Goal: Task Accomplishment & Management: Use online tool/utility

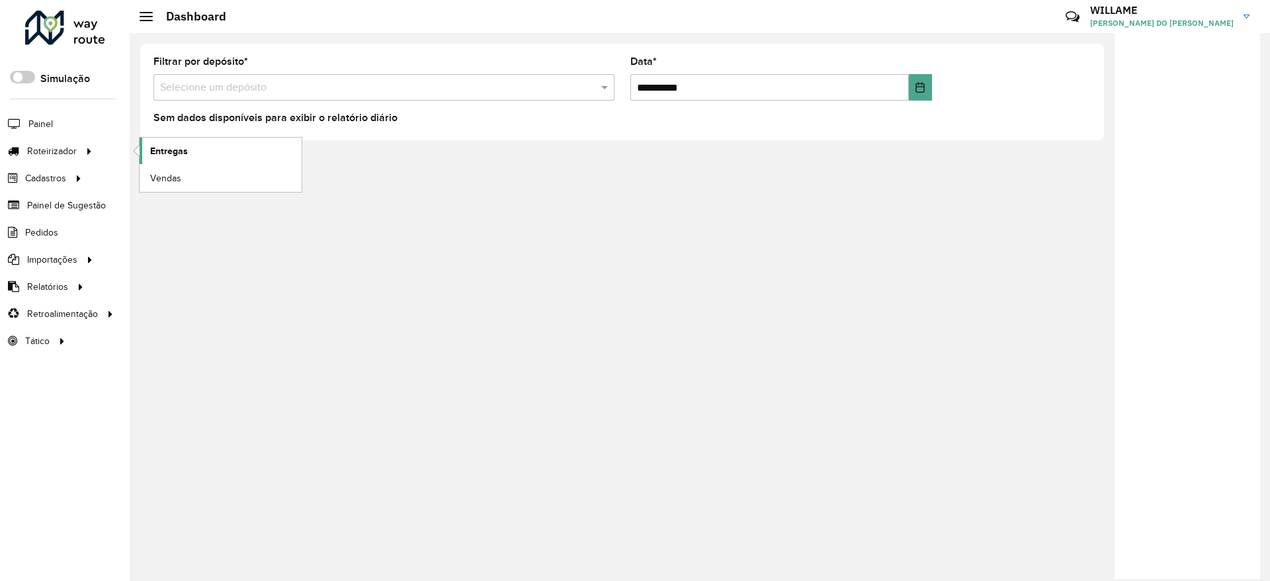
click at [157, 144] on span "Entregas" at bounding box center [169, 151] width 38 height 14
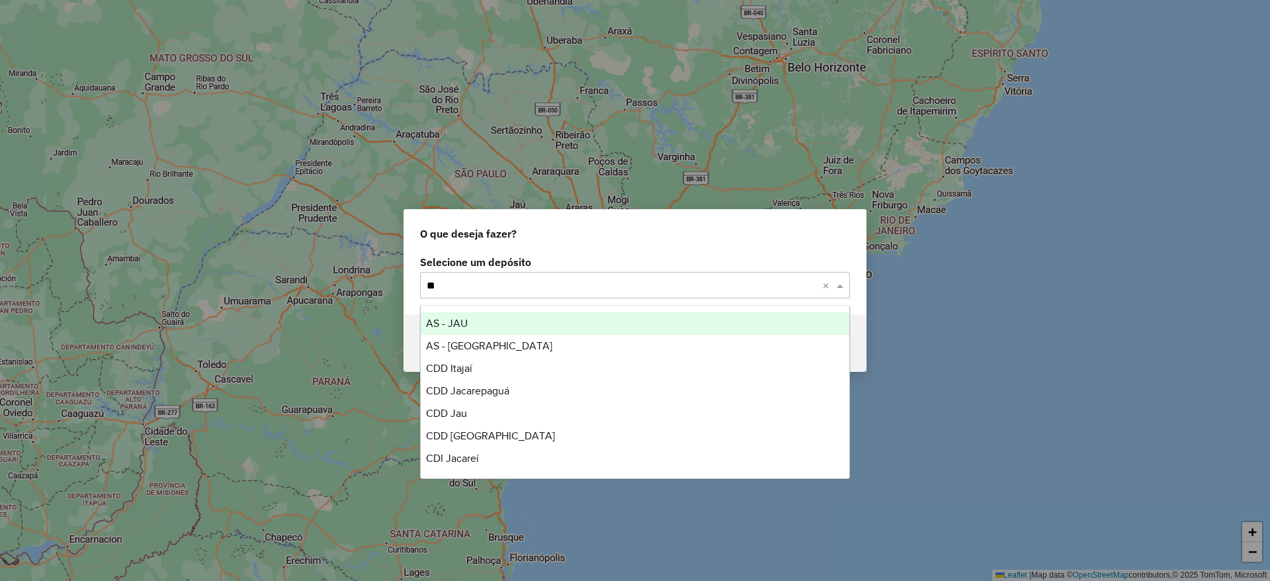
type input "*"
type input "****"
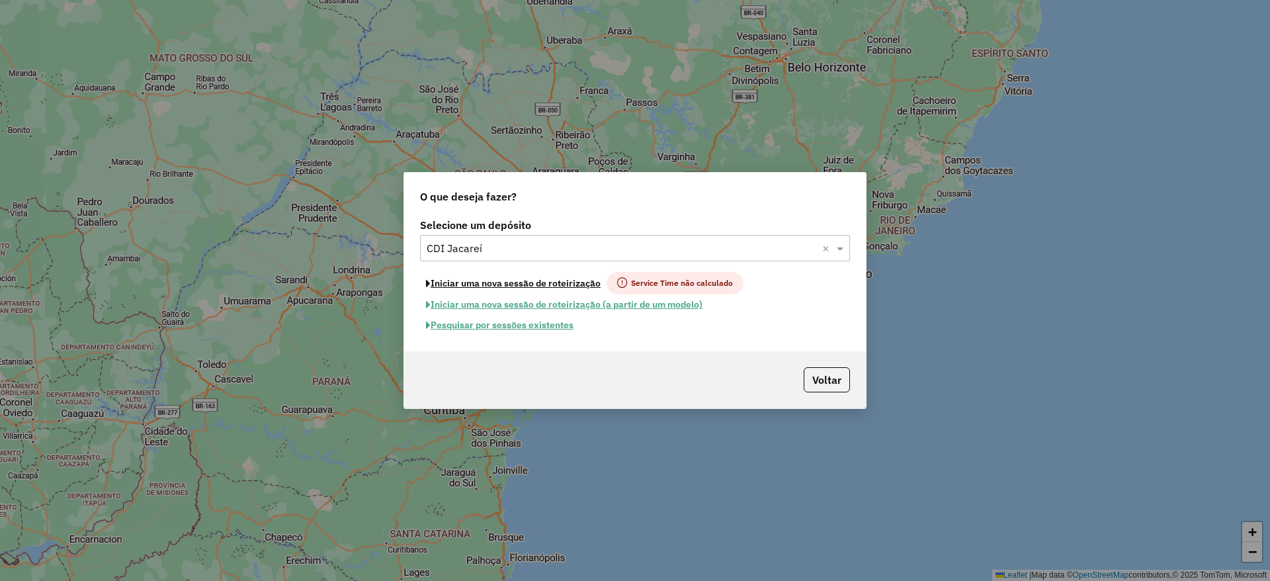
click at [518, 281] on button "Iniciar uma nova sessão de roteirização" at bounding box center [513, 283] width 187 height 22
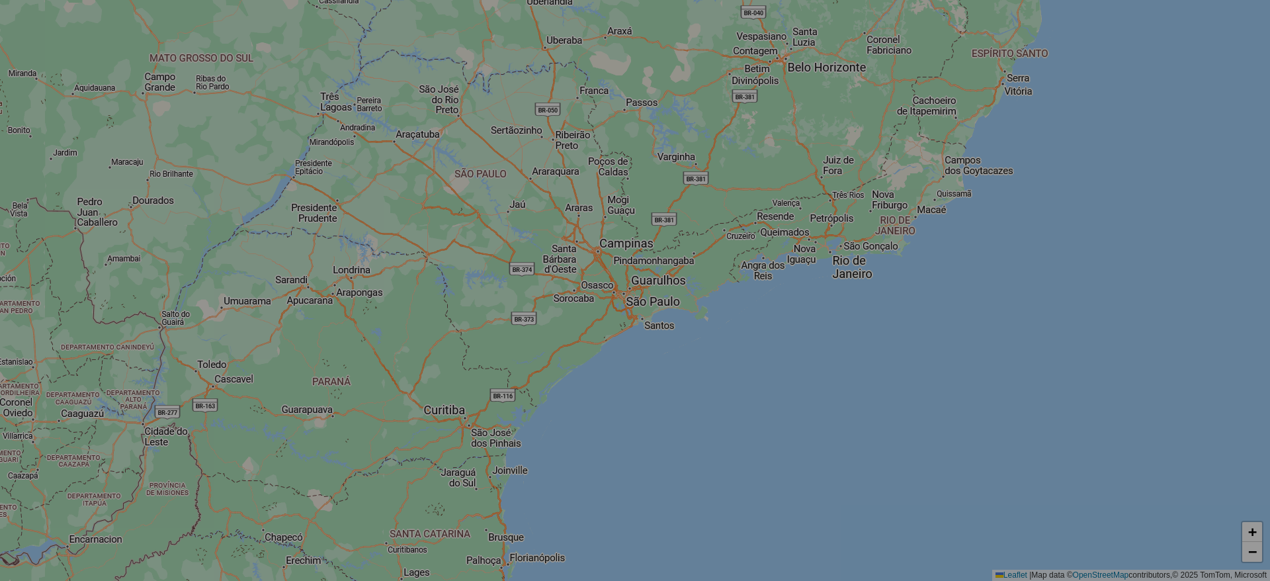
select select "*"
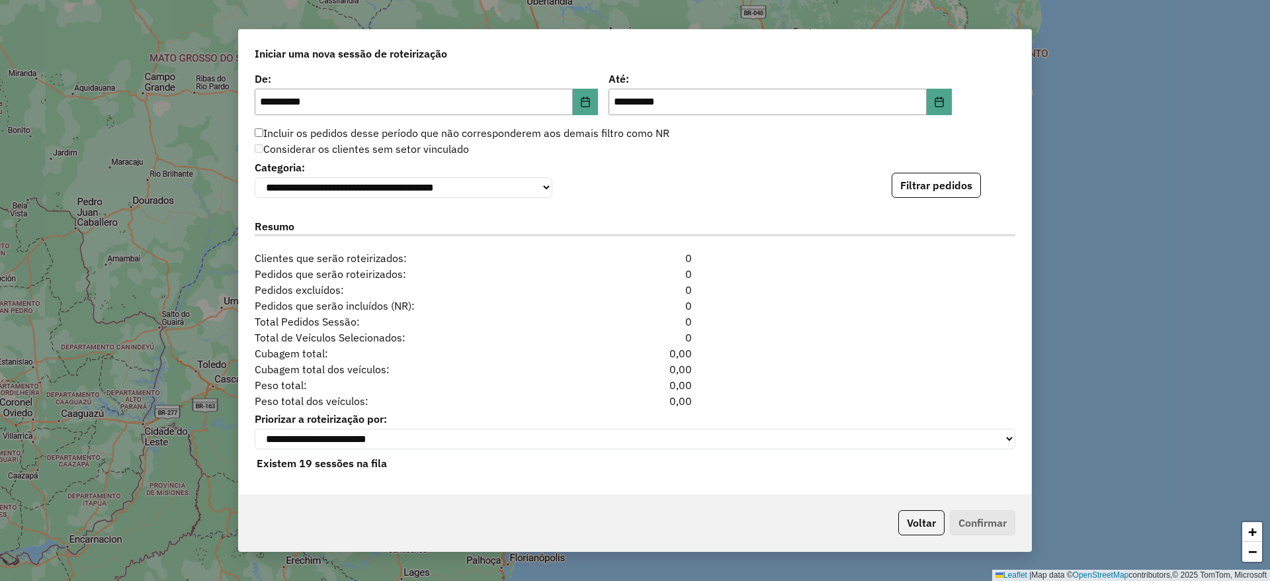
scroll to position [1324, 0]
click at [936, 192] on button "Filtrar pedidos" at bounding box center [936, 185] width 89 height 25
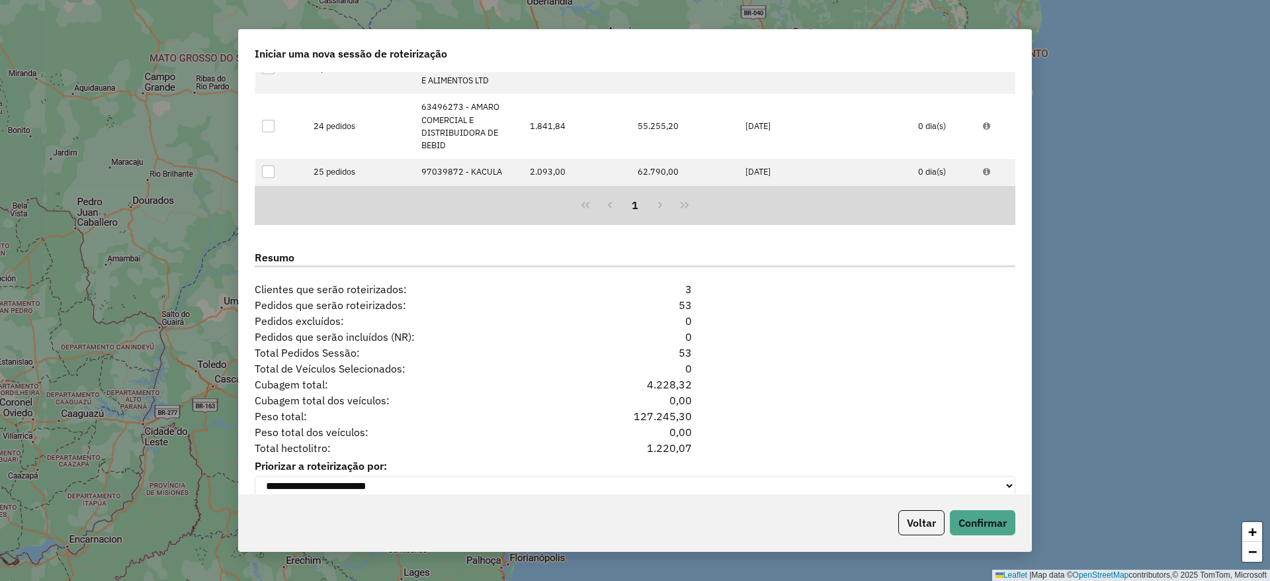
scroll to position [1586, 0]
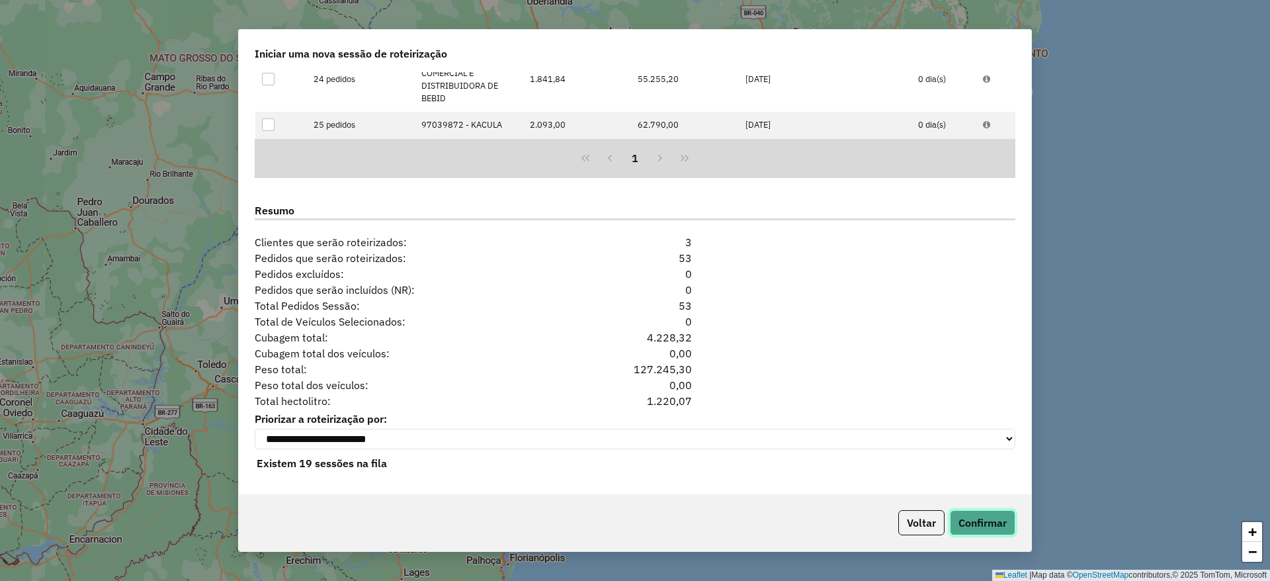
click at [953, 516] on button "Confirmar" at bounding box center [983, 522] width 66 height 25
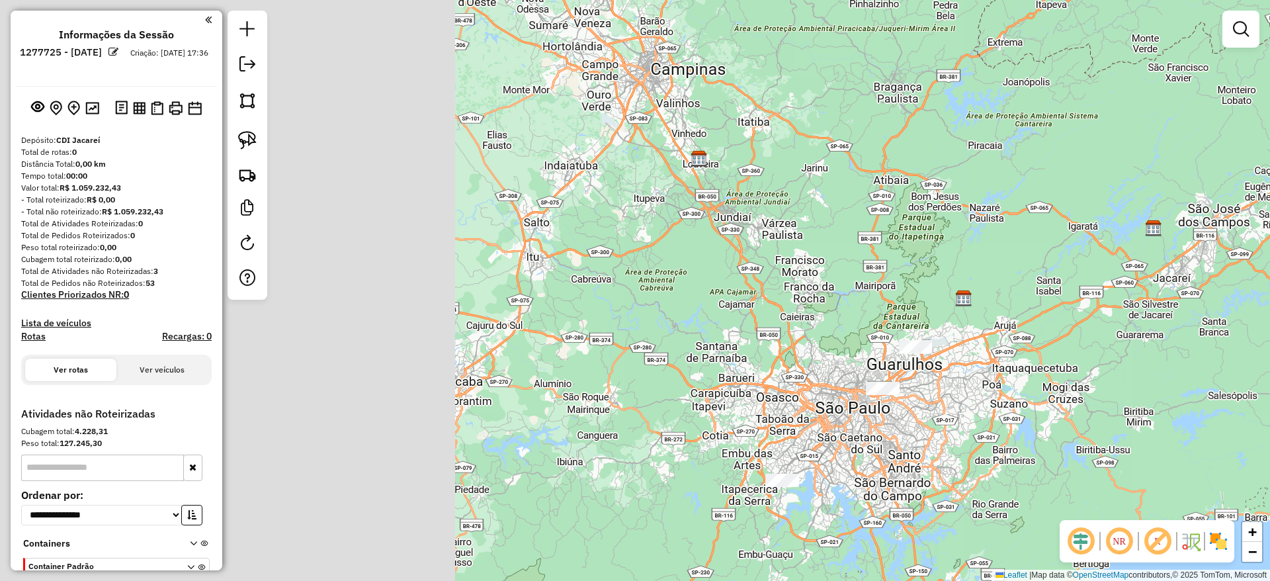
drag, startPoint x: 515, startPoint y: 339, endPoint x: 1034, endPoint y: 277, distance: 523.1
click at [1034, 277] on div "Janela de atendimento Grade de atendimento Capacidade Transportadoras Veículos …" at bounding box center [635, 290] width 1270 height 581
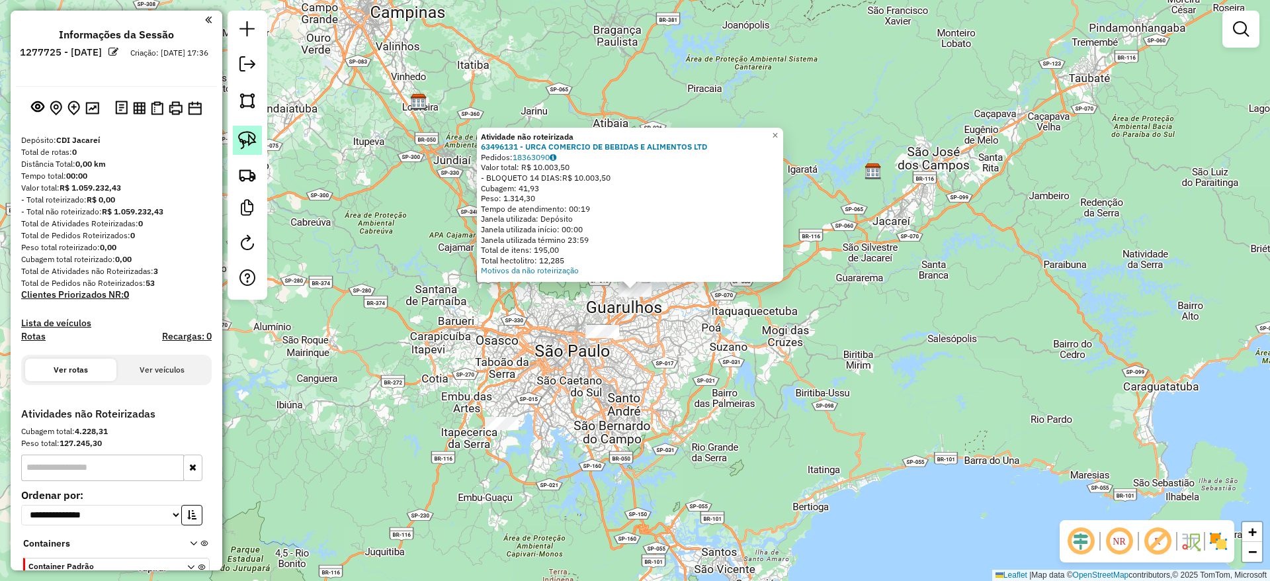
click at [238, 134] on img at bounding box center [247, 140] width 19 height 19
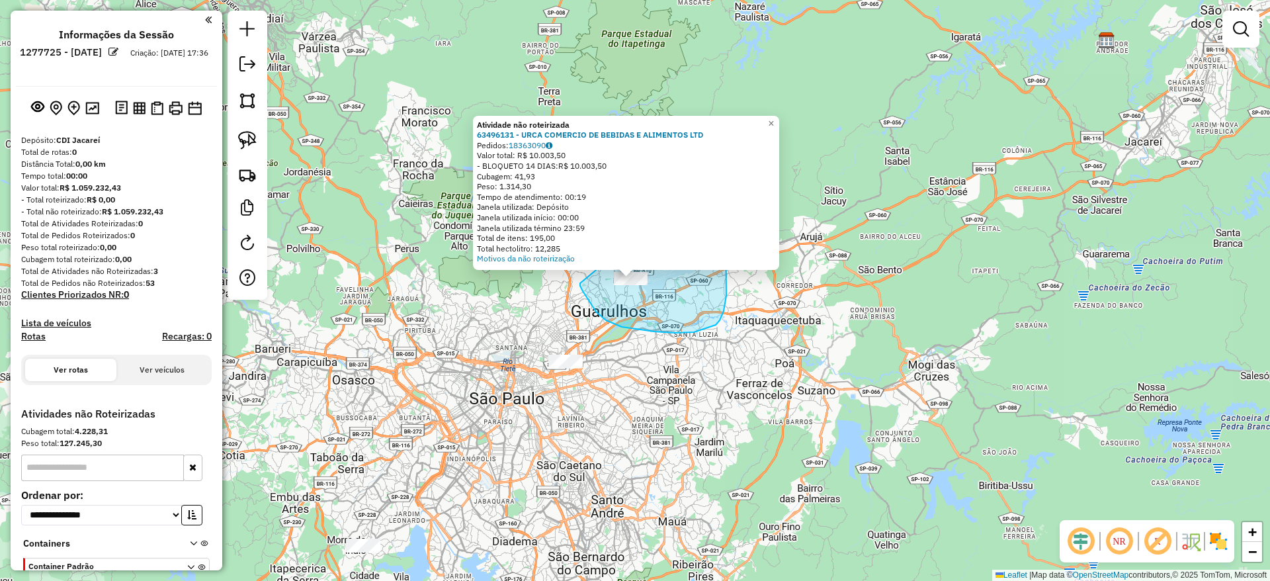
drag, startPoint x: 589, startPoint y: 300, endPoint x: 663, endPoint y: 176, distance: 144.8
click at [706, 178] on div "Atividade não roteirizada 63496131 - URCA COMERCIO DE BEBIDAS E ALIMENTOS LTD P…" at bounding box center [635, 290] width 1270 height 581
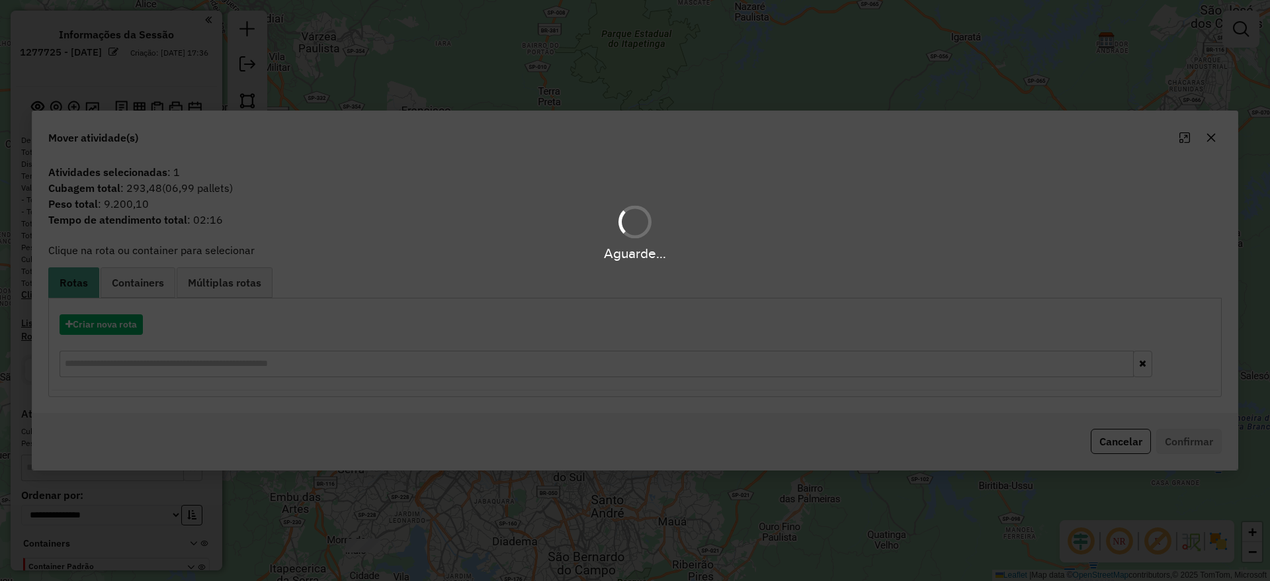
click at [109, 322] on div "Aguarde..." at bounding box center [635, 290] width 1270 height 581
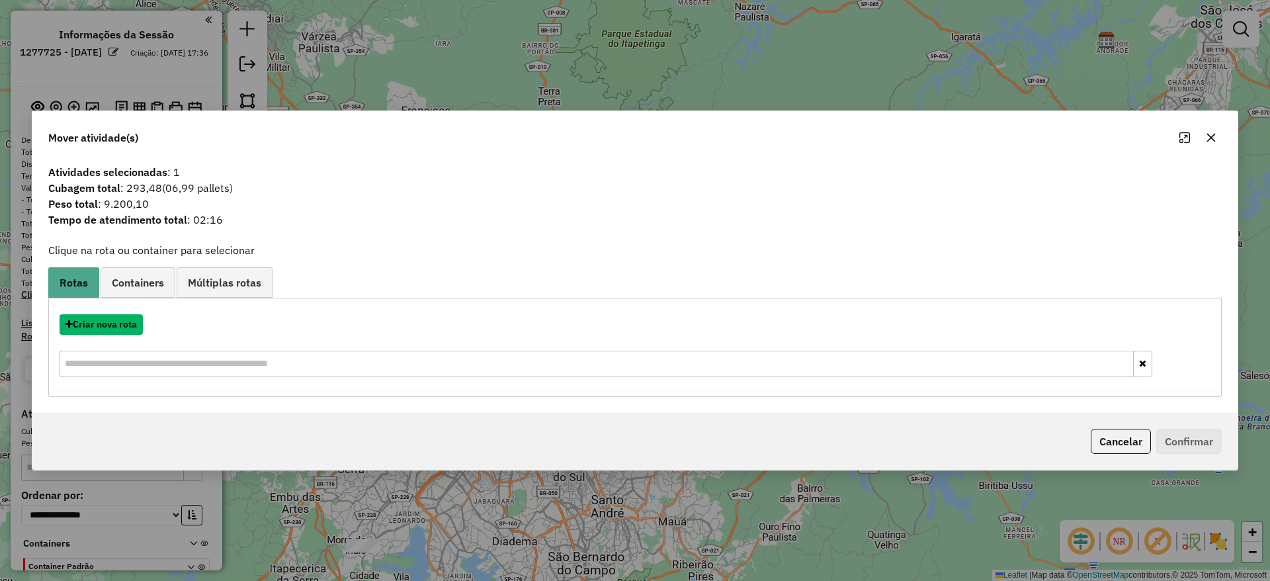
click at [109, 322] on button "Criar nova rota" at bounding box center [101, 324] width 83 height 21
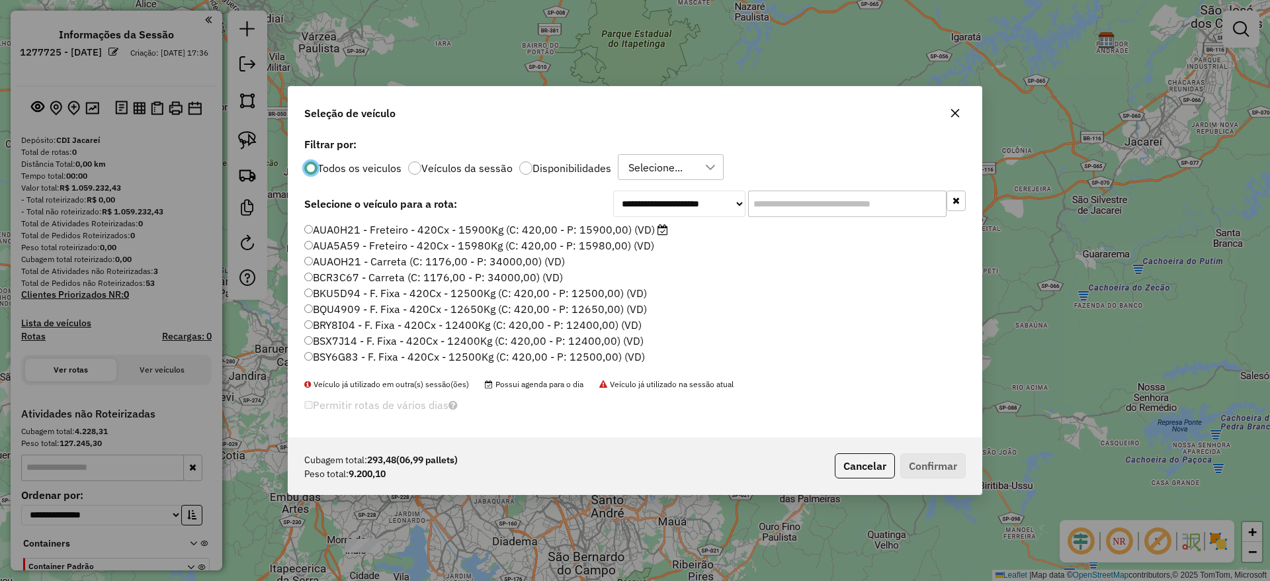
scroll to position [7, 4]
click at [785, 211] on input "text" at bounding box center [847, 204] width 199 height 26
paste input "*******"
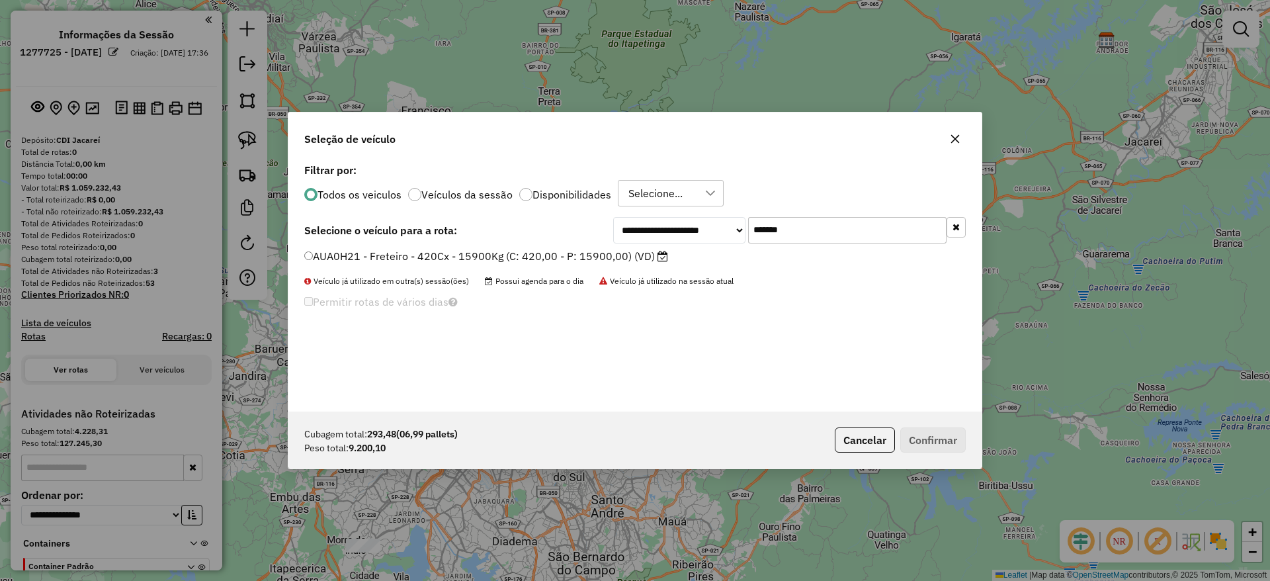
type input "*******"
click at [468, 251] on label "AUA0H21 - Freteiro - 420Cx - 15900Kg (C: 420,00 - P: 15900,00) (VD)" at bounding box center [486, 256] width 364 height 16
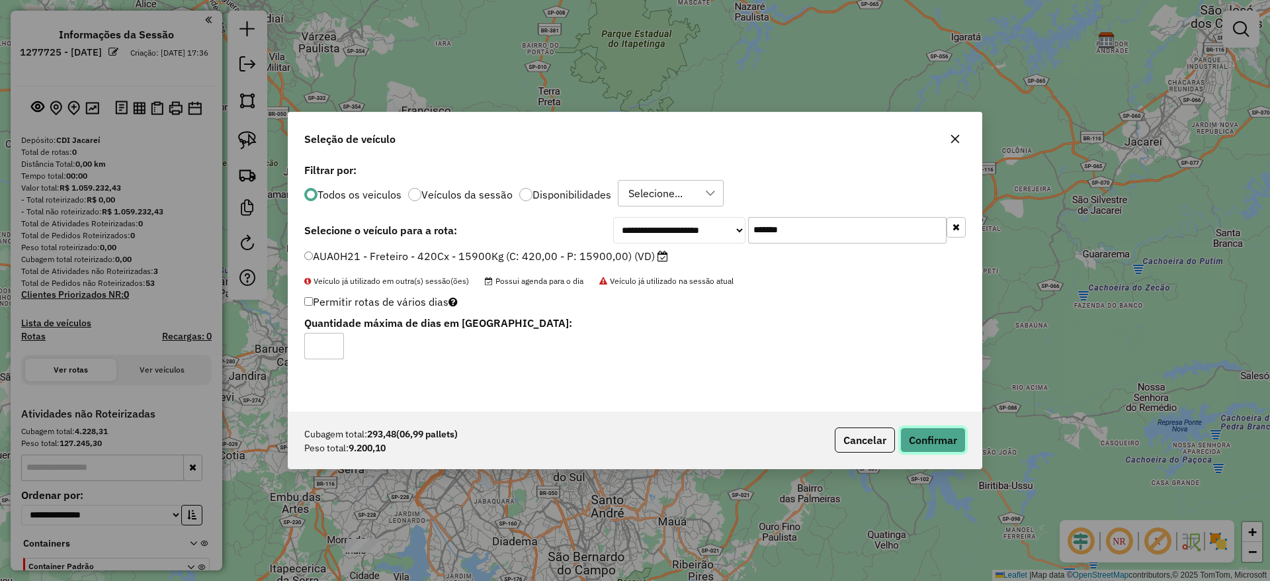
click at [937, 439] on button "Confirmar" at bounding box center [934, 439] width 66 height 25
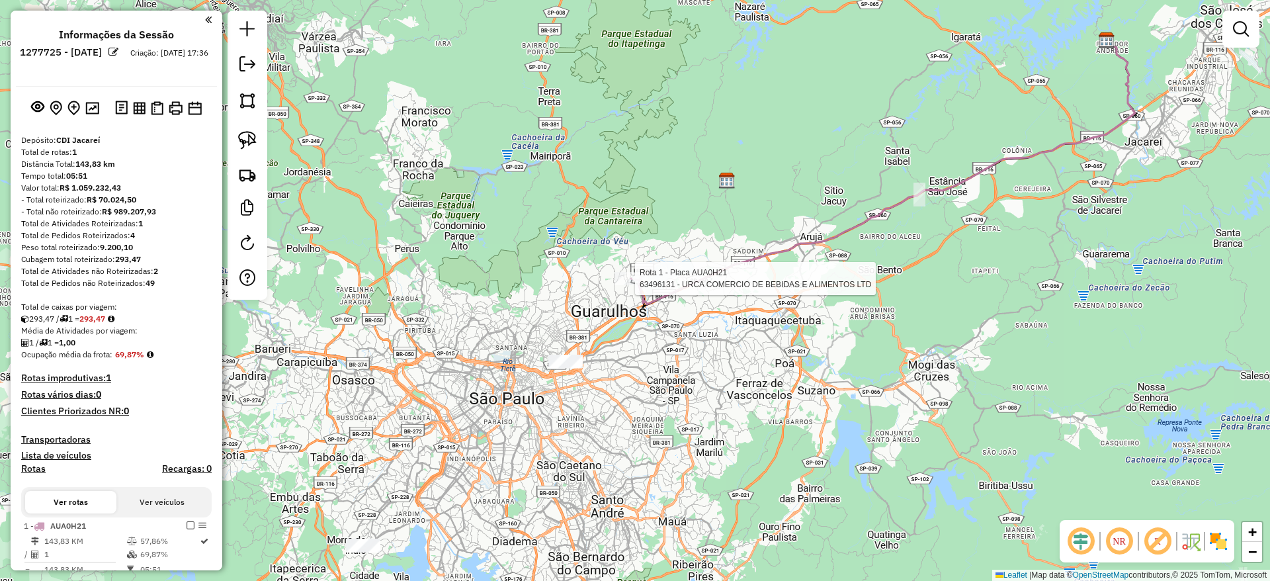
select select "**********"
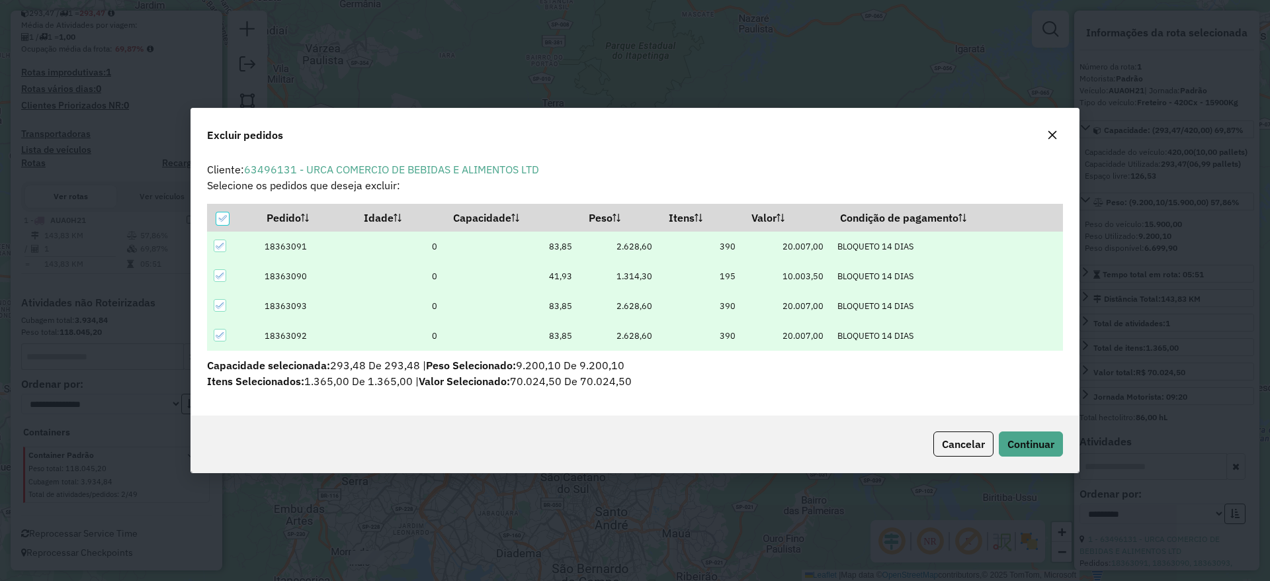
scroll to position [0, 0]
click at [1056, 130] on icon "button" at bounding box center [1052, 135] width 11 height 11
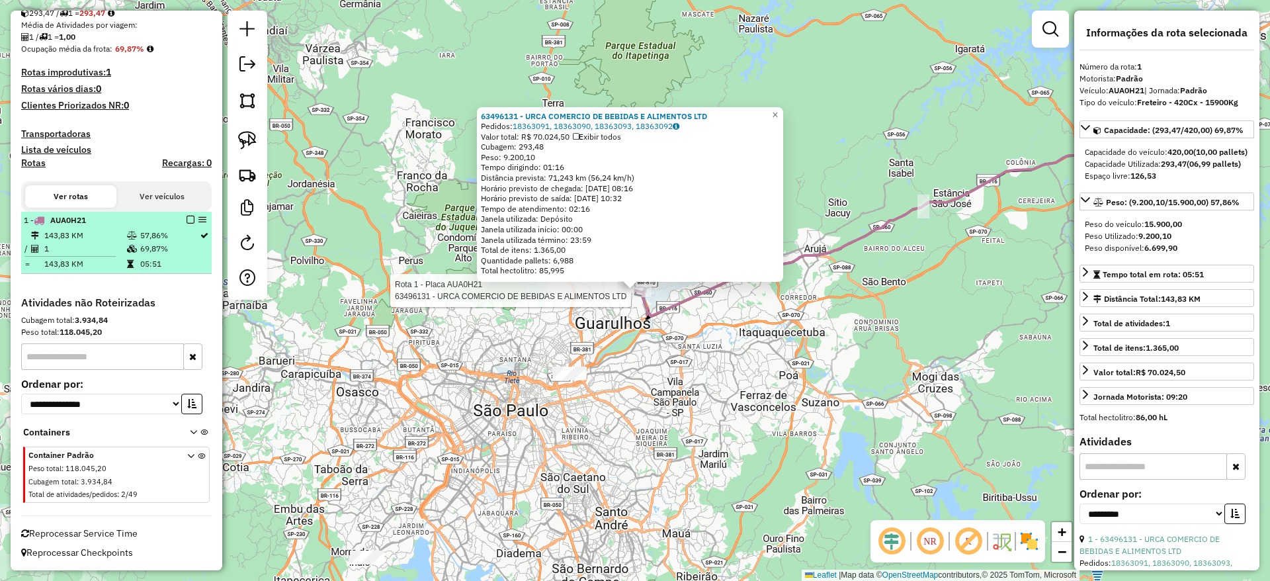
click at [187, 216] on em at bounding box center [191, 220] width 8 height 8
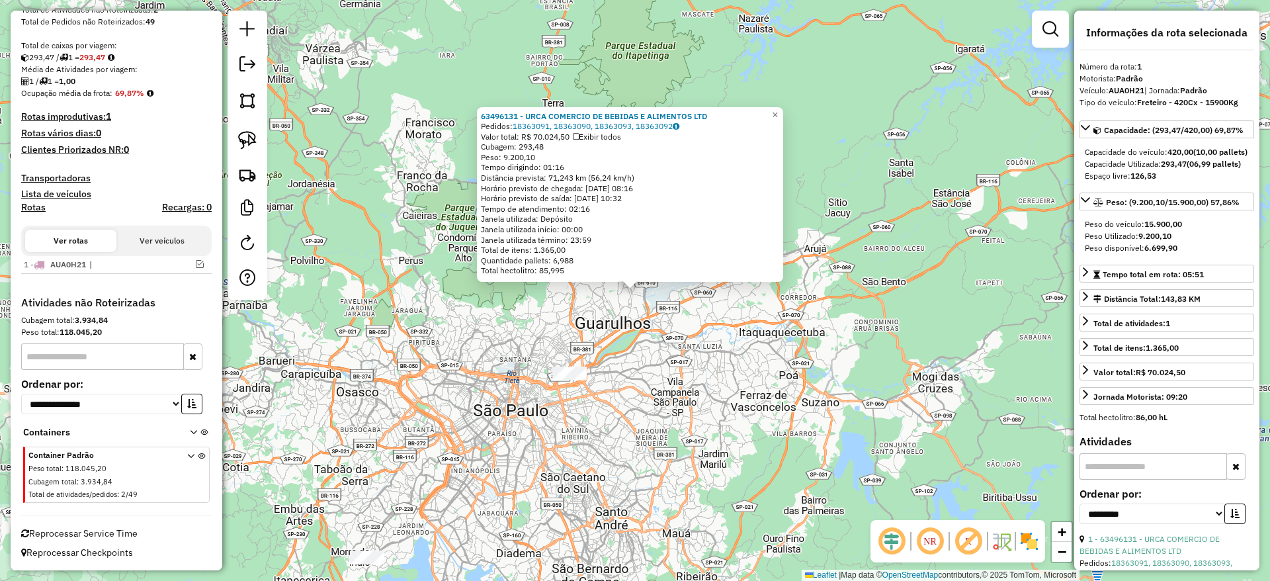
scroll to position [261, 0]
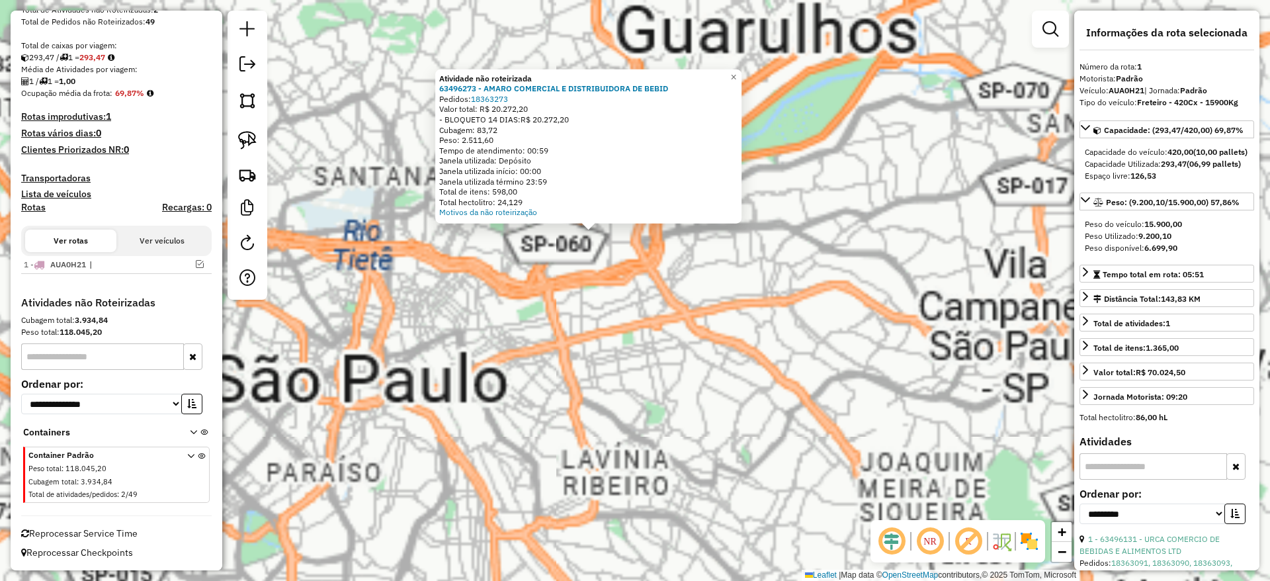
click at [640, 355] on div "Atividade não roteirizada 63496273 - AMARO COMERCIAL E DISTRIBUIDORA DE BEBID P…" at bounding box center [635, 290] width 1270 height 581
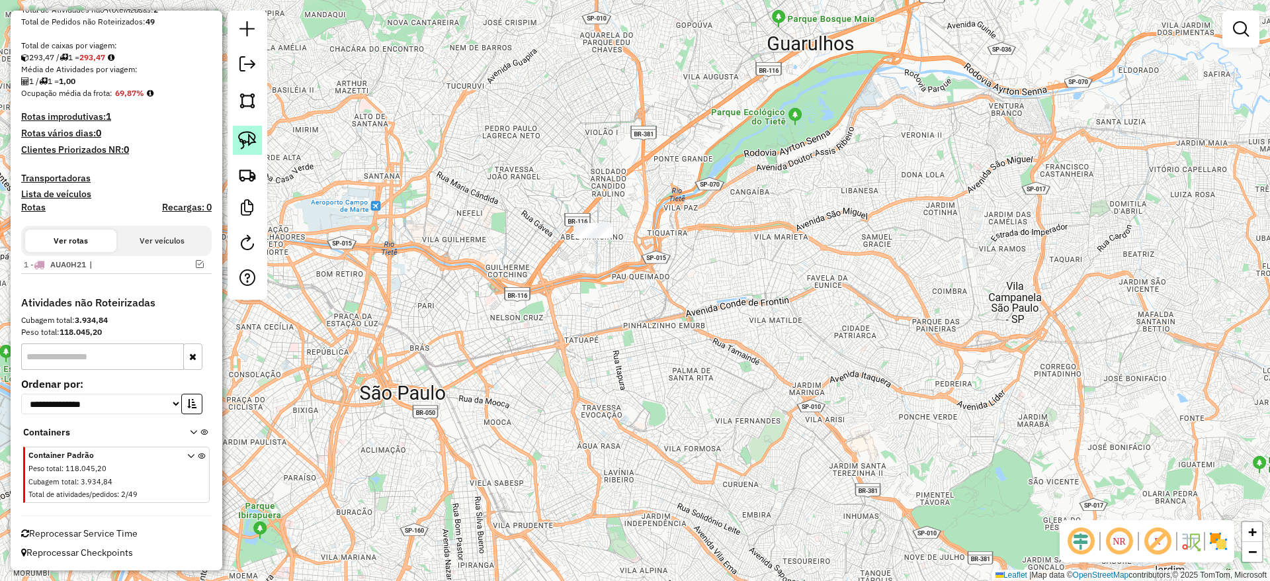
click at [243, 136] on img at bounding box center [247, 140] width 19 height 19
drag, startPoint x: 451, startPoint y: 308, endPoint x: 798, endPoint y: 167, distance: 374.5
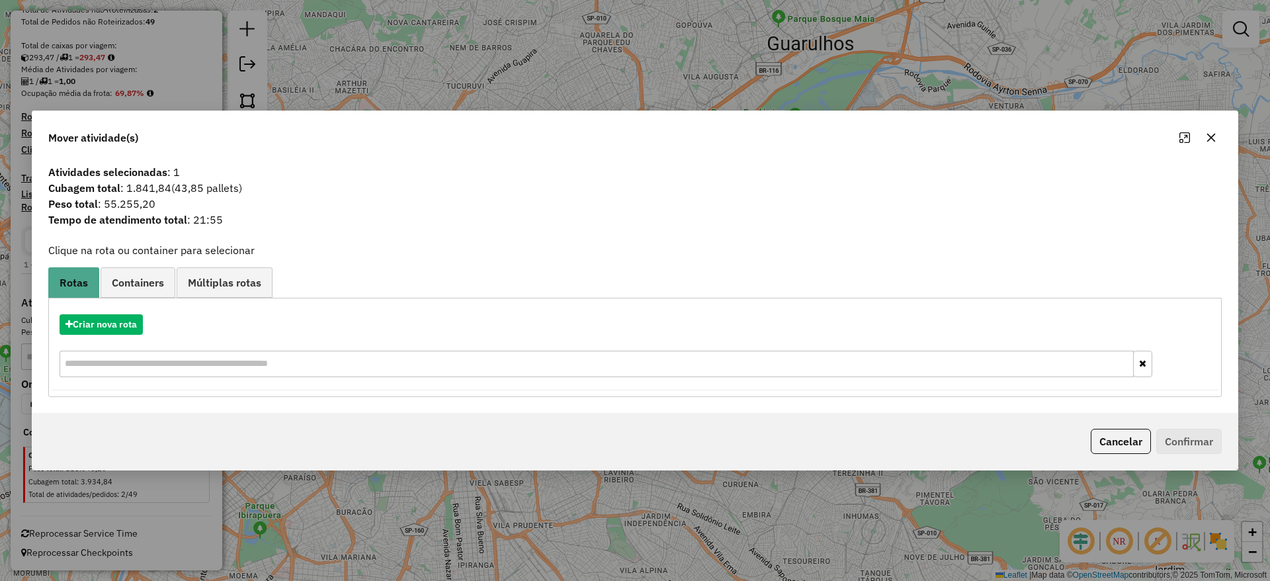
click at [1213, 134] on icon "button" at bounding box center [1211, 137] width 11 height 11
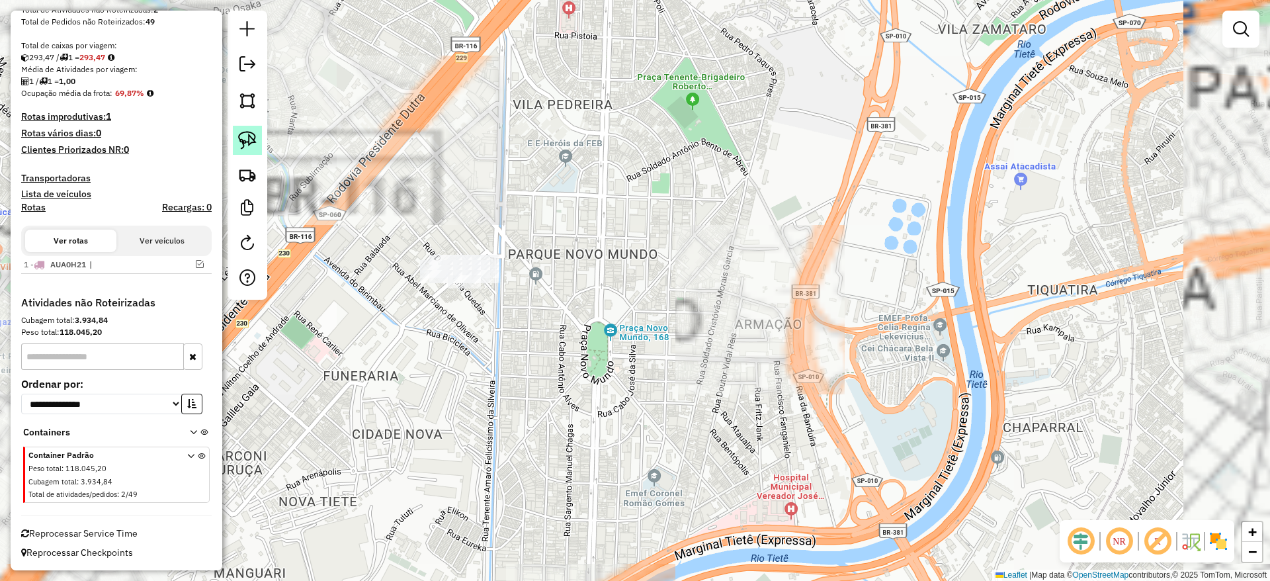
click at [245, 143] on img at bounding box center [247, 140] width 19 height 19
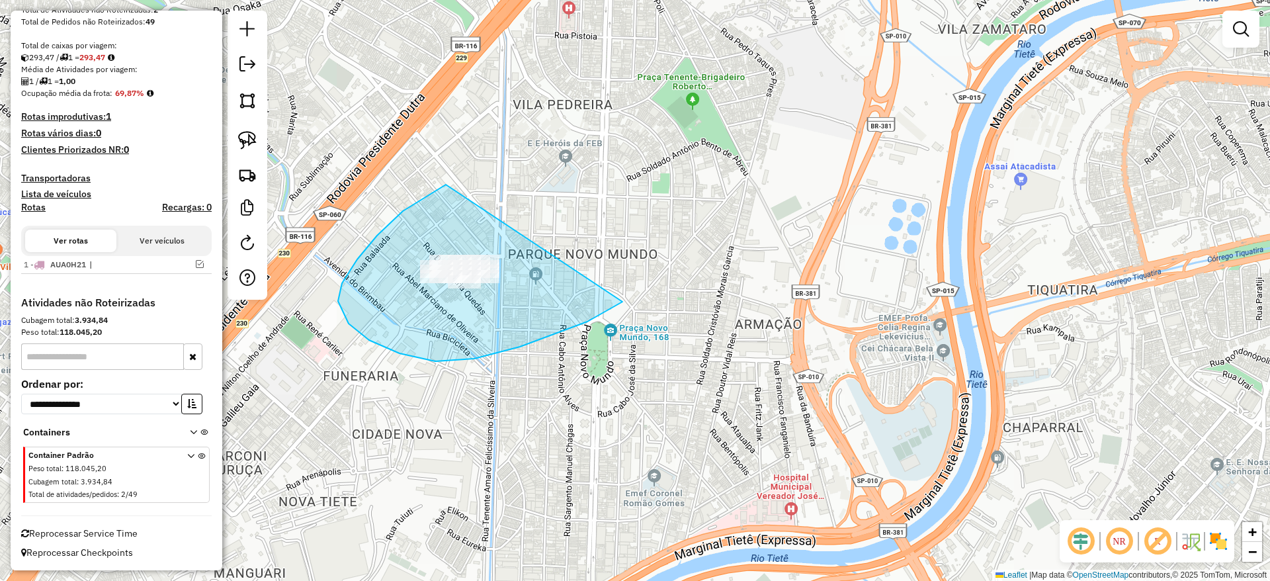
drag, startPoint x: 369, startPoint y: 340, endPoint x: 669, endPoint y: 230, distance: 319.2
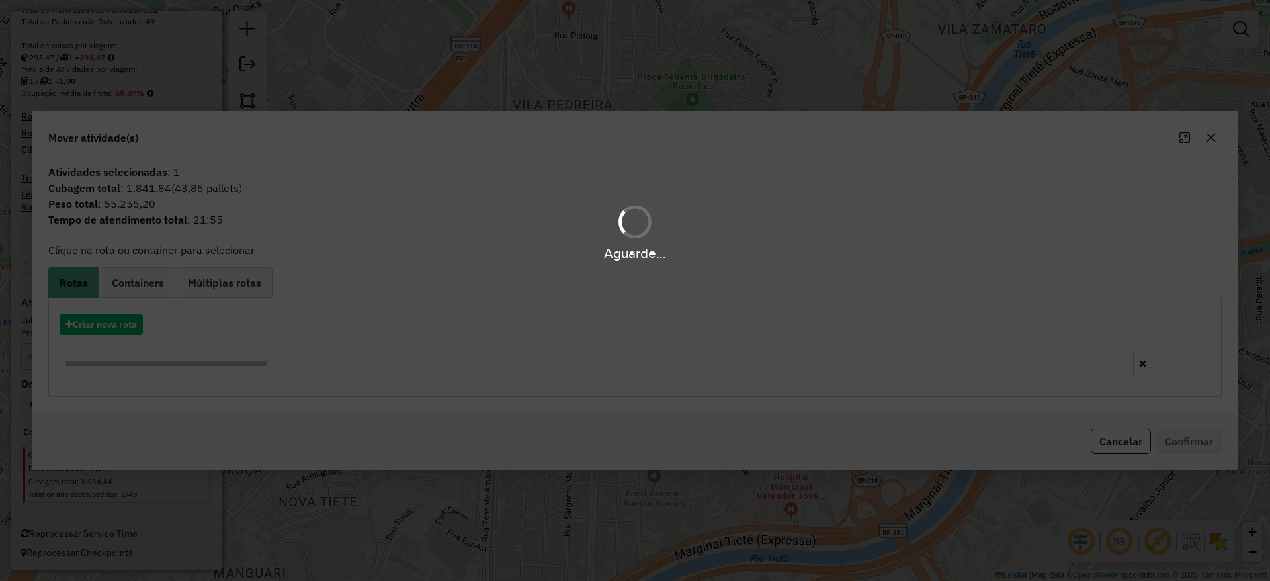
click at [96, 326] on div "Aguarde..." at bounding box center [635, 290] width 1270 height 581
click at [96, 326] on hb-app "Aguarde... Pop-up bloqueado! Seu navegador bloqueou automáticamente a abertura …" at bounding box center [635, 290] width 1270 height 581
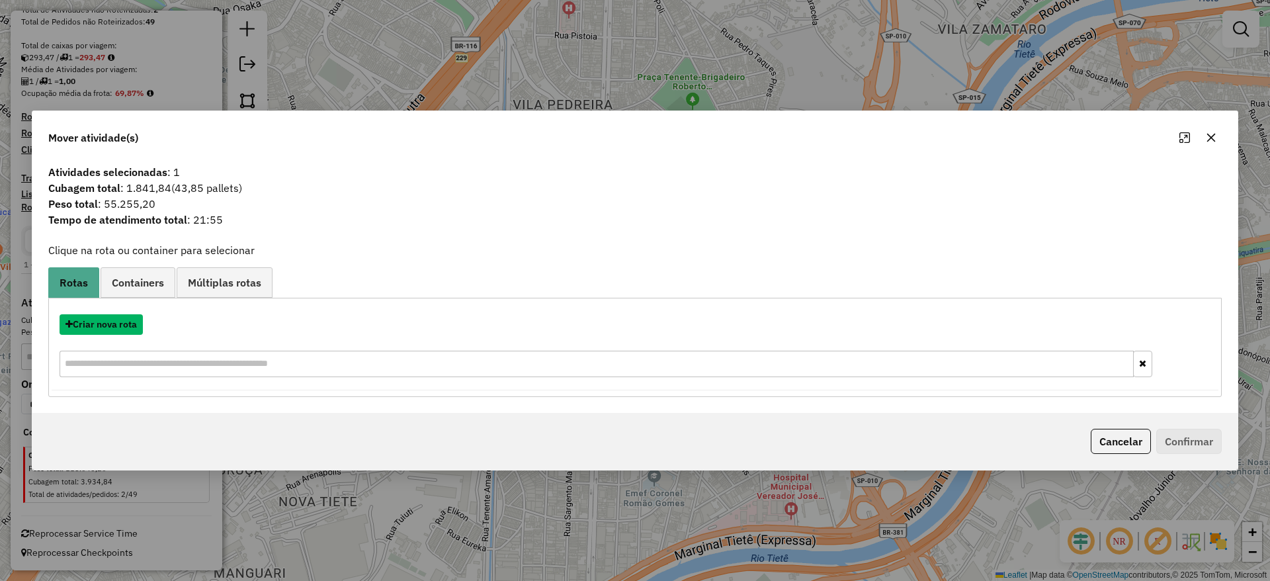
click at [96, 326] on button "Criar nova rota" at bounding box center [101, 324] width 83 height 21
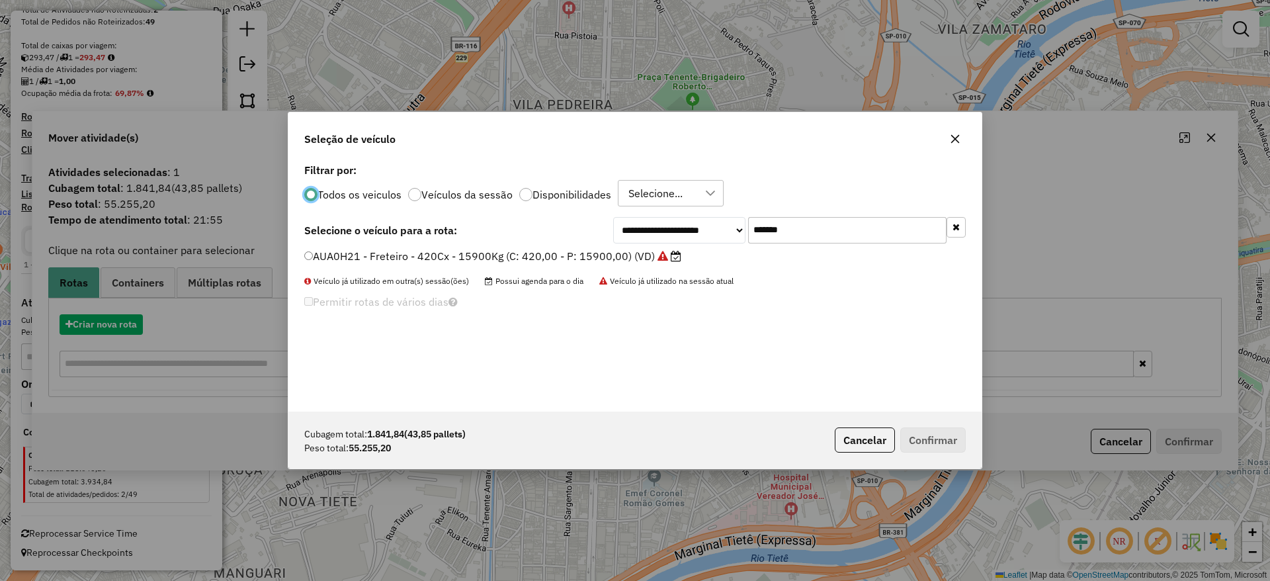
scroll to position [7, 4]
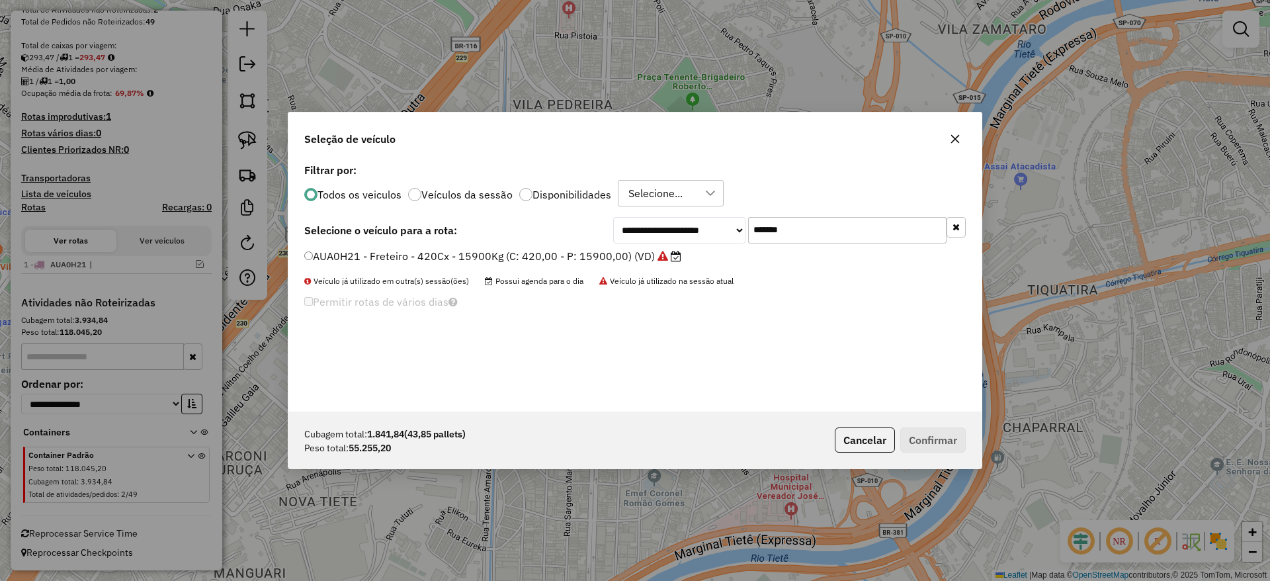
drag, startPoint x: 826, startPoint y: 218, endPoint x: 639, endPoint y: 248, distance: 189.0
click at [643, 247] on div "**********" at bounding box center [634, 285] width 693 height 251
paste input "text"
type input "*******"
click at [590, 259] on label "DPB8G21 - Freteiro - 1176Cx - 35000Kg (C: 1176,00 - P: 35000,00) (VD)" at bounding box center [492, 256] width 377 height 16
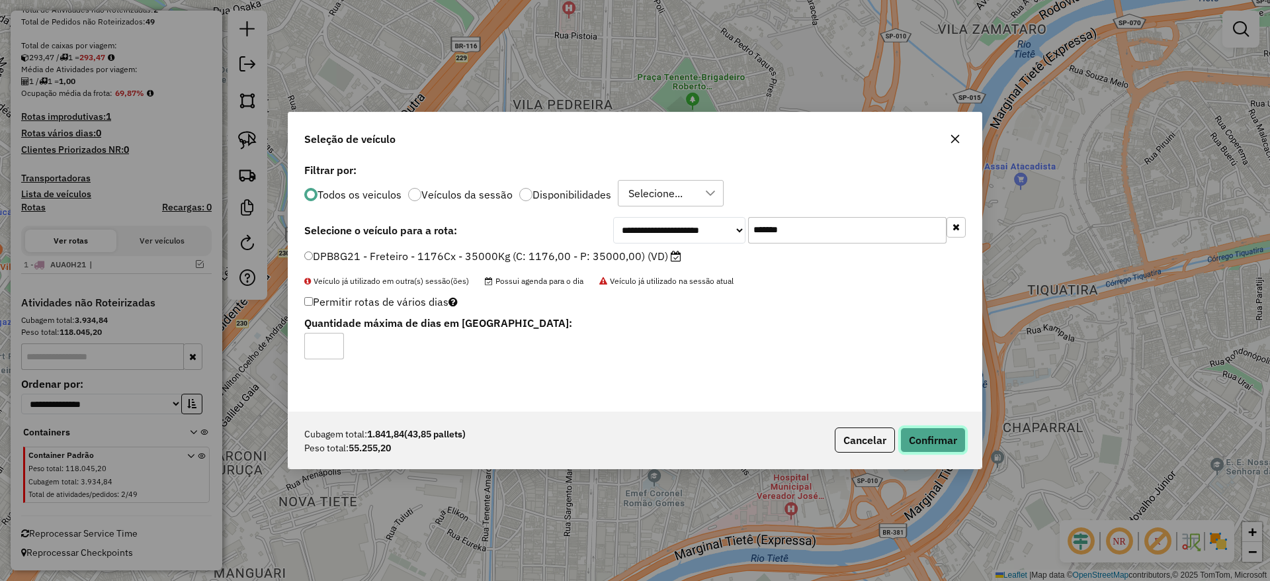
click at [914, 440] on button "Confirmar" at bounding box center [934, 439] width 66 height 25
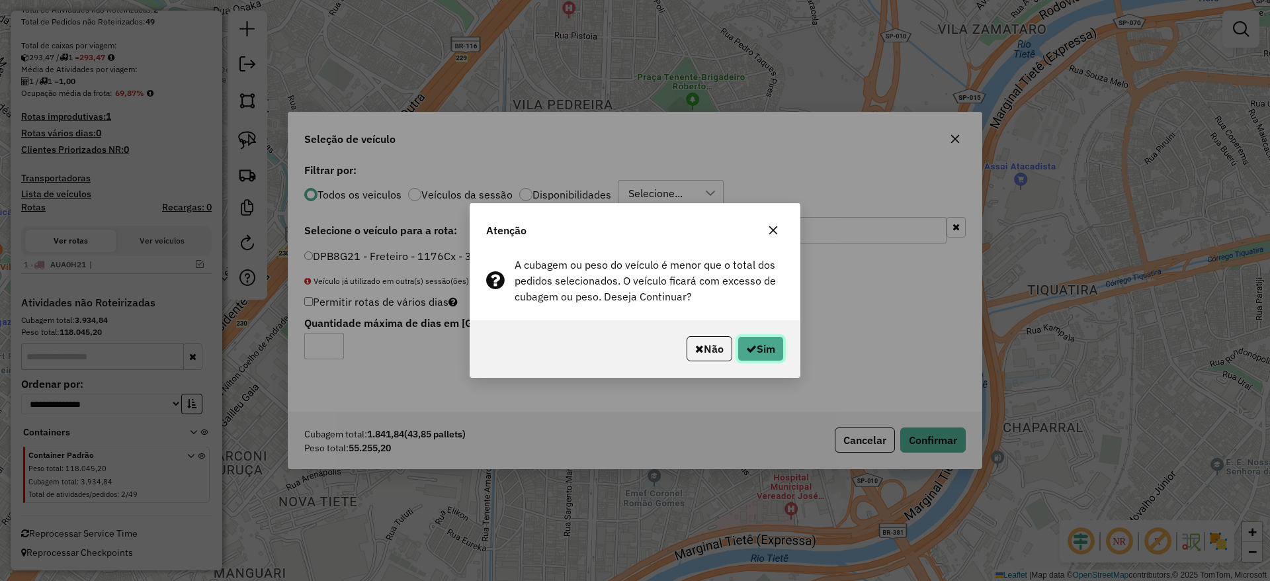
click at [738, 351] on button "Sim" at bounding box center [761, 348] width 46 height 25
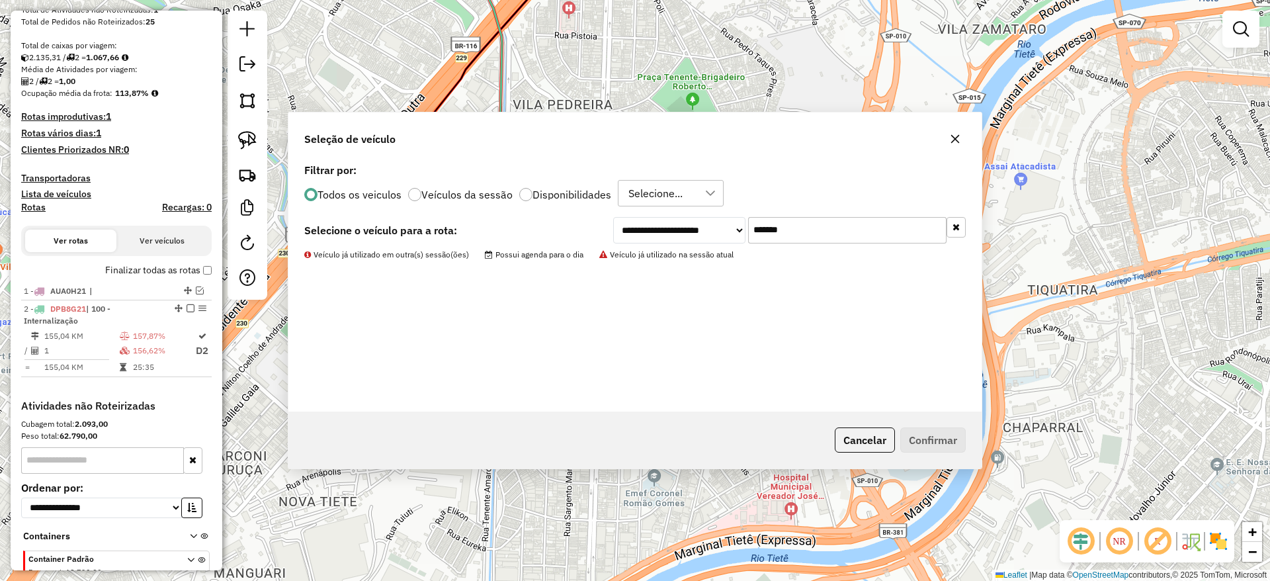
scroll to position [306, 0]
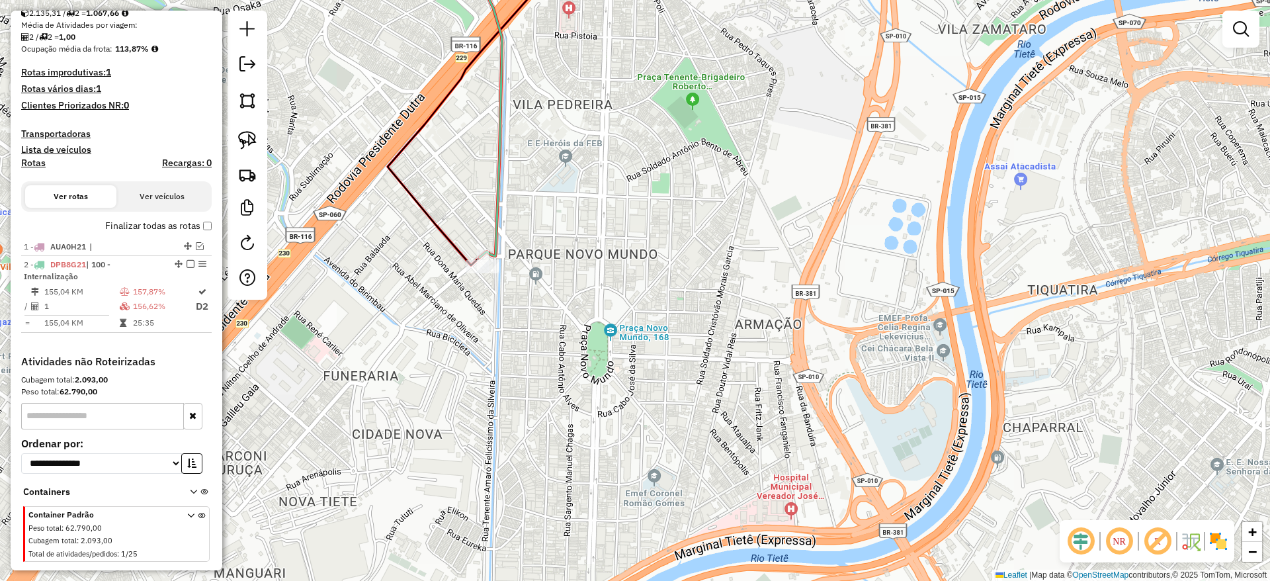
click at [498, 257] on icon at bounding box center [519, 100] width 79 height 316
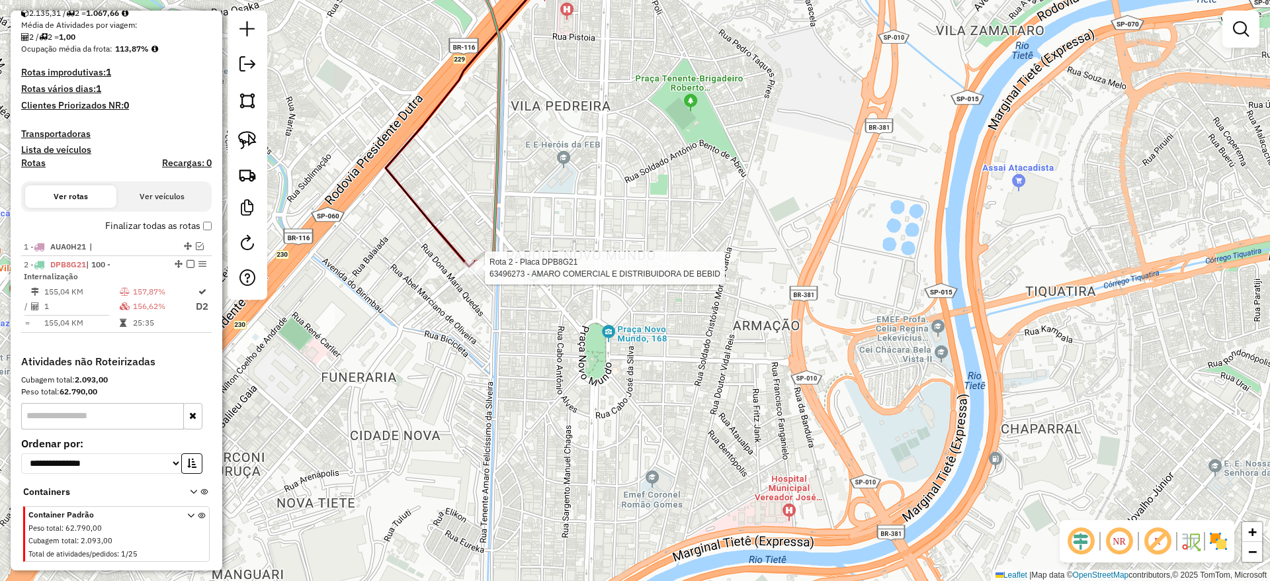
select select "**********"
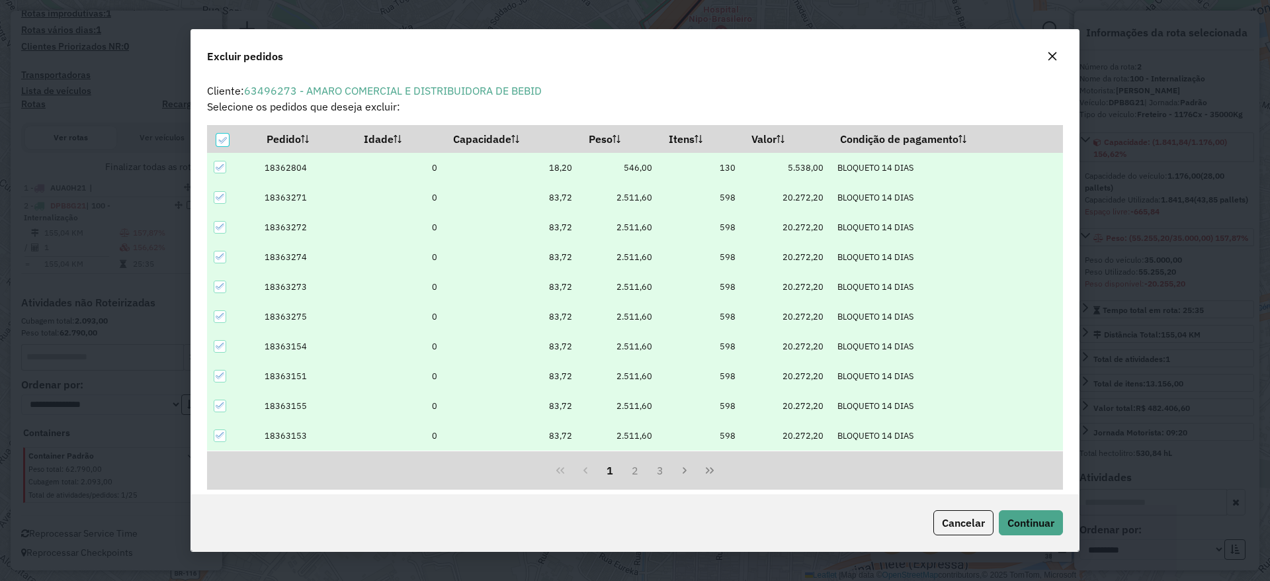
scroll to position [7, 4]
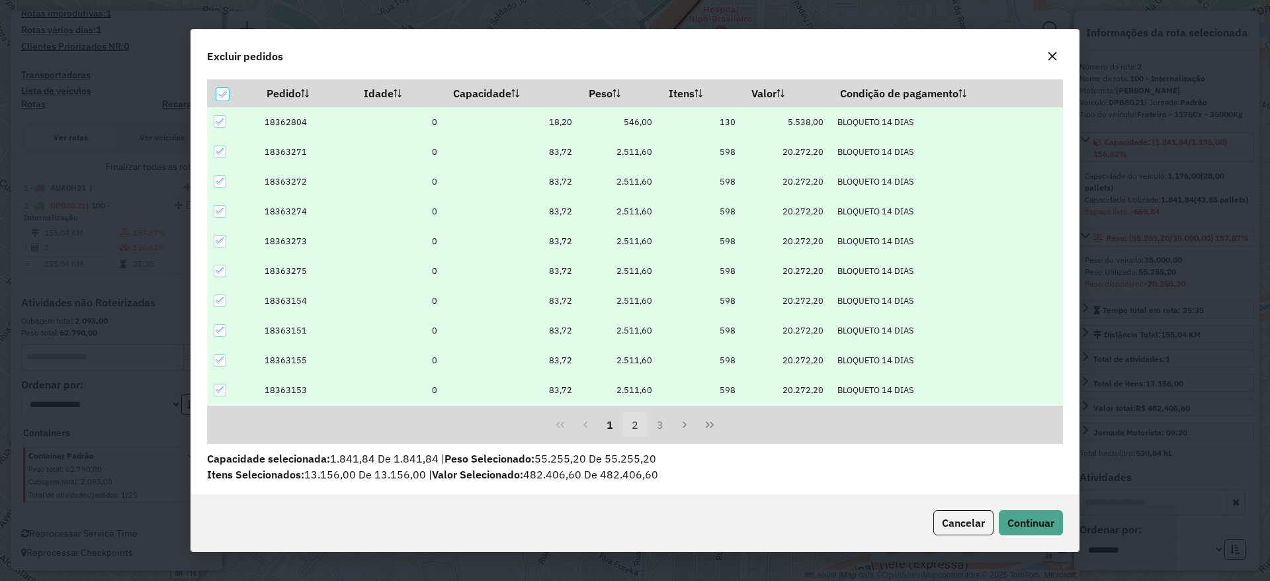
click at [641, 423] on button "2" at bounding box center [635, 424] width 25 height 25
click at [656, 421] on button "3" at bounding box center [660, 424] width 25 height 25
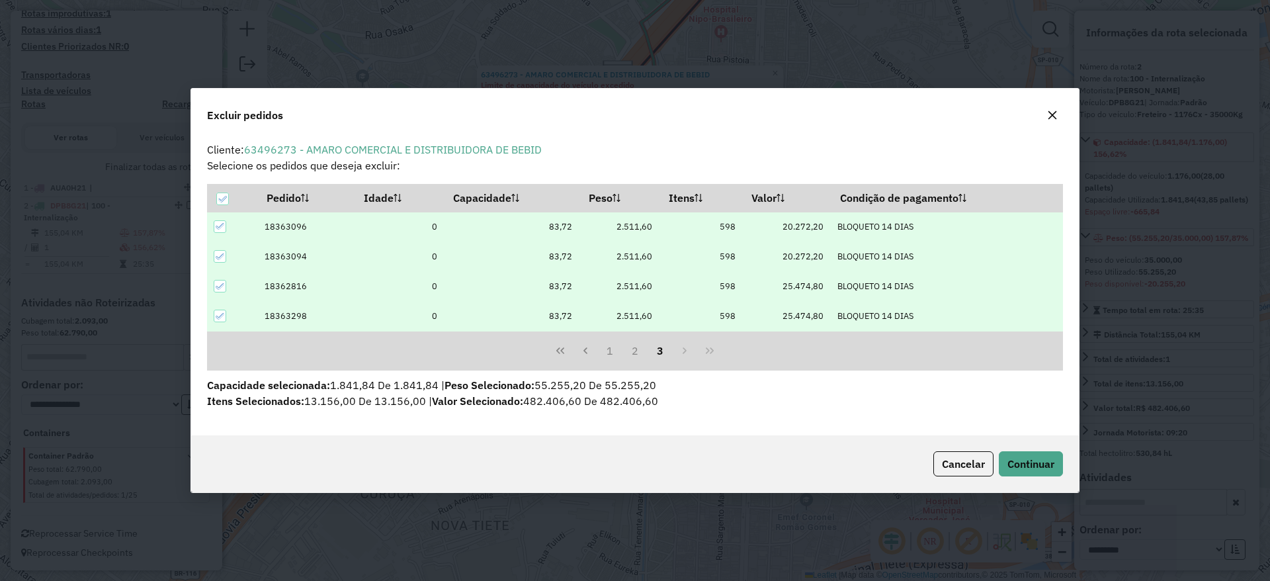
scroll to position [0, 0]
click at [637, 363] on div "1 2 3" at bounding box center [635, 350] width 856 height 39
drag, startPoint x: 1053, startPoint y: 113, endPoint x: 1034, endPoint y: 136, distance: 29.6
click at [1049, 111] on icon "button" at bounding box center [1052, 115] width 11 height 11
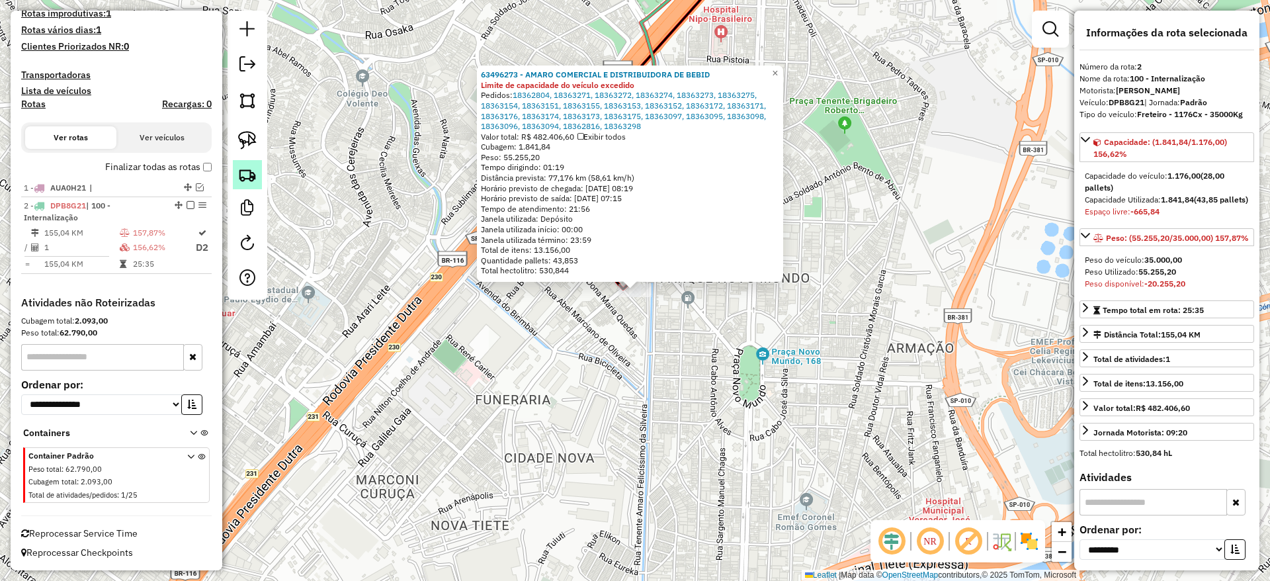
click at [246, 171] on img at bounding box center [247, 174] width 19 height 19
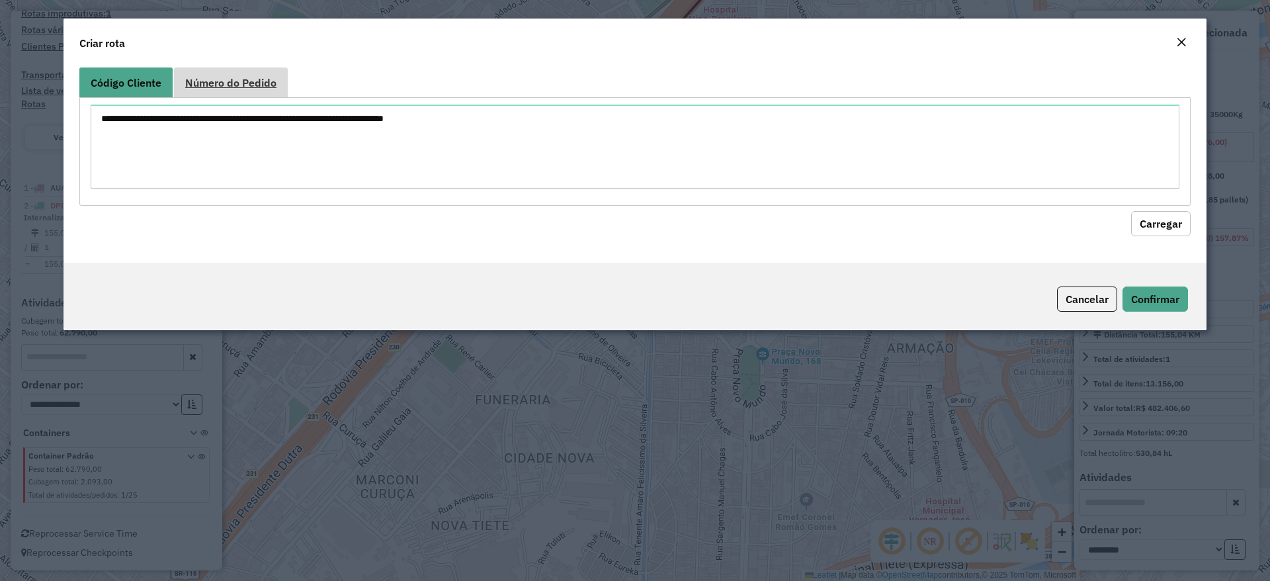
drag, startPoint x: 269, startPoint y: 62, endPoint x: 257, endPoint y: 73, distance: 16.4
click at [264, 67] on div "Código Cliente Número do Pedido Carregar" at bounding box center [635, 162] width 1143 height 200
drag, startPoint x: 257, startPoint y: 73, endPoint x: 274, endPoint y: 111, distance: 41.2
click at [257, 74] on link "Número do Pedido" at bounding box center [231, 82] width 114 height 30
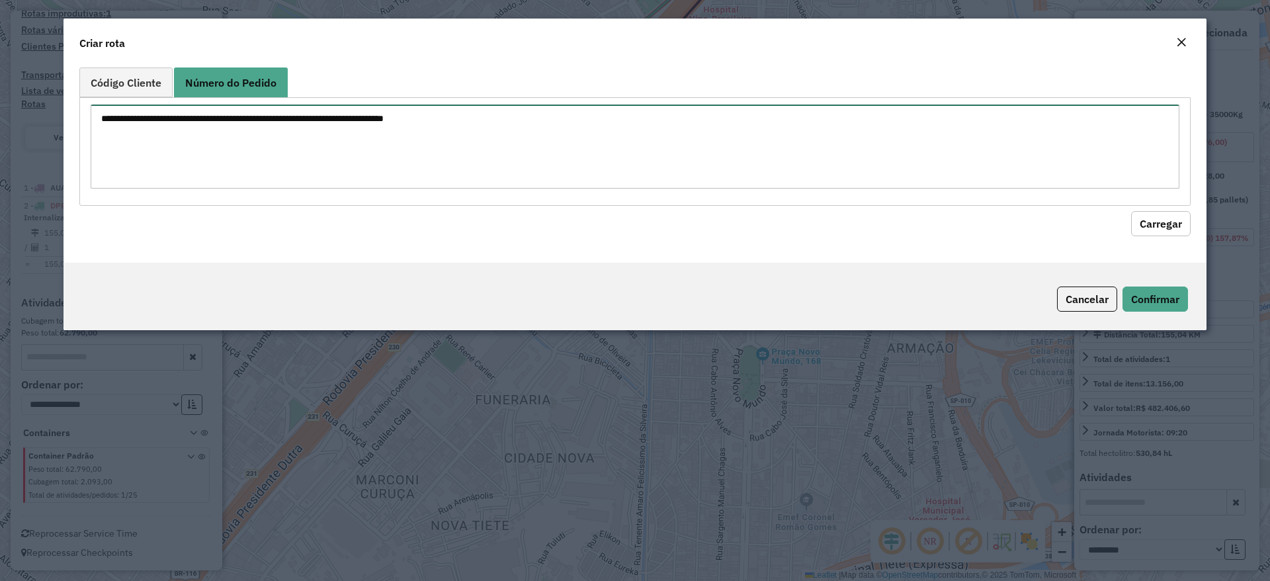
click at [275, 113] on textarea at bounding box center [635, 147] width 1089 height 84
paste textarea "****** ****** ****** ****** ****** ****** ****** ****** ****** ****** ****** **…"
type textarea "****** ****** ****** ****** ****** ****** ****** ****** ****** ****** ****** **…"
drag, startPoint x: 1168, startPoint y: 238, endPoint x: 1159, endPoint y: 228, distance: 13.6
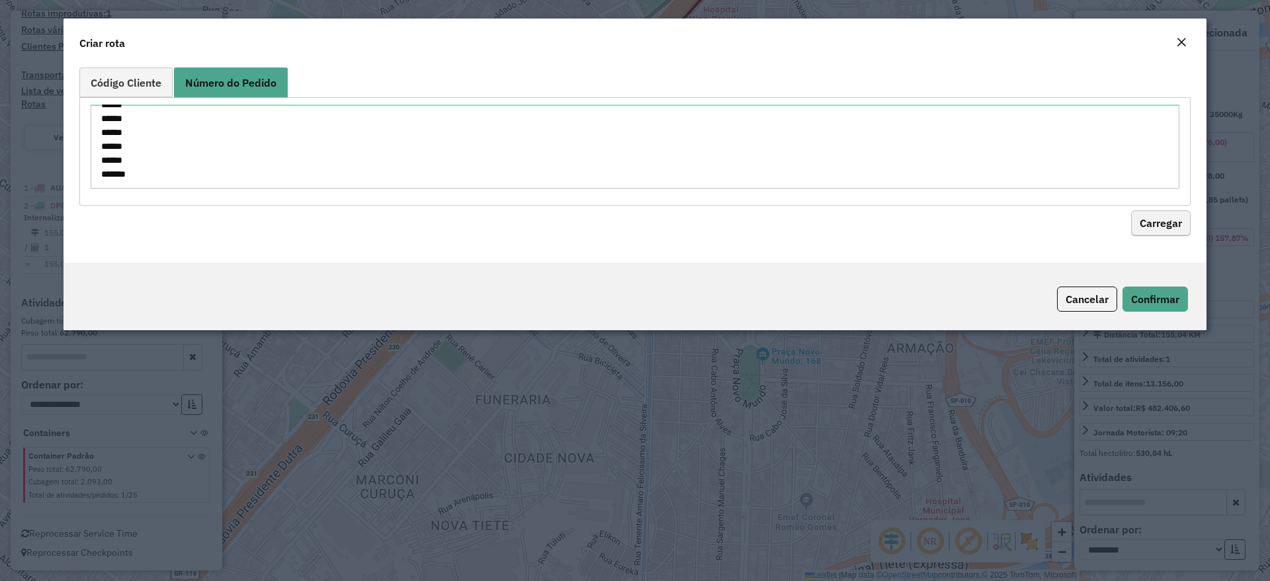
click at [1165, 235] on div "Código Cliente Número do Pedido ****** ****** ****** ****** ****** ****** *****…" at bounding box center [635, 162] width 1143 height 200
click at [1159, 228] on button "Carregar" at bounding box center [1161, 223] width 60 height 25
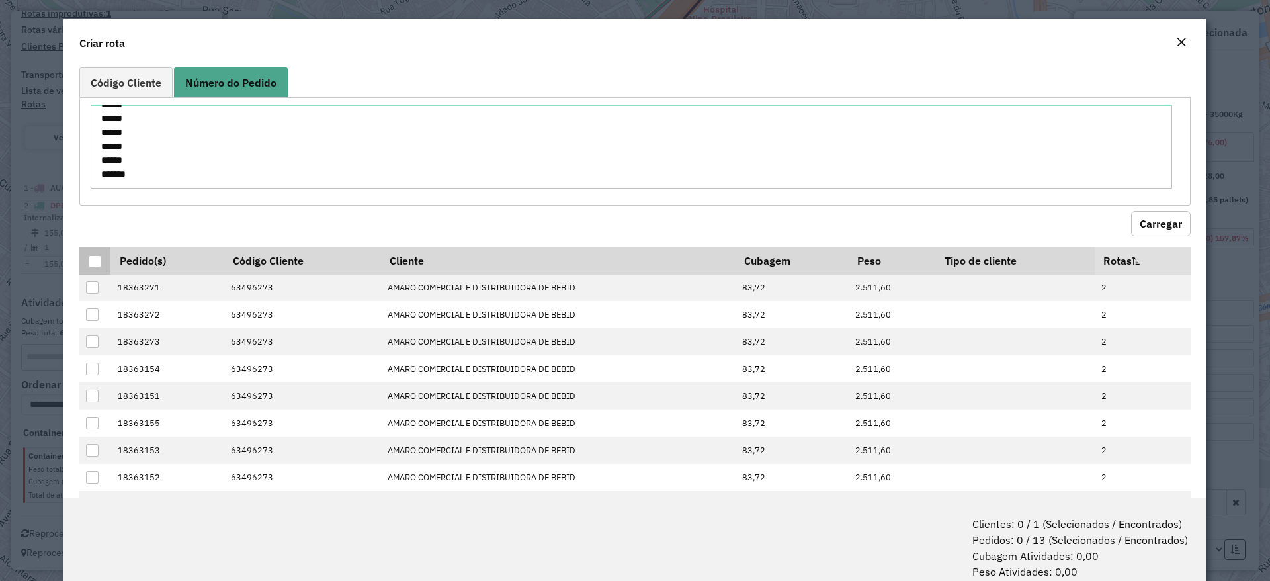
click at [95, 255] on div at bounding box center [95, 261] width 13 height 13
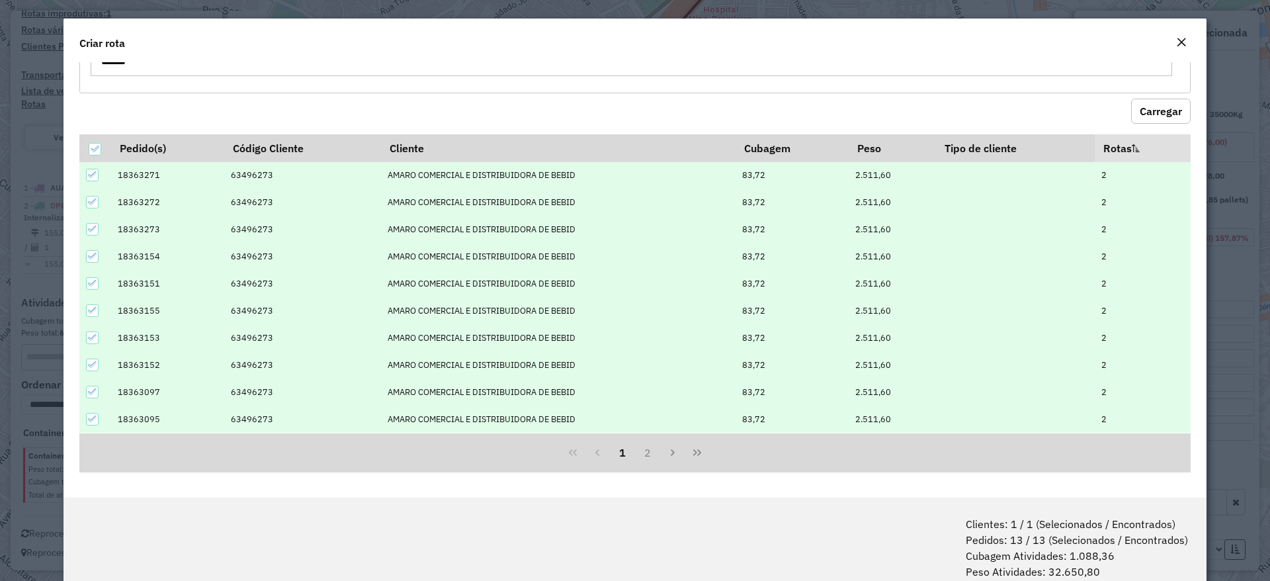
scroll to position [66, 0]
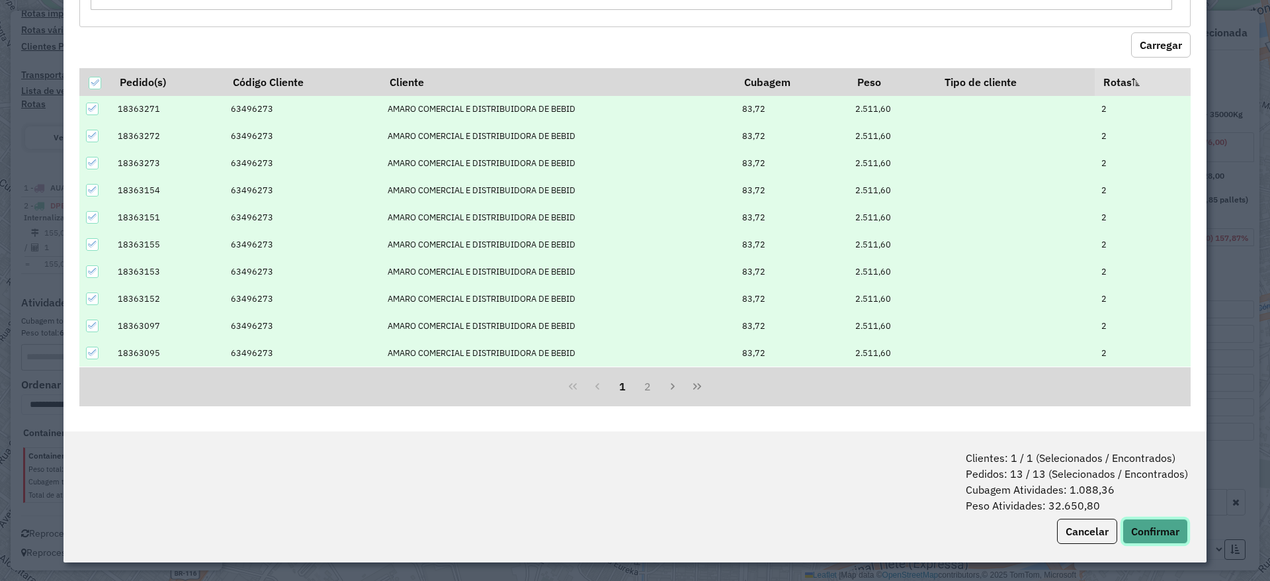
click at [1160, 535] on button "Confirmar" at bounding box center [1156, 531] width 66 height 25
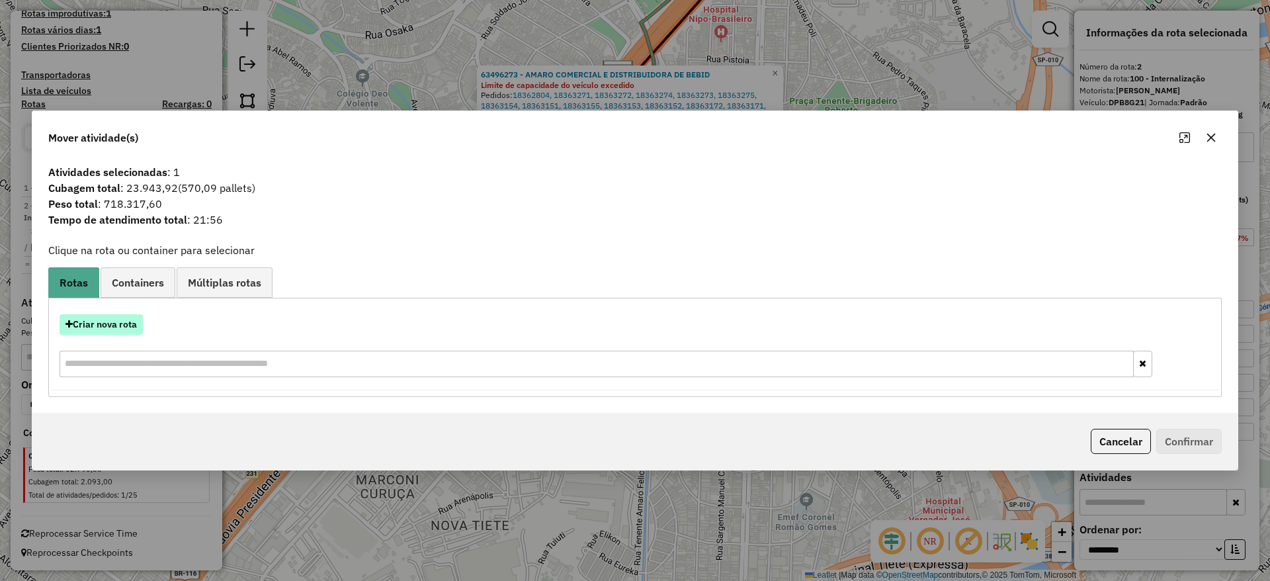
click at [135, 328] on button "Criar nova rota" at bounding box center [101, 324] width 83 height 21
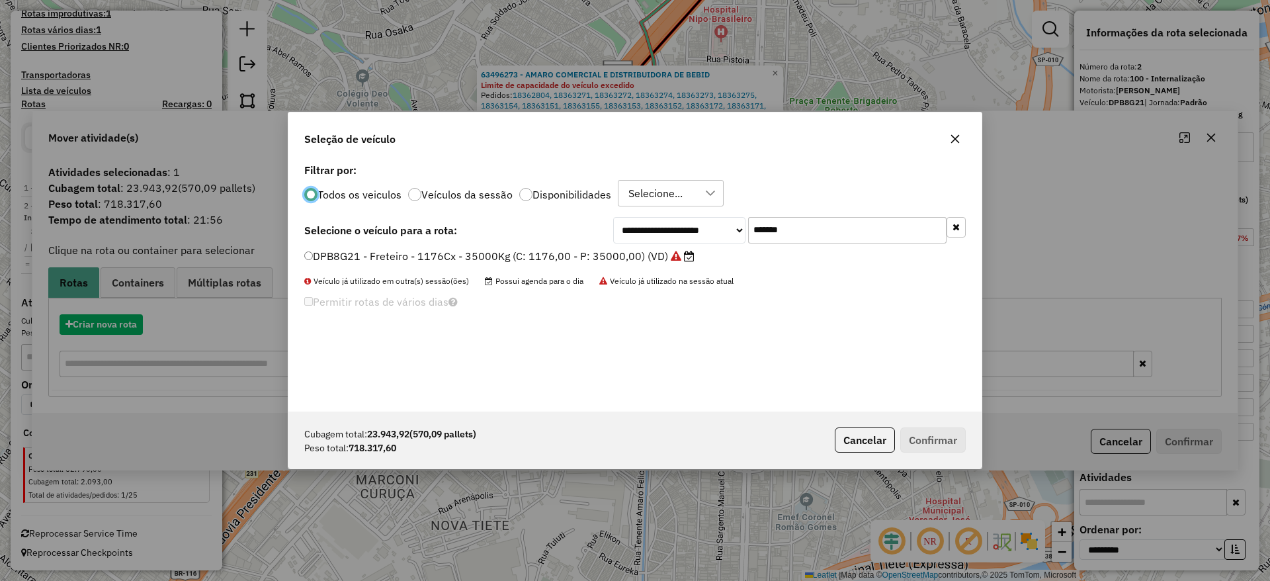
scroll to position [7, 4]
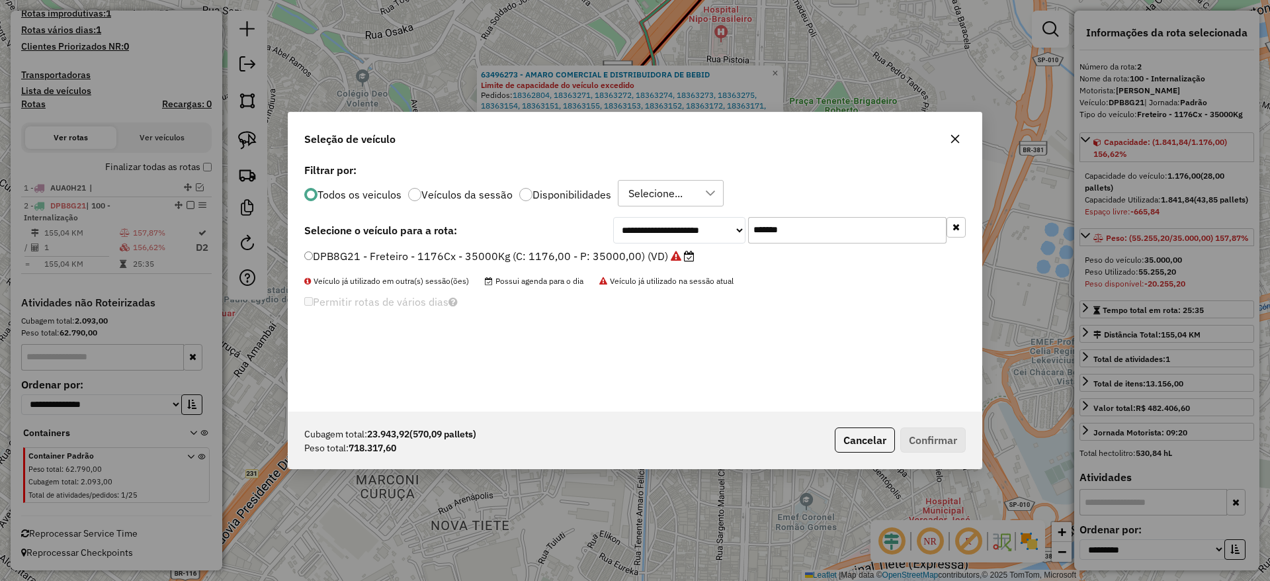
drag, startPoint x: 808, startPoint y: 226, endPoint x: 666, endPoint y: 241, distance: 142.4
click at [666, 241] on div "**********" at bounding box center [789, 230] width 353 height 26
click at [545, 263] on label "DPB8G21 - Freteiro - 1176Cx - 35000Kg (C: 1176,00 - P: 35000,00) (VD)" at bounding box center [499, 256] width 390 height 16
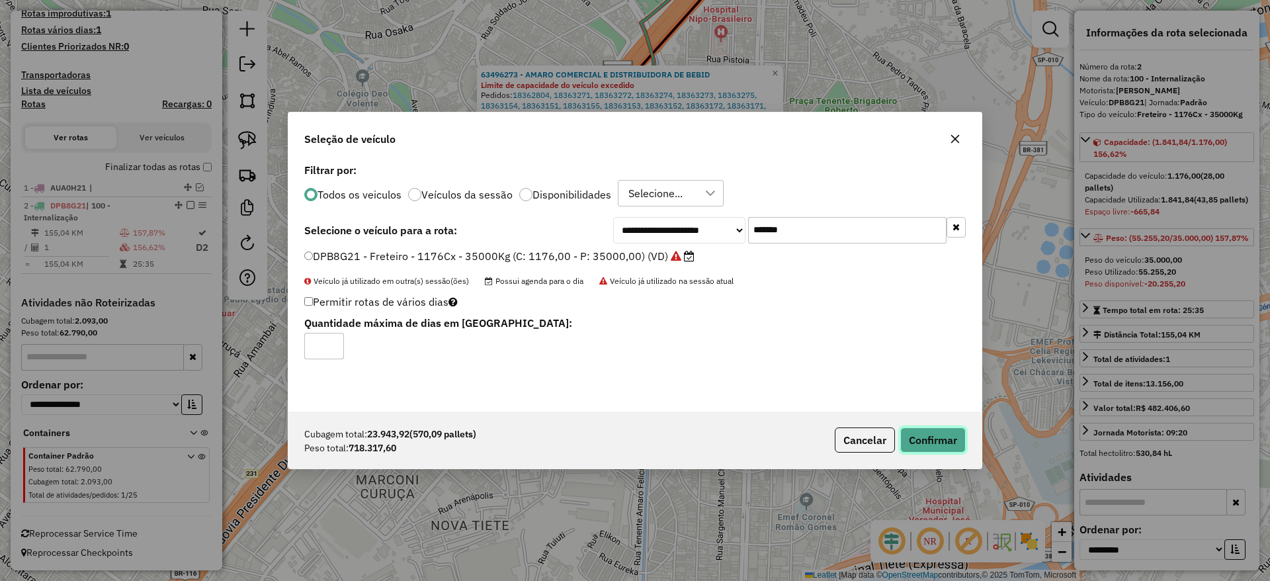
click at [904, 446] on button "Confirmar" at bounding box center [934, 439] width 66 height 25
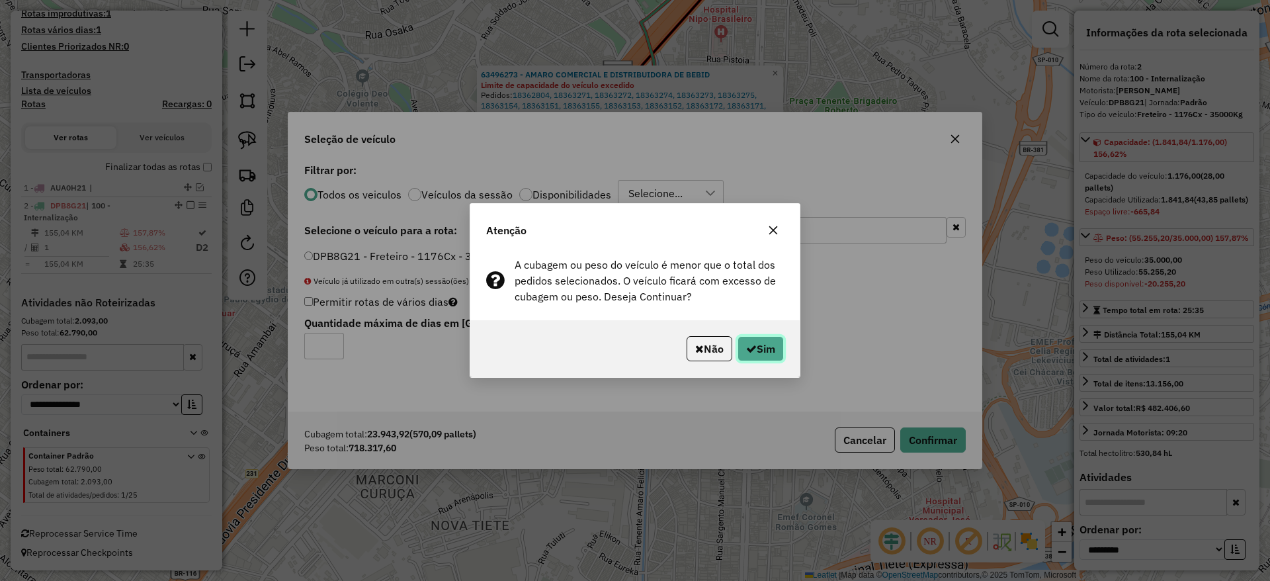
click at [750, 348] on icon "button" at bounding box center [751, 348] width 11 height 11
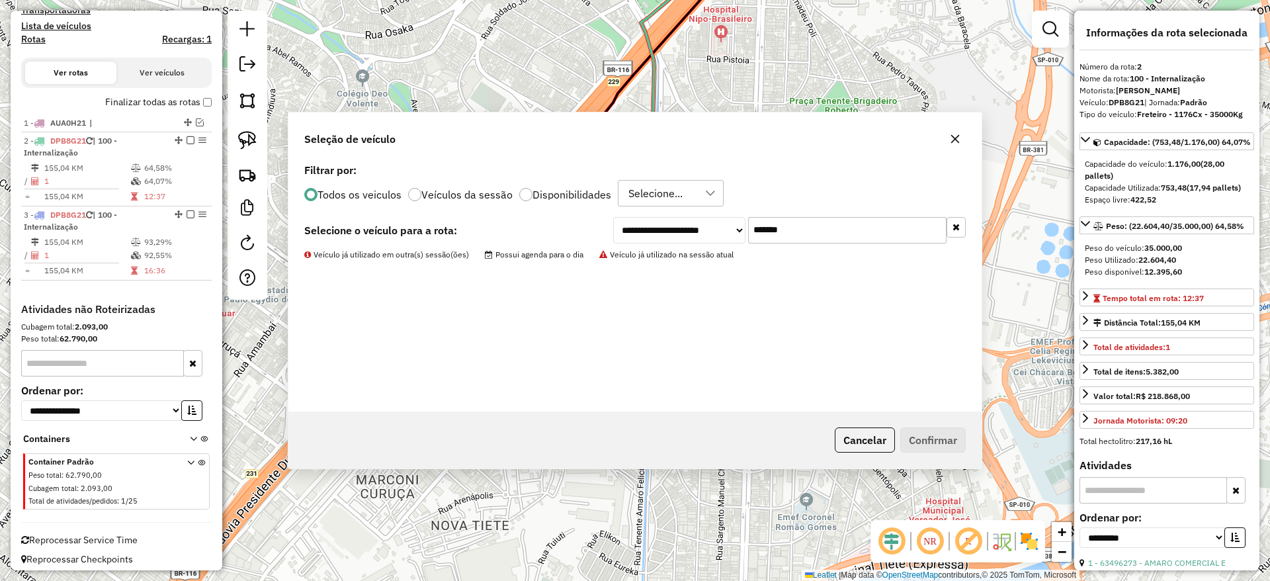
scroll to position [436, 0]
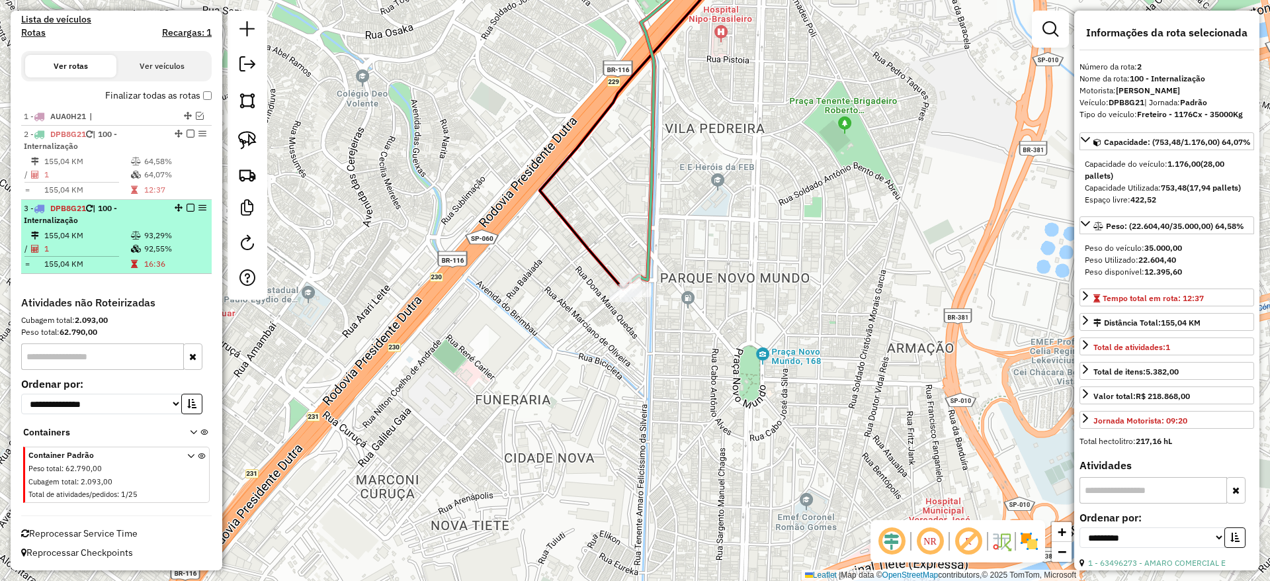
click at [187, 206] on em at bounding box center [191, 208] width 8 height 8
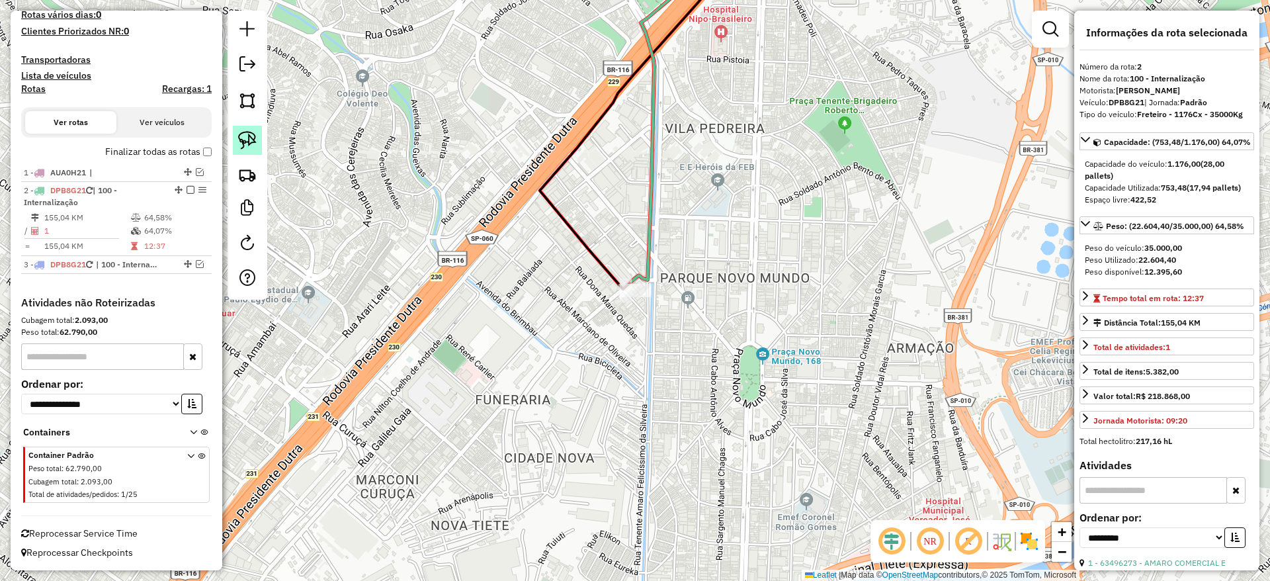
click at [247, 142] on img at bounding box center [247, 140] width 19 height 19
drag, startPoint x: 543, startPoint y: 231, endPoint x: 781, endPoint y: 245, distance: 239.3
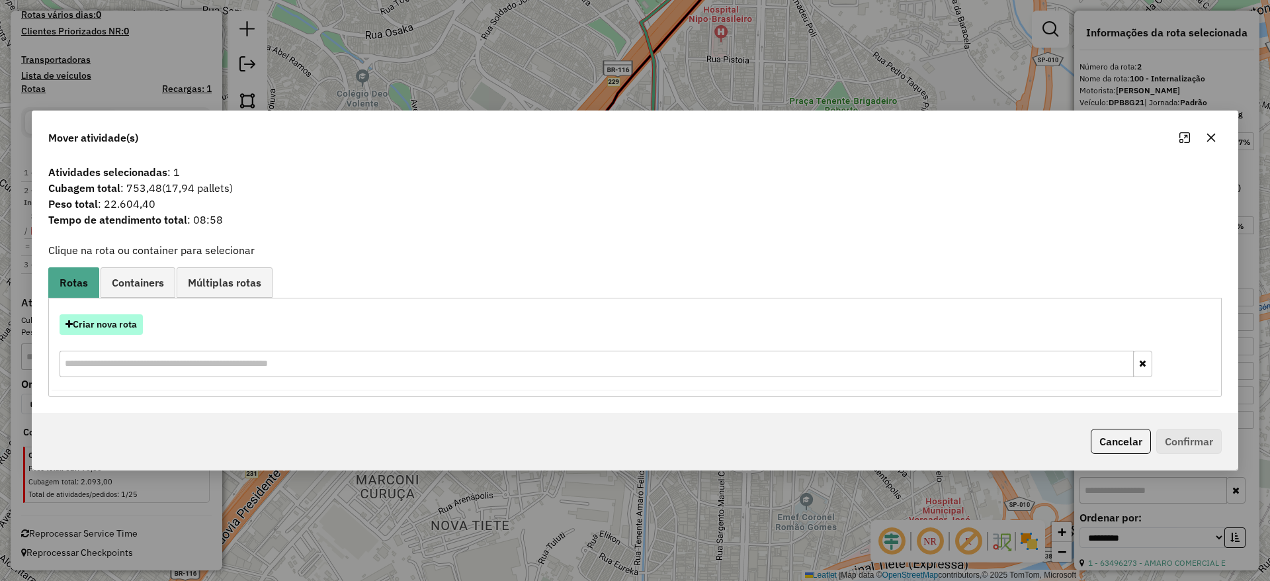
click at [112, 320] on button "Criar nova rota" at bounding box center [101, 324] width 83 height 21
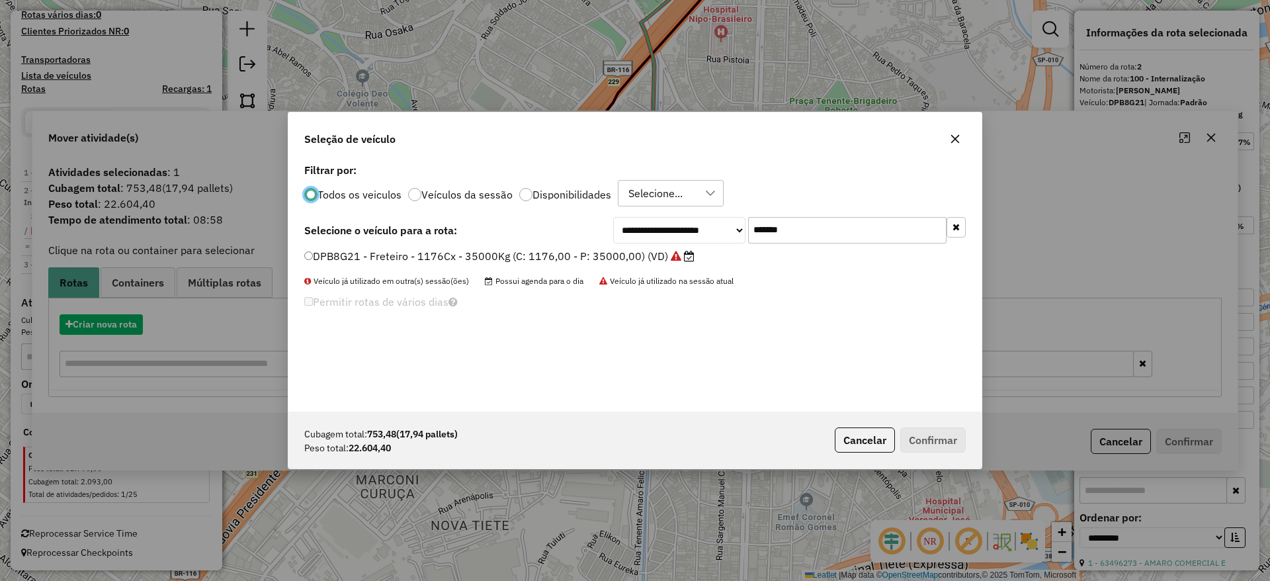
scroll to position [7, 4]
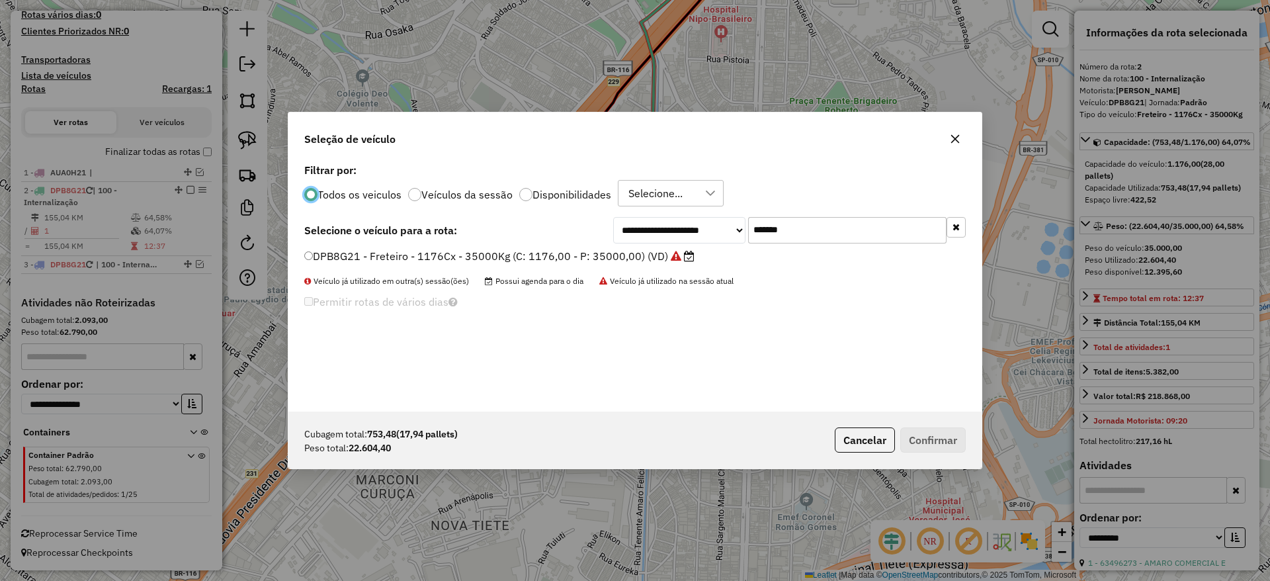
drag, startPoint x: 807, startPoint y: 234, endPoint x: 616, endPoint y: 262, distance: 192.7
click at [621, 260] on div "**********" at bounding box center [634, 285] width 693 height 251
paste input "text"
type input "*******"
click at [580, 264] on div "EJV5H54 - Freteiro - 924Cx - 29000Kg (C: 924,00 - P: 29000,00) (VD)" at bounding box center [635, 262] width 678 height 26
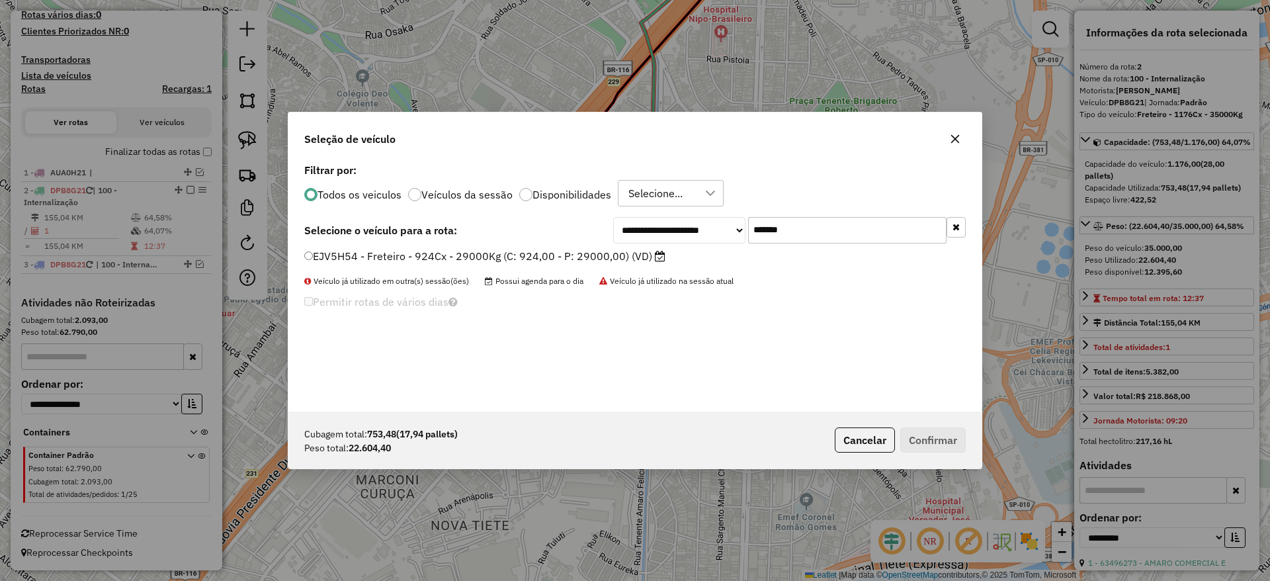
click at [578, 260] on label "EJV5H54 - Freteiro - 924Cx - 29000Kg (C: 924,00 - P: 29000,00) (VD)" at bounding box center [484, 256] width 361 height 16
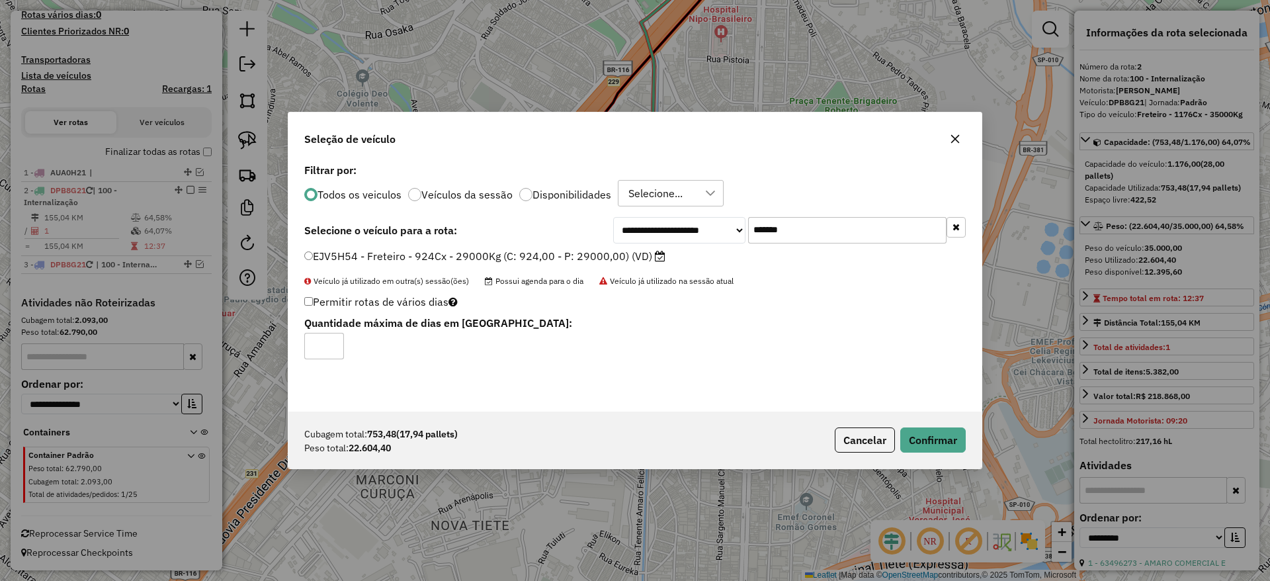
click at [915, 416] on div "Cubagem total: 753,48 (17,94 pallets) Peso total: 22.604,40 Cancelar Confirmar" at bounding box center [634, 440] width 693 height 57
click at [916, 423] on div "Cubagem total: 753,48 (17,94 pallets) Peso total: 22.604,40 Cancelar Confirmar" at bounding box center [634, 440] width 693 height 57
click at [924, 430] on button "Confirmar" at bounding box center [934, 439] width 66 height 25
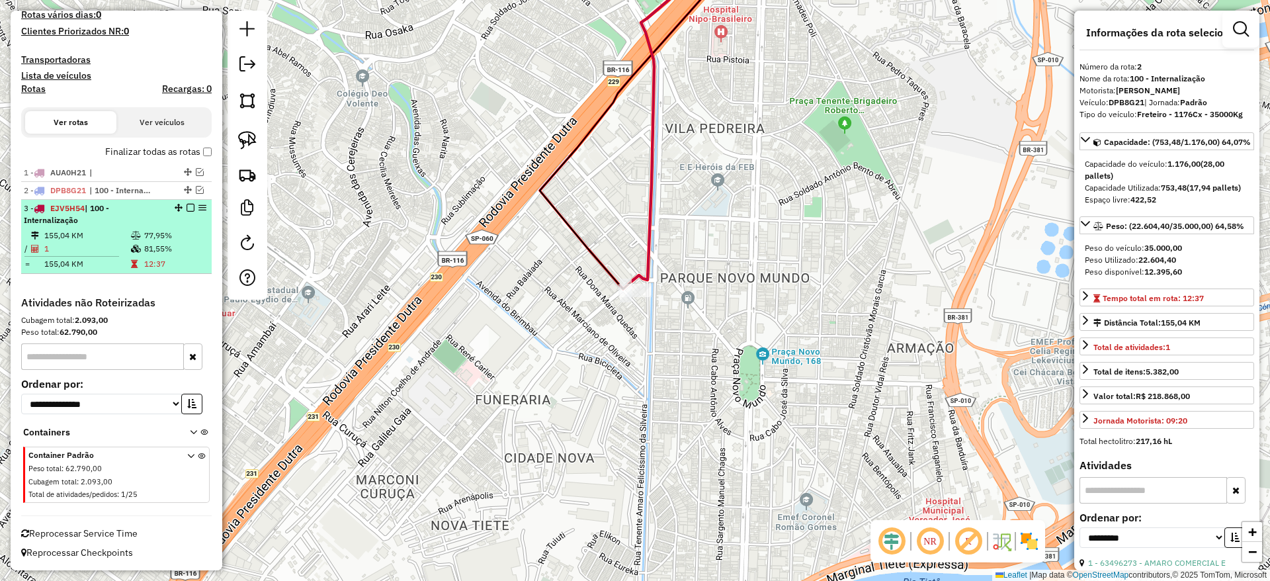
click at [189, 212] on div "3 - EJV5H54 | 100 - Internalização" at bounding box center [116, 214] width 185 height 24
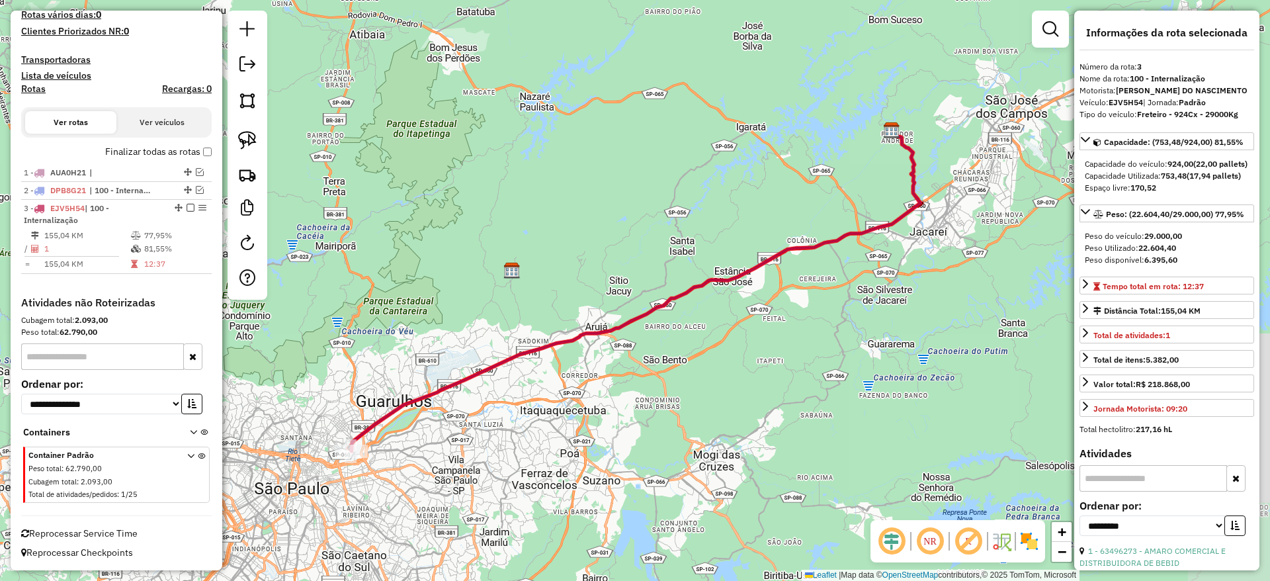
click at [187, 208] on em at bounding box center [191, 208] width 8 height 8
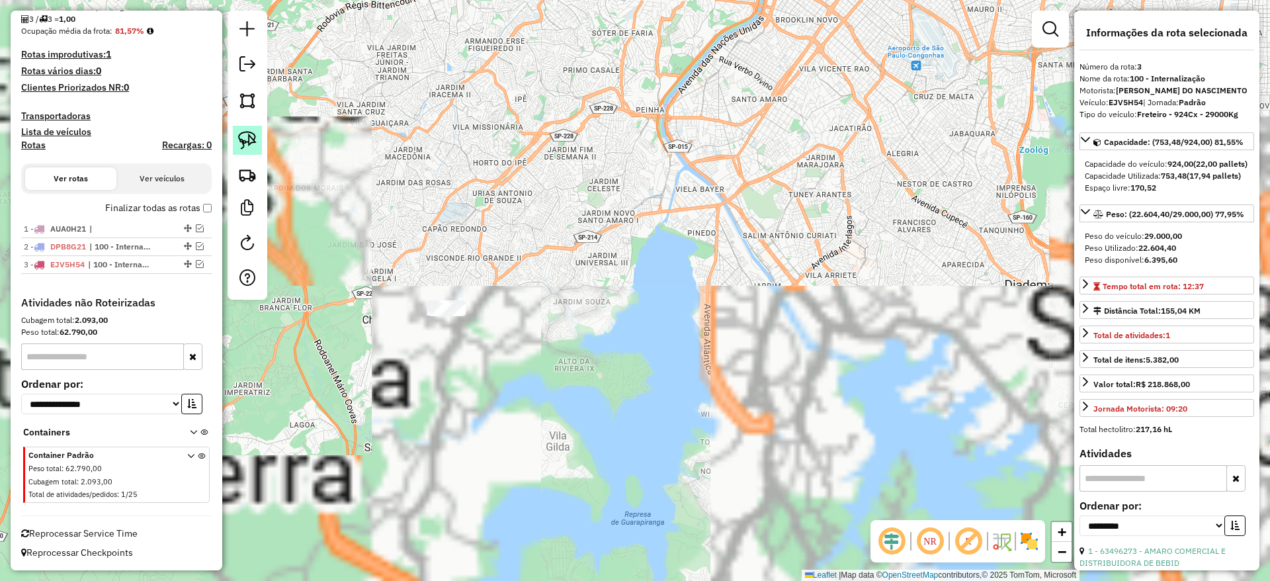
click at [249, 135] on img at bounding box center [247, 140] width 19 height 19
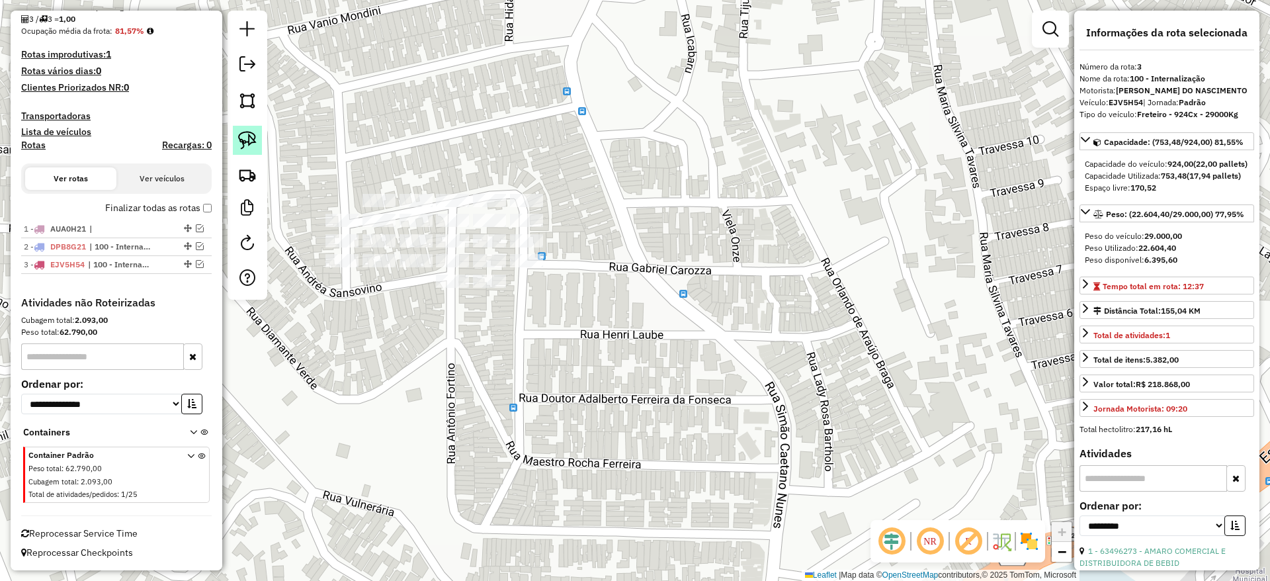
click at [246, 131] on img at bounding box center [247, 140] width 19 height 19
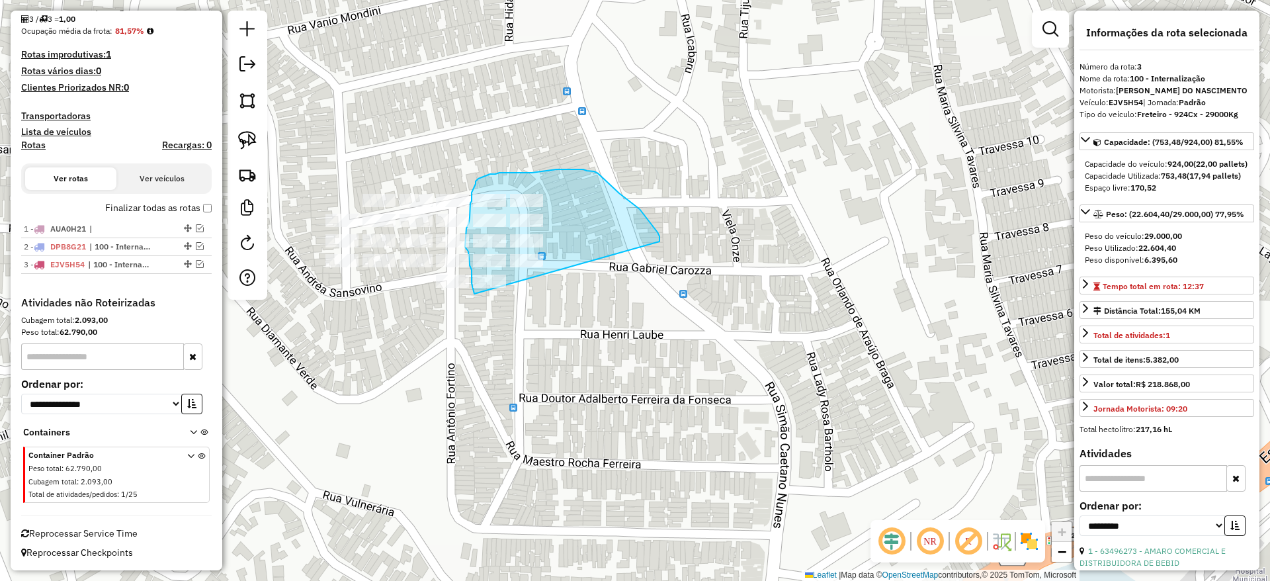
drag, startPoint x: 631, startPoint y: 202, endPoint x: 510, endPoint y: 326, distance: 173.1
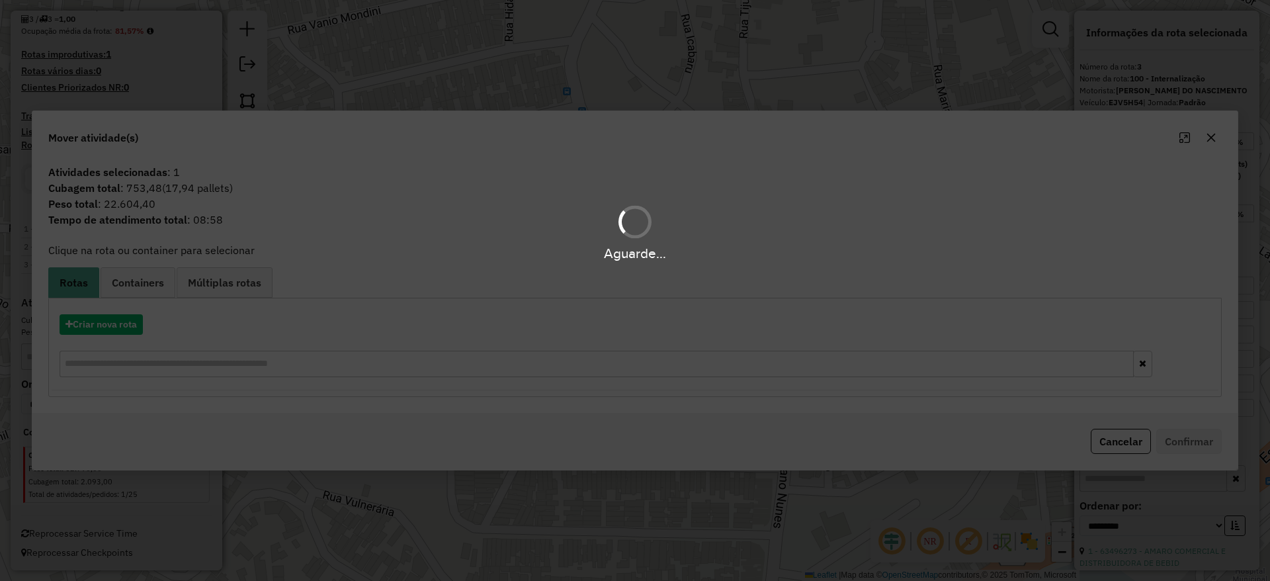
drag, startPoint x: 1205, startPoint y: 143, endPoint x: 1218, endPoint y: 142, distance: 13.3
click at [1209, 144] on hb-app "Aguarde... Pop-up bloqueado! Seu navegador bloqueou automáticamente a abertura …" at bounding box center [635, 290] width 1270 height 581
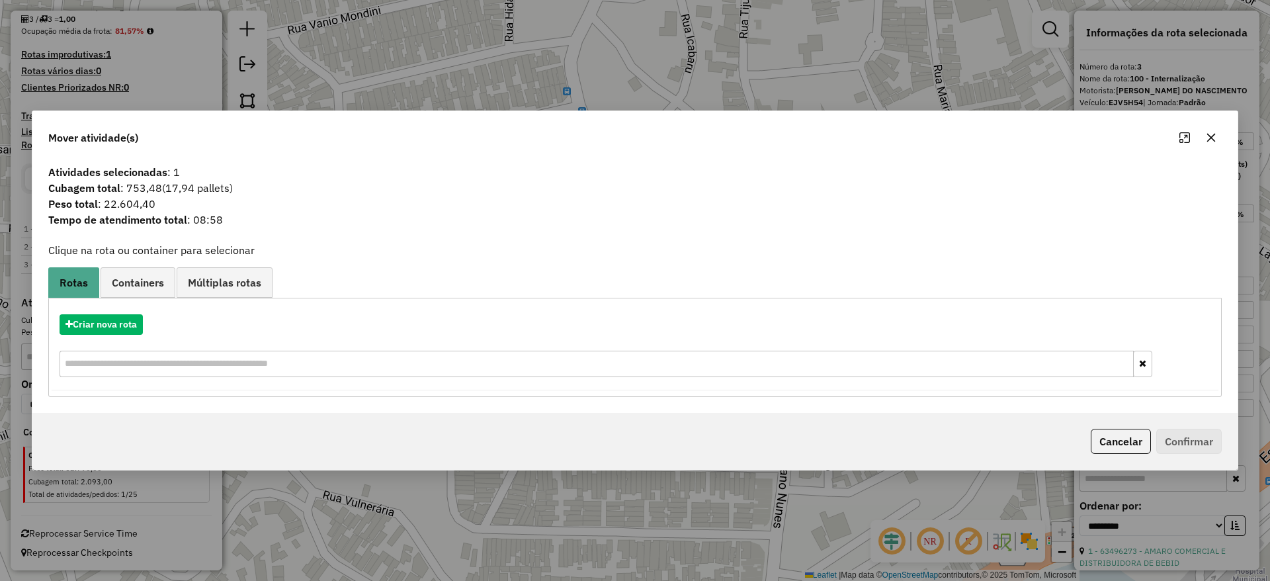
drag, startPoint x: 1218, startPoint y: 142, endPoint x: 1206, endPoint y: 138, distance: 13.0
click at [1219, 142] on button "button" at bounding box center [1211, 137] width 21 height 21
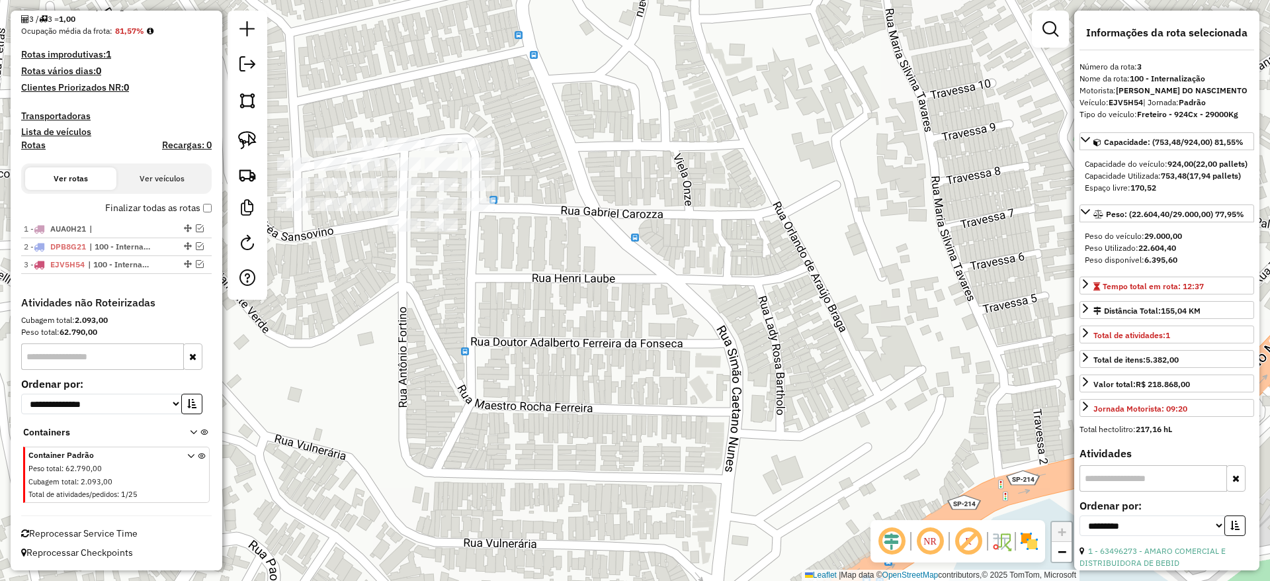
drag, startPoint x: 644, startPoint y: 214, endPoint x: 555, endPoint y: 219, distance: 89.4
click at [578, 220] on div "Janela de atendimento Grade de atendimento Capacidade Transportadoras Veículos …" at bounding box center [635, 290] width 1270 height 581
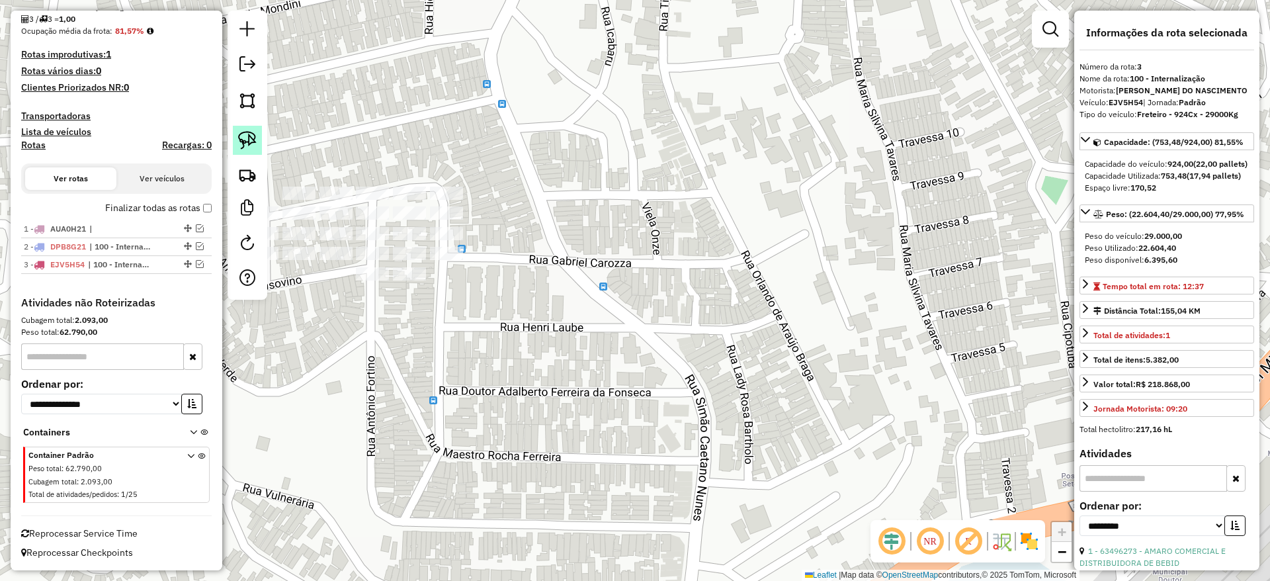
click at [251, 152] on link at bounding box center [247, 140] width 29 height 29
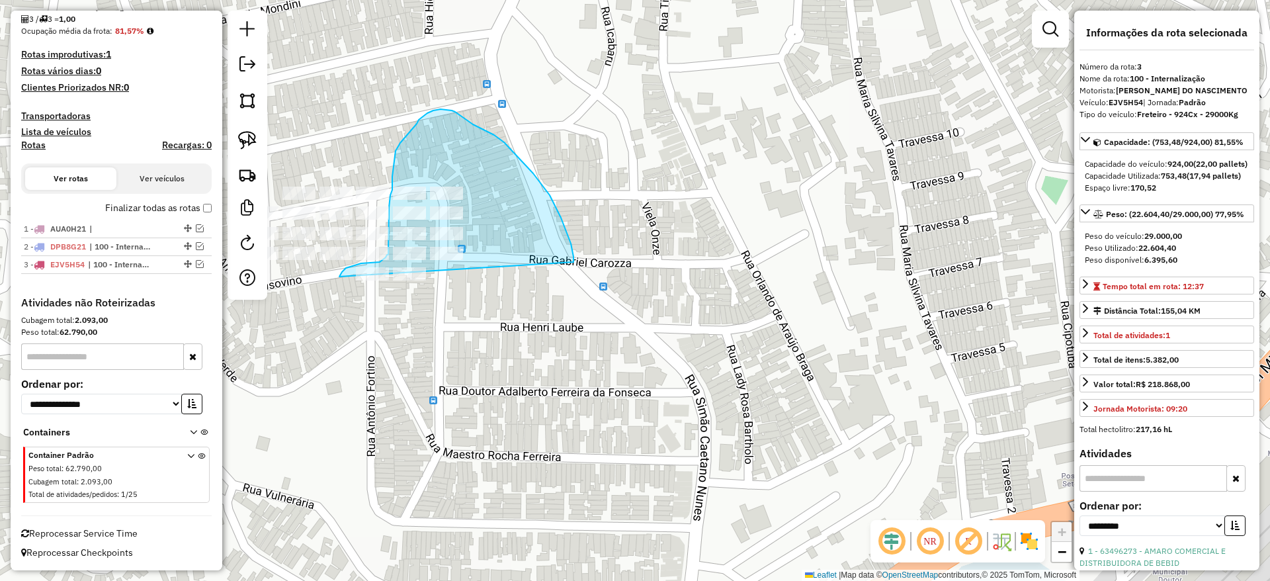
drag, startPoint x: 571, startPoint y: 243, endPoint x: 470, endPoint y: 369, distance: 161.4
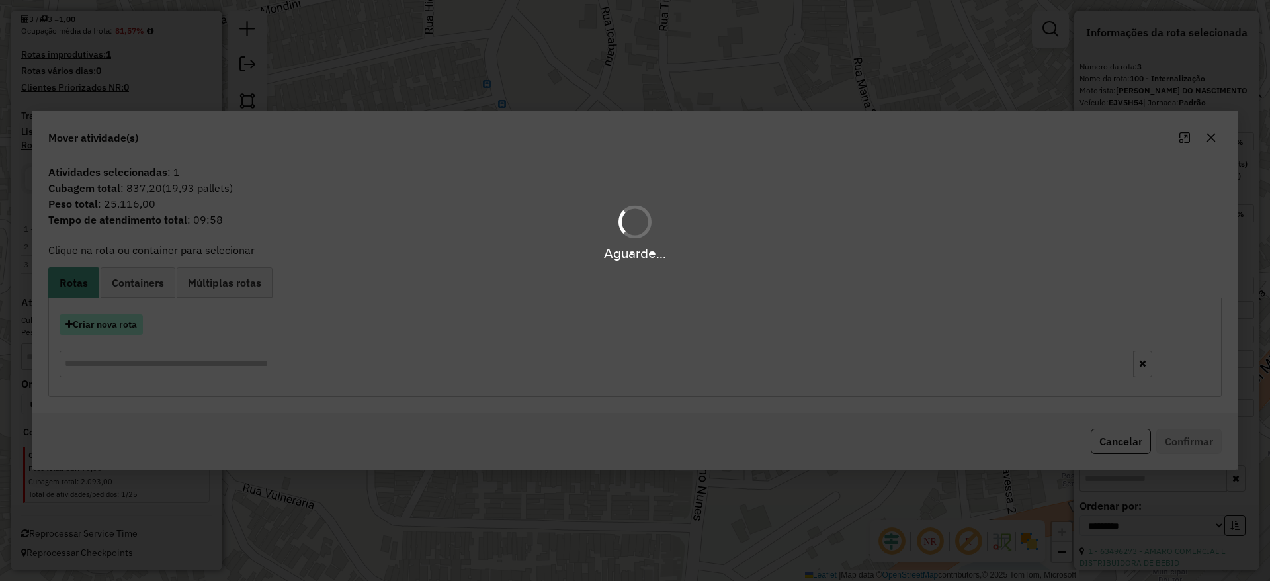
click at [108, 326] on button "Criar nova rota" at bounding box center [101, 324] width 83 height 21
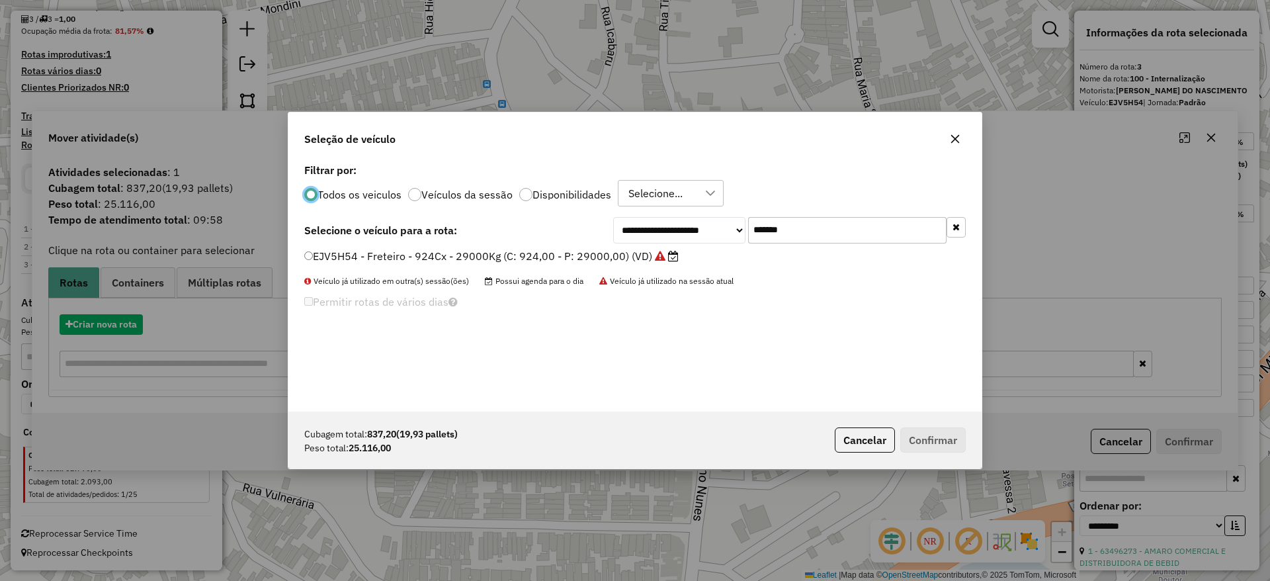
scroll to position [7, 4]
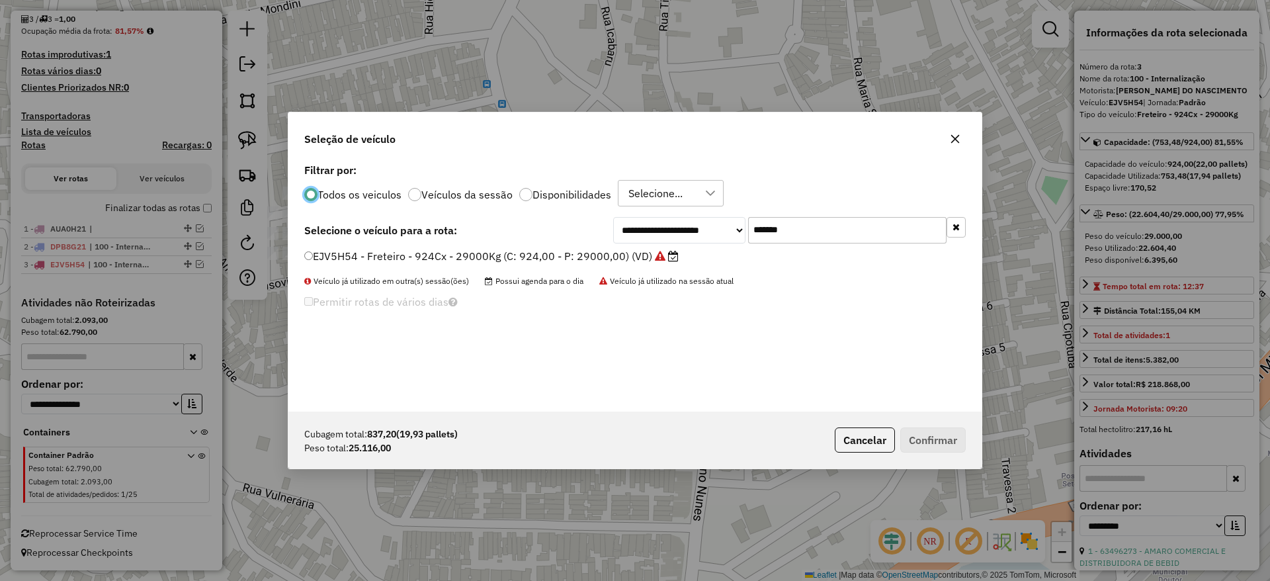
drag, startPoint x: 800, startPoint y: 239, endPoint x: 654, endPoint y: 245, distance: 146.4
click at [654, 245] on div "**********" at bounding box center [634, 285] width 693 height 251
paste input "text"
type input "*******"
click at [488, 261] on label "JSQ4B90 - Freteiro - 840Cx - 26700Kg (C: 840,00 - P: 26700,00) (VD)" at bounding box center [484, 256] width 361 height 16
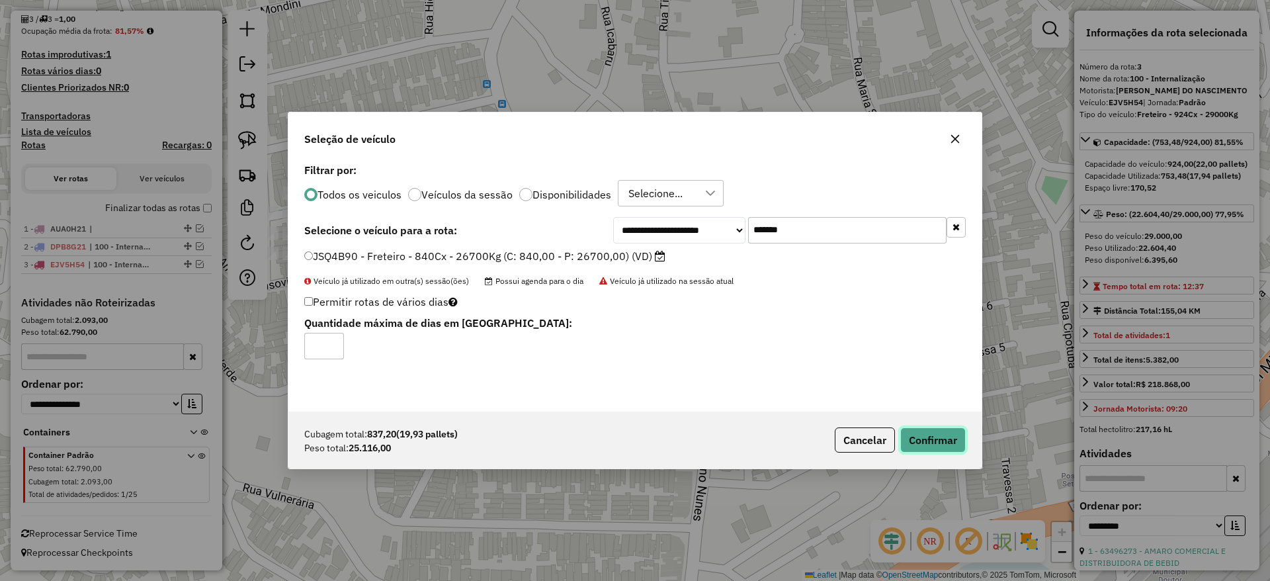
click at [922, 443] on button "Confirmar" at bounding box center [934, 439] width 66 height 25
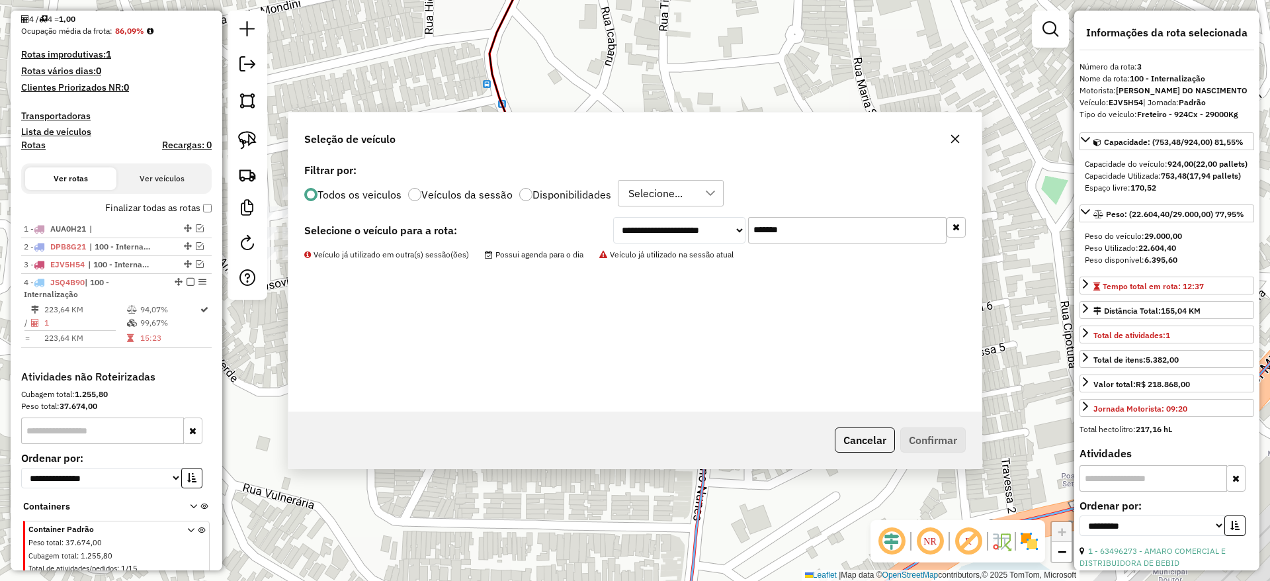
scroll to position [398, 0]
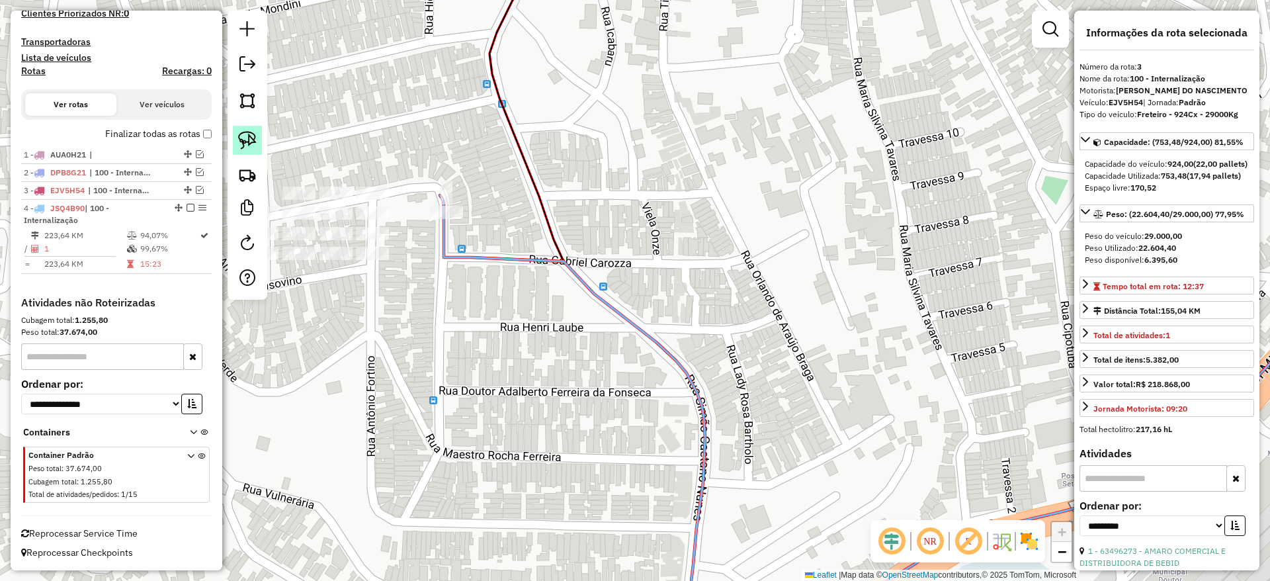
click at [240, 141] on img at bounding box center [247, 140] width 19 height 19
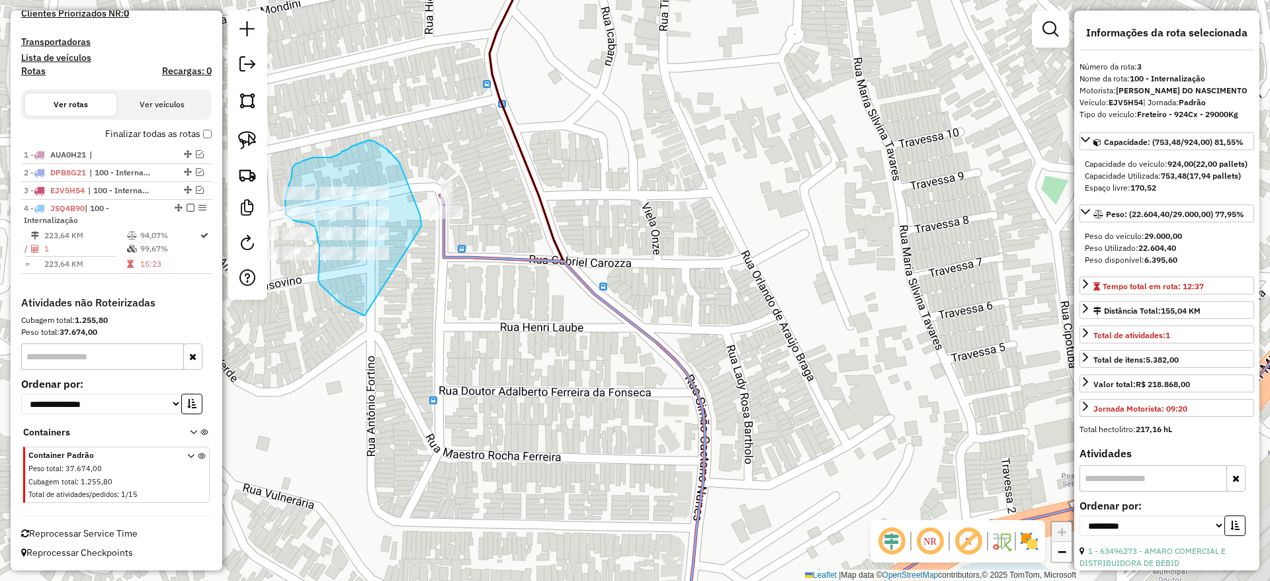
drag, startPoint x: 420, startPoint y: 215, endPoint x: 377, endPoint y: 318, distance: 111.2
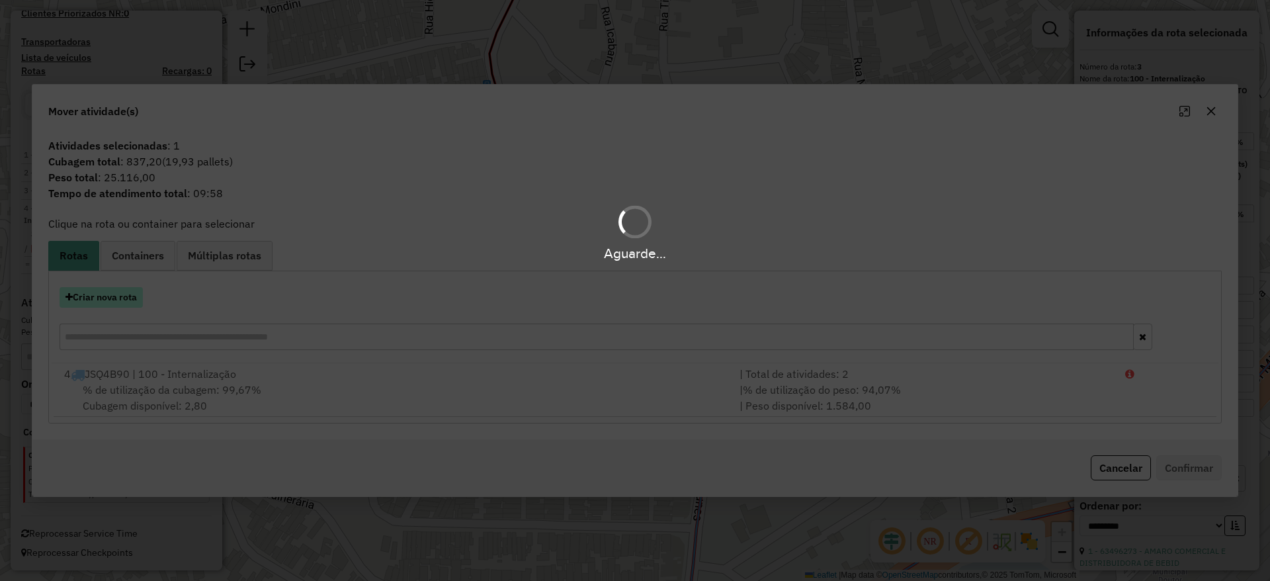
click at [115, 298] on hb-app "Aguarde... Pop-up bloqueado! Seu navegador bloqueou automáticamente a abertura …" at bounding box center [635, 290] width 1270 height 581
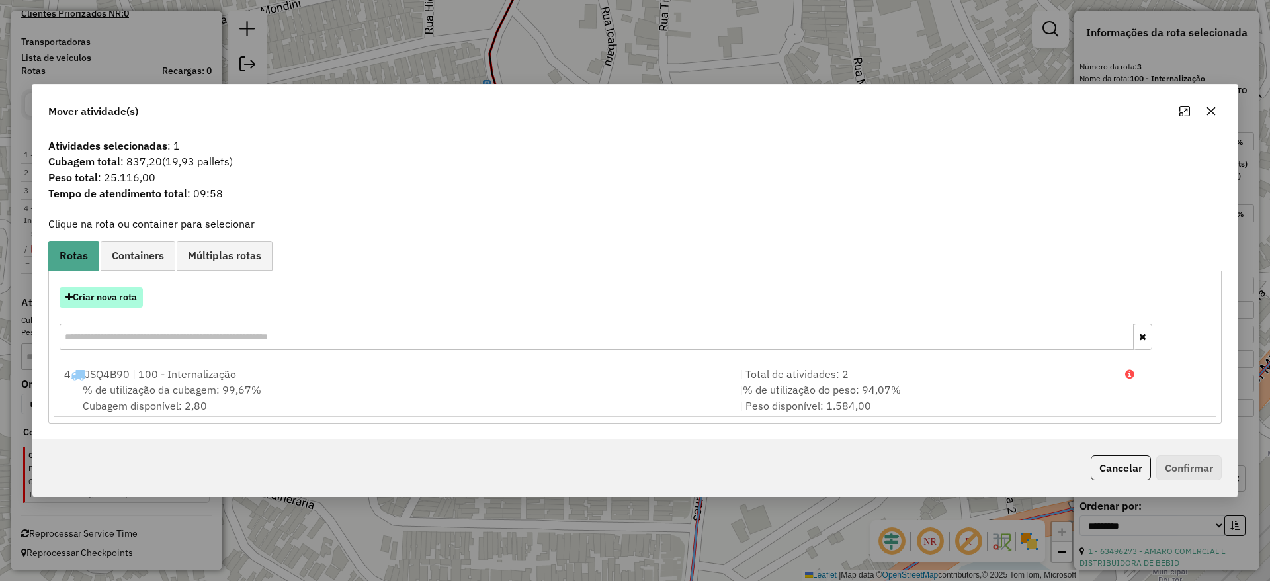
click at [115, 298] on button "Criar nova rota" at bounding box center [101, 297] width 83 height 21
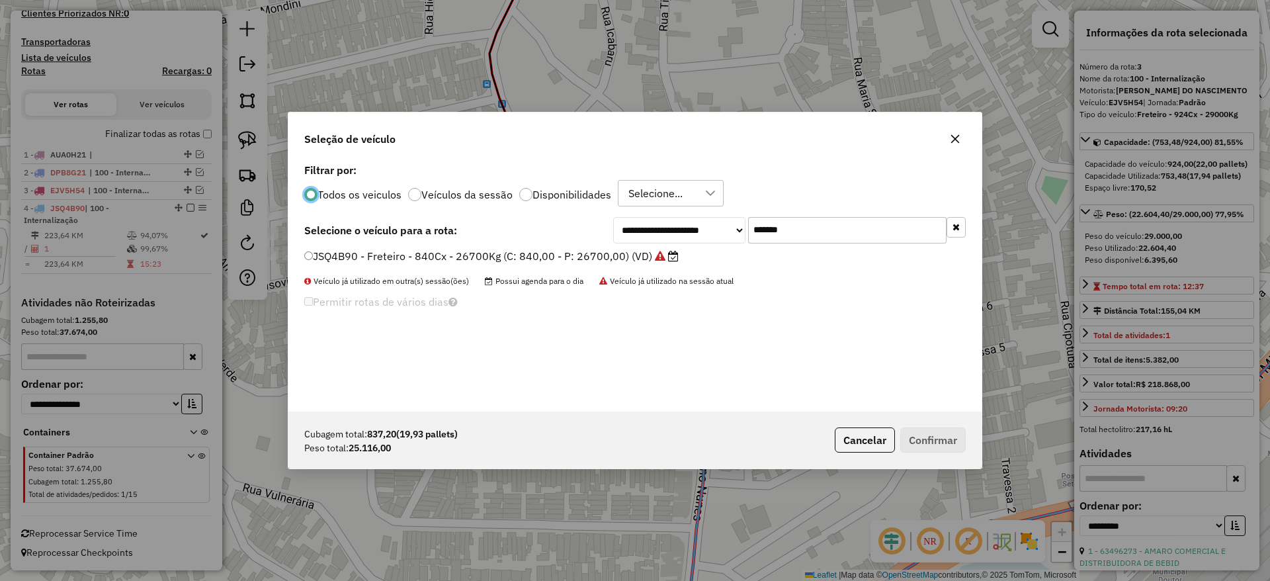
scroll to position [7, 4]
drag, startPoint x: 591, startPoint y: 249, endPoint x: 576, endPoint y: 255, distance: 15.5
click at [582, 252] on div "**********" at bounding box center [634, 285] width 693 height 251
paste input "text"
type input "*******"
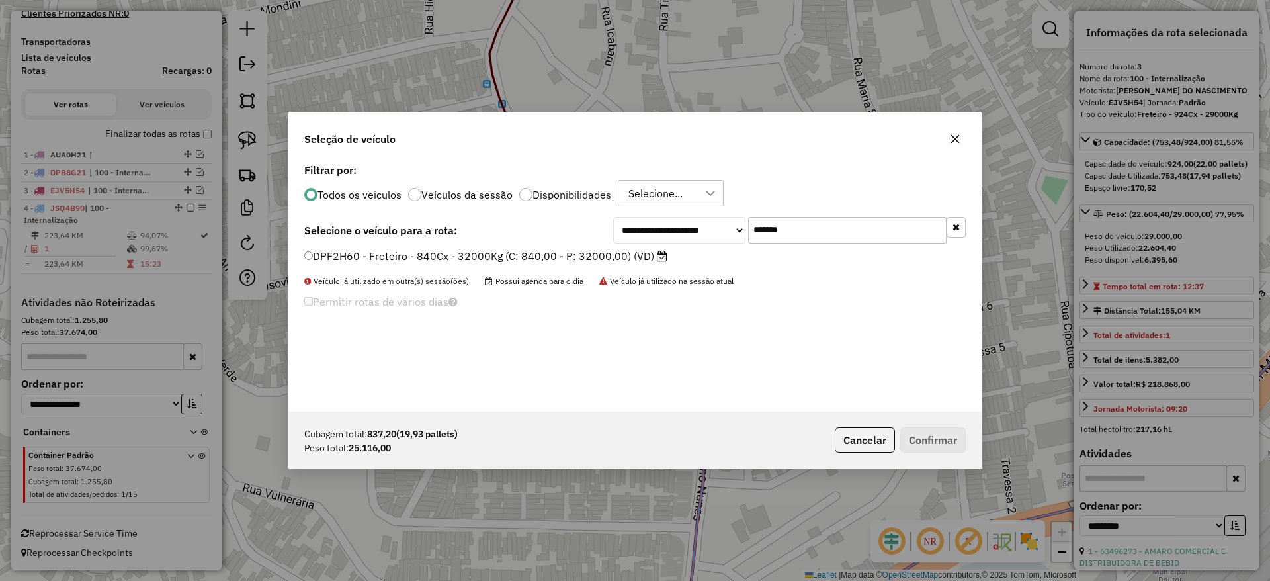
click at [537, 250] on label "DPF2H60 - Freteiro - 840Cx - 32000Kg (C: 840,00 - P: 32000,00) (VD)" at bounding box center [485, 256] width 363 height 16
click at [944, 454] on div "Cubagem total: 837,20 (19,93 pallets) Peso total: 25.116,00 Cancelar Confirmar" at bounding box center [634, 440] width 693 height 57
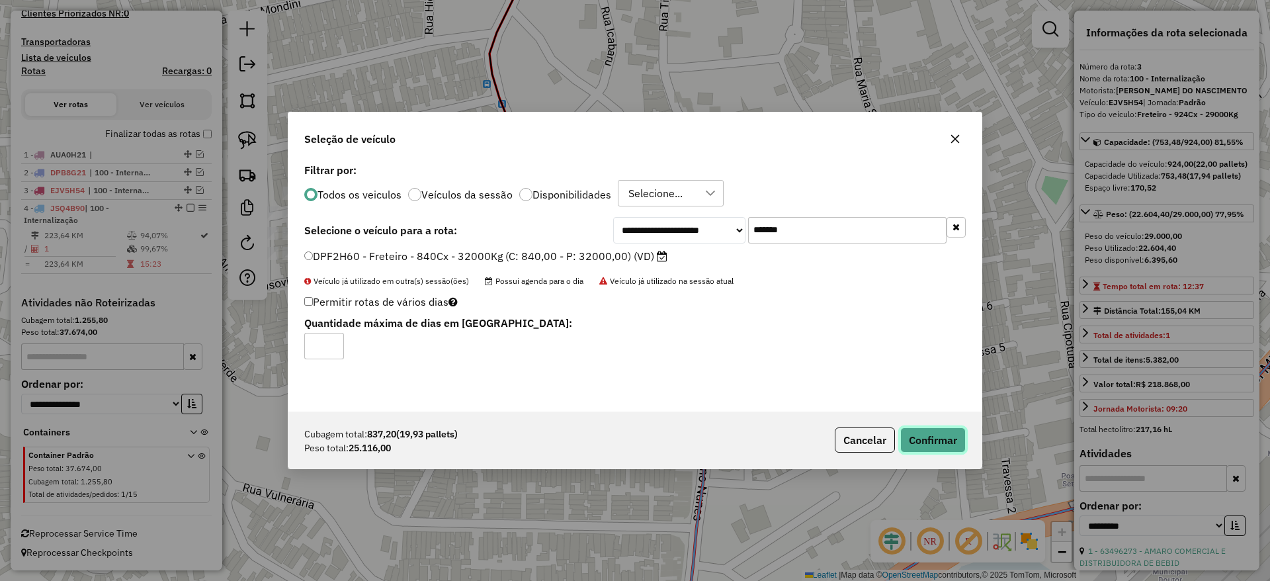
drag, startPoint x: 940, startPoint y: 452, endPoint x: 931, endPoint y: 445, distance: 11.4
click at [940, 451] on button "Confirmar" at bounding box center [934, 439] width 66 height 25
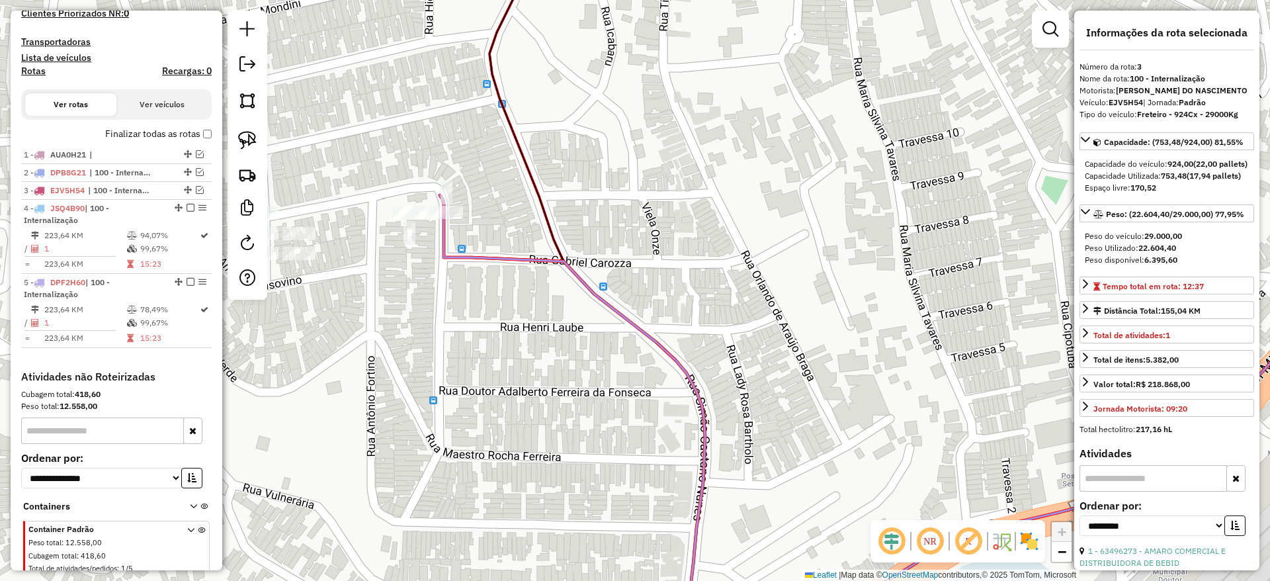
scroll to position [472, 0]
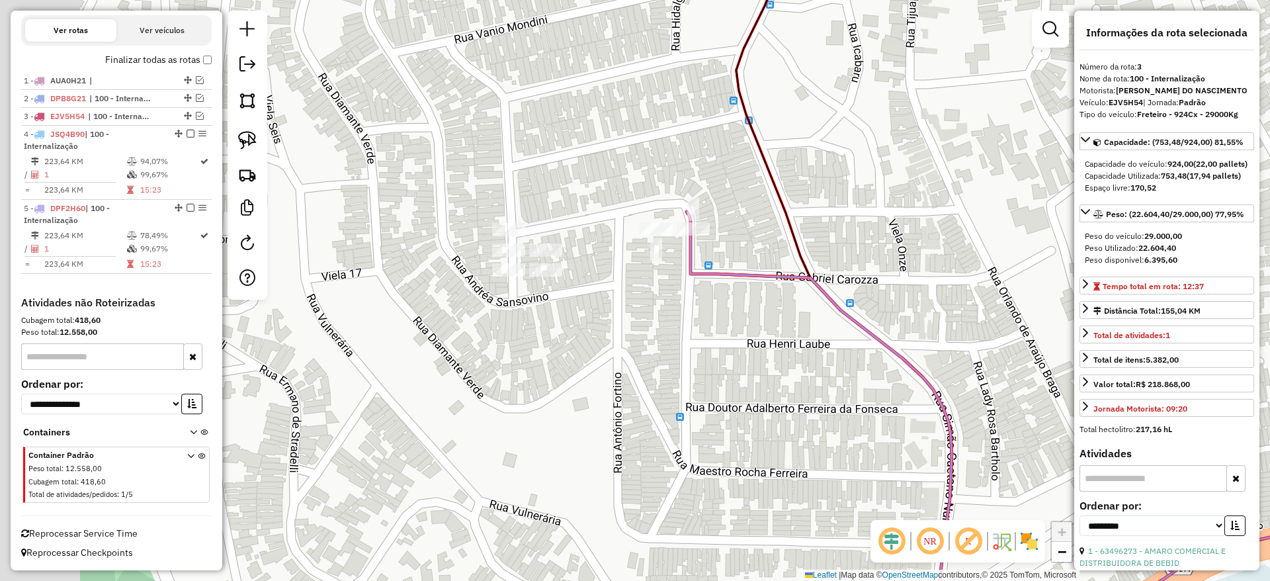
drag, startPoint x: 607, startPoint y: 181, endPoint x: 650, endPoint y: 171, distance: 44.9
click at [683, 178] on div "Janela de atendimento Grade de atendimento Capacidade Transportadoras Veículos …" at bounding box center [635, 290] width 1270 height 581
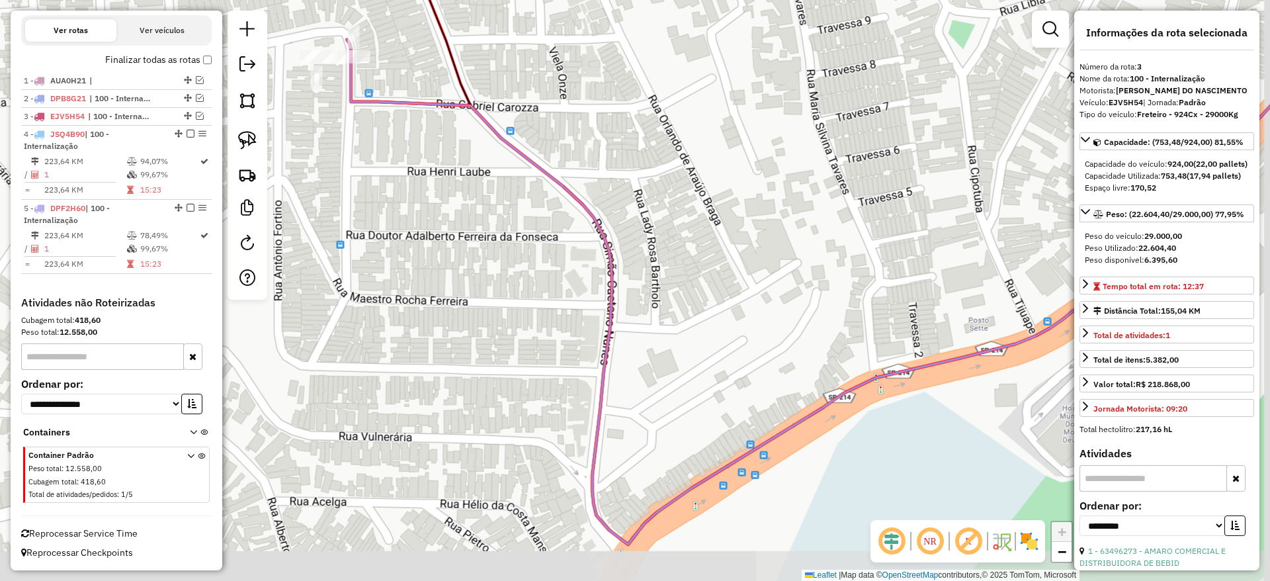
drag, startPoint x: 344, startPoint y: 210, endPoint x: 528, endPoint y: 292, distance: 201.1
click at [571, 320] on div "Janela de atendimento Grade de atendimento Capacidade Transportadoras Veículos …" at bounding box center [635, 290] width 1270 height 581
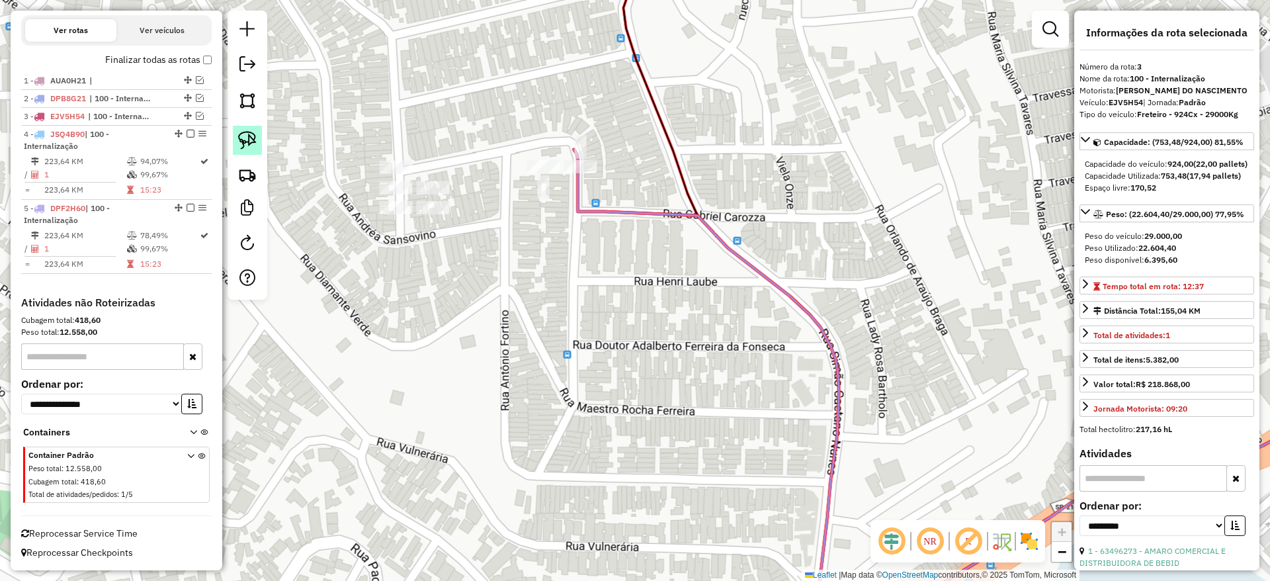
click at [257, 128] on link at bounding box center [247, 140] width 29 height 29
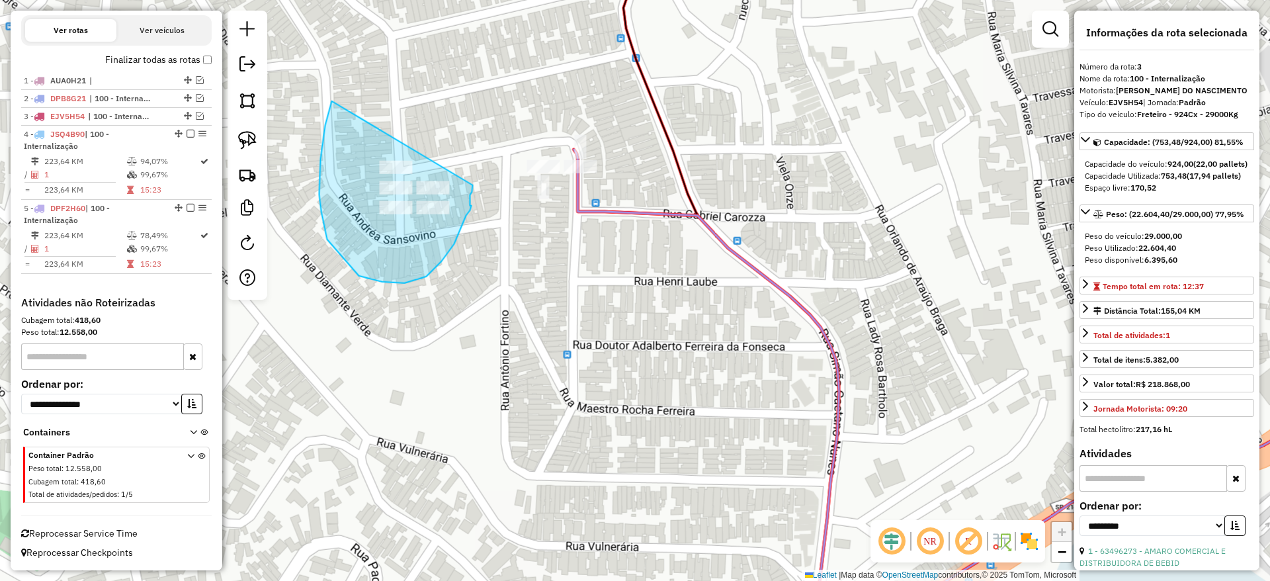
drag, startPoint x: 331, startPoint y: 101, endPoint x: 472, endPoint y: 185, distance: 164.1
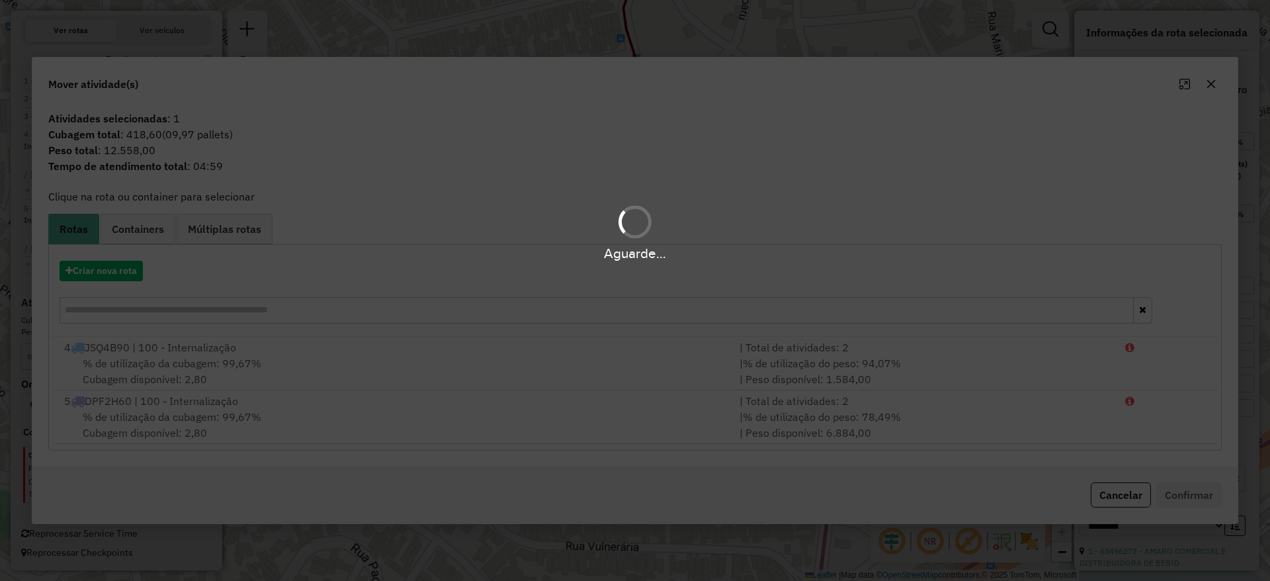
click at [116, 280] on div "Aguarde..." at bounding box center [635, 290] width 1270 height 581
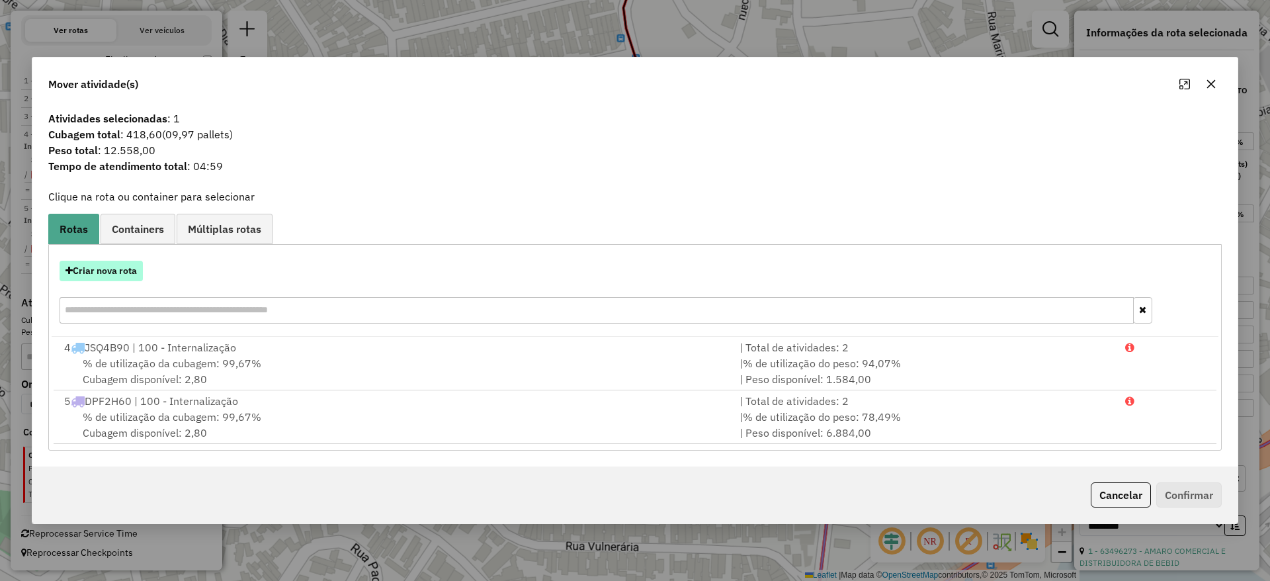
click at [114, 271] on button "Criar nova rota" at bounding box center [101, 271] width 83 height 21
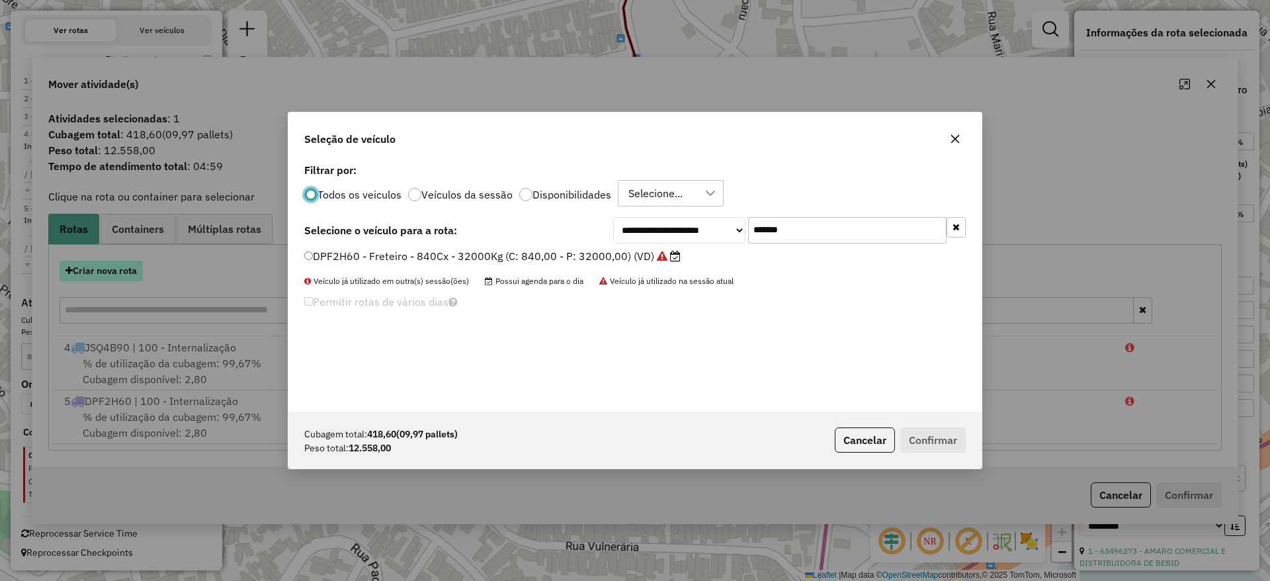
click at [114, 271] on div "**********" at bounding box center [635, 290] width 1270 height 581
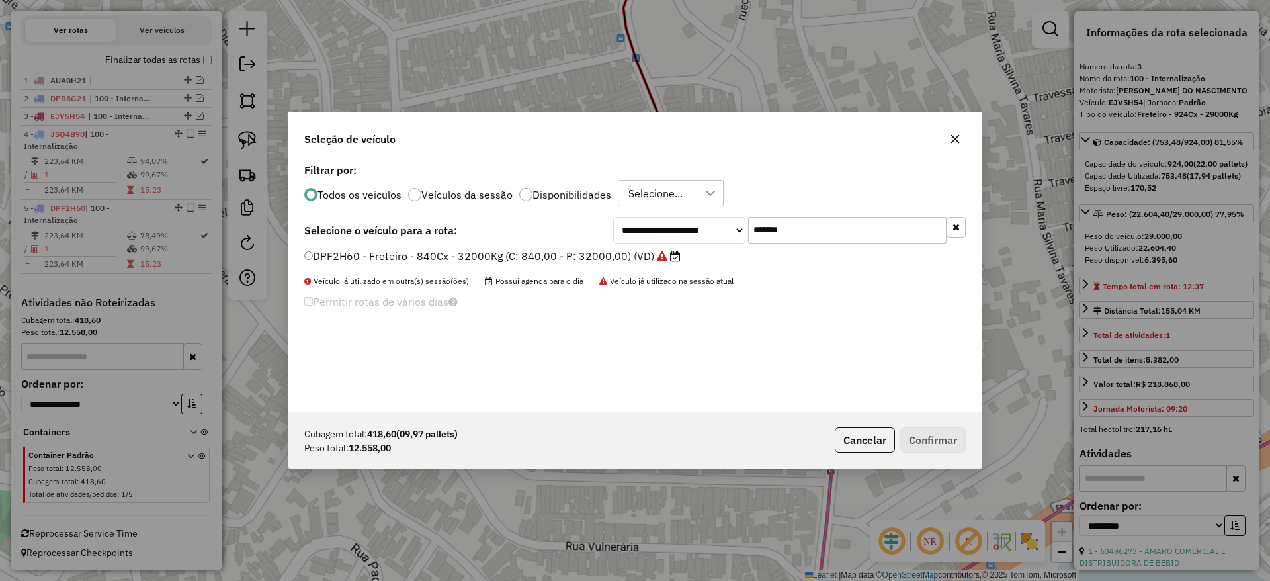
drag, startPoint x: 829, startPoint y: 211, endPoint x: 824, endPoint y: 226, distance: 16.1
click at [818, 218] on div "**********" at bounding box center [634, 285] width 693 height 251
drag, startPoint x: 826, startPoint y: 227, endPoint x: 631, endPoint y: 241, distance: 195.0
click at [632, 241] on div "**********" at bounding box center [789, 230] width 353 height 26
paste input "text"
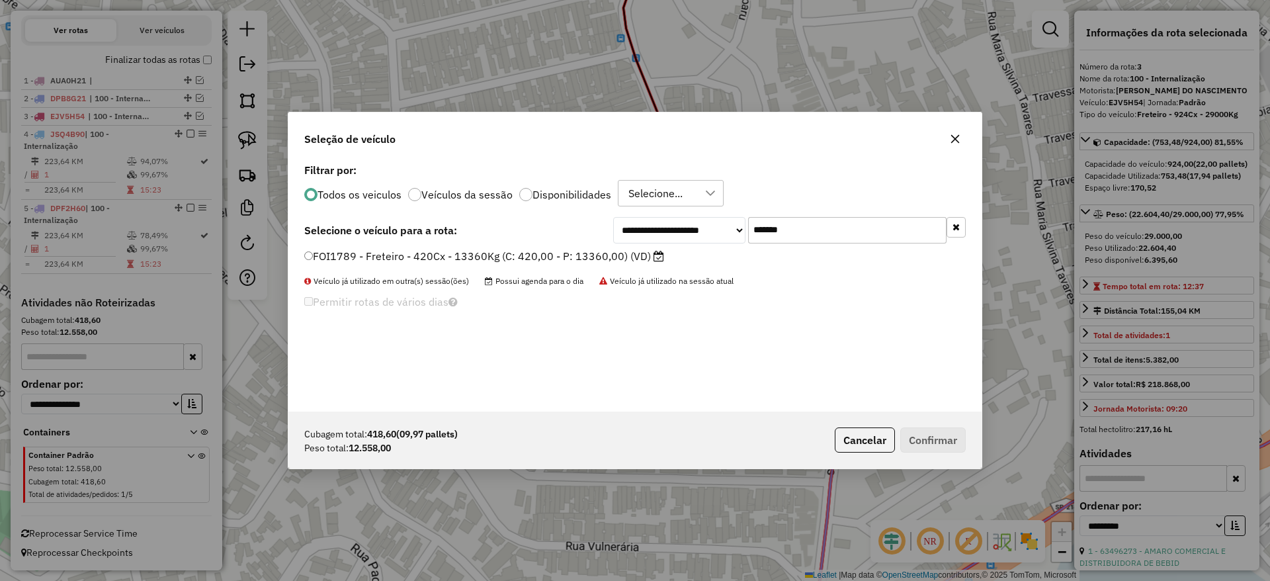
type input "*******"
click at [543, 251] on label "FOI1789 - Freteiro - 420Cx - 13360Kg (C: 420,00 - P: 13360,00) (VD)" at bounding box center [484, 256] width 360 height 16
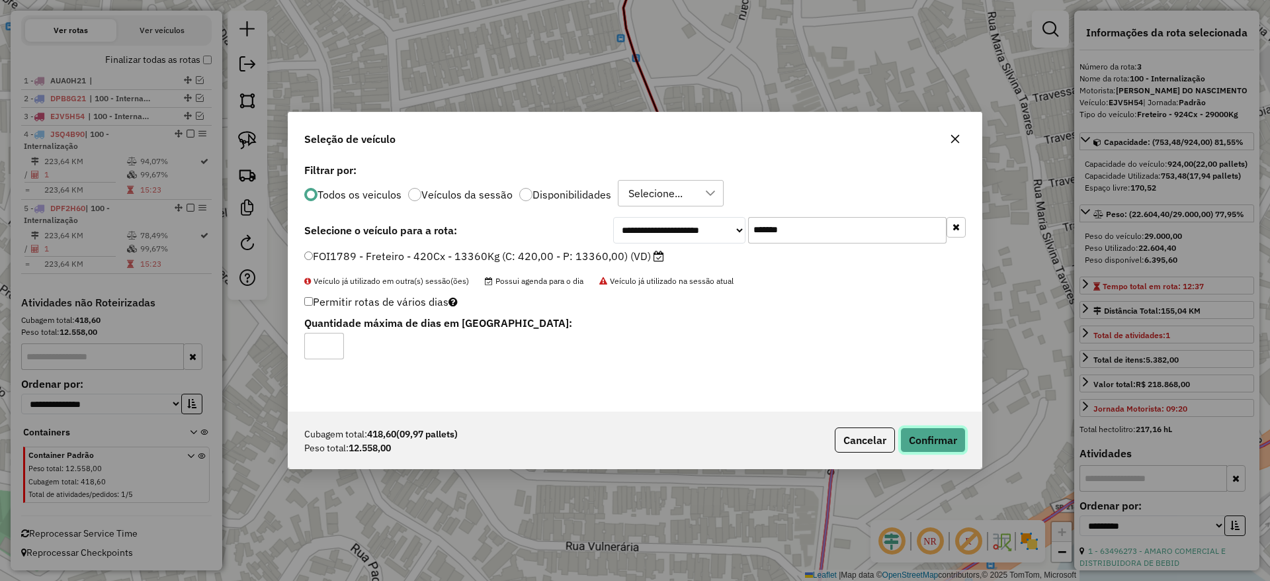
click at [914, 441] on button "Confirmar" at bounding box center [934, 439] width 66 height 25
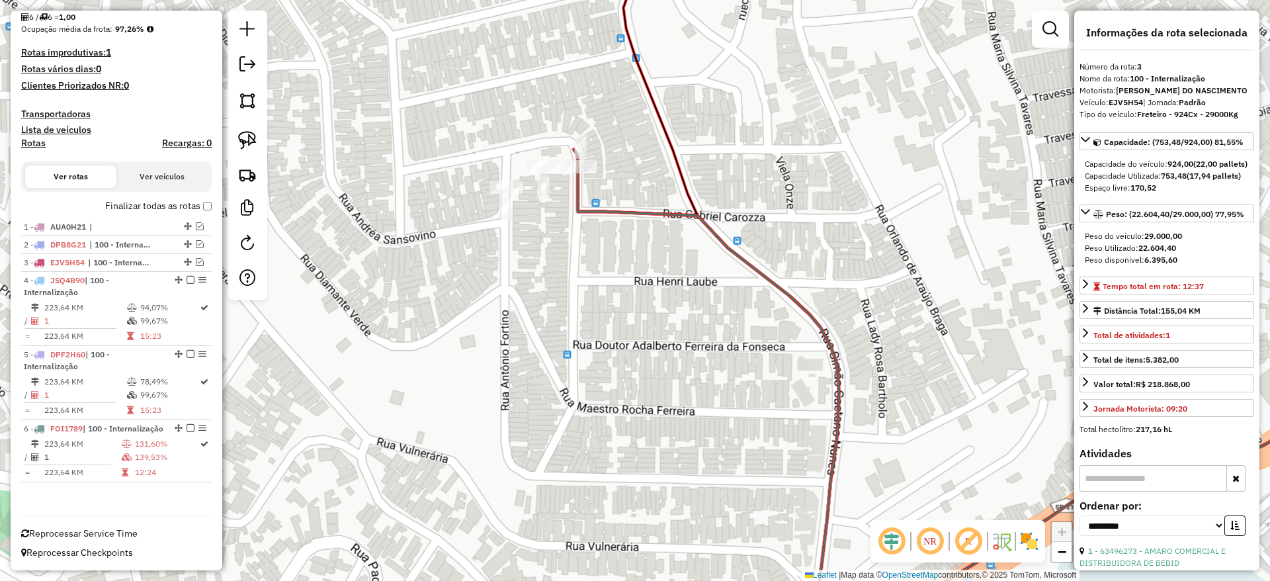
scroll to position [337, 0]
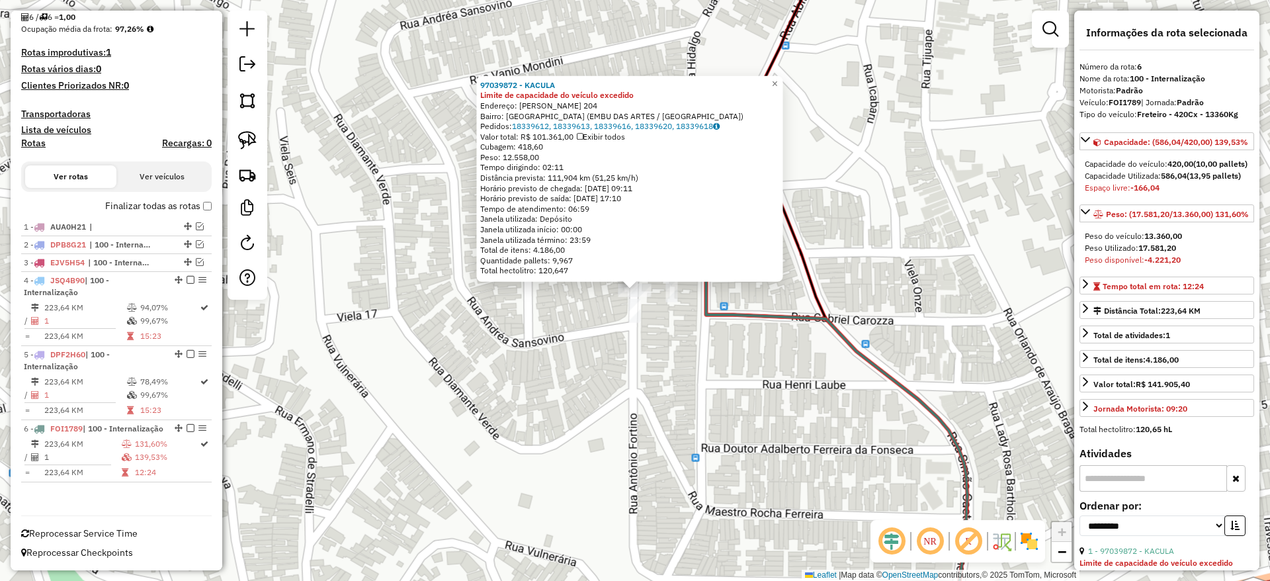
click at [440, 506] on div "Rota 6 - Placa FOI1789 97039872 - KACULA 97039872 - KACULA Limite de capacidade…" at bounding box center [635, 290] width 1270 height 581
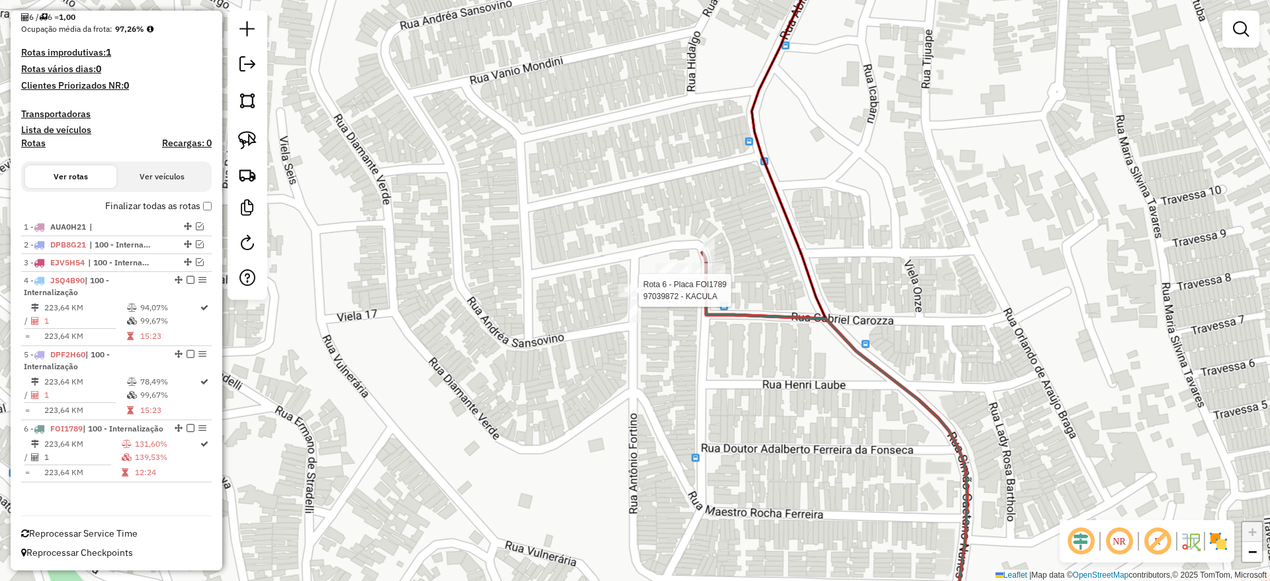
select select "**********"
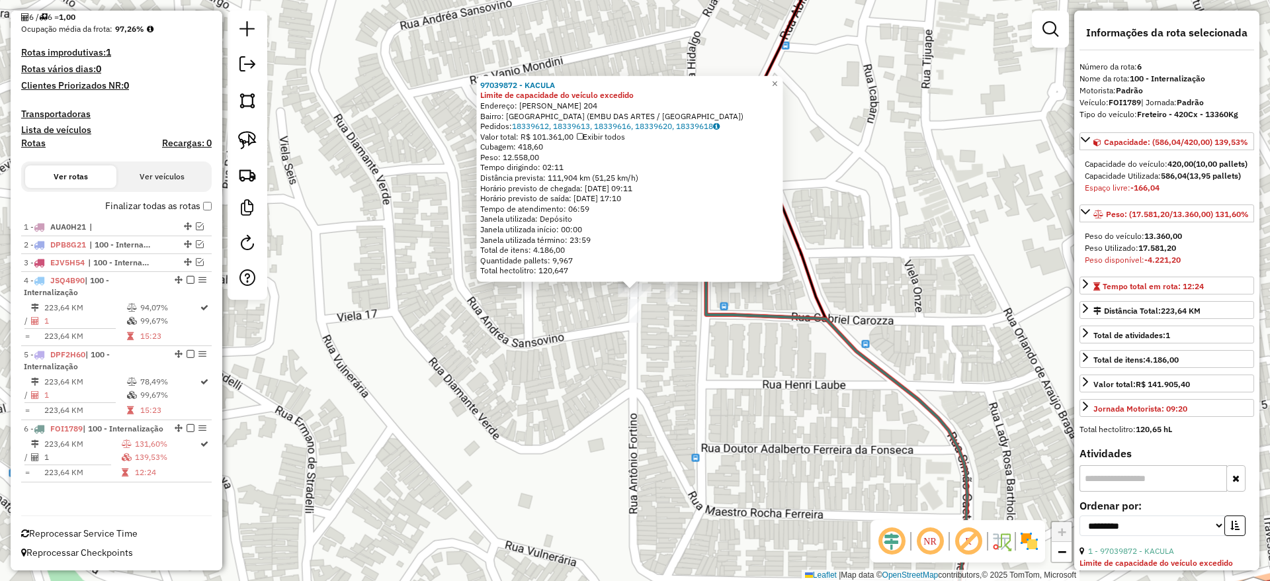
click at [701, 359] on div "97039872 - KACULA Limite de capacidade do veículo excedido Endereço: [PERSON_NA…" at bounding box center [635, 290] width 1270 height 581
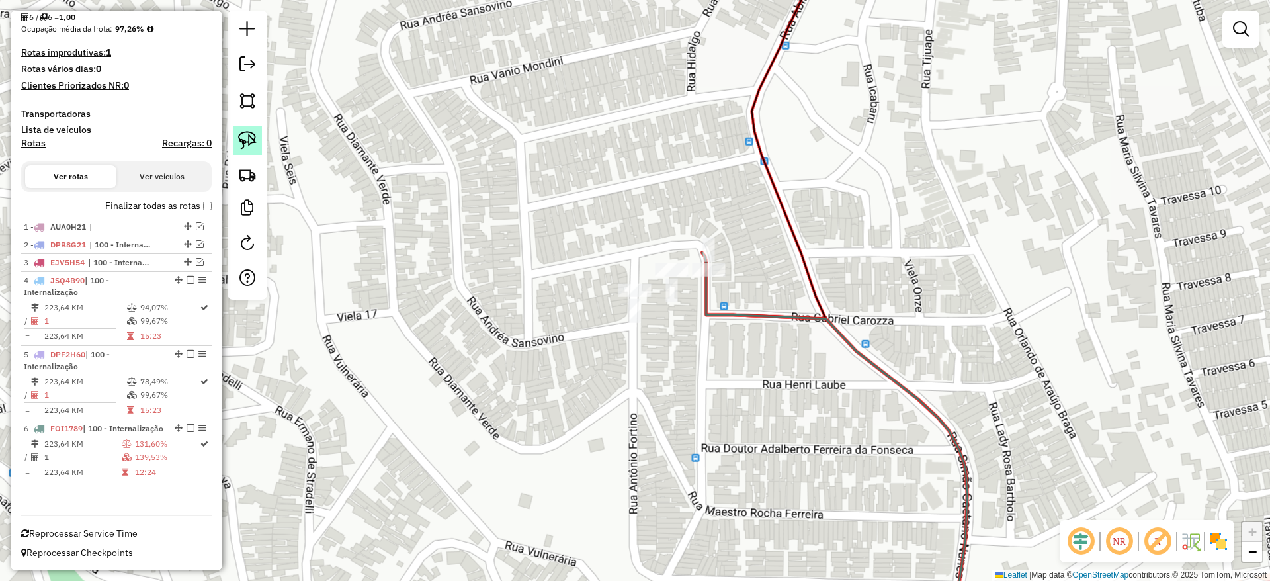
click at [253, 140] on img at bounding box center [247, 140] width 19 height 19
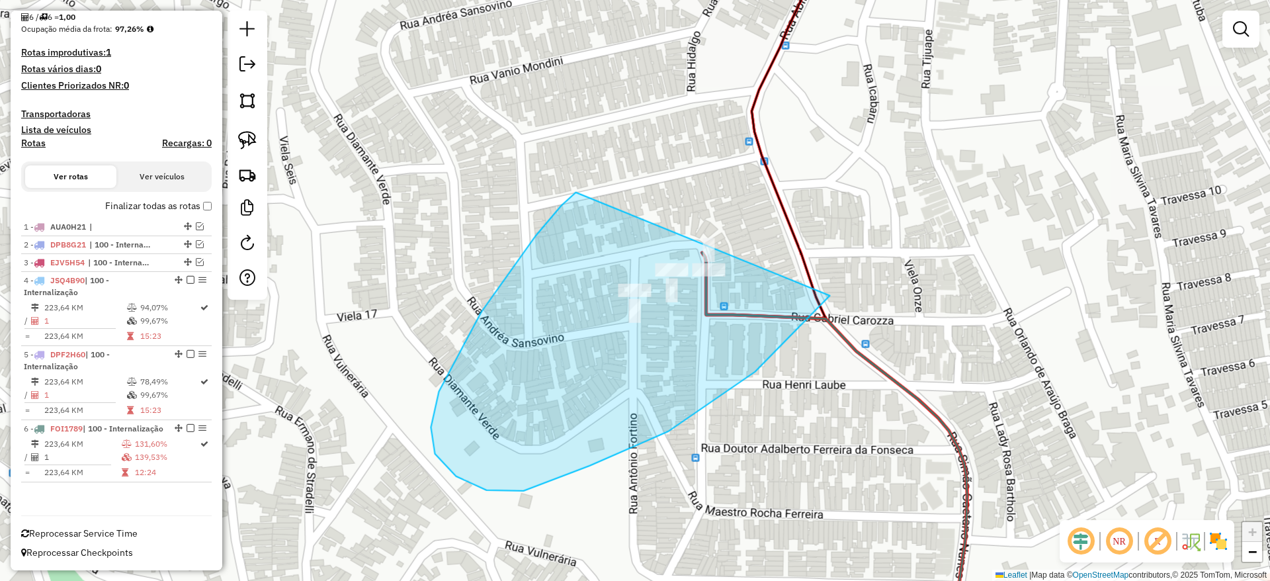
drag, startPoint x: 576, startPoint y: 193, endPoint x: 838, endPoint y: 220, distance: 264.1
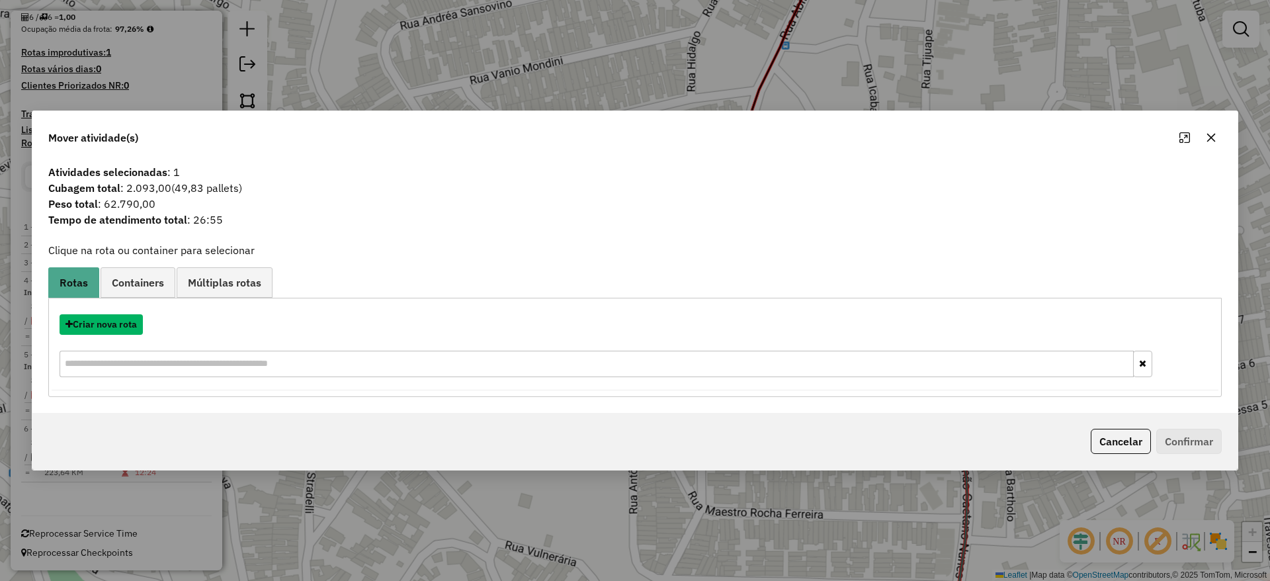
click at [105, 332] on button "Criar nova rota" at bounding box center [101, 324] width 83 height 21
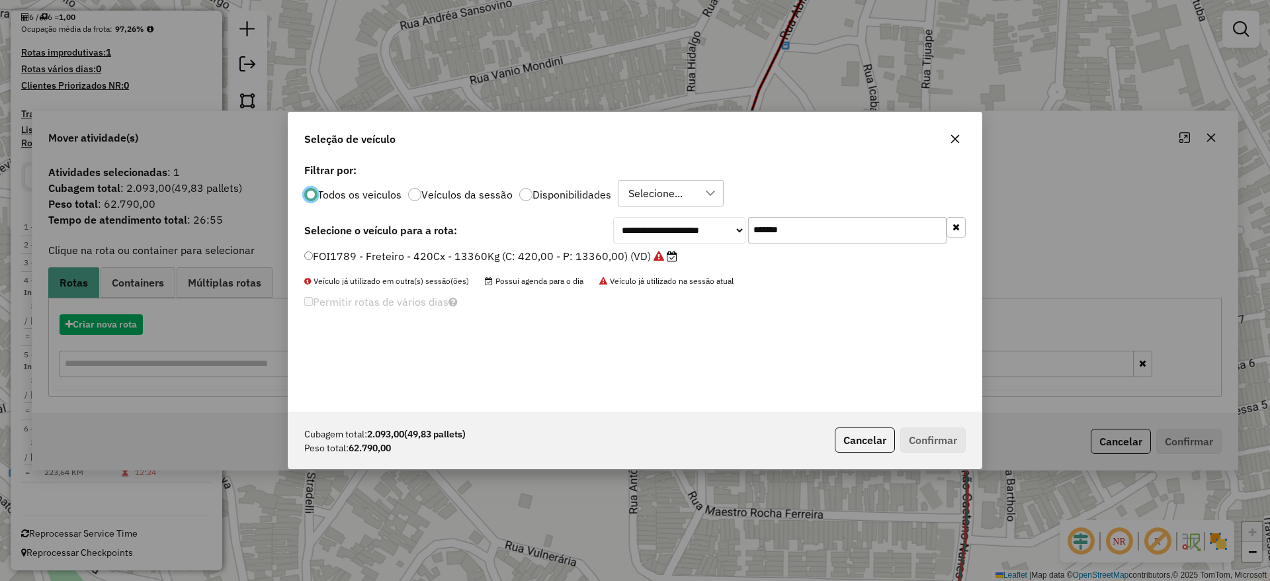
scroll to position [7, 4]
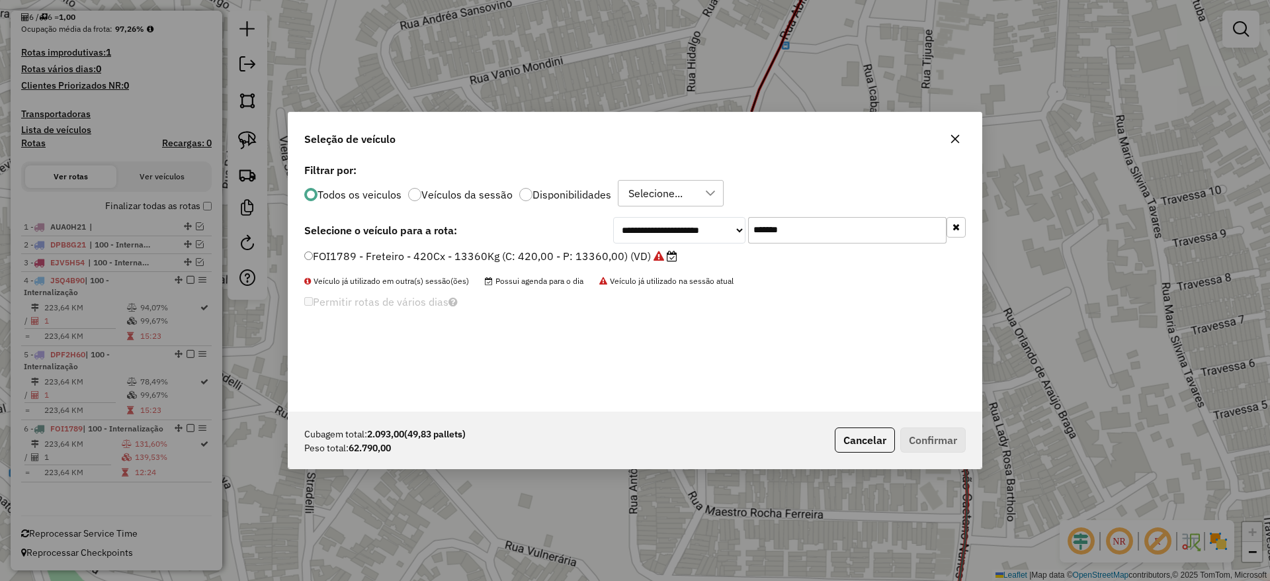
drag, startPoint x: 828, startPoint y: 214, endPoint x: 932, endPoint y: 210, distance: 104.6
click at [831, 217] on input "*******" at bounding box center [847, 230] width 199 height 26
click at [967, 232] on div "**********" at bounding box center [634, 285] width 693 height 251
click at [963, 223] on button "button" at bounding box center [956, 227] width 19 height 21
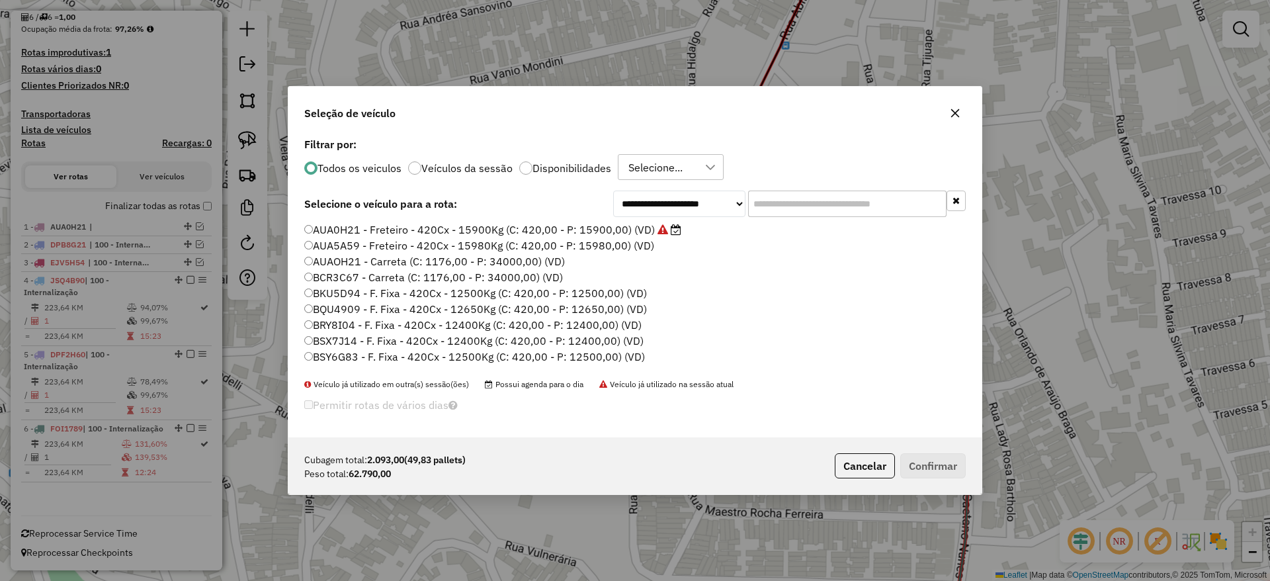
drag, startPoint x: 954, startPoint y: 109, endPoint x: 958, endPoint y: 115, distance: 7.2
click at [955, 111] on div "Seleção de veículo" at bounding box center [634, 111] width 693 height 48
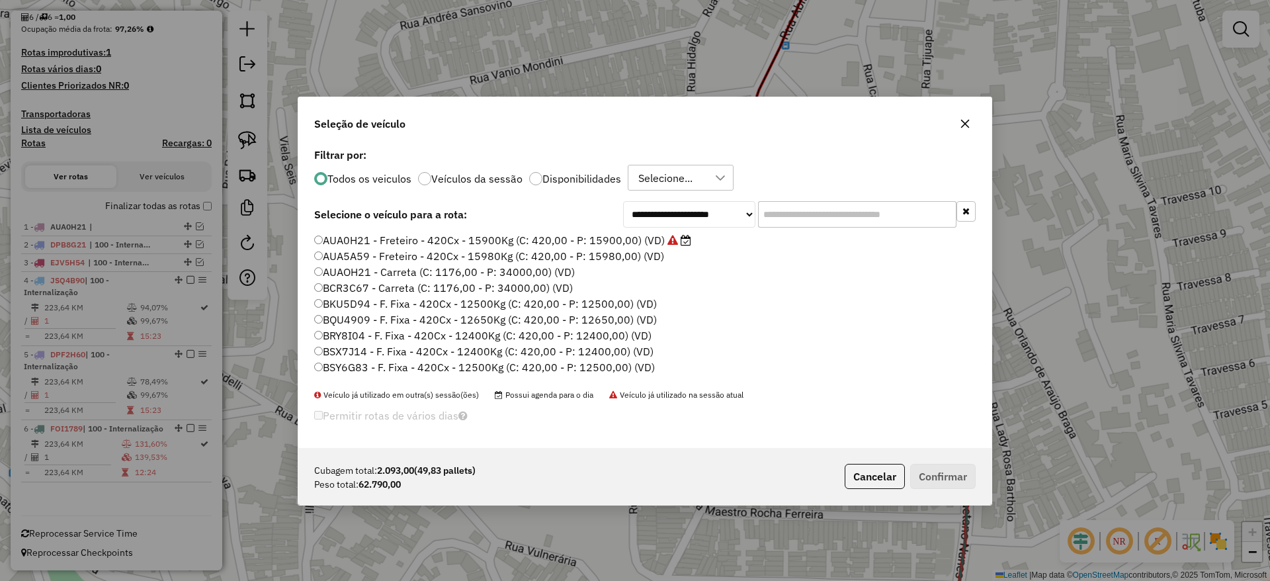
click at [958, 115] on button "button" at bounding box center [965, 123] width 21 height 21
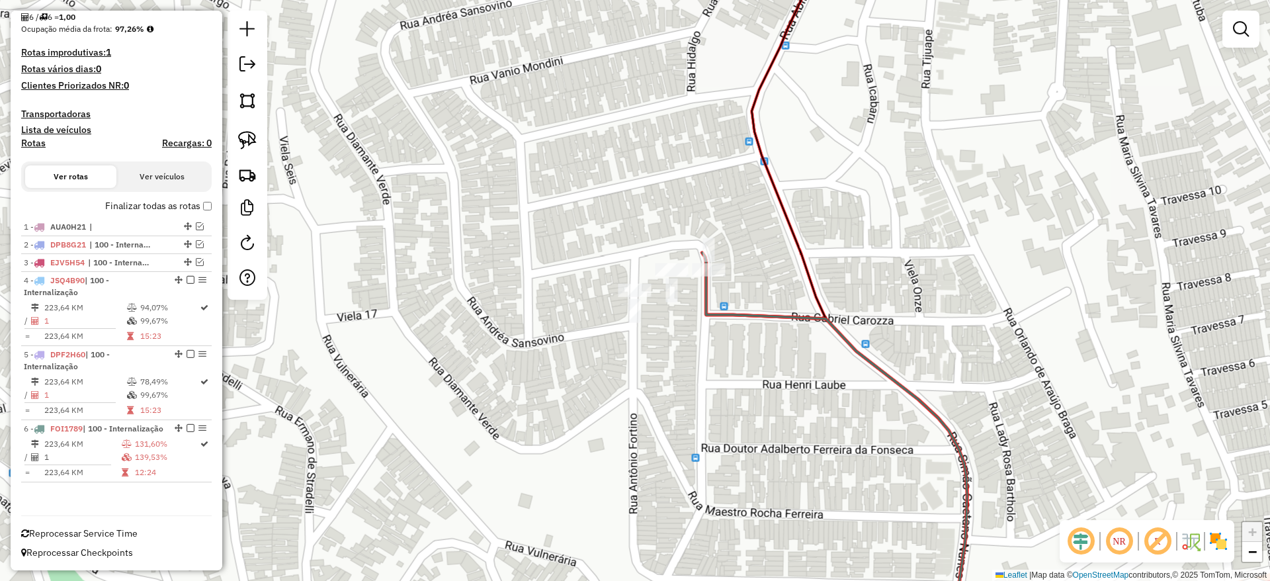
drag, startPoint x: 235, startPoint y: 141, endPoint x: 316, endPoint y: 165, distance: 84.4
click at [236, 141] on link at bounding box center [247, 140] width 29 height 29
drag, startPoint x: 506, startPoint y: 322, endPoint x: 856, endPoint y: 227, distance: 362.6
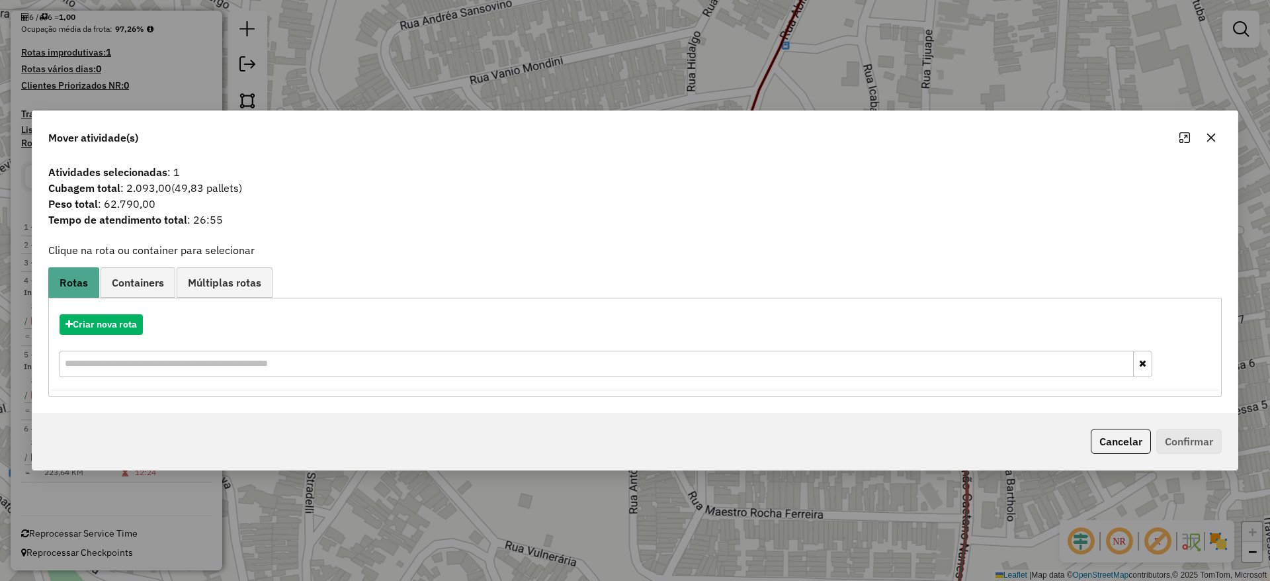
click at [123, 302] on div "Criar nova rota Criar novo container Container Padrão Peso total: 0,00 Cubagem …" at bounding box center [635, 347] width 1174 height 99
click at [123, 283] on span "Containers" at bounding box center [138, 282] width 52 height 11
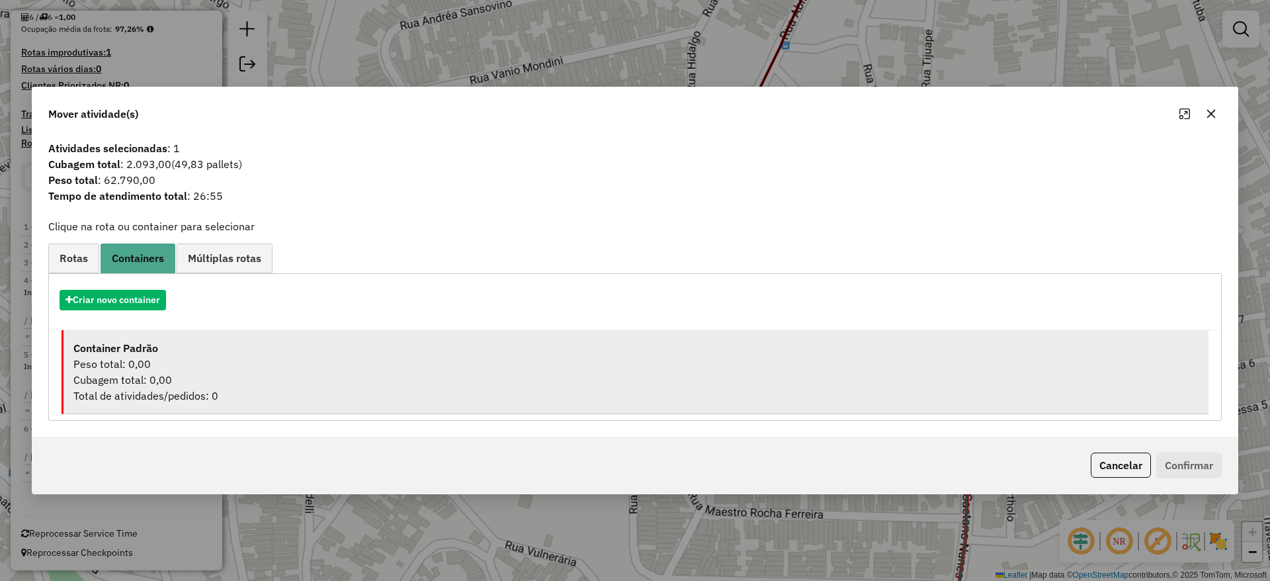
drag, startPoint x: 159, startPoint y: 354, endPoint x: 750, endPoint y: 430, distance: 595.1
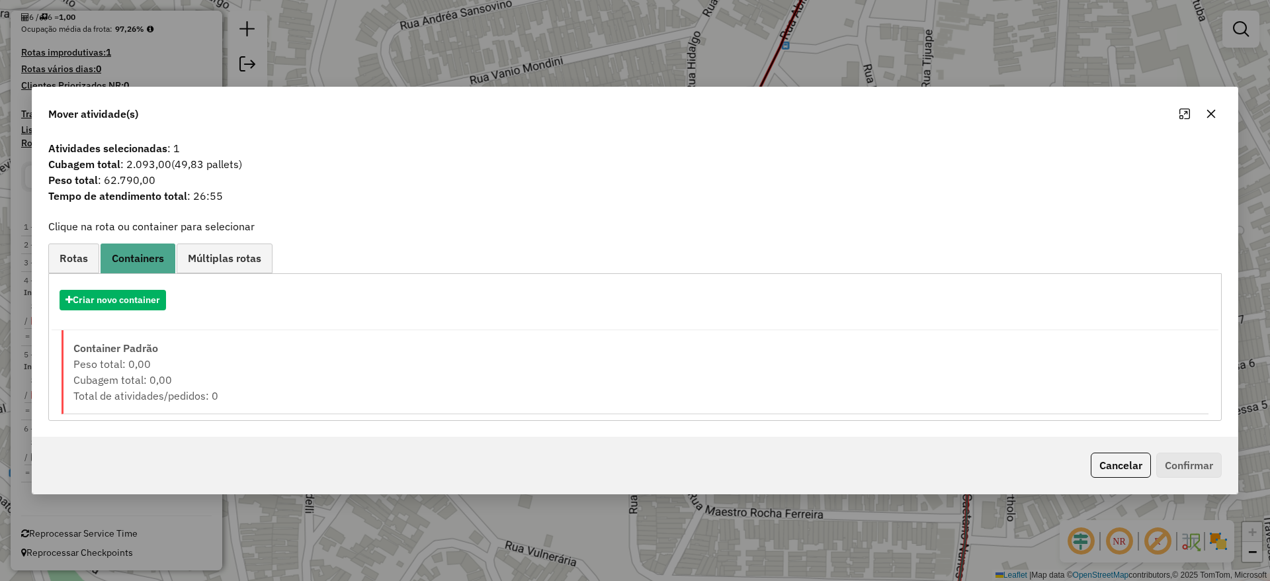
click at [158, 354] on div "Container Padrão" at bounding box center [635, 348] width 1125 height 16
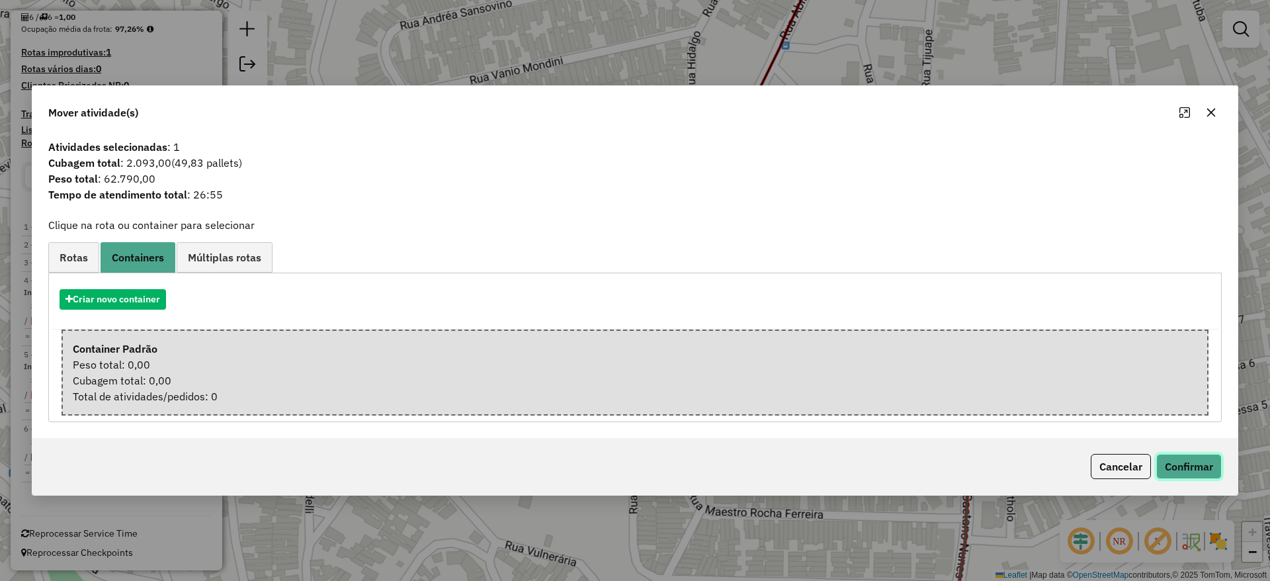
drag, startPoint x: 1200, startPoint y: 457, endPoint x: 1181, endPoint y: 471, distance: 23.7
click at [1201, 457] on button "Confirmar" at bounding box center [1190, 466] width 66 height 25
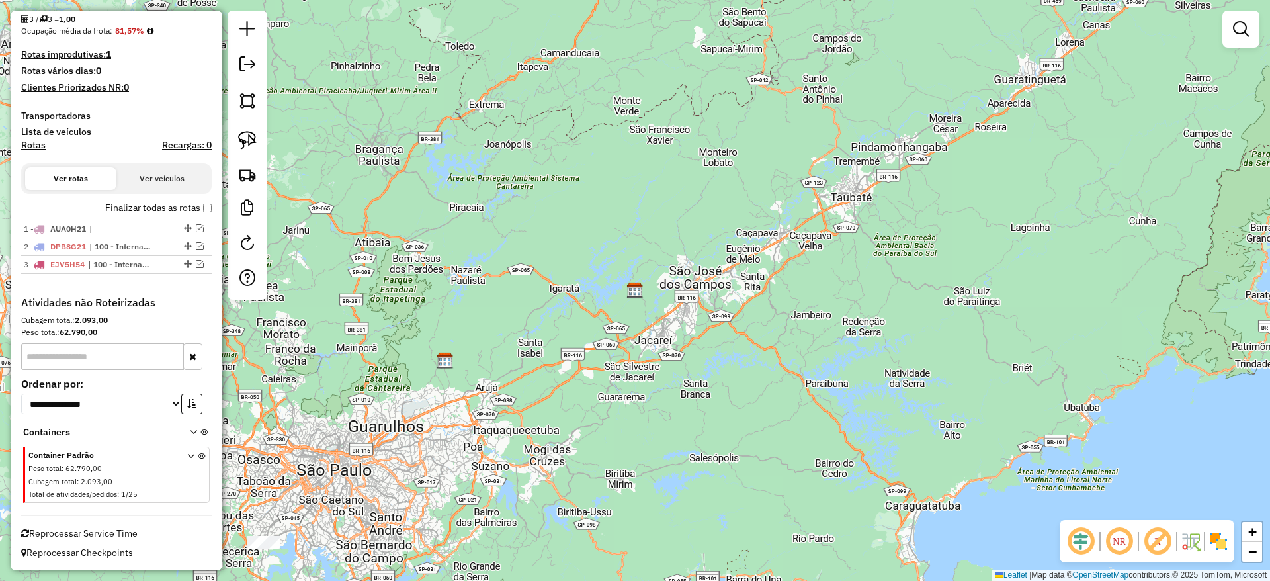
scroll to position [324, 0]
drag, startPoint x: 404, startPoint y: 505, endPoint x: 630, endPoint y: 335, distance: 282.5
click at [631, 335] on div "Janela de atendimento Grade de atendimento Capacidade Transportadoras Veículos …" at bounding box center [635, 290] width 1270 height 581
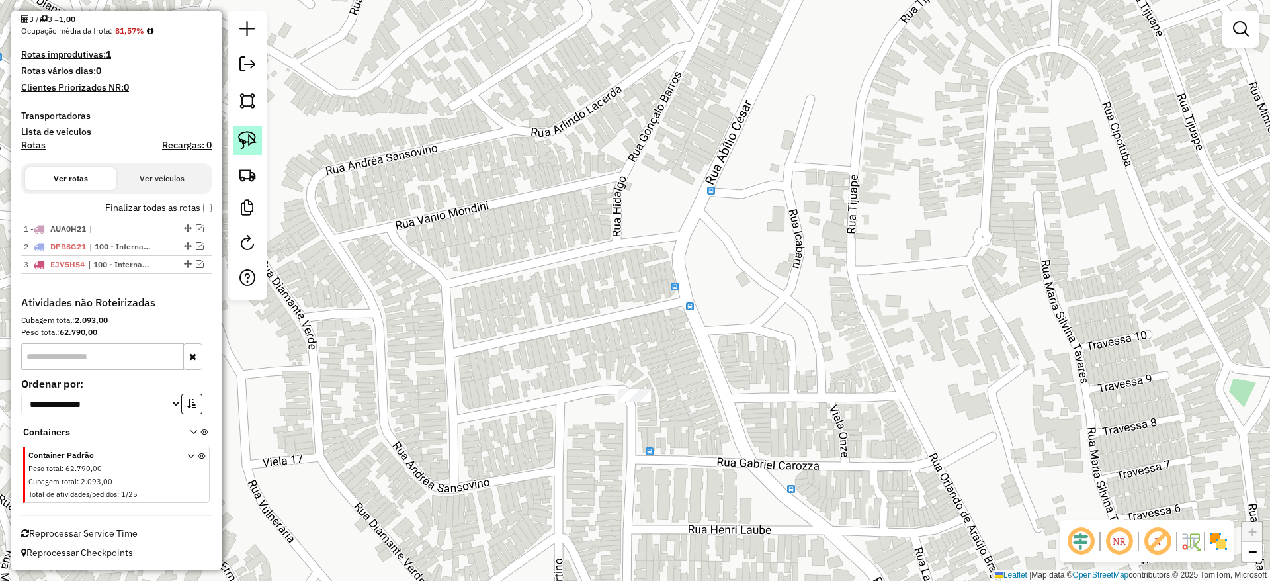
click at [257, 136] on link at bounding box center [247, 140] width 29 height 29
drag, startPoint x: 617, startPoint y: 261, endPoint x: 740, endPoint y: 379, distance: 170.3
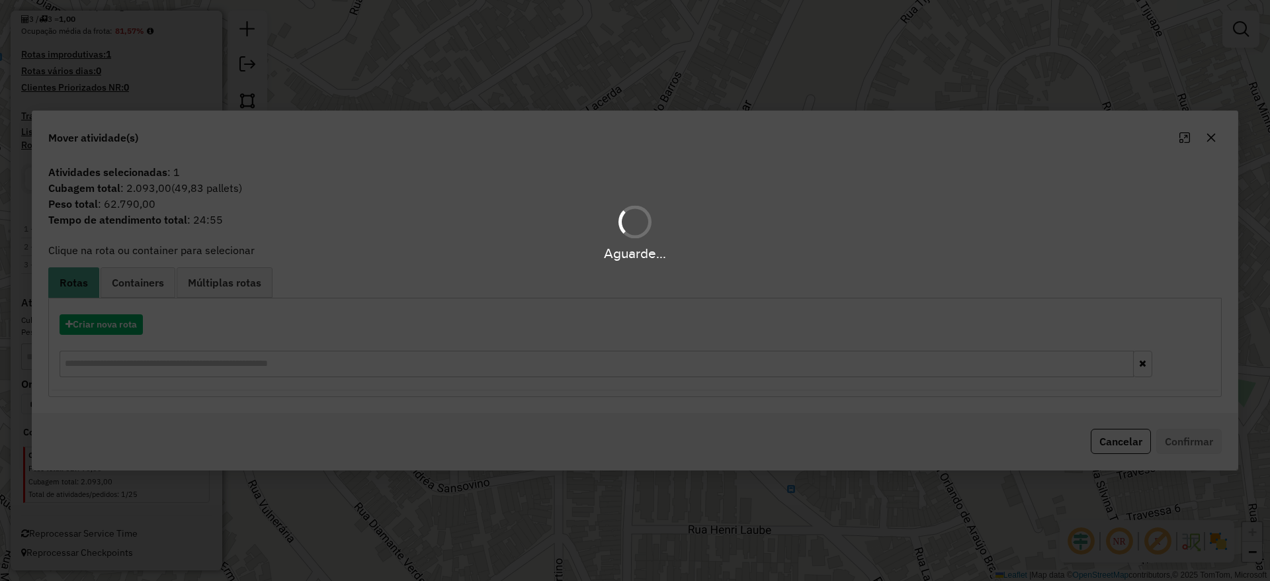
click at [109, 318] on hb-app "Aguarde... Pop-up bloqueado! Seu navegador bloqueou automáticamente a abertura …" at bounding box center [635, 290] width 1270 height 581
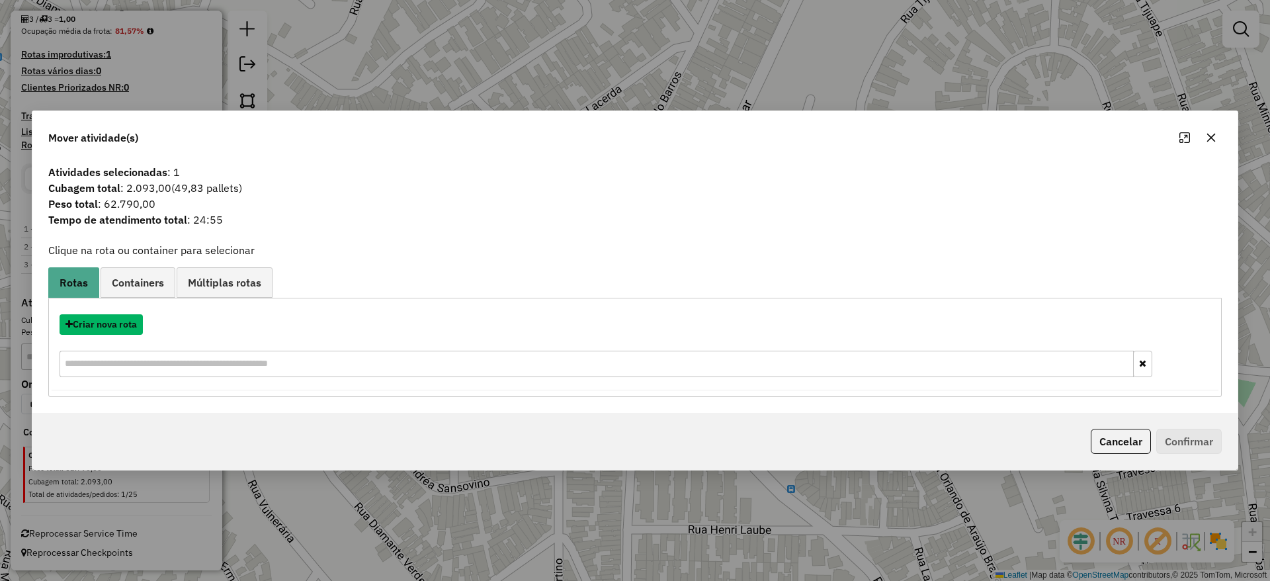
click at [109, 318] on button "Criar nova rota" at bounding box center [101, 324] width 83 height 21
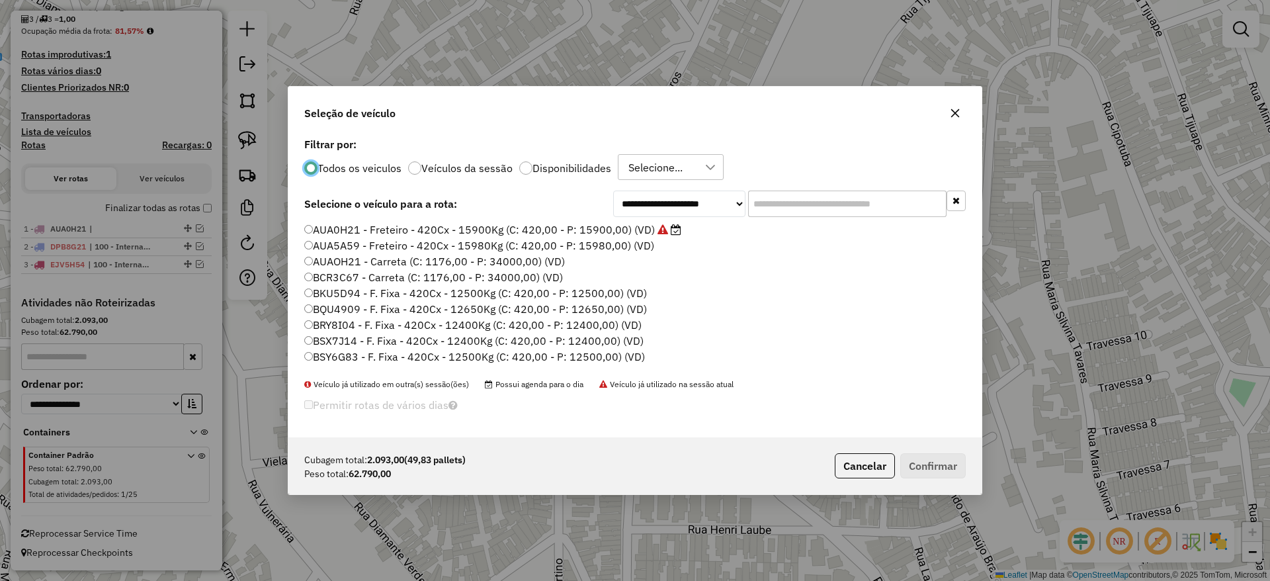
scroll to position [7, 4]
drag, startPoint x: 808, startPoint y: 206, endPoint x: 719, endPoint y: 230, distance: 91.6
click at [719, 230] on div "**********" at bounding box center [634, 286] width 693 height 304
paste input "*******"
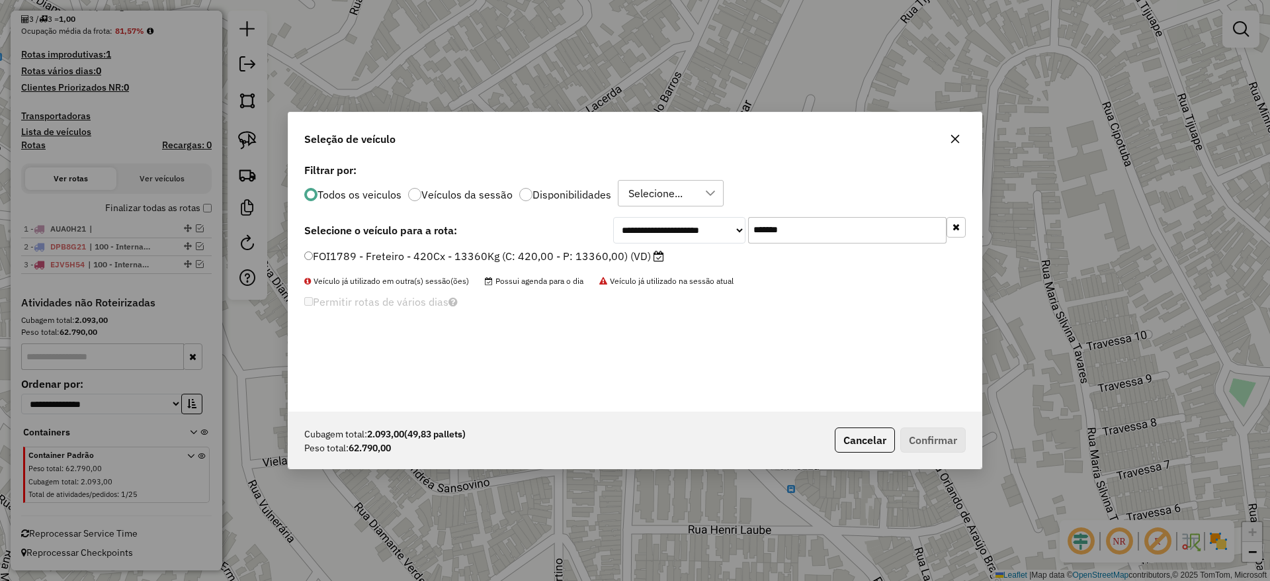
type input "*******"
click at [574, 253] on label "FOI1789 - Freteiro - 420Cx - 13360Kg (C: 420,00 - P: 13360,00) (VD)" at bounding box center [484, 256] width 360 height 16
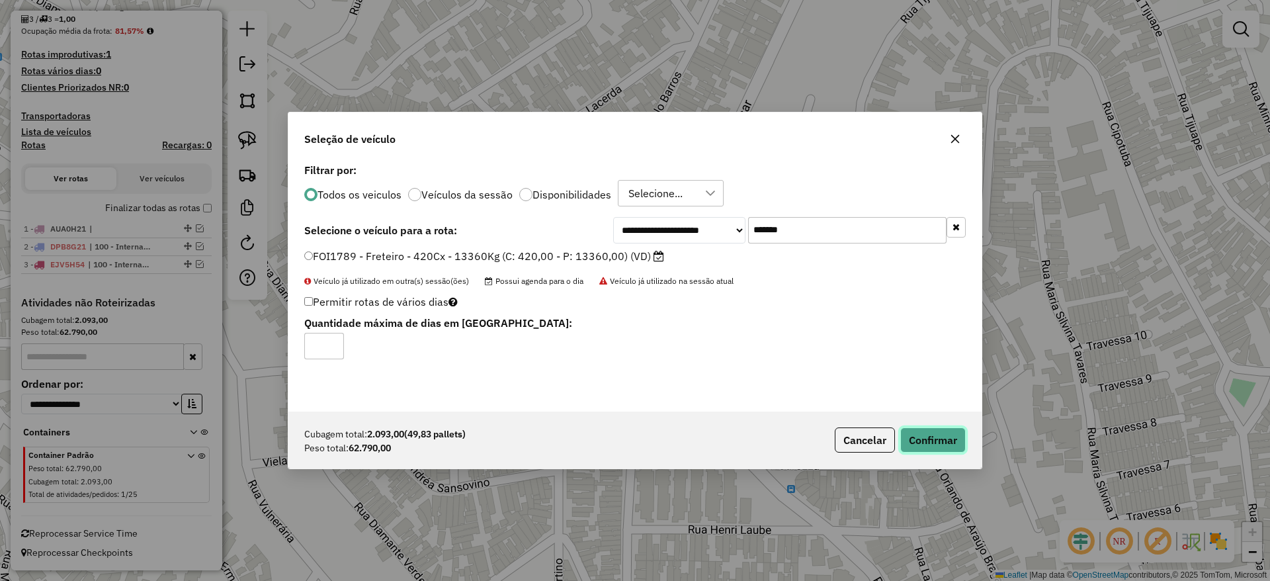
click at [916, 441] on button "Confirmar" at bounding box center [934, 439] width 66 height 25
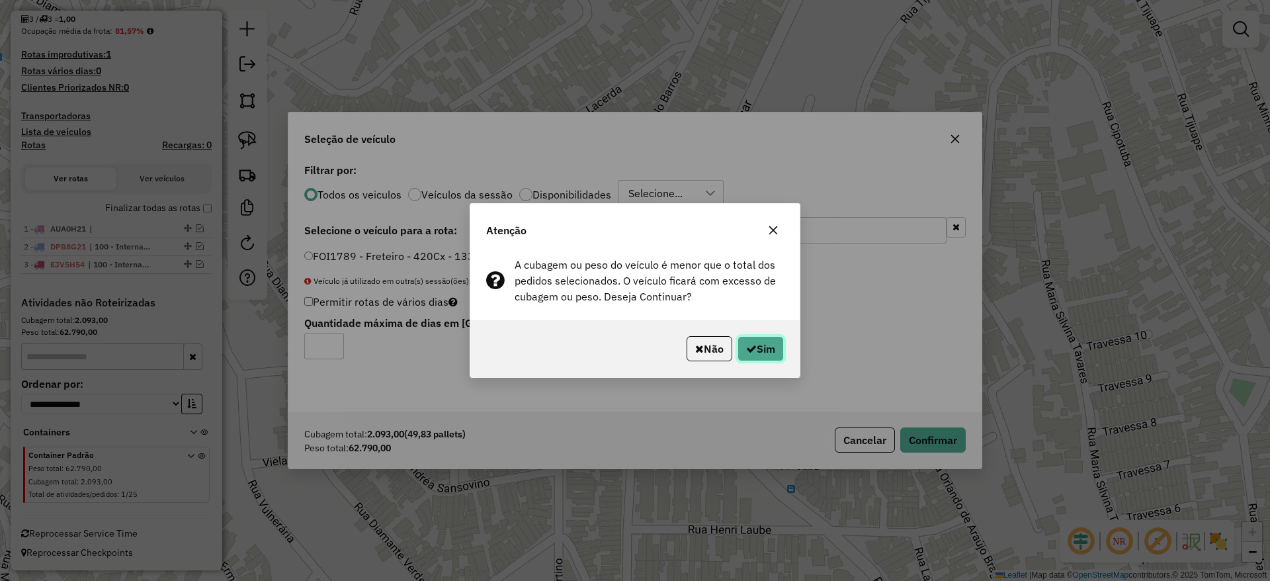
click at [767, 359] on button "Sim" at bounding box center [761, 348] width 46 height 25
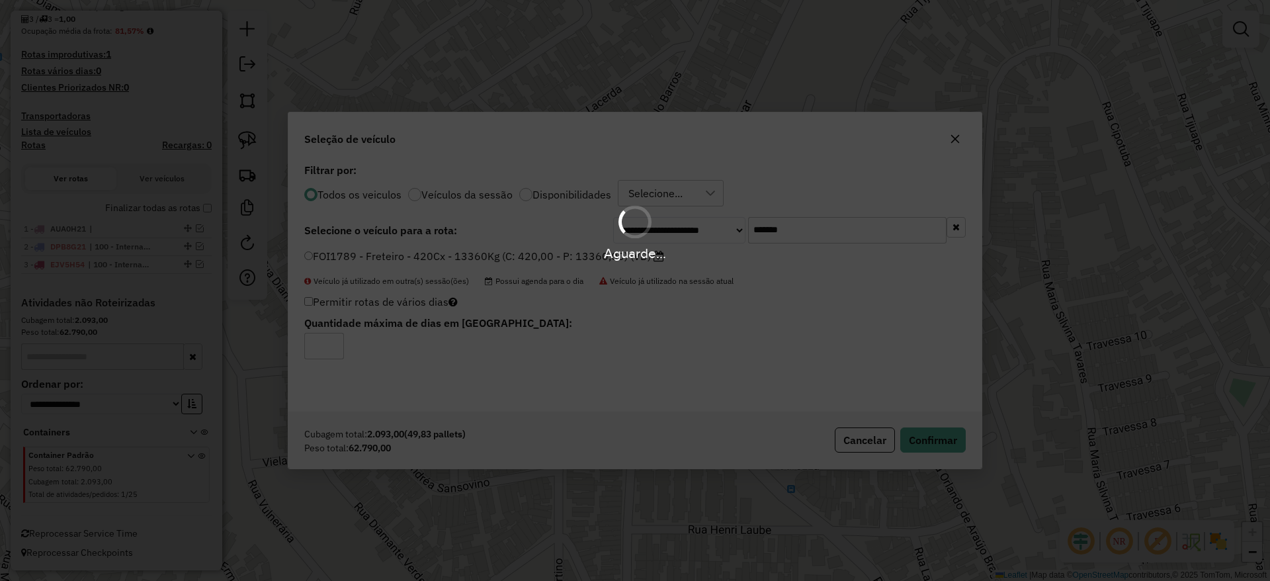
drag, startPoint x: 612, startPoint y: 399, endPoint x: 621, endPoint y: 400, distance: 8.6
click at [616, 402] on div "Aguarde..." at bounding box center [635, 290] width 1270 height 581
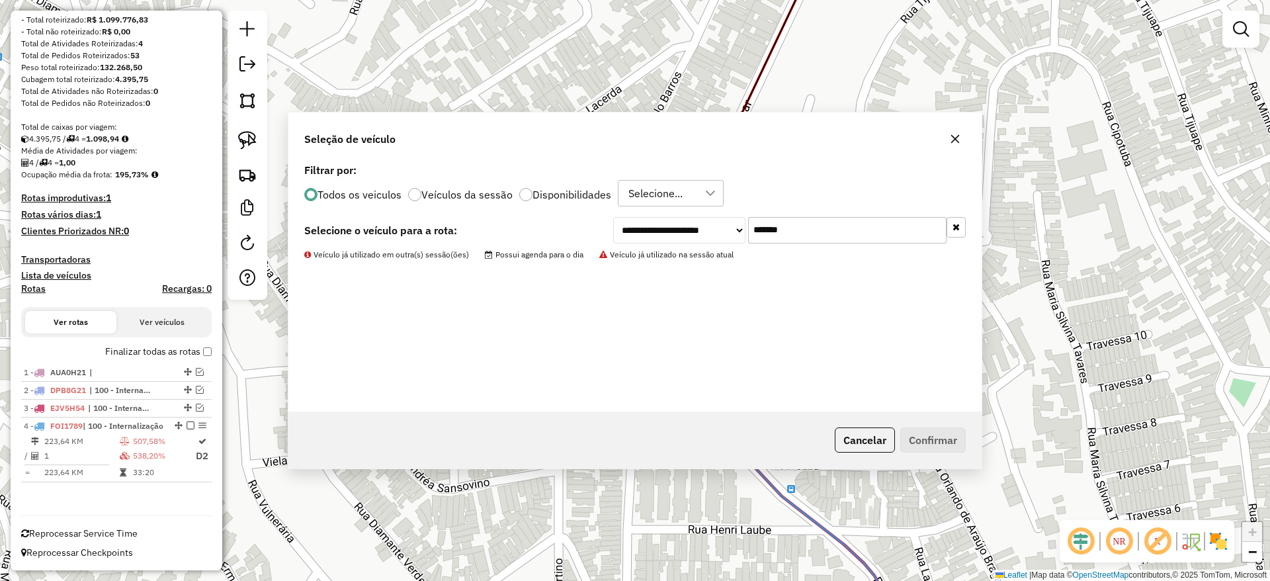
scroll to position [192, 0]
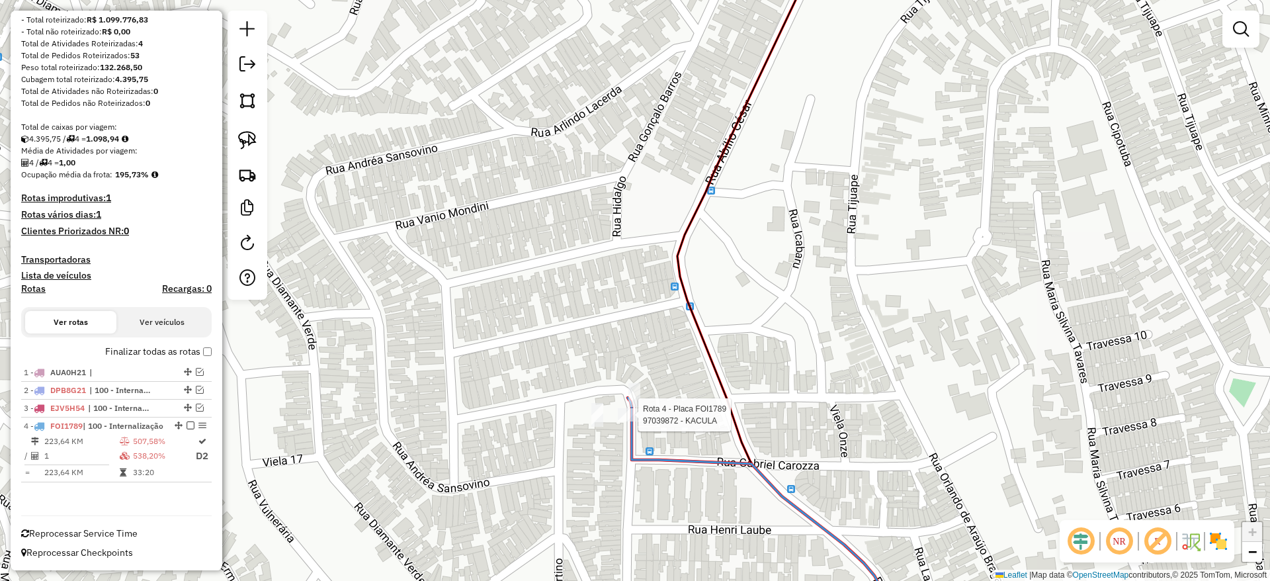
select select "**********"
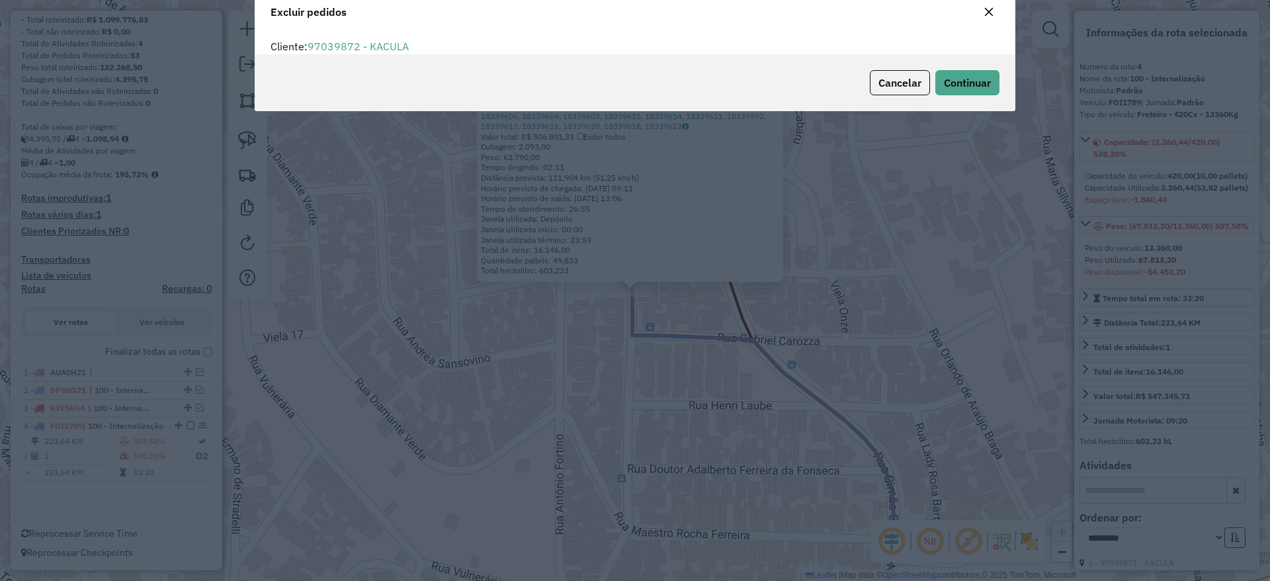
scroll to position [46, 0]
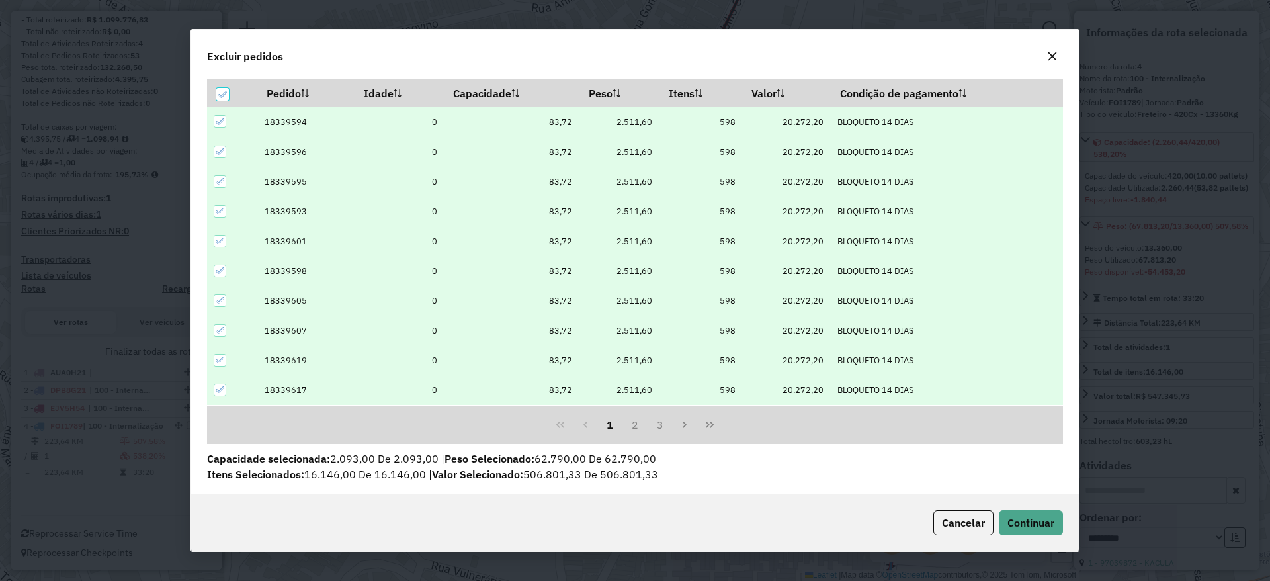
click at [218, 119] on icon at bounding box center [220, 121] width 9 height 9
drag, startPoint x: 215, startPoint y: 150, endPoint x: 234, endPoint y: 173, distance: 30.2
click at [216, 150] on icon at bounding box center [220, 151] width 9 height 9
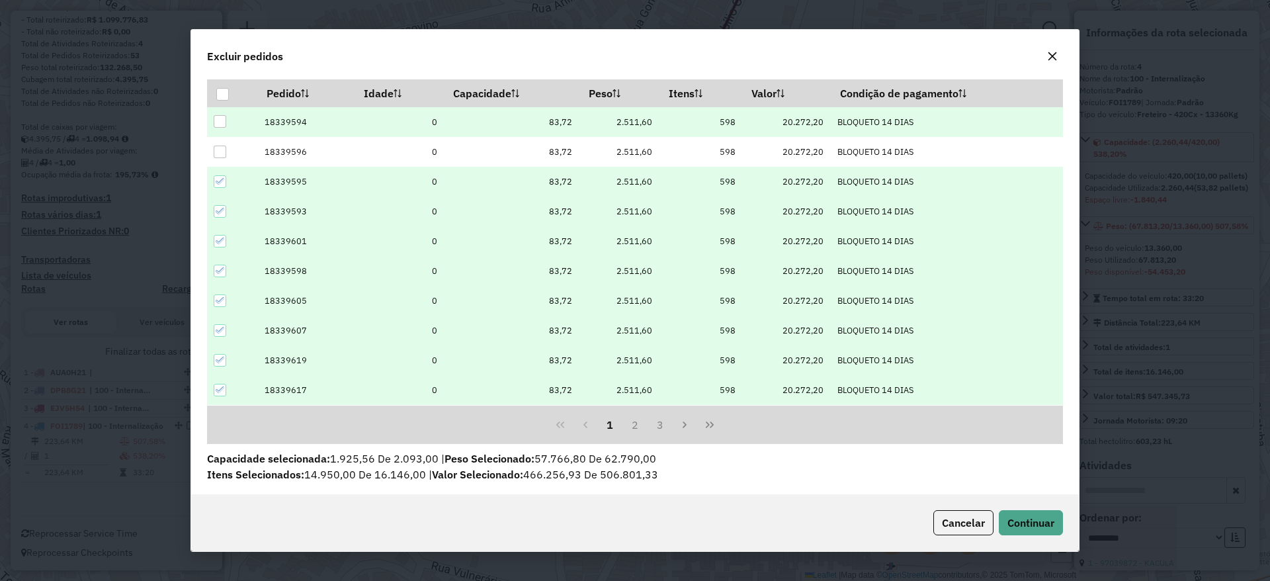
drag, startPoint x: 220, startPoint y: 175, endPoint x: 232, endPoint y: 203, distance: 30.8
click at [221, 176] on div at bounding box center [220, 181] width 13 height 13
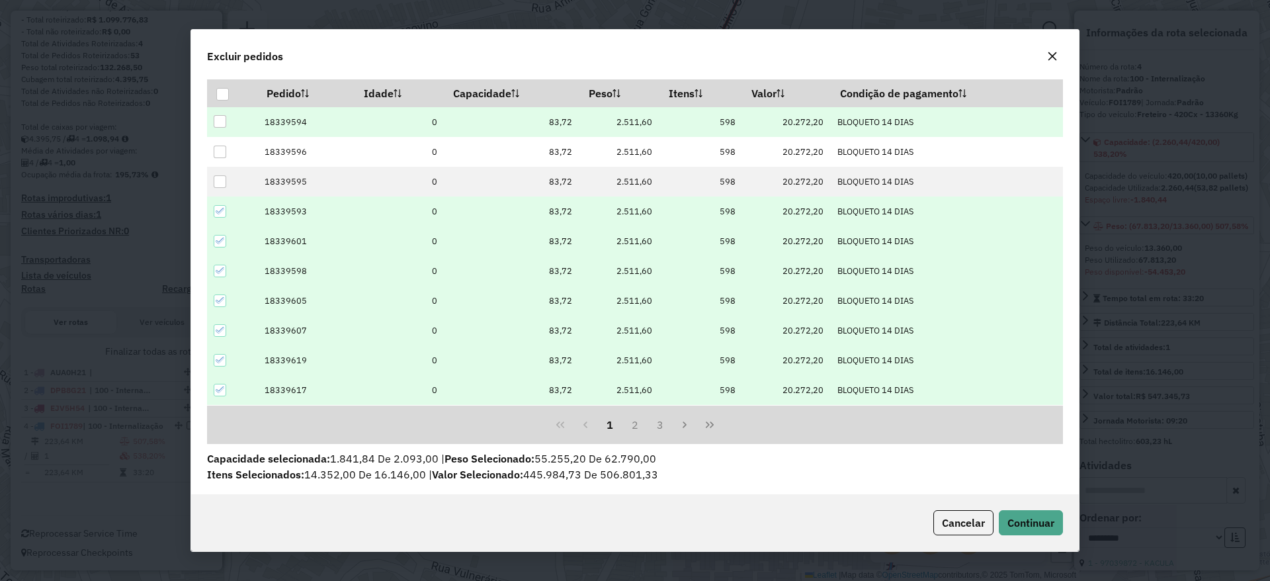
drag, startPoint x: 224, startPoint y: 210, endPoint x: 229, endPoint y: 239, distance: 28.8
click at [224, 213] on icon at bounding box center [220, 210] width 9 height 9
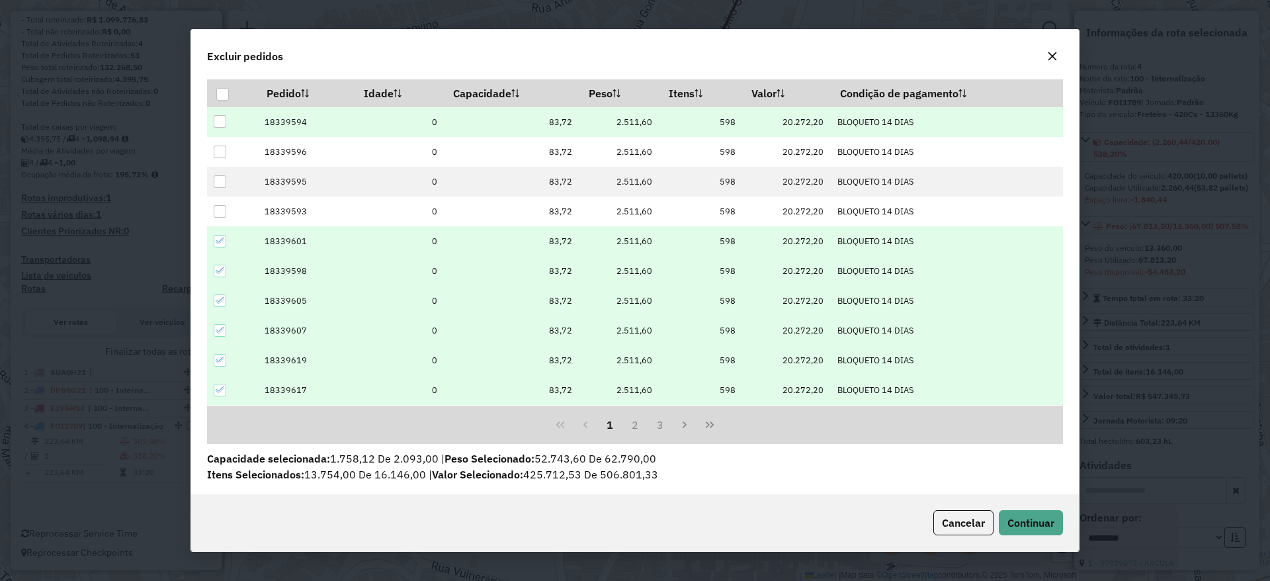
click at [220, 244] on icon at bounding box center [220, 240] width 9 height 9
click at [1021, 510] on button "Continuar" at bounding box center [1031, 522] width 64 height 25
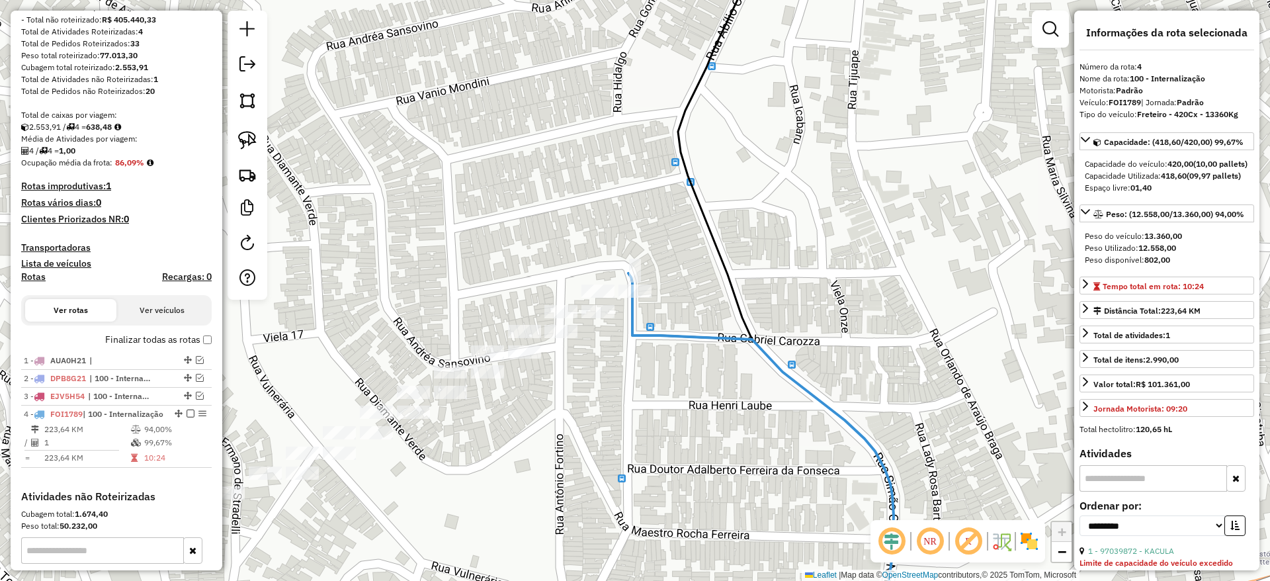
scroll to position [398, 0]
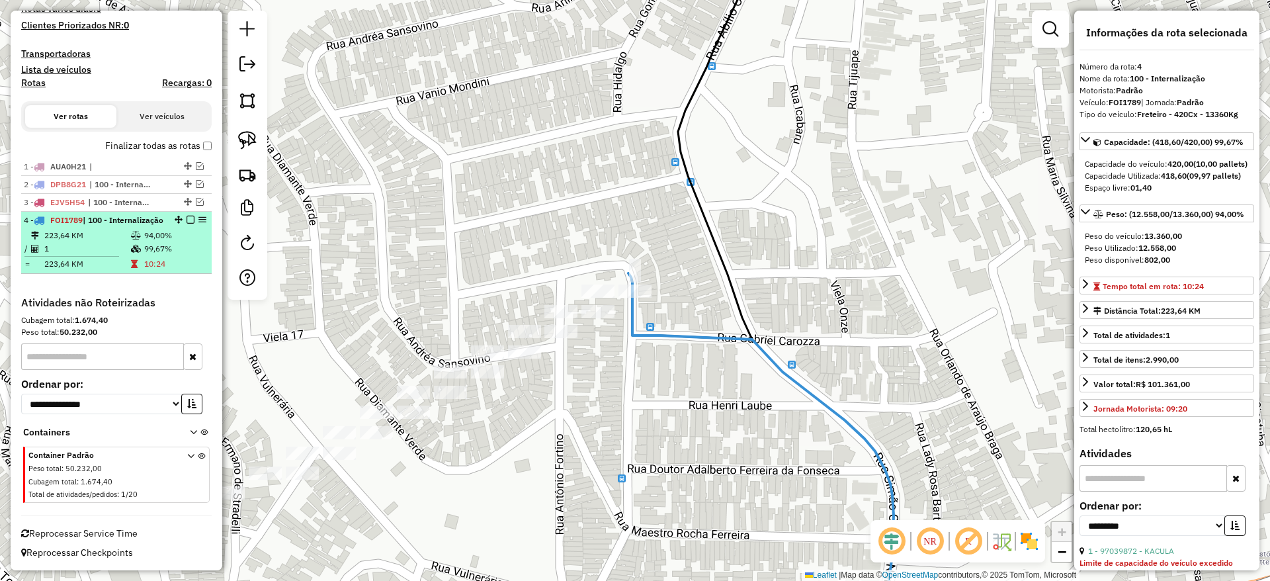
click at [187, 216] on em at bounding box center [191, 220] width 8 height 8
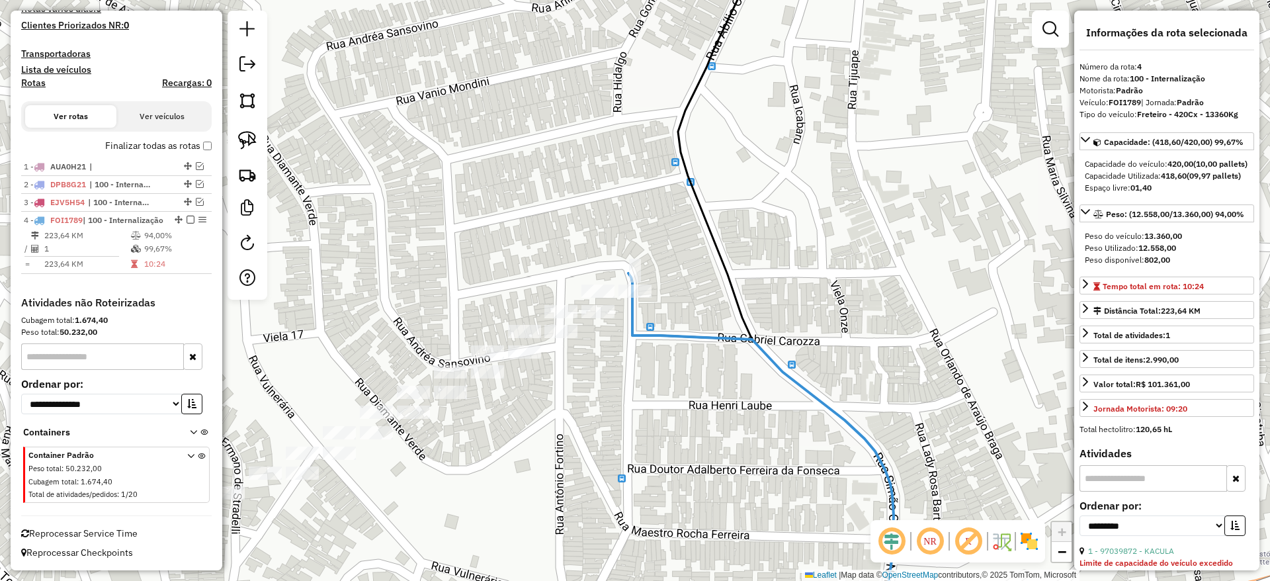
scroll to position [341, 0]
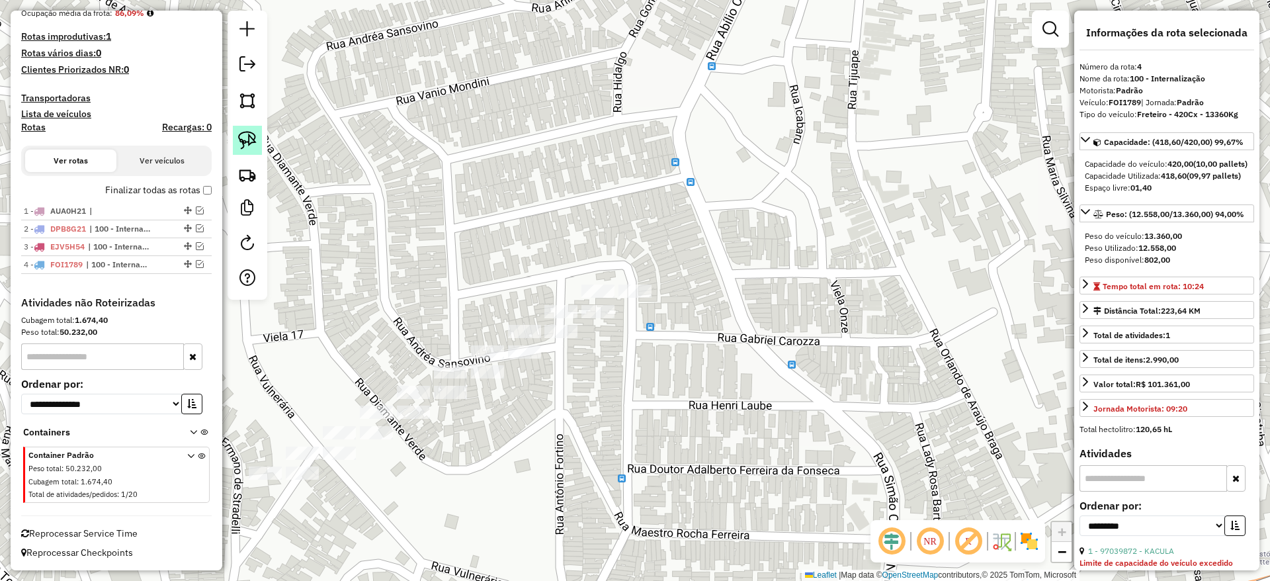
click at [242, 150] on link at bounding box center [247, 140] width 29 height 29
click at [251, 142] on img at bounding box center [247, 140] width 19 height 19
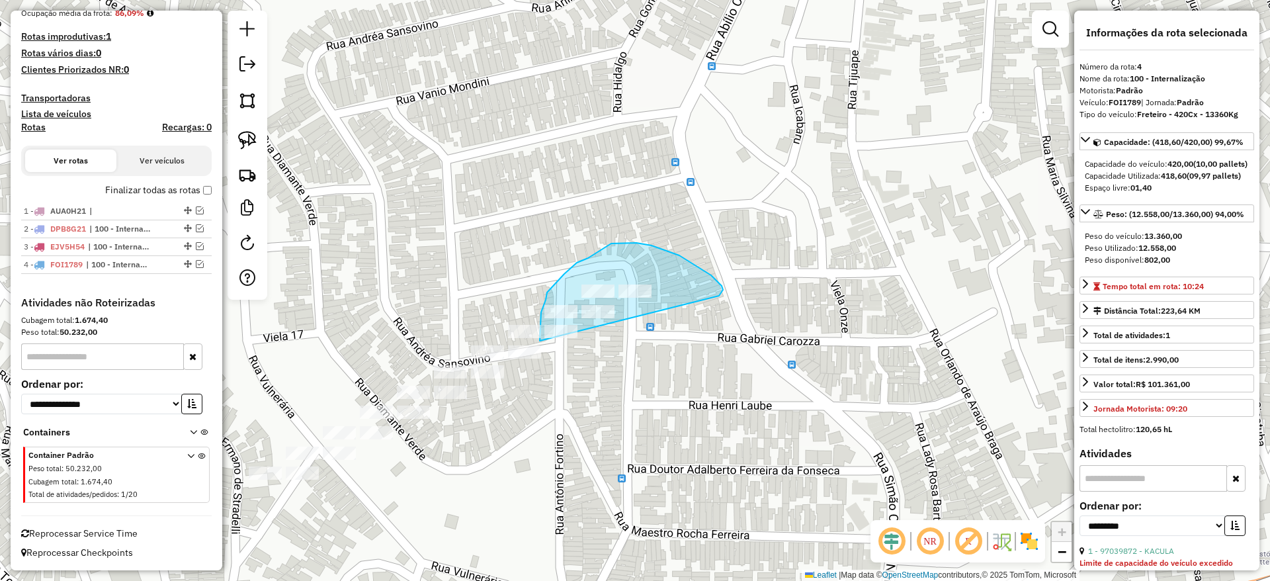
drag, startPoint x: 722, startPoint y: 286, endPoint x: 558, endPoint y: 370, distance: 183.8
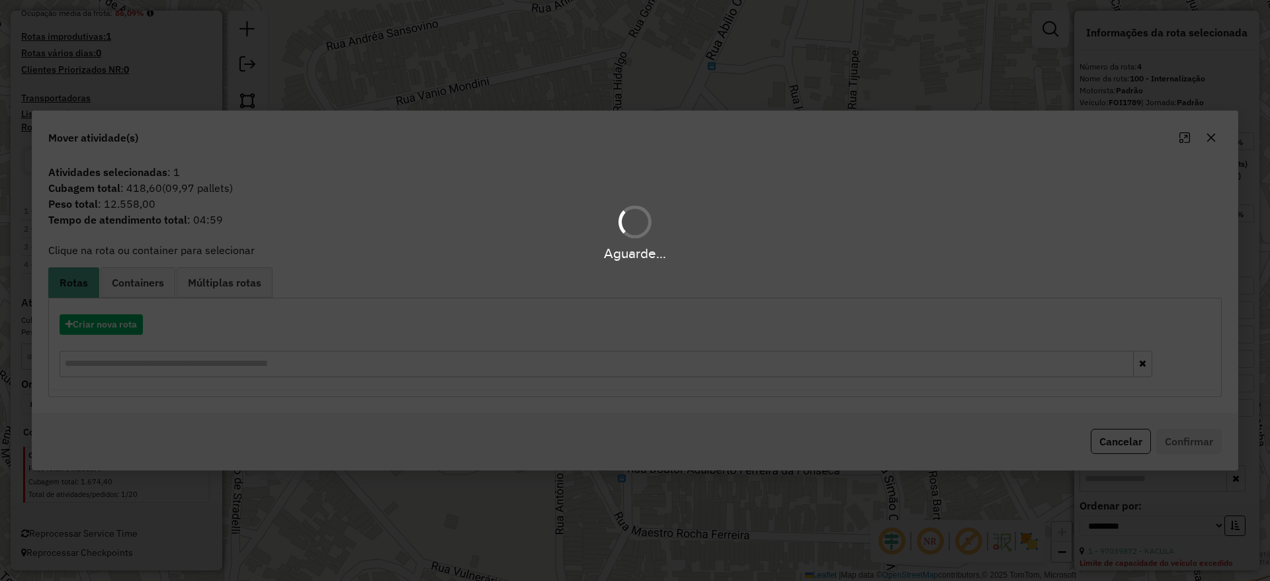
click at [115, 338] on hb-app "Aguarde... Pop-up bloqueado! Seu navegador bloqueou automáticamente a abertura …" at bounding box center [635, 290] width 1270 height 581
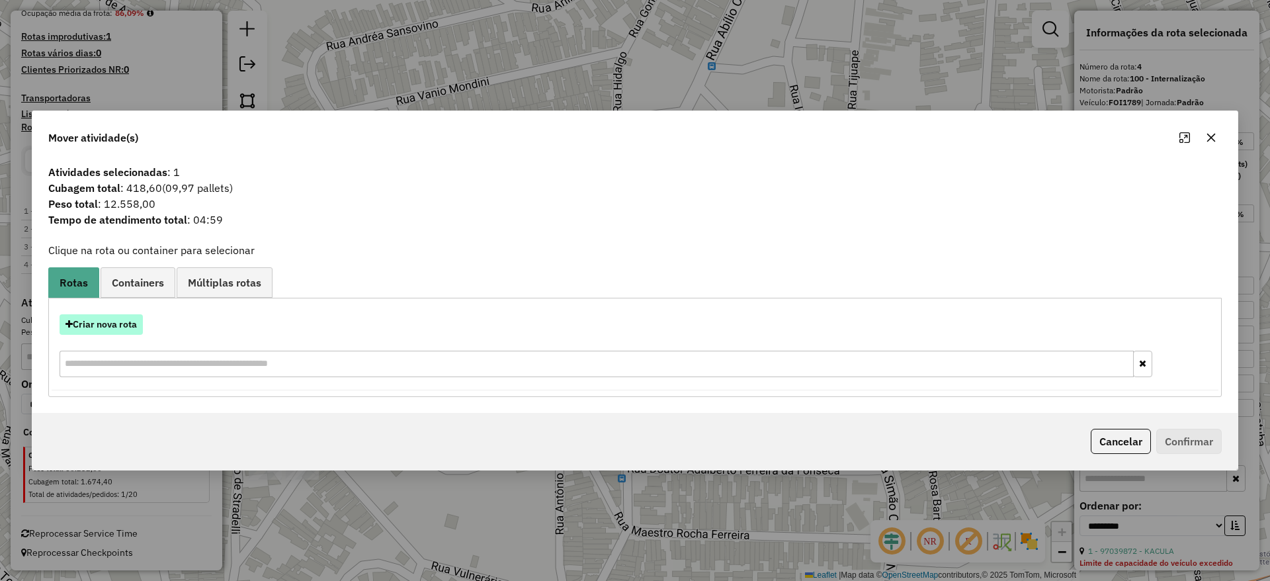
click at [109, 333] on button "Criar nova rota" at bounding box center [101, 324] width 83 height 21
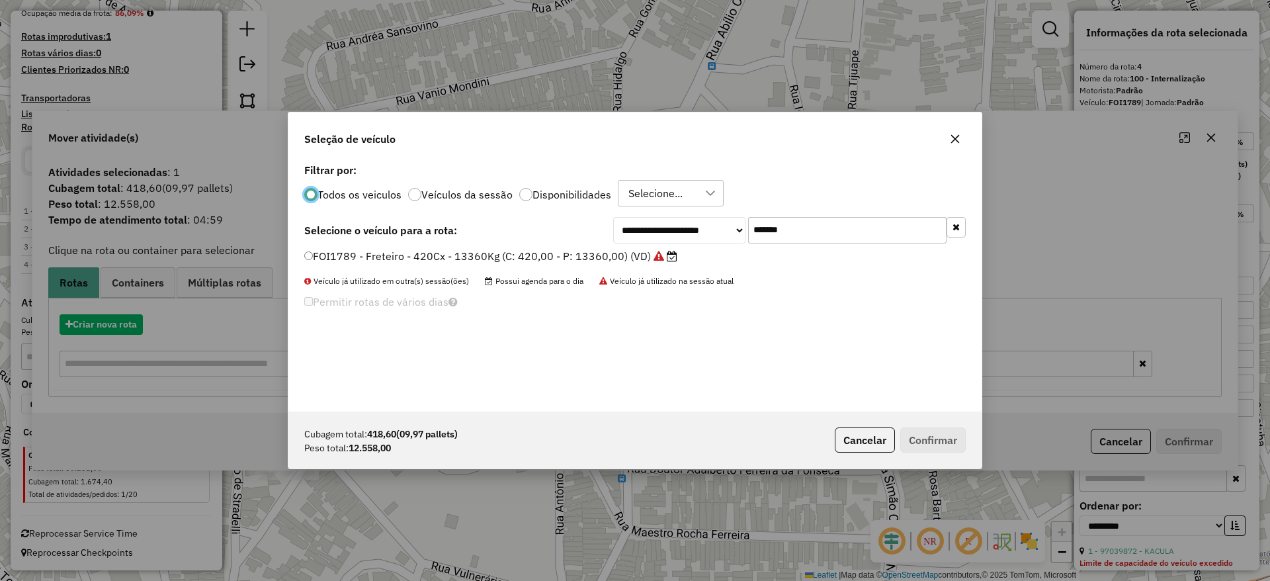
scroll to position [7, 4]
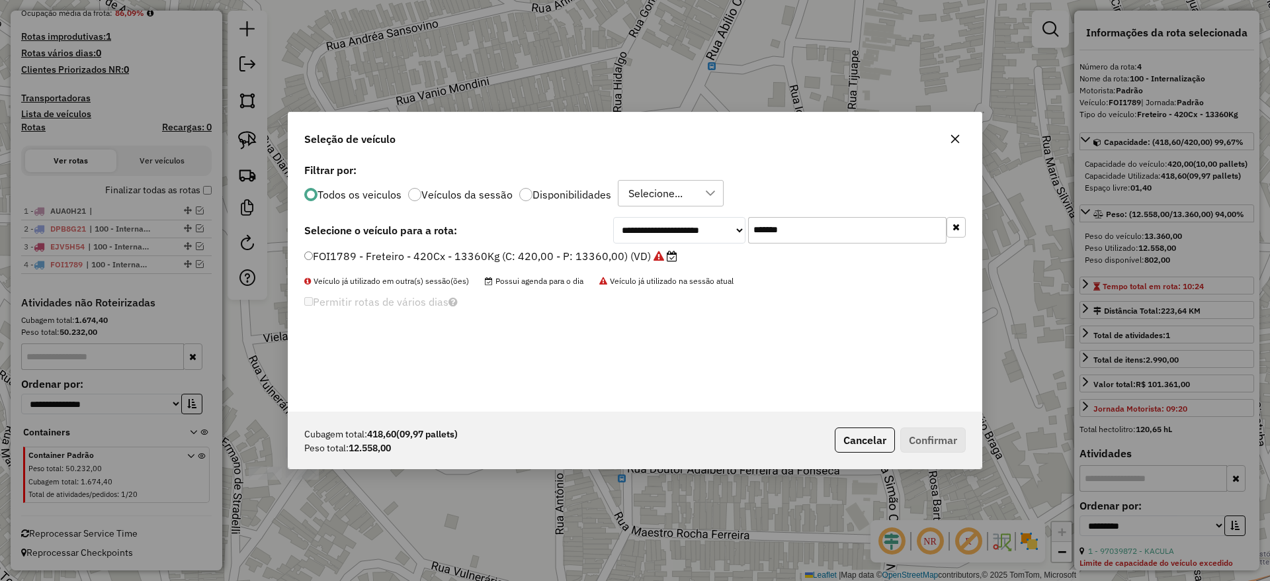
drag, startPoint x: 840, startPoint y: 229, endPoint x: 654, endPoint y: 240, distance: 186.9
click at [654, 240] on div "**********" at bounding box center [789, 230] width 353 height 26
paste input "text"
type input "*******"
click at [607, 253] on label "CYN8H64 - Freteiro - 420Cx - 13700Kg (C: 420,00 - P: 13700,00) (VD)" at bounding box center [485, 256] width 363 height 16
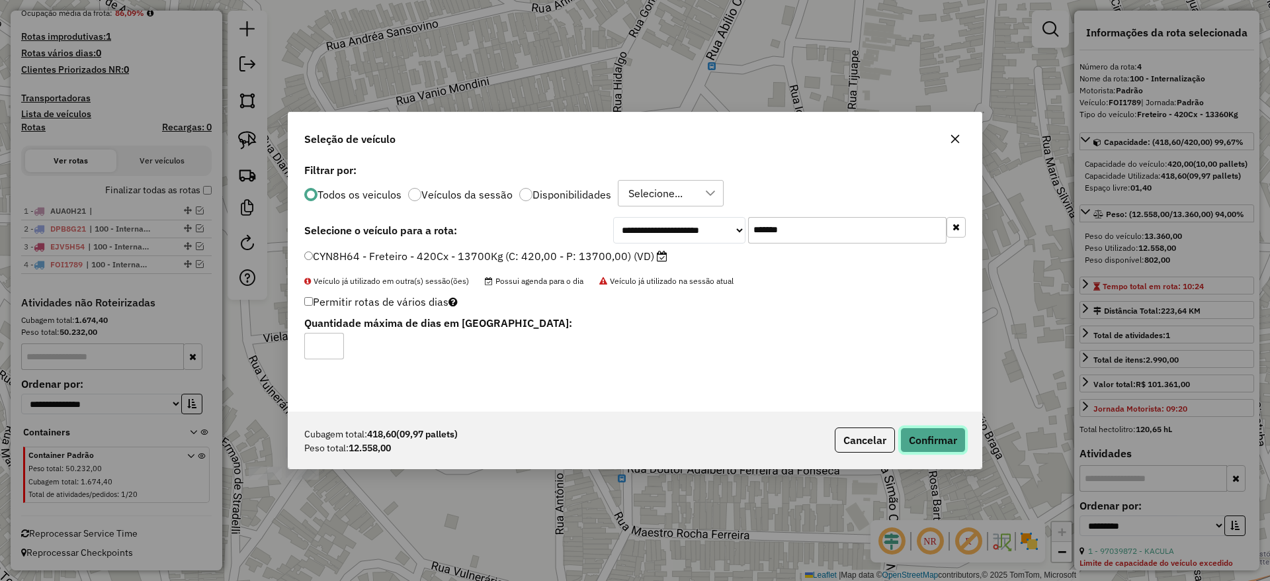
click at [942, 436] on button "Confirmar" at bounding box center [934, 439] width 66 height 25
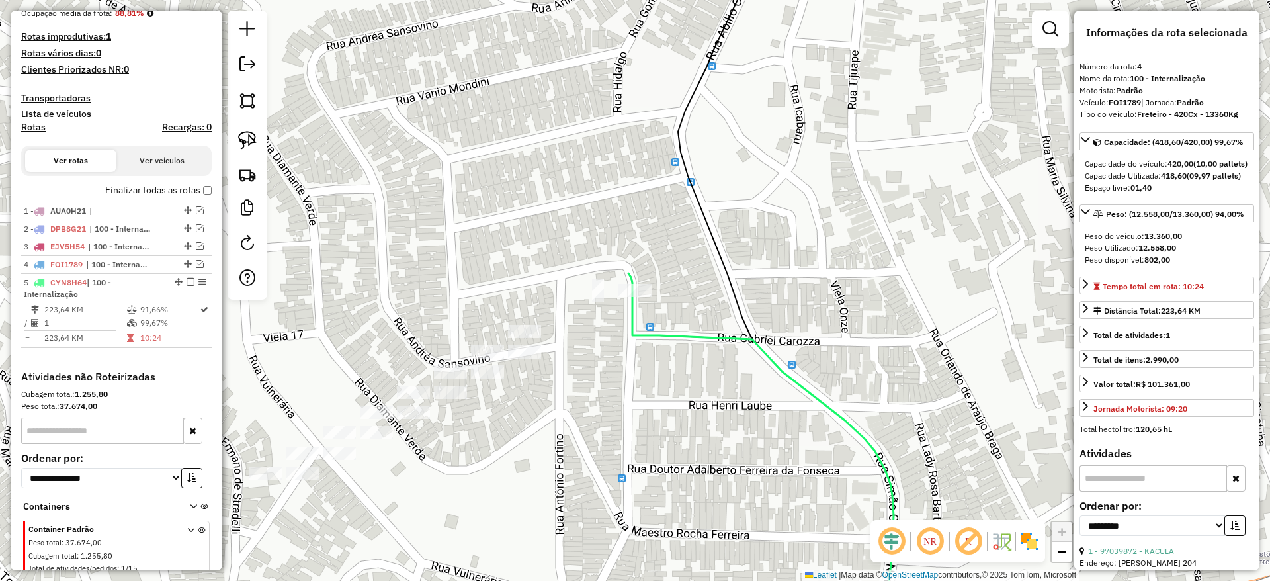
scroll to position [416, 0]
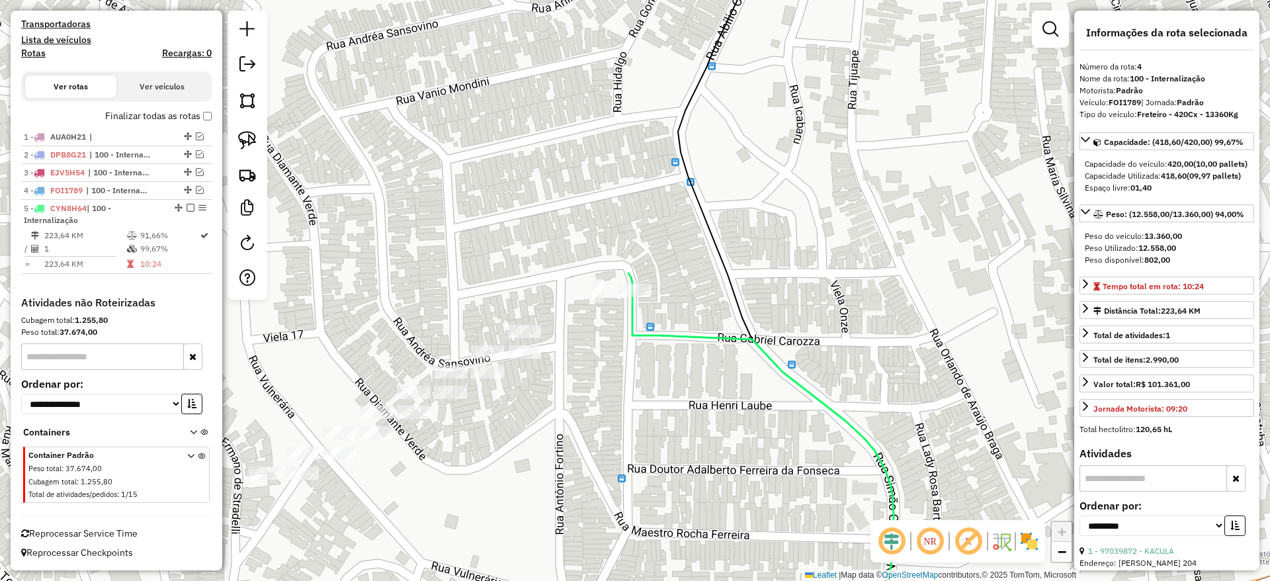
drag, startPoint x: 247, startPoint y: 140, endPoint x: 417, endPoint y: 272, distance: 215.1
click at [247, 140] on img at bounding box center [247, 140] width 19 height 19
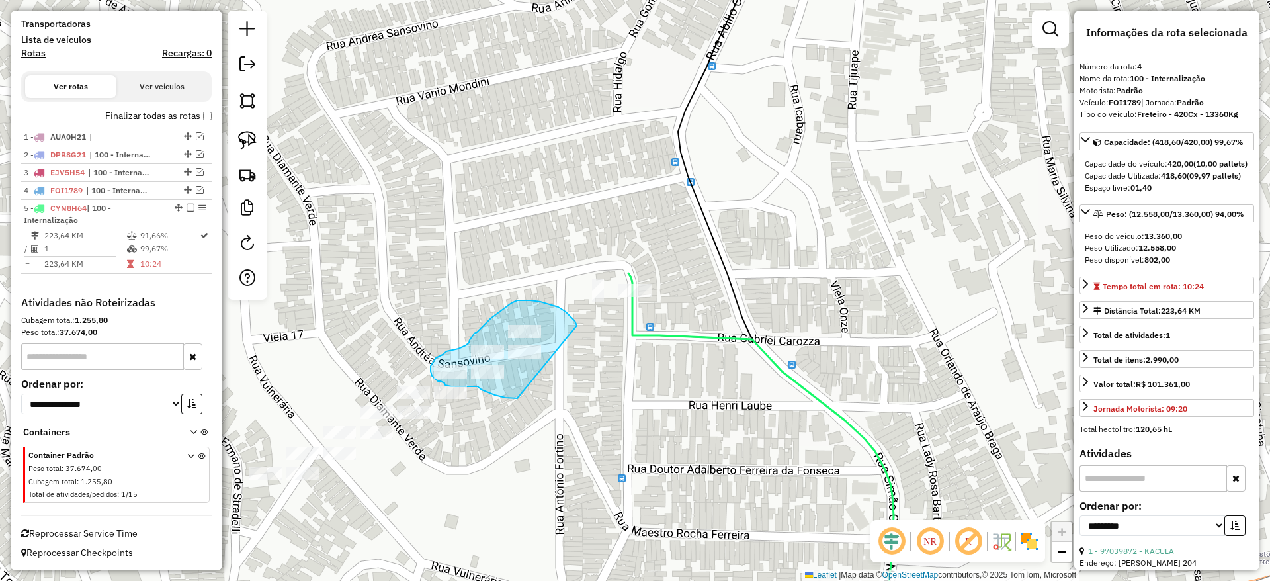
drag, startPoint x: 531, startPoint y: 300, endPoint x: 476, endPoint y: 380, distance: 97.1
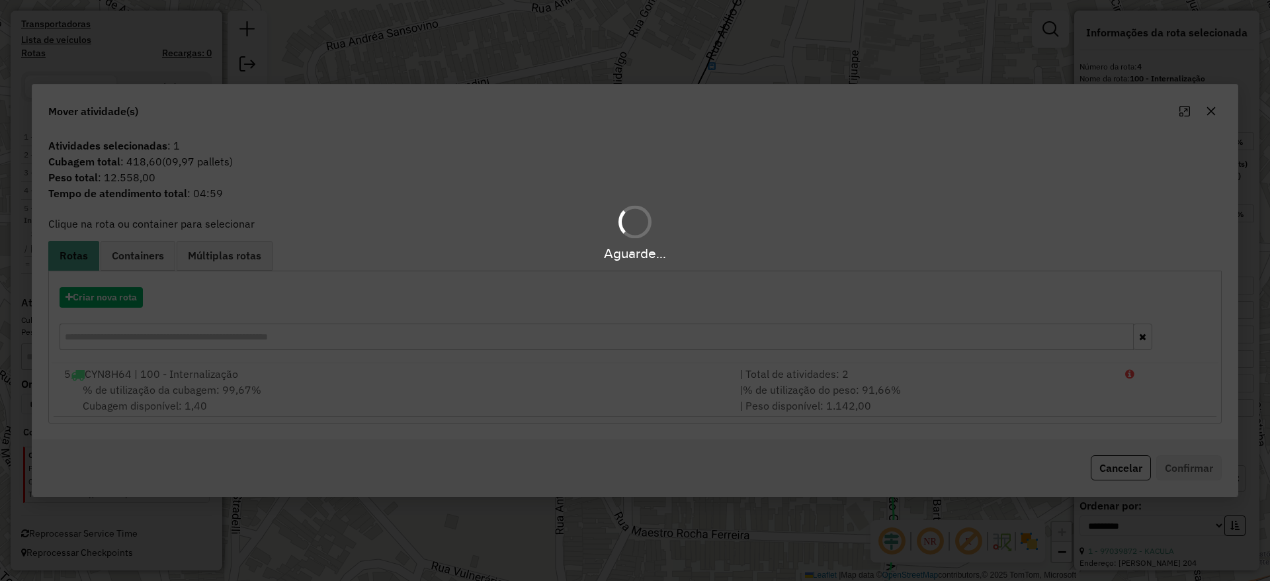
click at [126, 296] on div "Aguarde..." at bounding box center [635, 290] width 1270 height 581
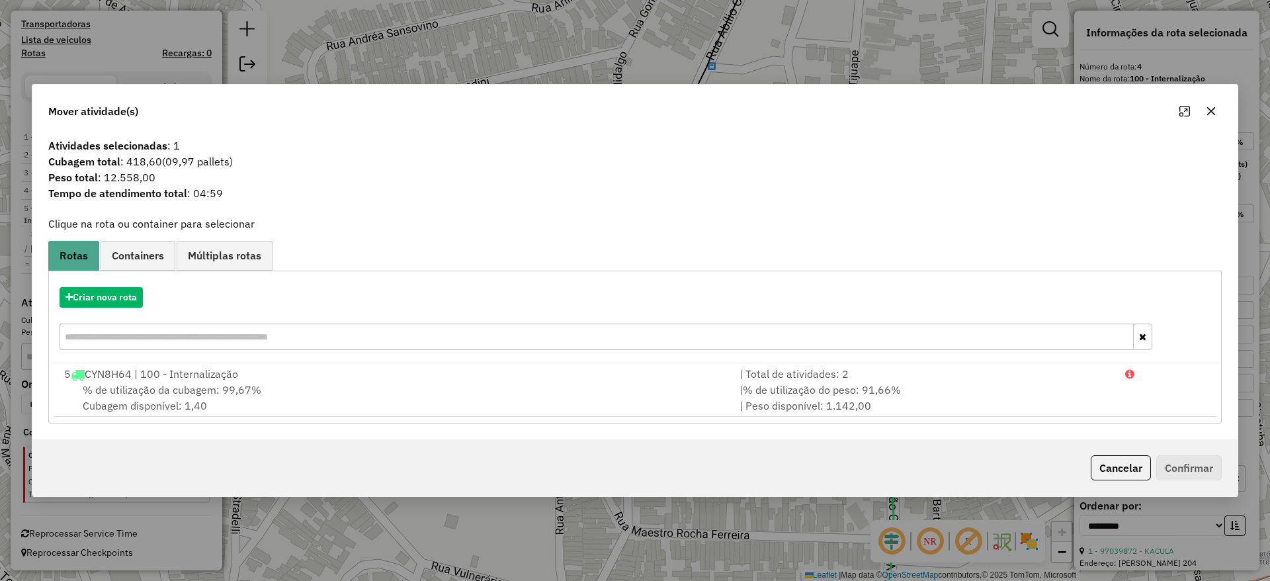
click at [126, 296] on hb-app "Aguarde... Pop-up bloqueado! Seu navegador bloqueou automáticamente a abertura …" at bounding box center [635, 290] width 1270 height 581
click at [126, 296] on button "Criar nova rota" at bounding box center [101, 297] width 83 height 21
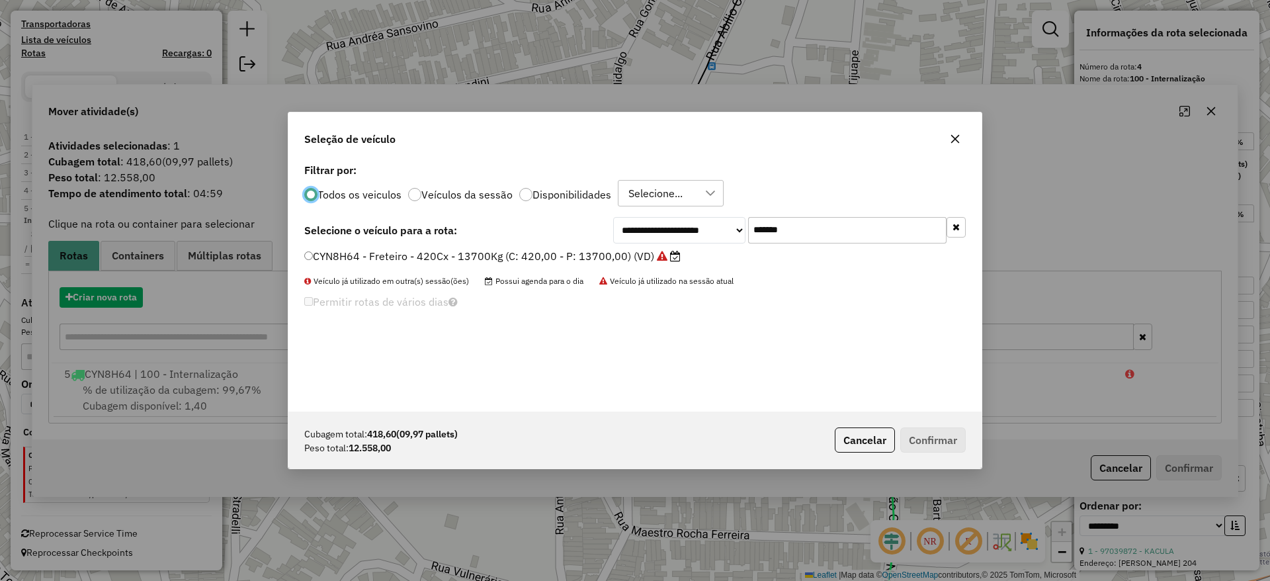
scroll to position [7, 4]
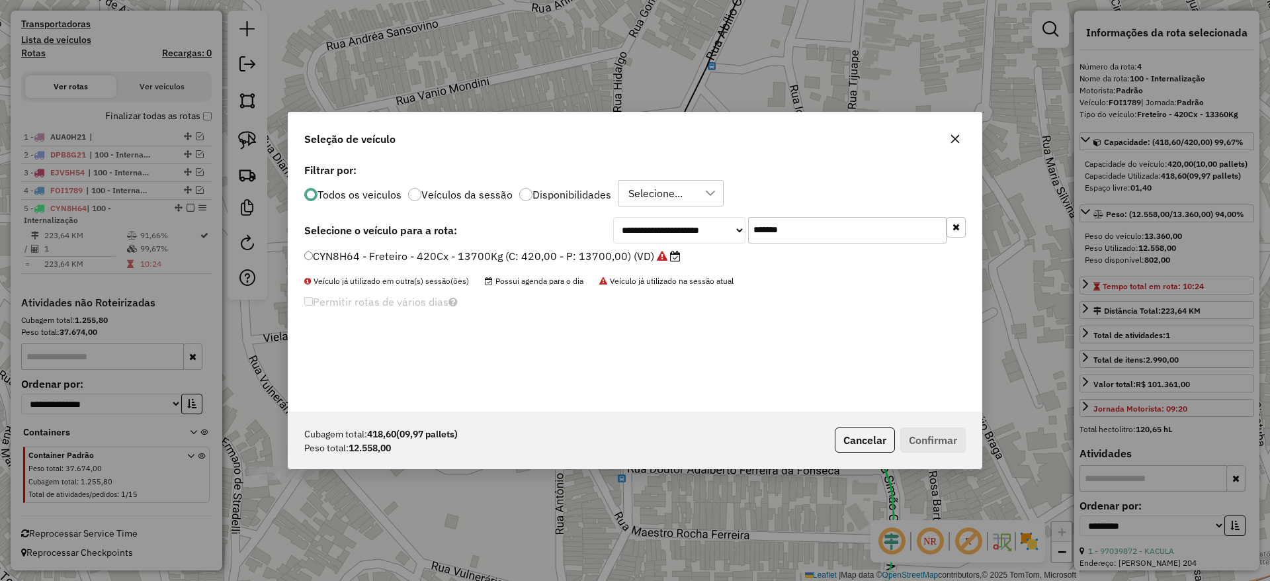
drag, startPoint x: 808, startPoint y: 224, endPoint x: 629, endPoint y: 259, distance: 182.8
click at [631, 257] on div "**********" at bounding box center [634, 285] width 693 height 251
drag, startPoint x: 812, startPoint y: 222, endPoint x: 640, endPoint y: 247, distance: 173.3
click at [656, 238] on div "**********" at bounding box center [789, 230] width 353 height 26
paste input "text"
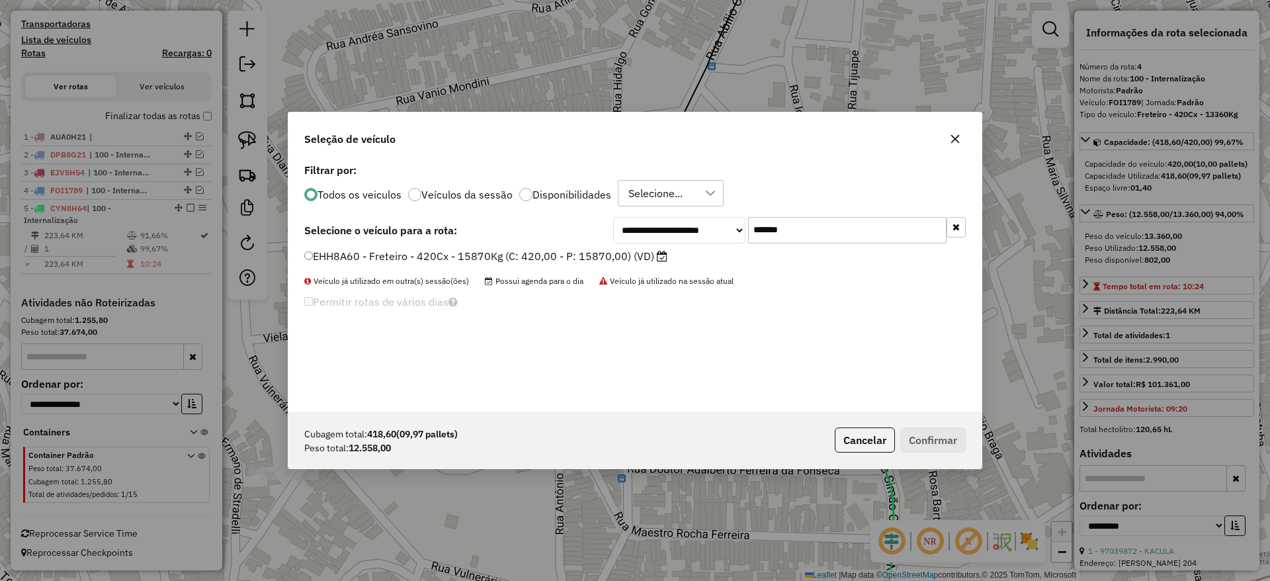
type input "*******"
drag, startPoint x: 541, startPoint y: 261, endPoint x: 549, endPoint y: 267, distance: 9.5
click at [543, 263] on label "EHH8A60 - Freteiro - 420Cx - 15870Kg (C: 420,00 - P: 15870,00) (VD)" at bounding box center [485, 256] width 363 height 16
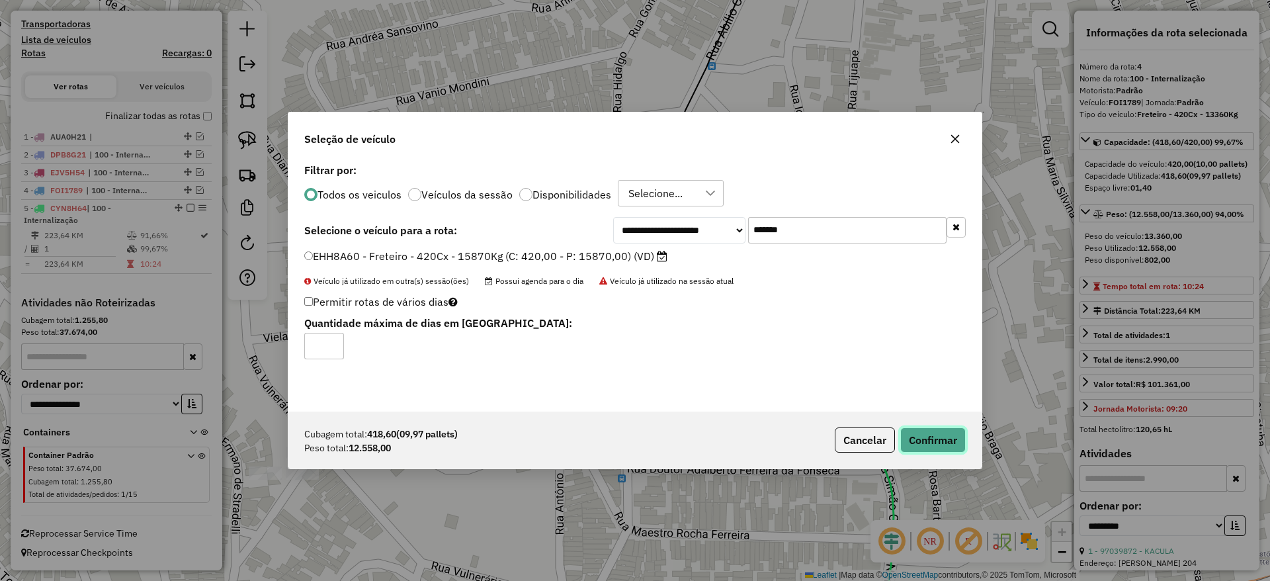
drag, startPoint x: 915, startPoint y: 449, endPoint x: 908, endPoint y: 445, distance: 8.3
click at [916, 448] on button "Confirmar" at bounding box center [934, 439] width 66 height 25
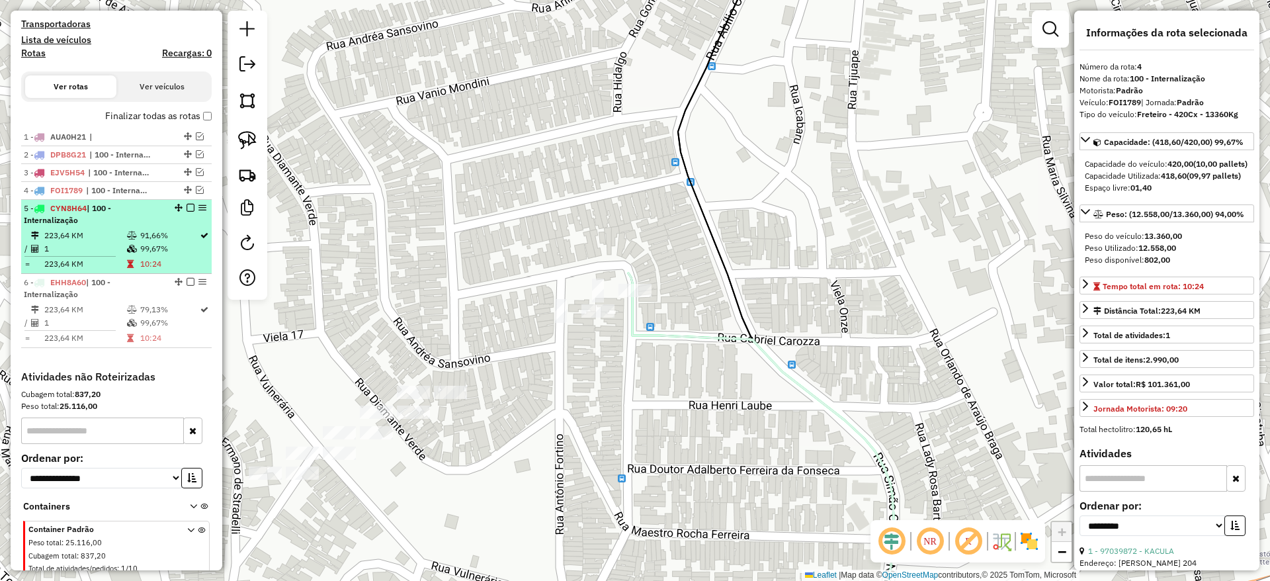
scroll to position [490, 0]
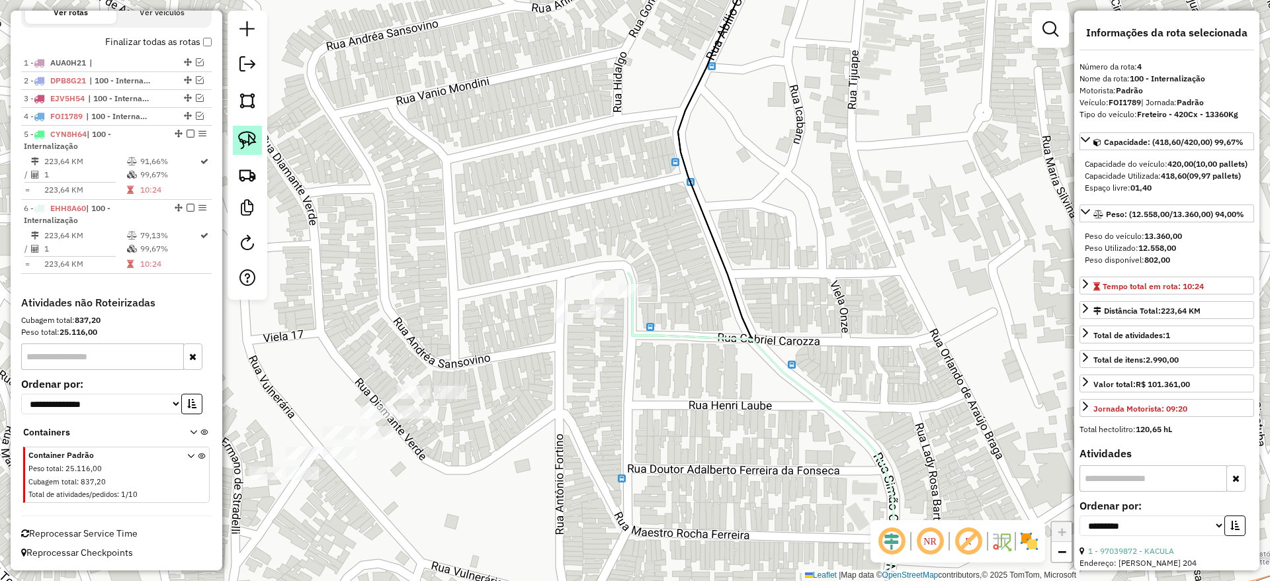
click at [247, 143] on img at bounding box center [247, 140] width 19 height 19
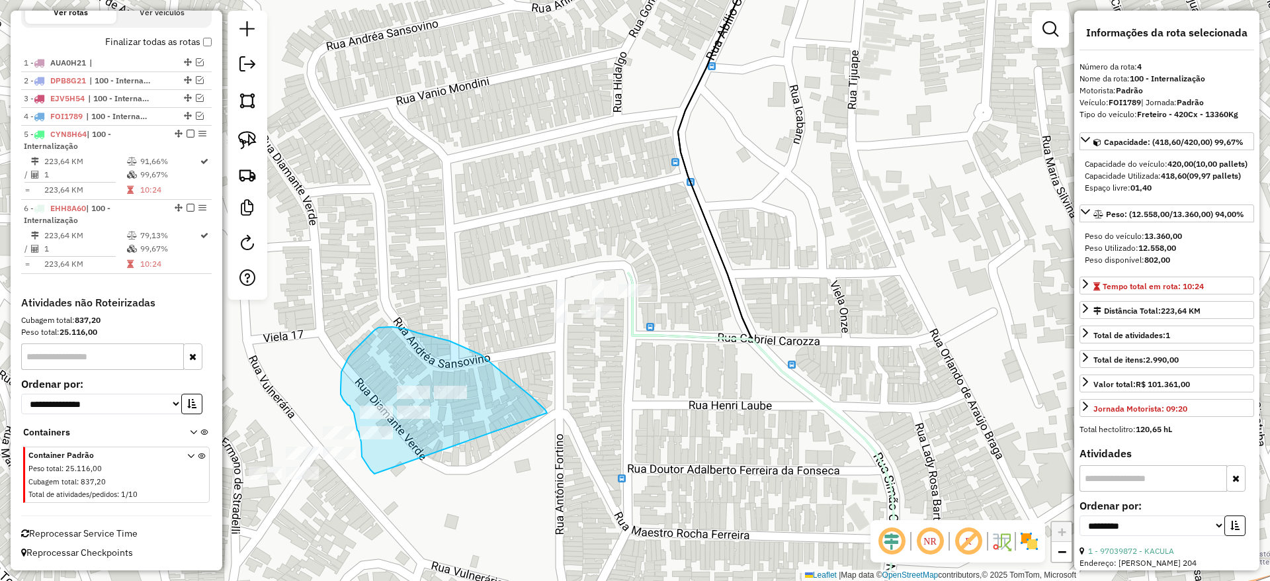
drag, startPoint x: 532, startPoint y: 397, endPoint x: 387, endPoint y: 478, distance: 165.9
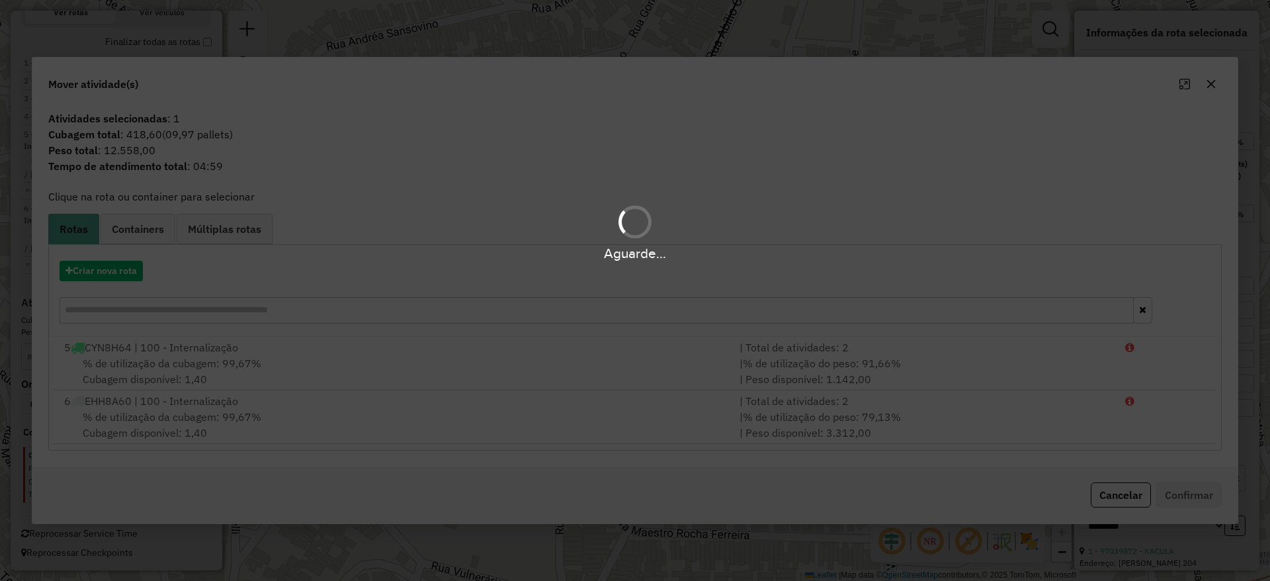
click at [116, 273] on hb-app "Aguarde... Pop-up bloqueado! Seu navegador bloqueou automáticamente a abertura …" at bounding box center [635, 290] width 1270 height 581
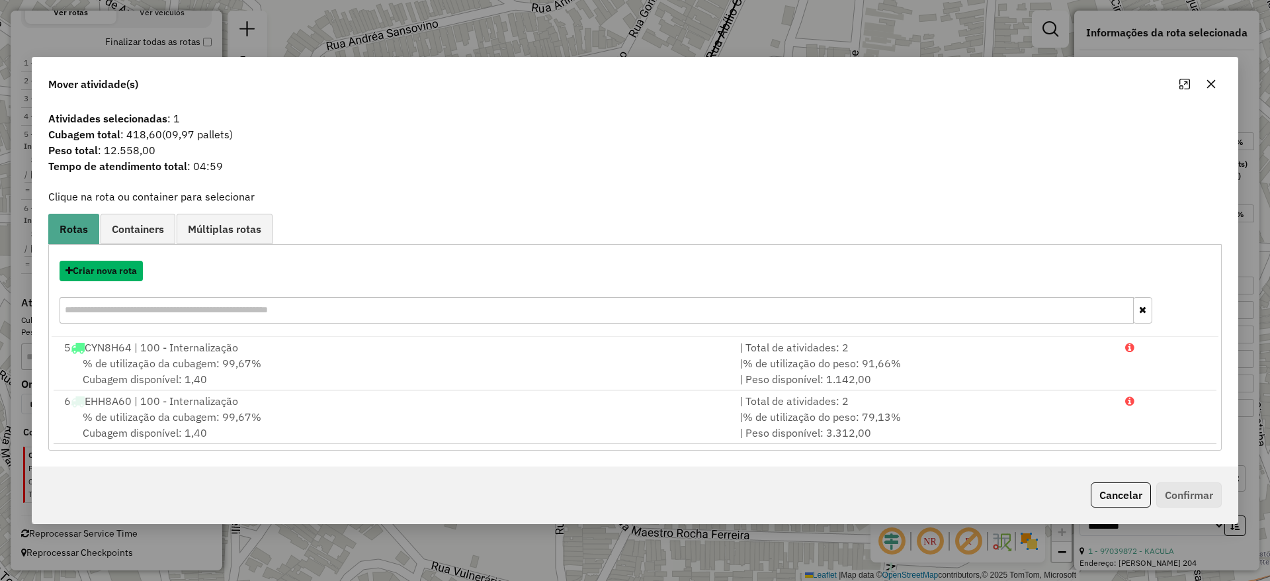
click at [116, 273] on button "Criar nova rota" at bounding box center [101, 271] width 83 height 21
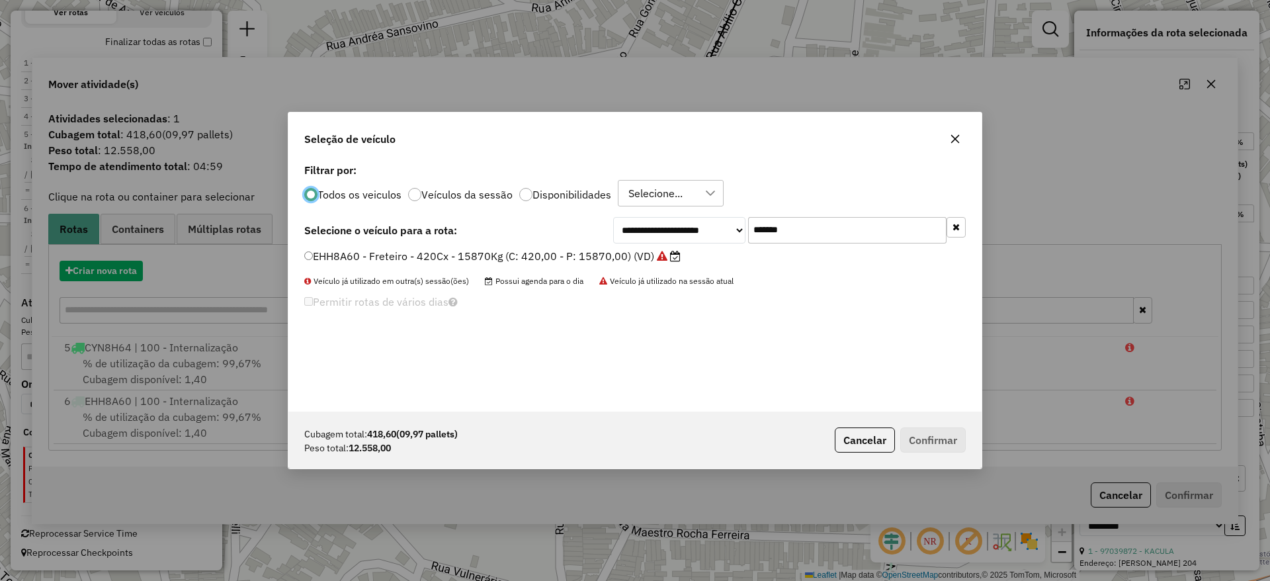
scroll to position [7, 4]
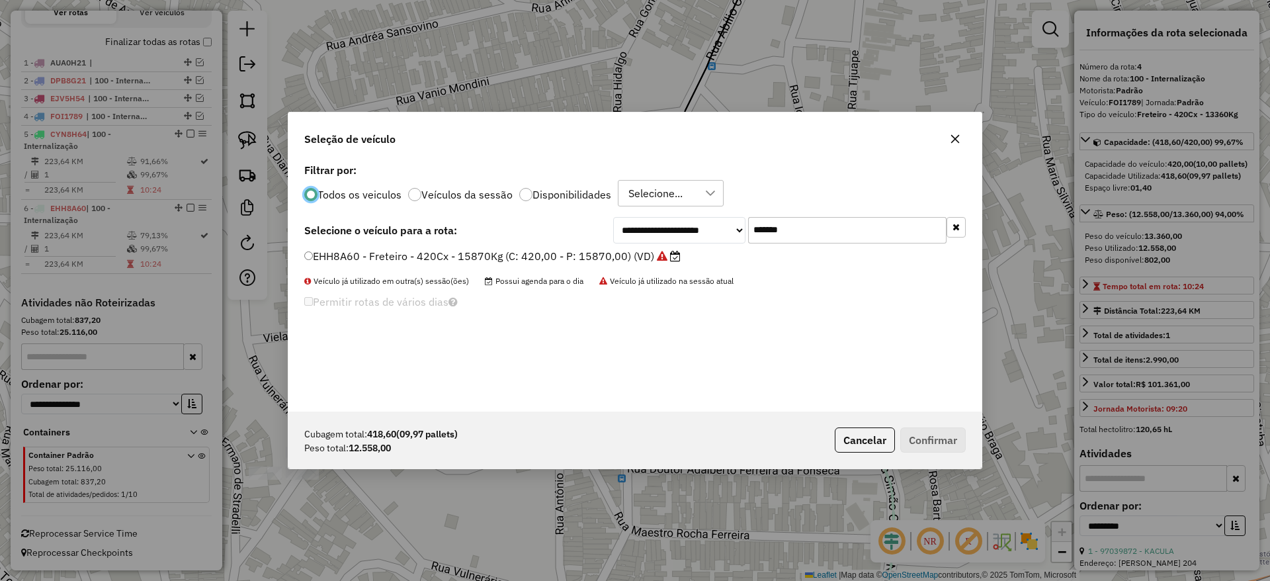
drag, startPoint x: 751, startPoint y: 239, endPoint x: 650, endPoint y: 240, distance: 101.2
click at [666, 240] on div "**********" at bounding box center [789, 230] width 353 height 26
paste input "text"
type input "*******"
click at [589, 251] on label "DHW7E76 - Freteiro - 420Cx - 13500Kg (C: 420,00 - P: 13500,00) (VD)" at bounding box center [487, 256] width 366 height 16
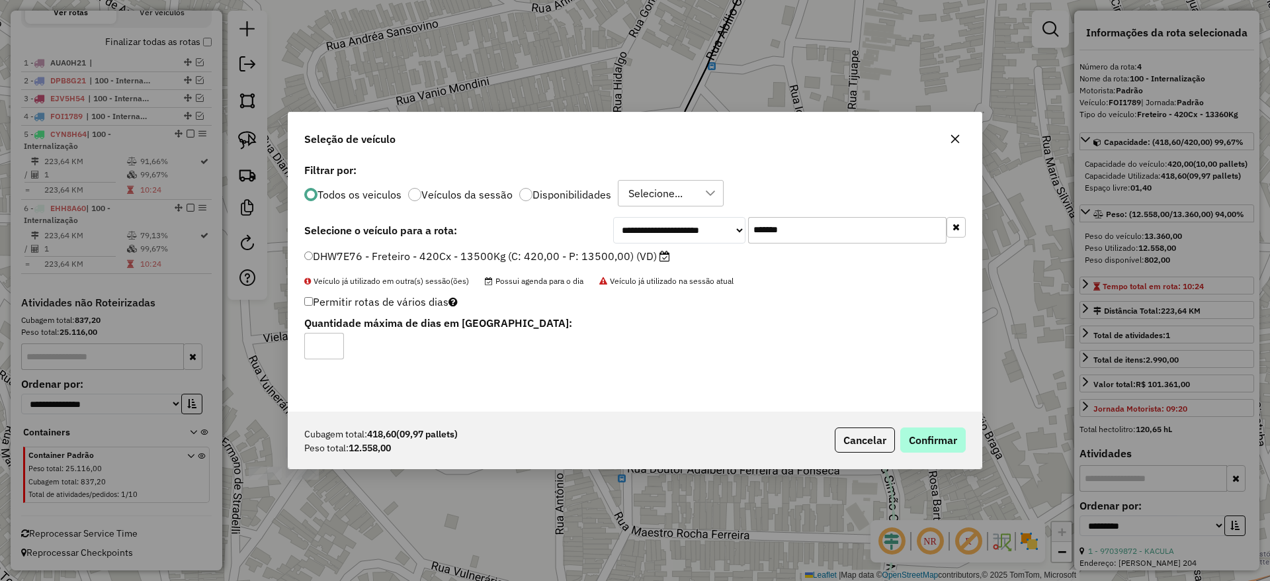
drag, startPoint x: 921, startPoint y: 459, endPoint x: 926, endPoint y: 438, distance: 21.8
click at [924, 457] on div "Cubagem total: 418,60 (09,97 pallets) Peso total: 12.558,00 Cancelar Confirmar" at bounding box center [634, 440] width 693 height 57
click at [926, 437] on button "Confirmar" at bounding box center [934, 439] width 66 height 25
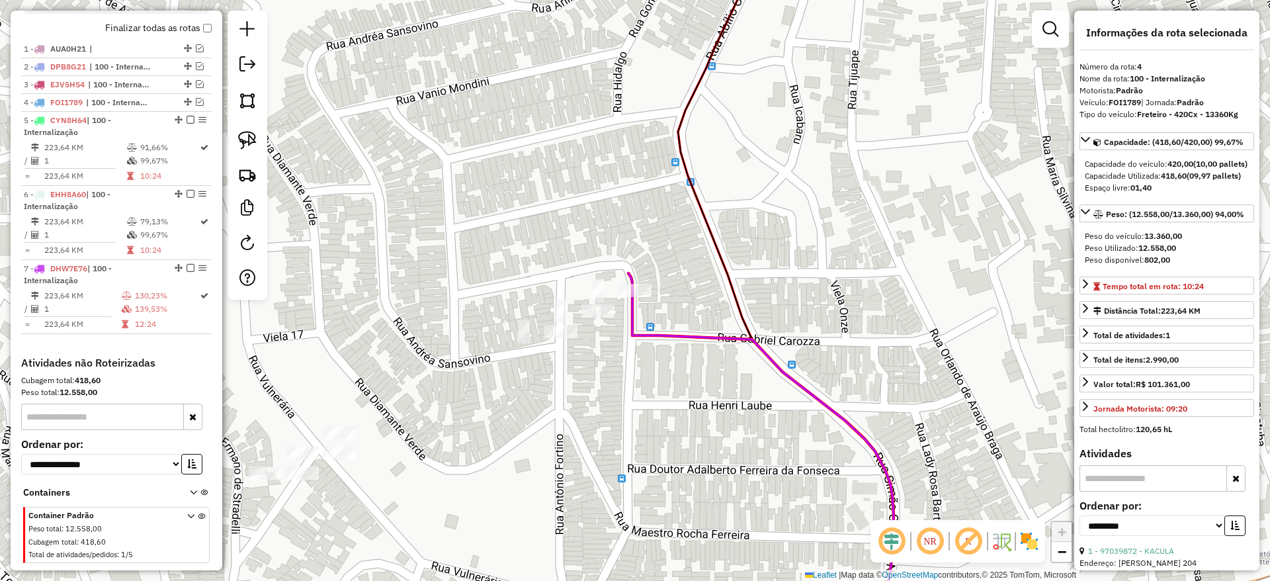
scroll to position [564, 0]
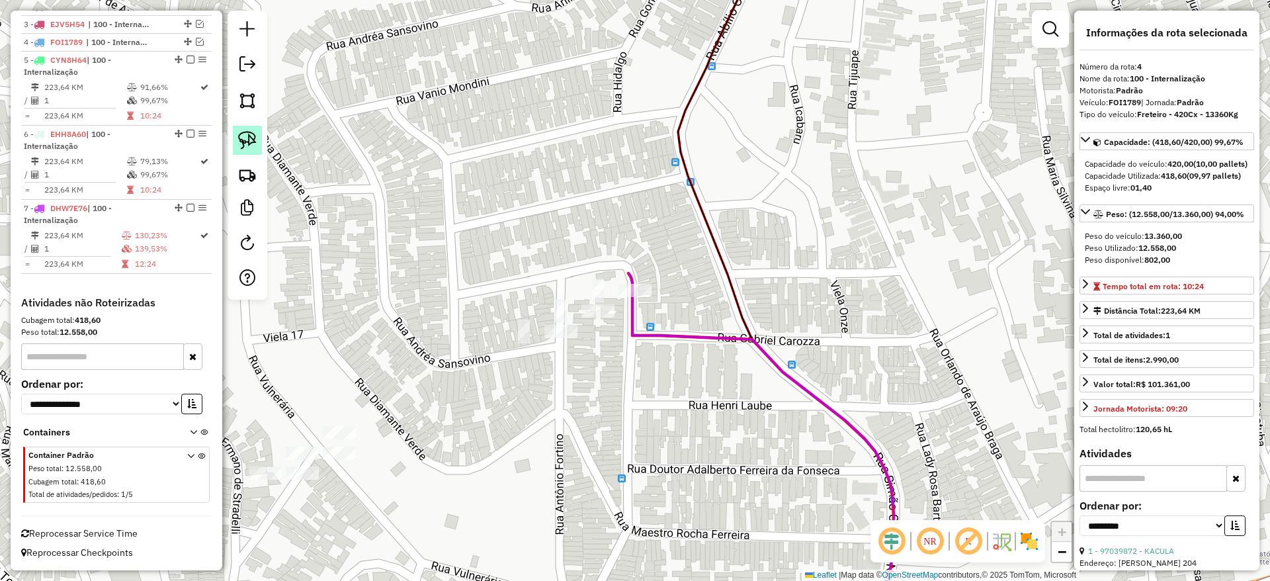
click at [241, 148] on img at bounding box center [247, 140] width 19 height 19
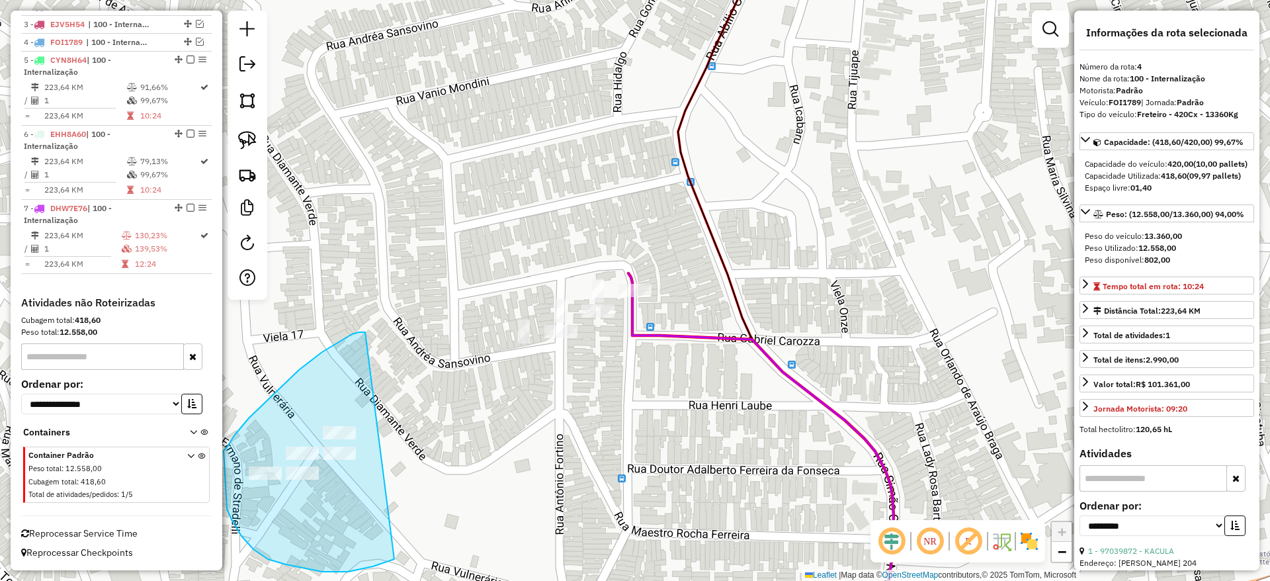
drag, startPoint x: 365, startPoint y: 332, endPoint x: 431, endPoint y: 522, distance: 201.1
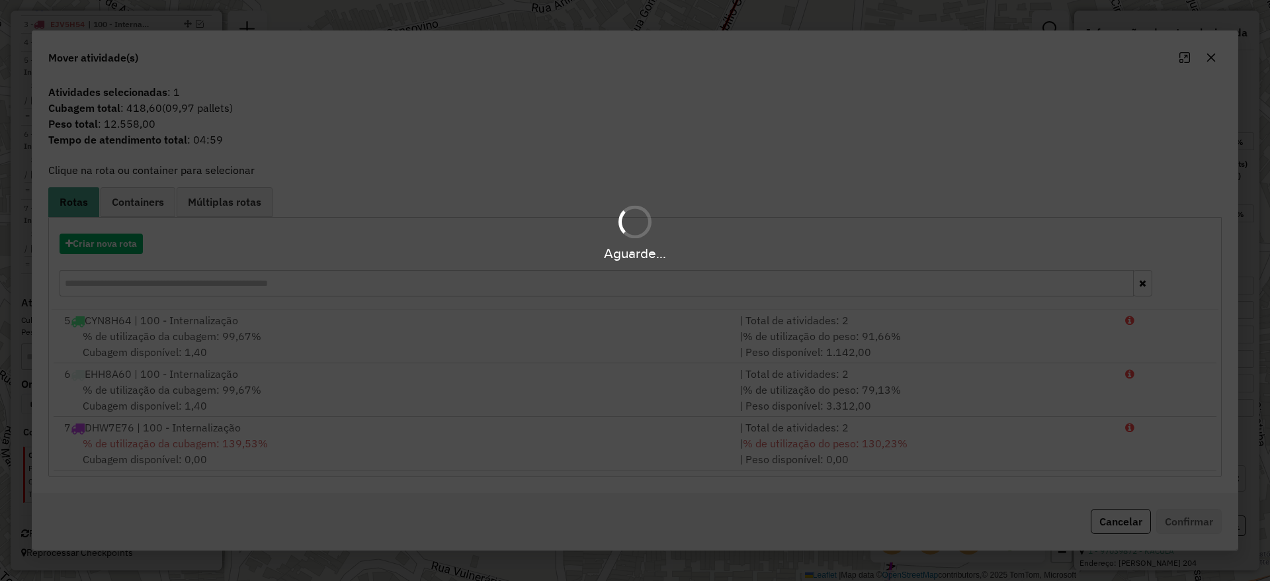
click at [124, 249] on div "Aguarde..." at bounding box center [635, 253] width 1270 height 21
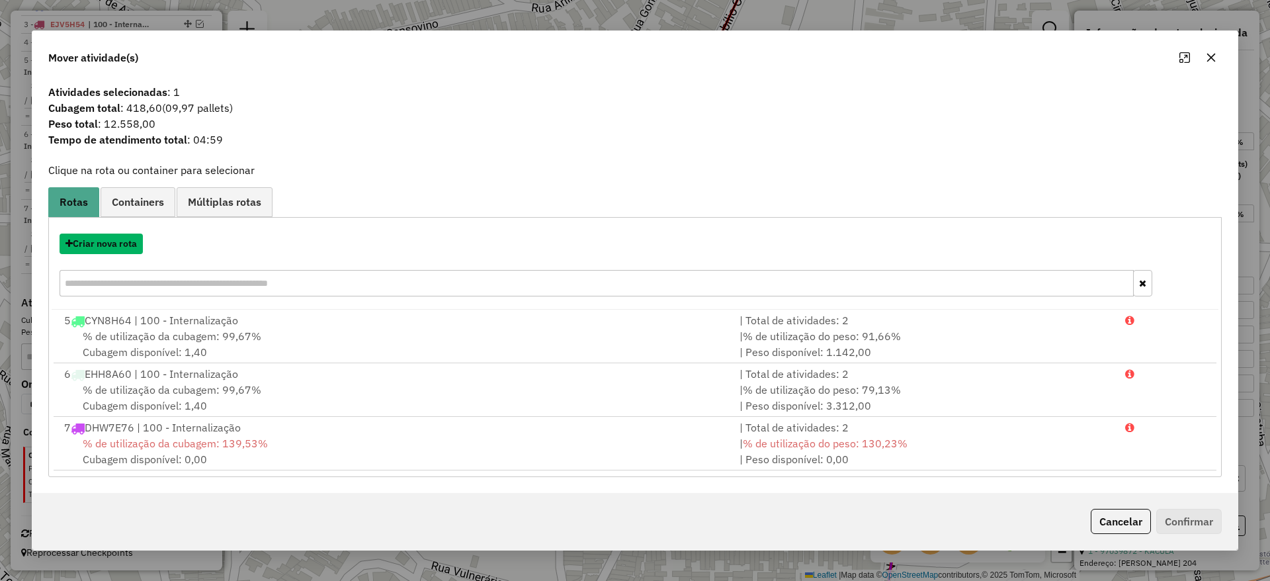
click at [124, 249] on button "Criar nova rota" at bounding box center [101, 244] width 83 height 21
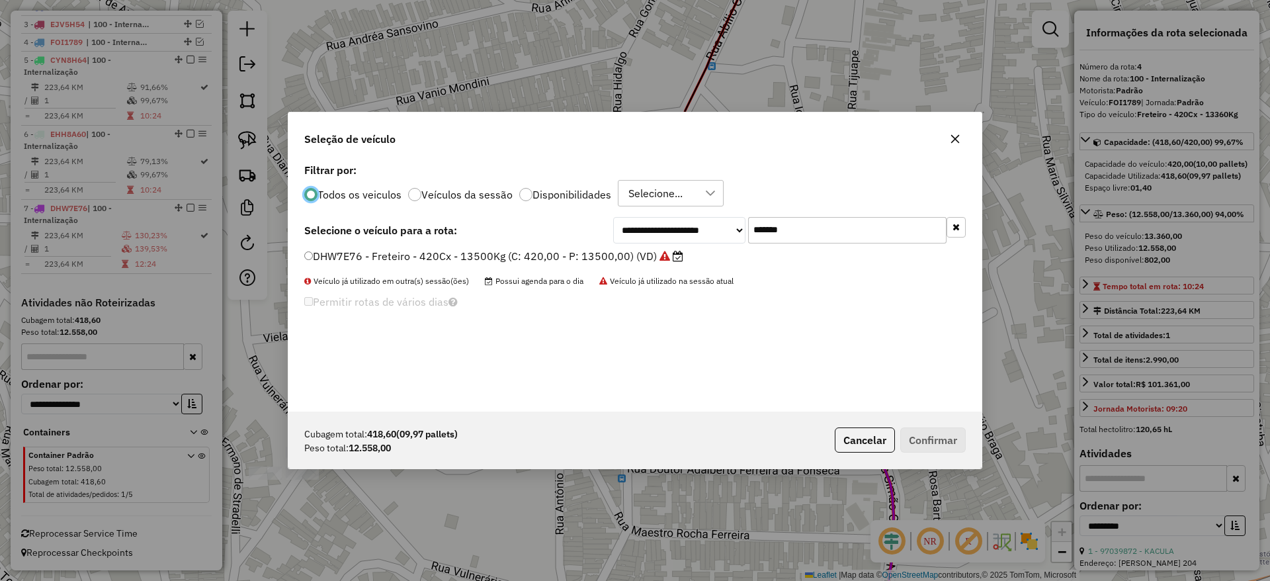
scroll to position [7, 4]
drag, startPoint x: 669, startPoint y: 261, endPoint x: 572, endPoint y: 273, distance: 97.9
click at [611, 267] on div "**********" at bounding box center [634, 285] width 693 height 251
paste input "text"
type input "*******"
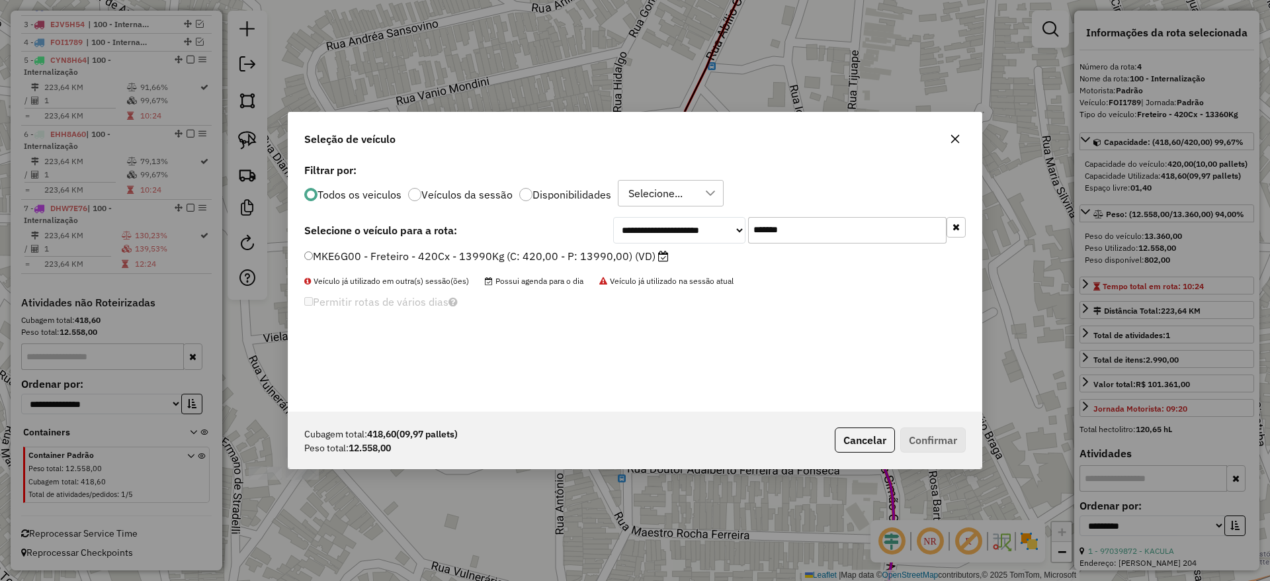
drag, startPoint x: 541, startPoint y: 253, endPoint x: 625, endPoint y: 279, distance: 87.9
click at [545, 256] on label "MKE6G00 - Freteiro - 420Cx - 13990Kg (C: 420,00 - P: 13990,00) (VD)" at bounding box center [486, 256] width 365 height 16
click at [506, 257] on label "MKE6G00 - Freteiro - 420Cx - 13990Kg (C: 420,00 - P: 13990,00) (VD)" at bounding box center [486, 256] width 365 height 16
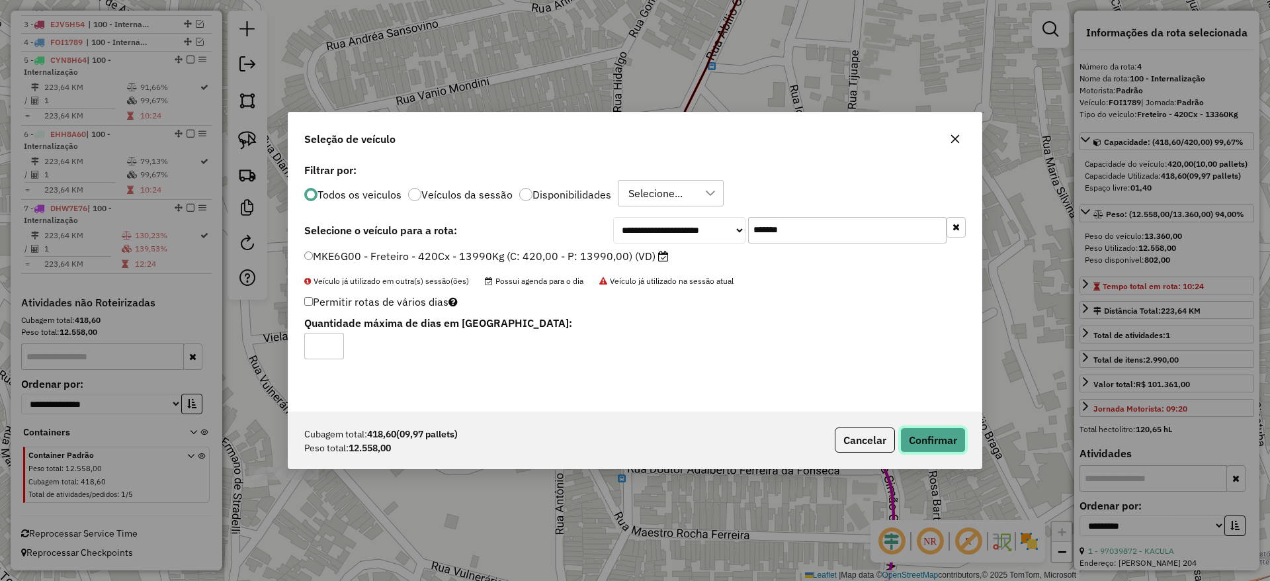
drag, startPoint x: 940, startPoint y: 444, endPoint x: 922, endPoint y: 512, distance: 70.6
click at [939, 443] on button "Confirmar" at bounding box center [934, 439] width 66 height 25
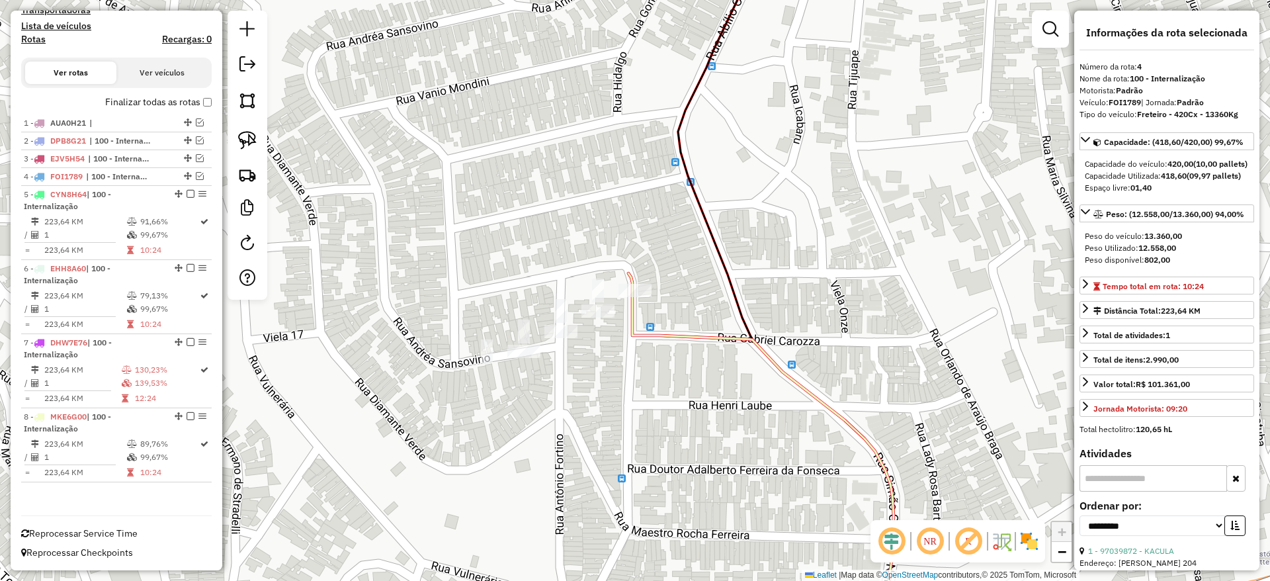
scroll to position [429, 0]
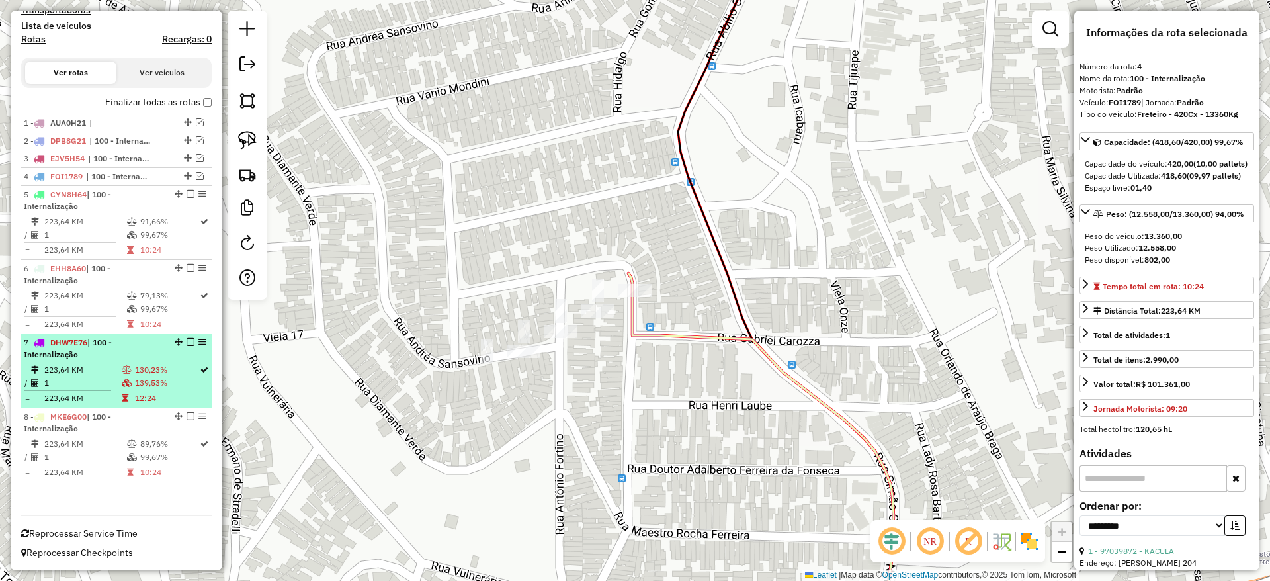
click at [85, 375] on td "223,64 KM" at bounding box center [82, 369] width 77 height 13
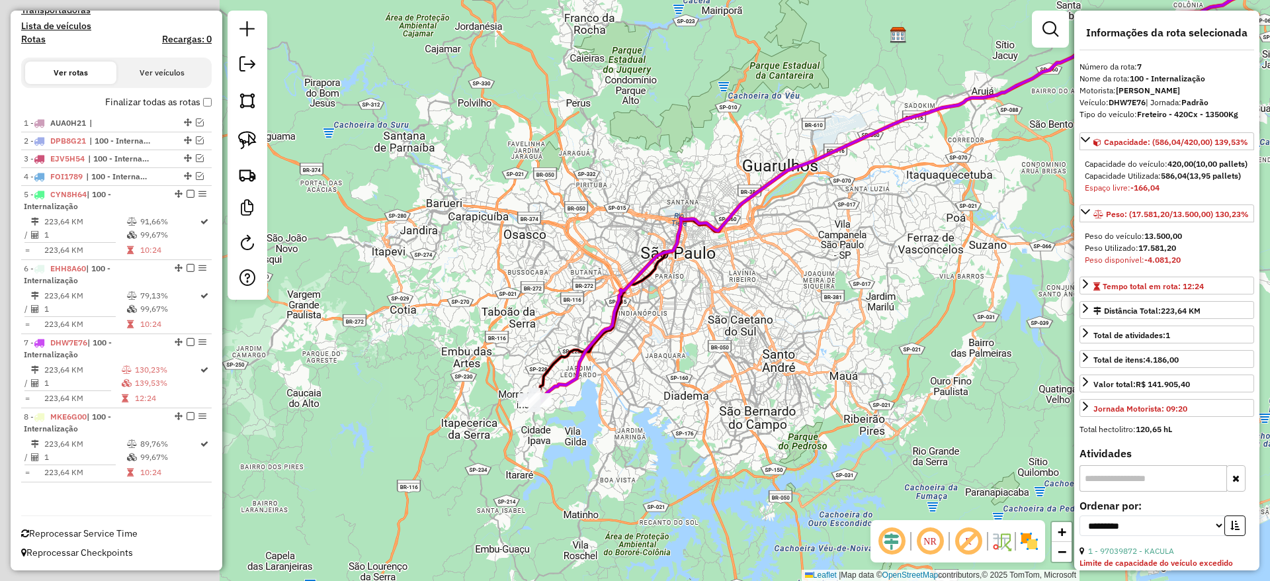
drag, startPoint x: 490, startPoint y: 310, endPoint x: 707, endPoint y: 279, distance: 218.6
click at [782, 167] on icon at bounding box center [921, 148] width 772 height 510
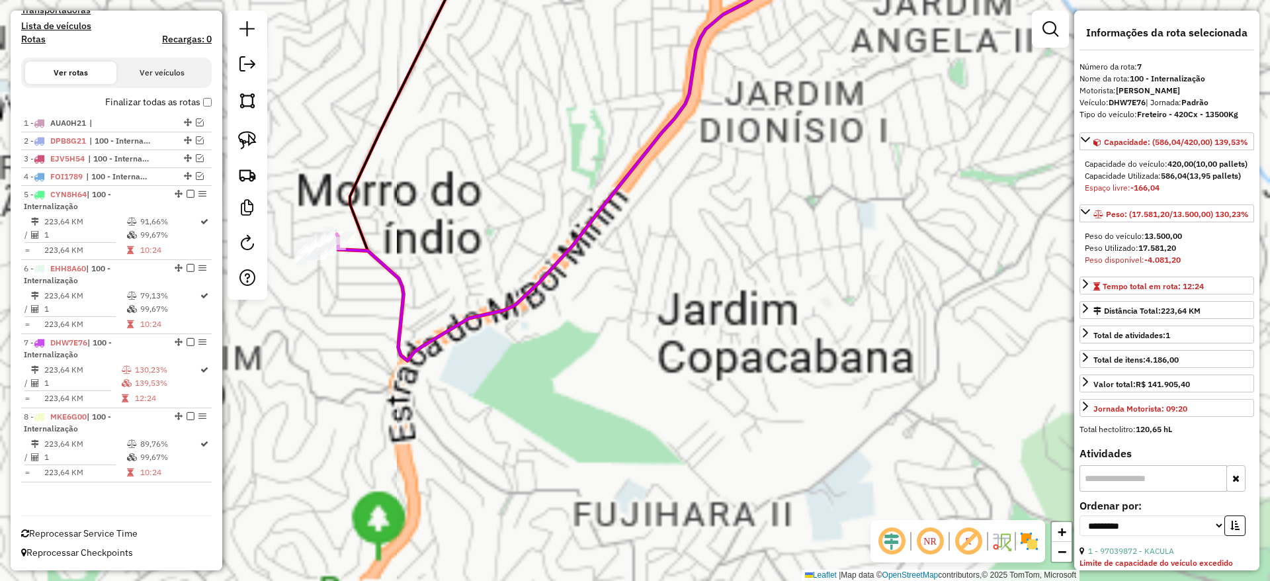
drag, startPoint x: 395, startPoint y: 304, endPoint x: 533, endPoint y: 330, distance: 139.9
click at [579, 353] on icon at bounding box center [568, 160] width 463 height 401
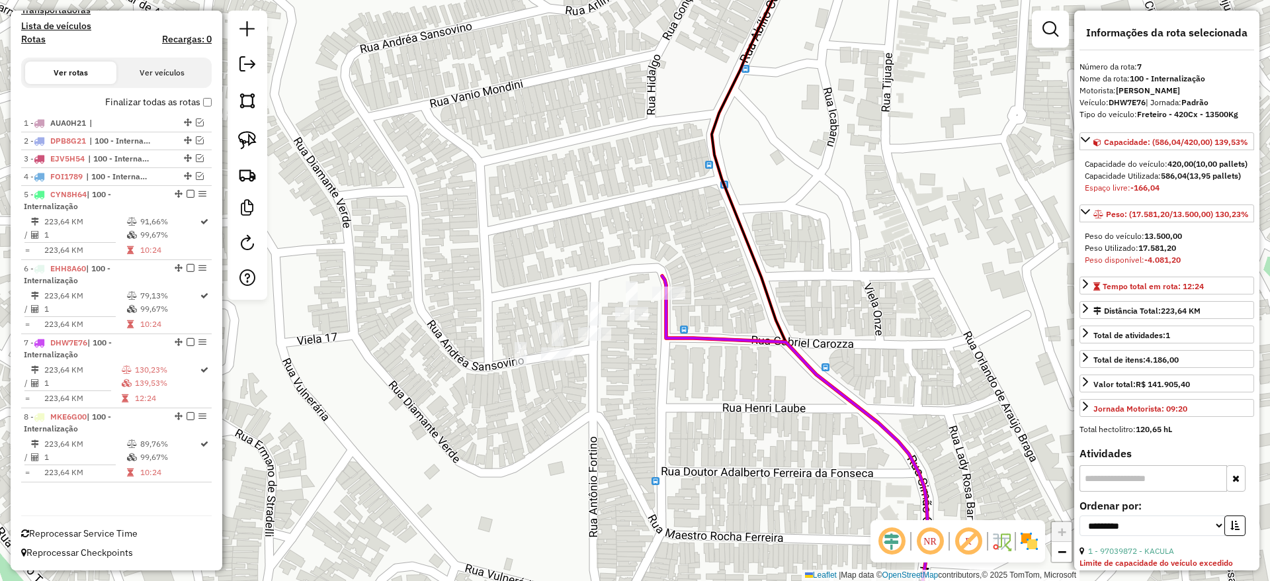
click at [607, 344] on div "Janela de atendimento Grade de atendimento Capacidade Transportadoras Veículos …" at bounding box center [635, 290] width 1270 height 581
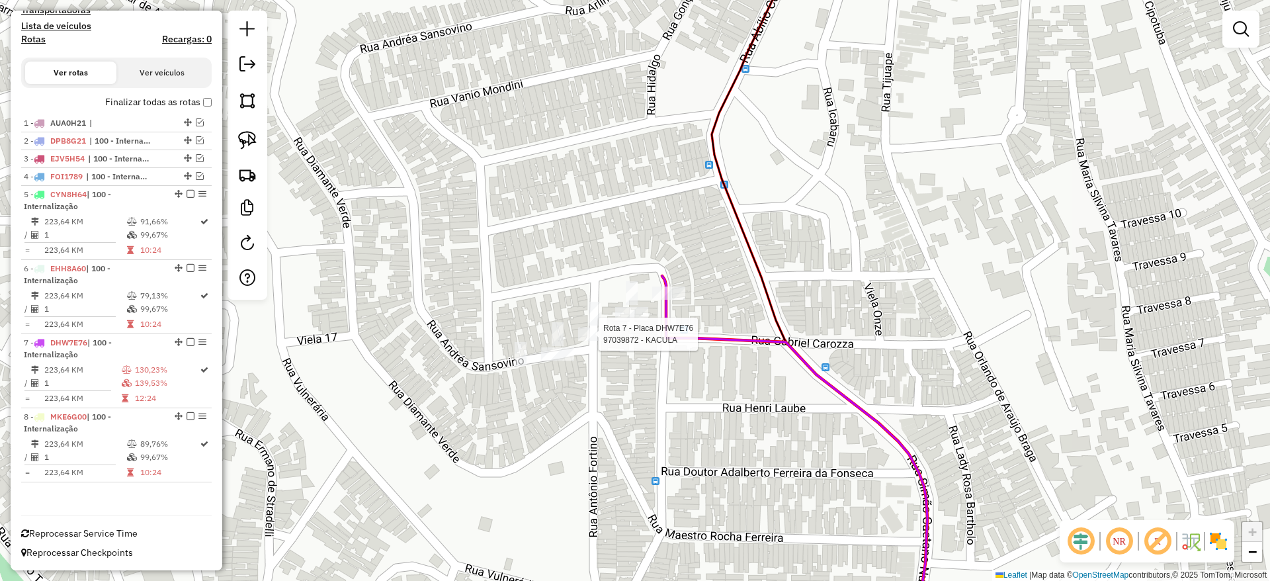
select select "**********"
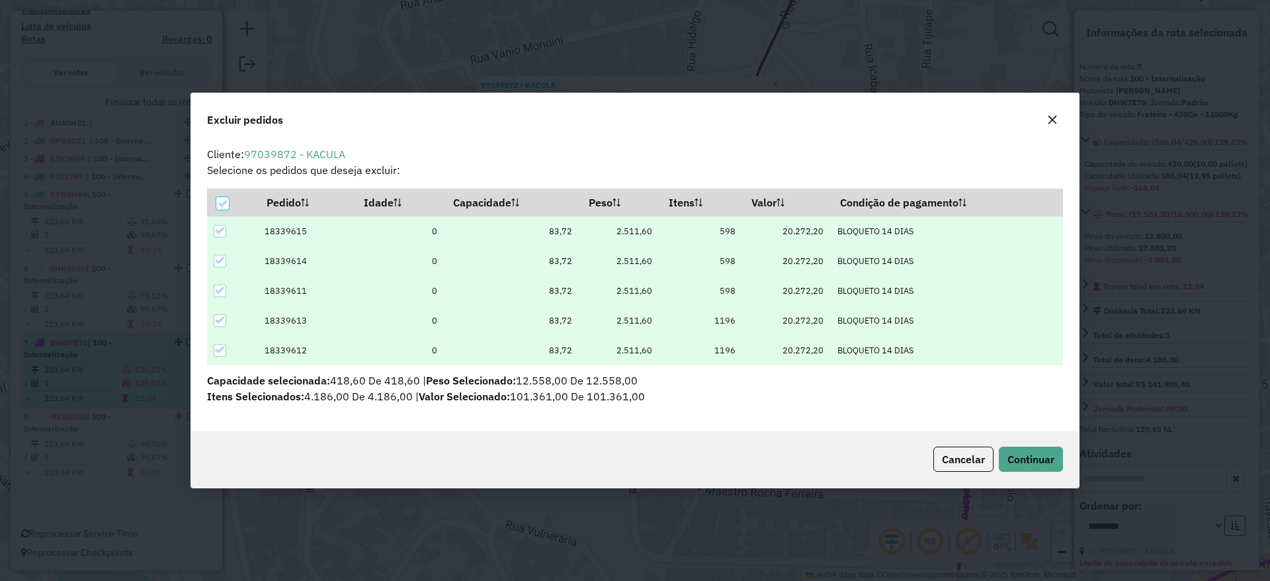
scroll to position [7, 4]
drag, startPoint x: 1053, startPoint y: 115, endPoint x: 1001, endPoint y: 125, distance: 53.2
click at [1045, 114] on button "button" at bounding box center [1052, 119] width 21 height 21
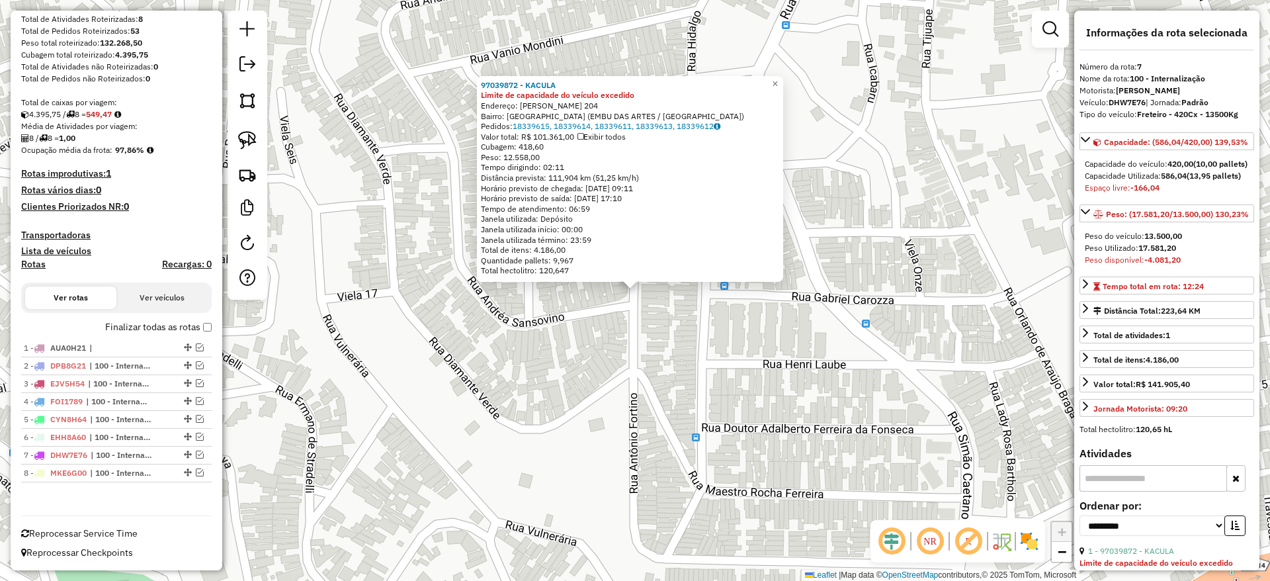
scroll to position [204, 0]
click at [247, 65] on em at bounding box center [248, 64] width 16 height 16
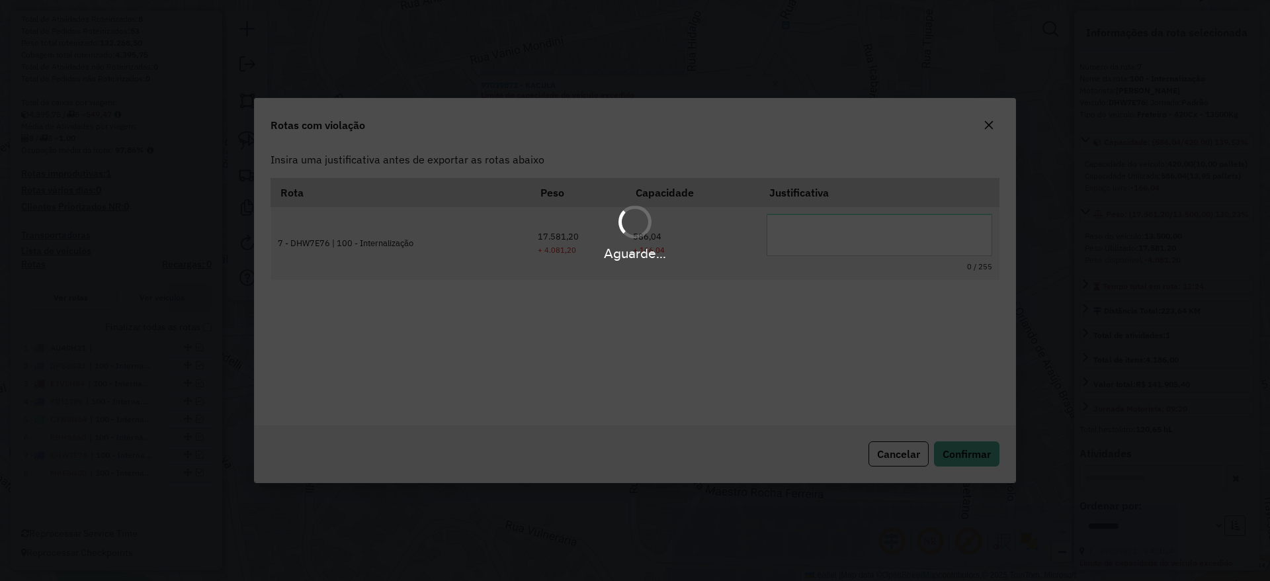
scroll to position [0, 0]
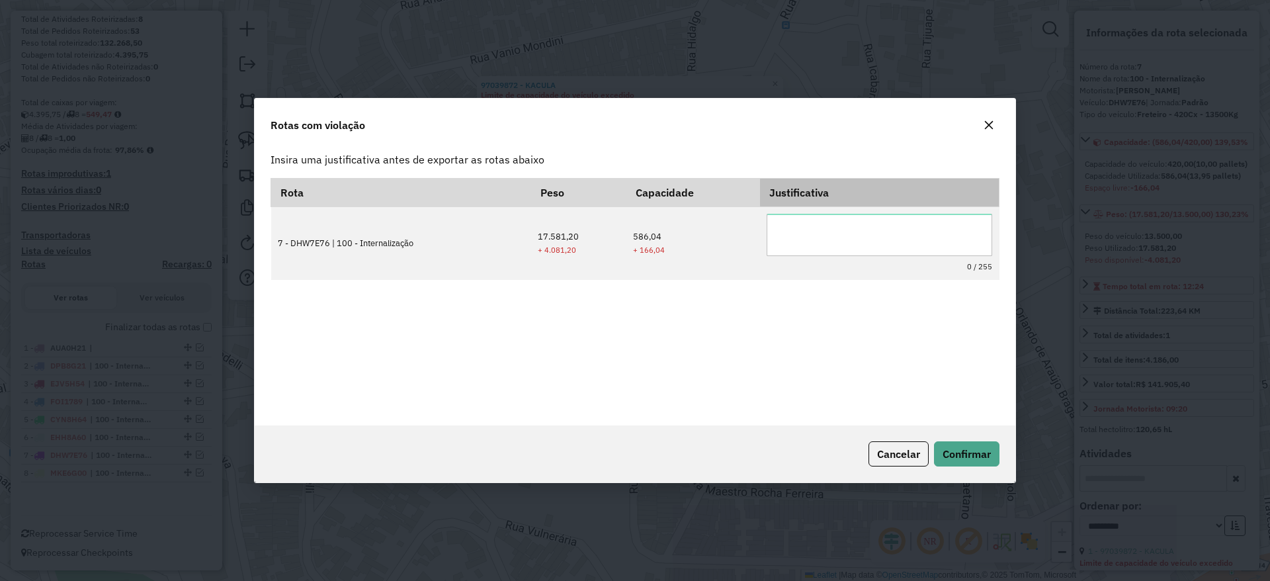
drag, startPoint x: 811, startPoint y: 222, endPoint x: 801, endPoint y: 206, distance: 19.1
click at [804, 208] on td "0 / 255" at bounding box center [880, 243] width 240 height 73
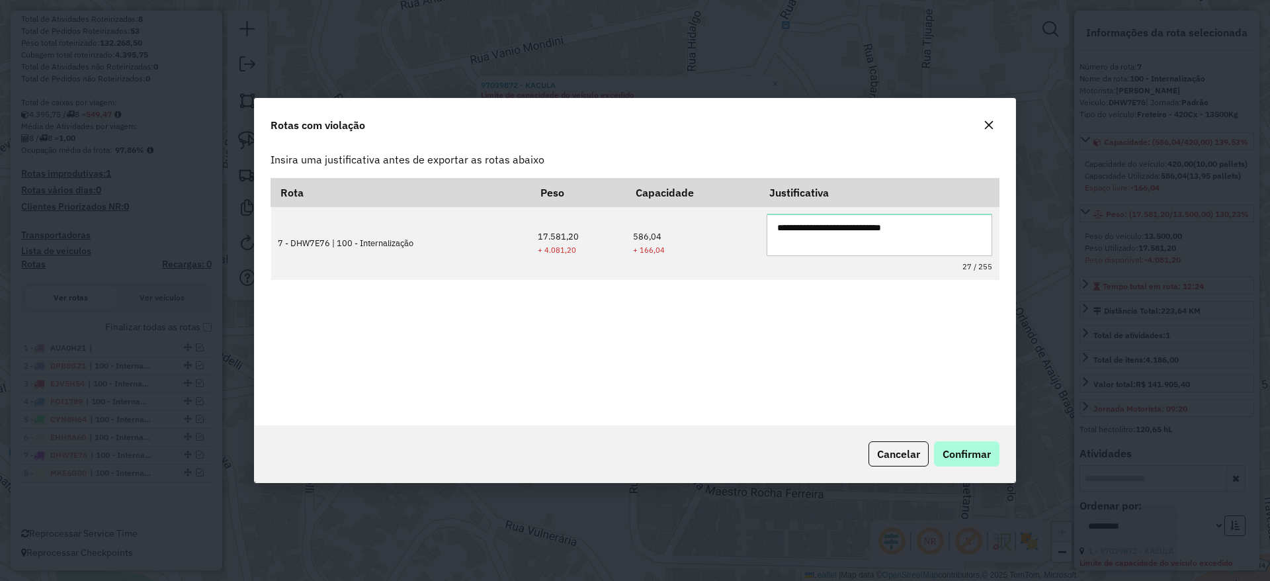
type textarea "**********"
click at [961, 461] on button "Confirmar" at bounding box center [967, 453] width 66 height 25
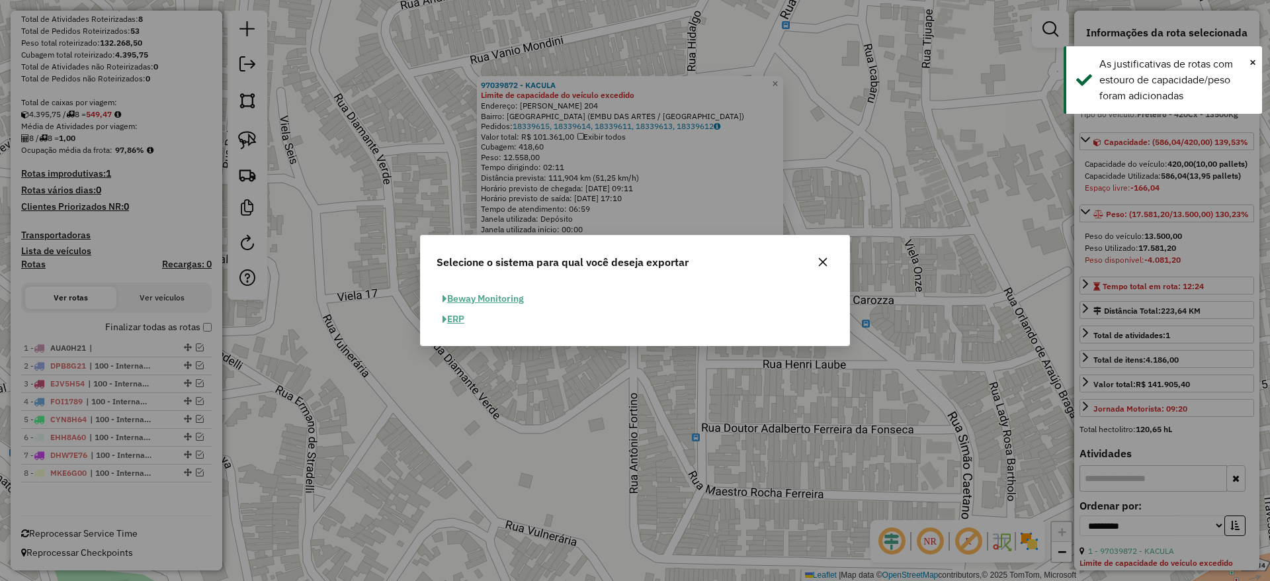
click at [457, 313] on button "ERP" at bounding box center [454, 319] width 34 height 21
select select "**"
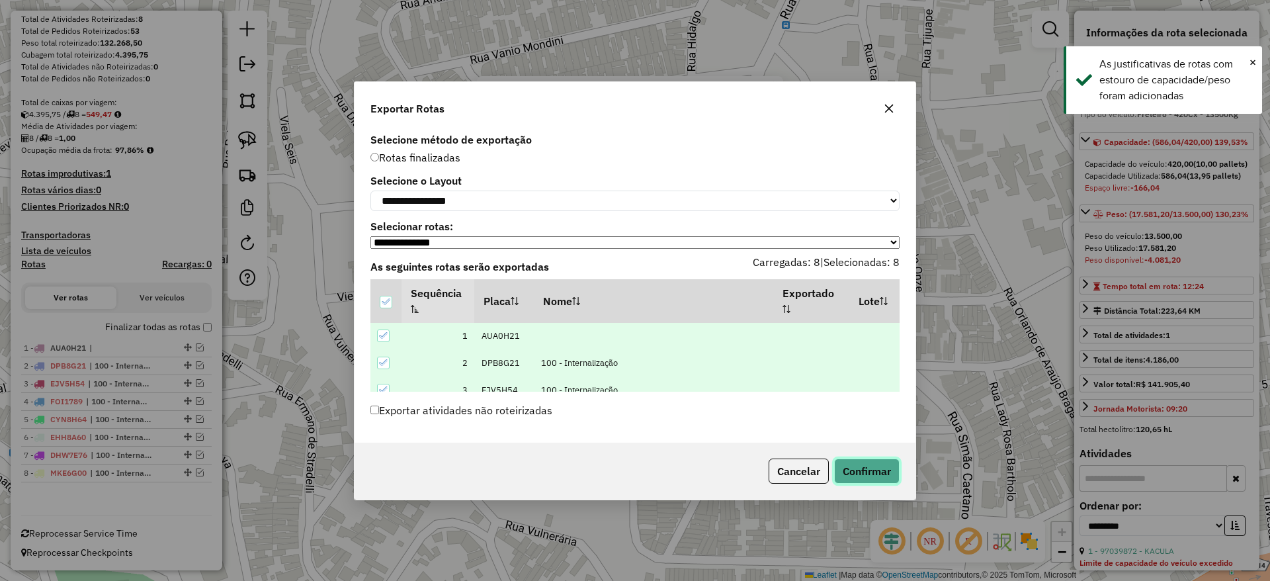
click at [861, 481] on button "Confirmar" at bounding box center [867, 471] width 66 height 25
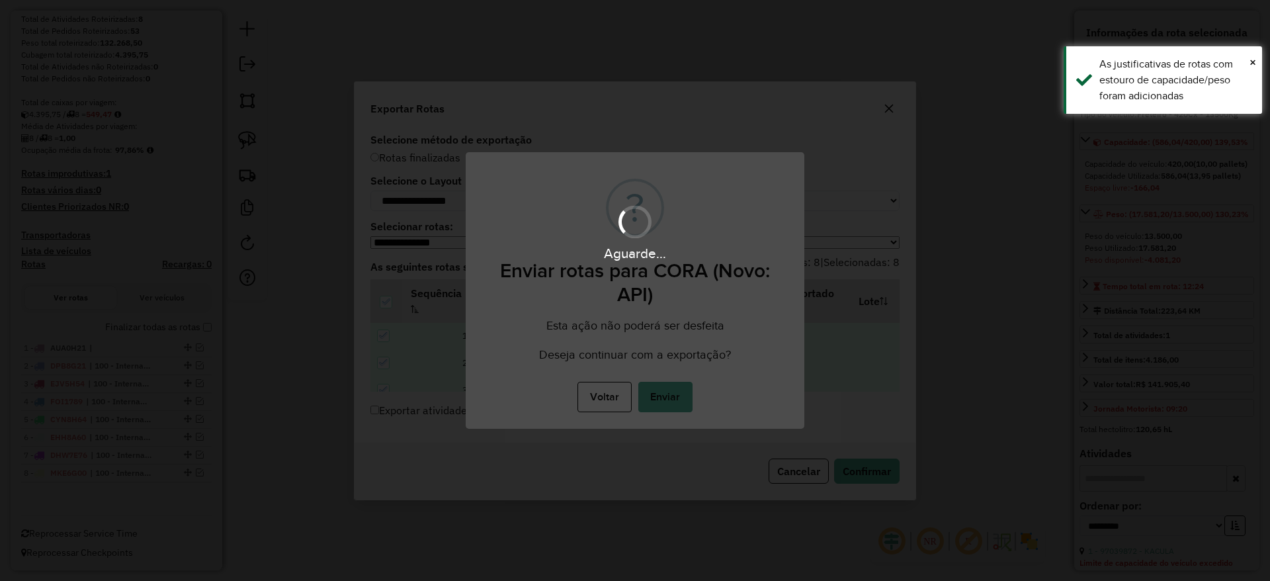
click at [680, 402] on button "Enviar" at bounding box center [666, 397] width 54 height 30
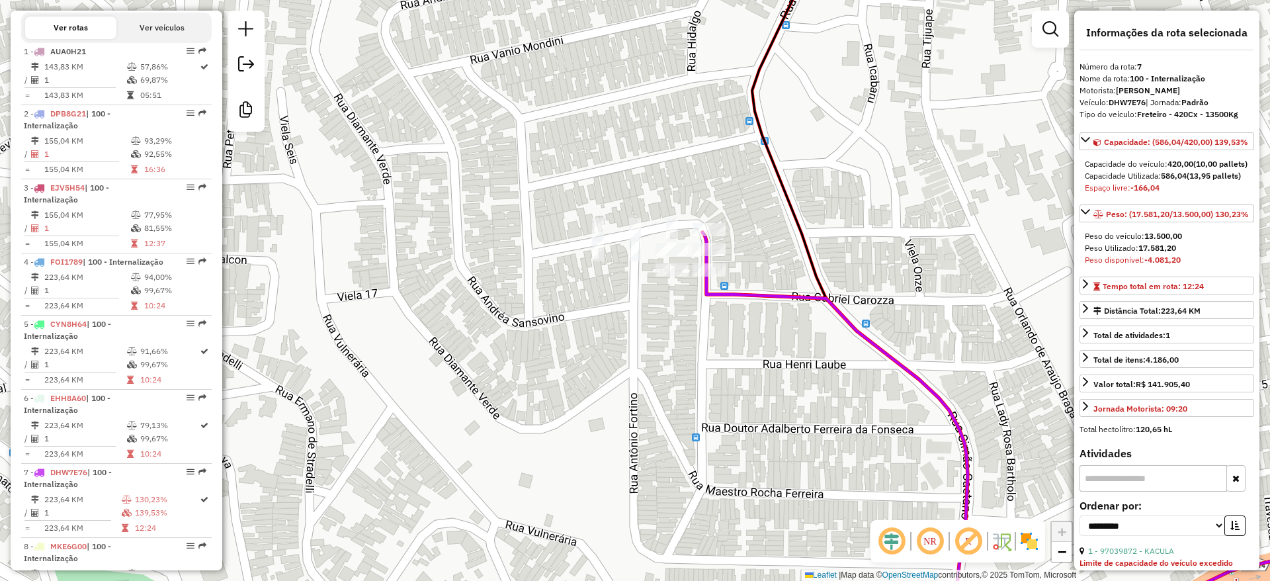
scroll to position [586, 0]
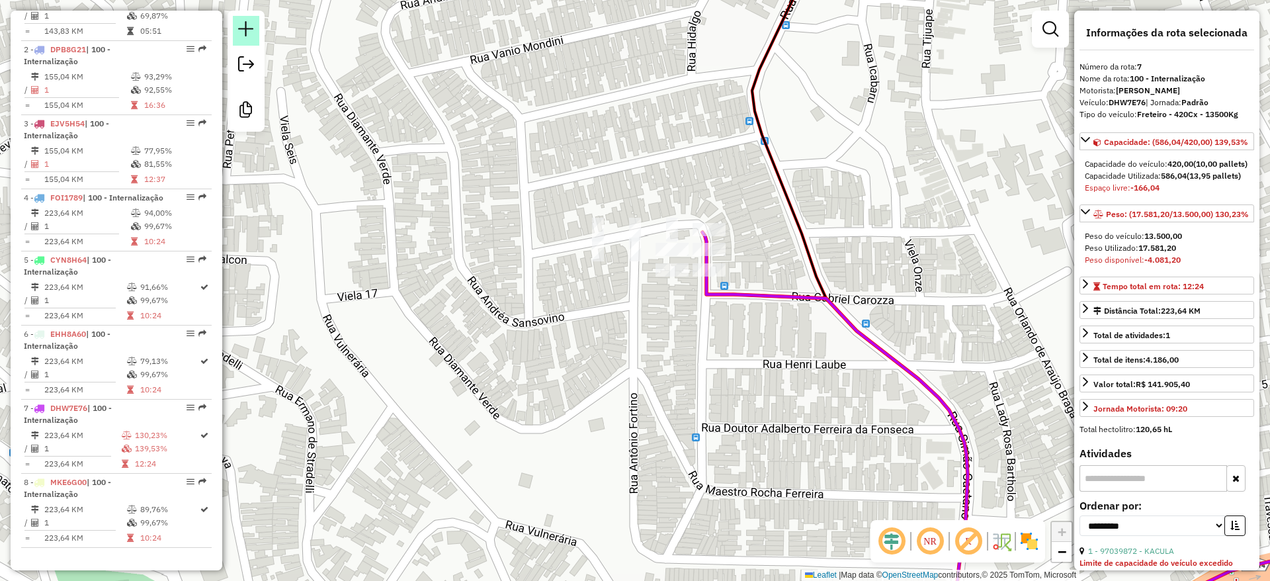
click at [243, 35] on em at bounding box center [246, 29] width 16 height 16
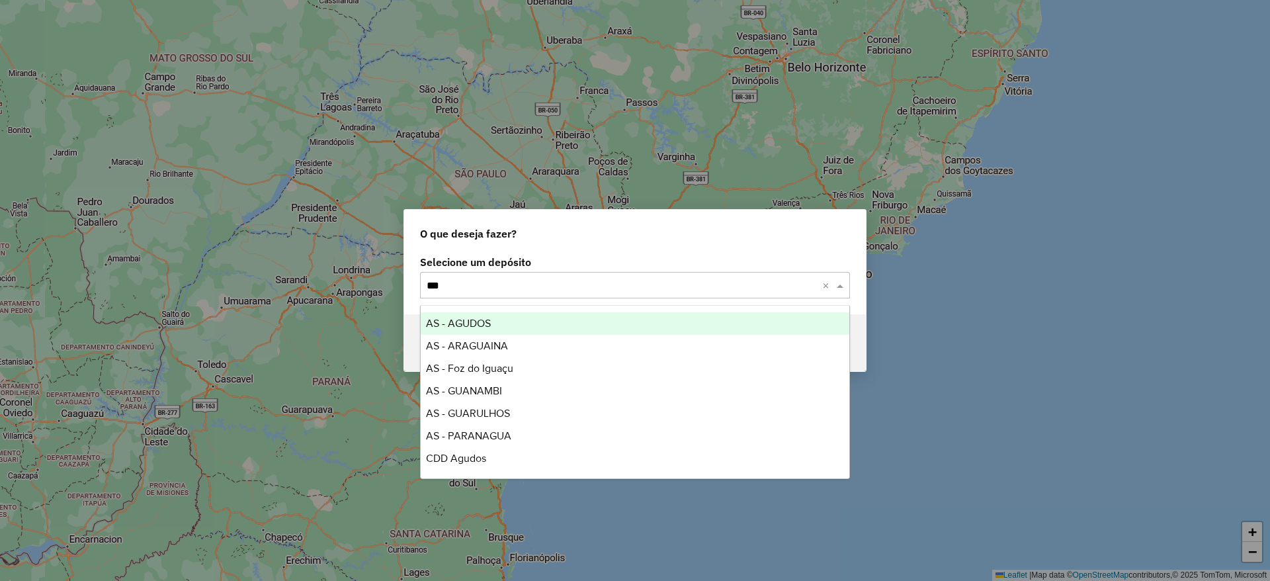
type input "****"
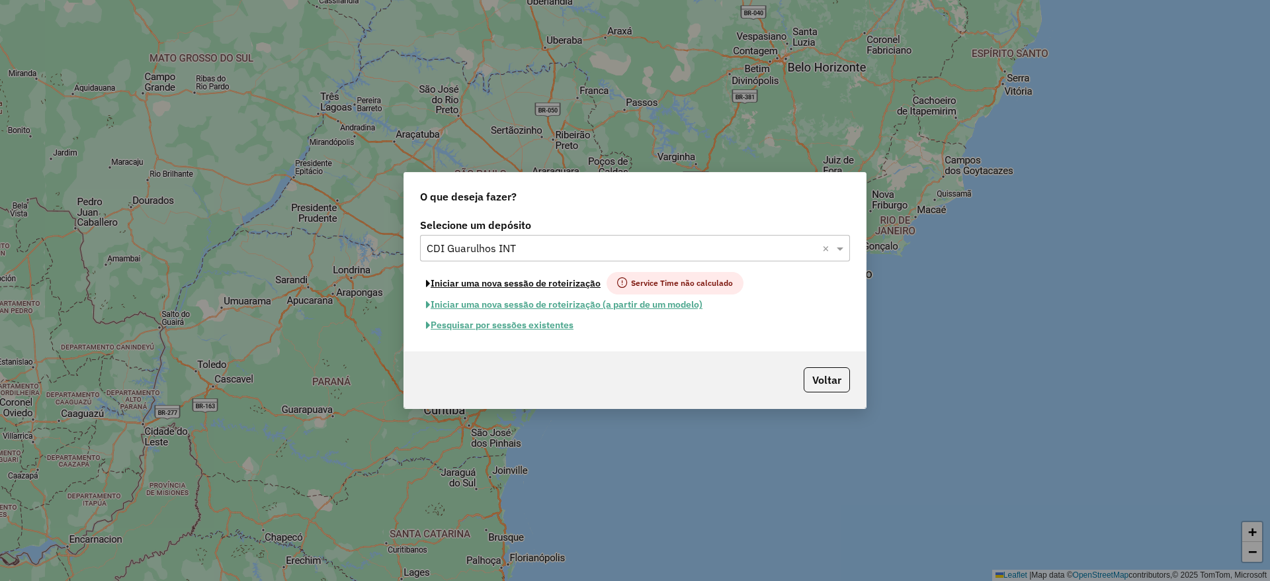
click at [582, 279] on button "Iniciar uma nova sessão de roteirização" at bounding box center [513, 283] width 187 height 22
select select "*"
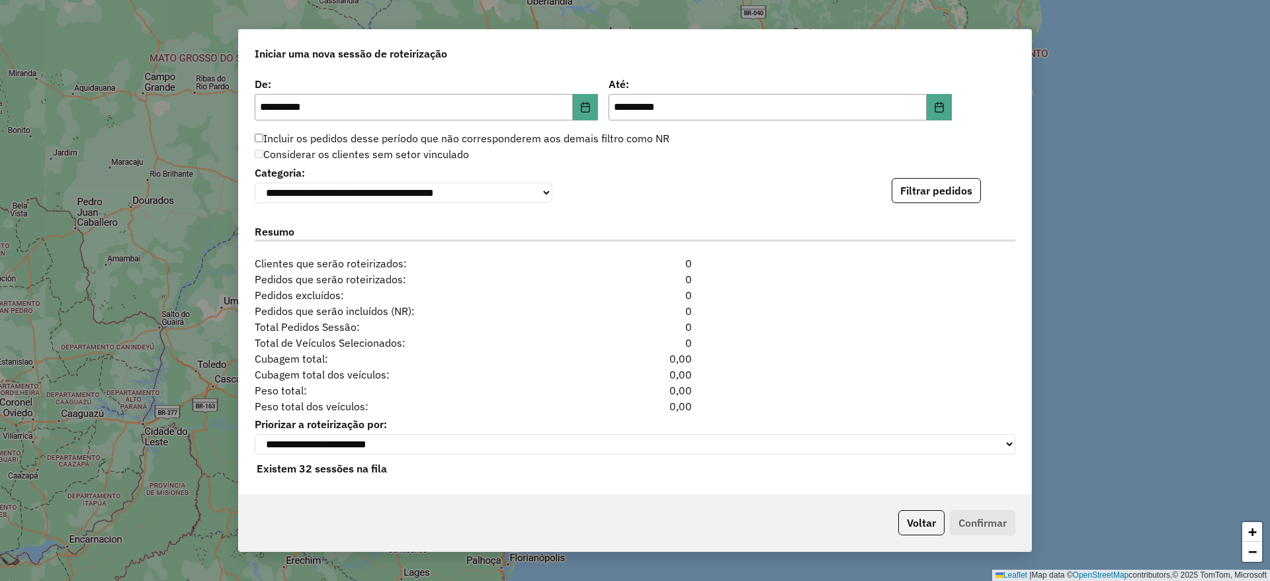
scroll to position [1324, 0]
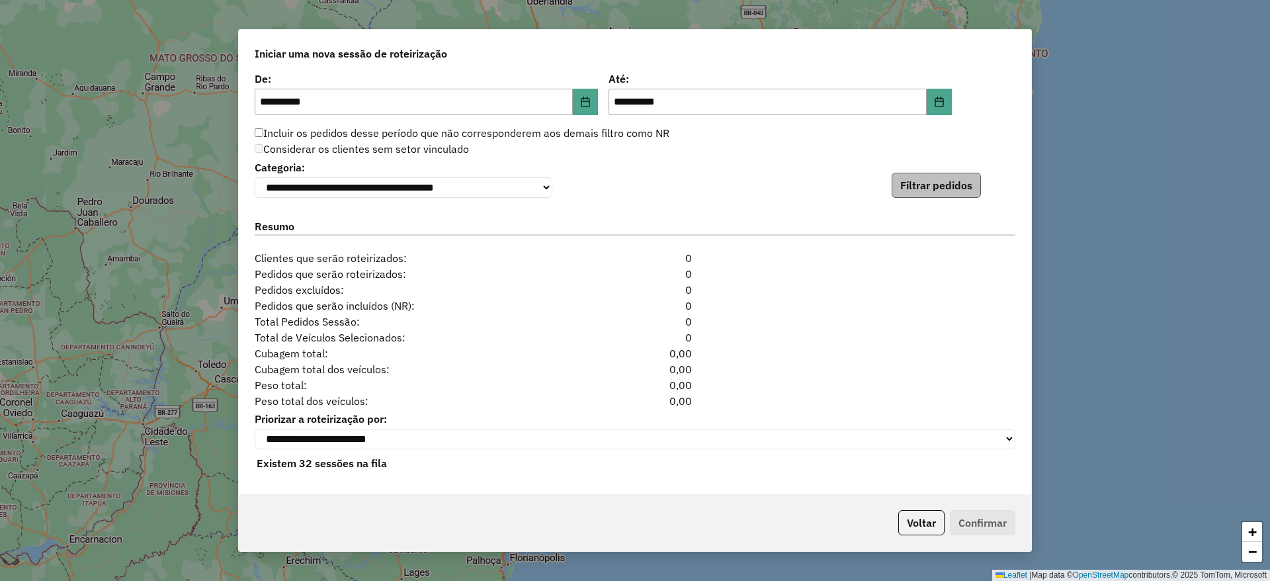
drag, startPoint x: 922, startPoint y: 200, endPoint x: 926, endPoint y: 183, distance: 17.7
click at [922, 197] on div "**********" at bounding box center [635, 283] width 793 height 422
click at [927, 182] on button "Filtrar pedidos" at bounding box center [936, 185] width 89 height 25
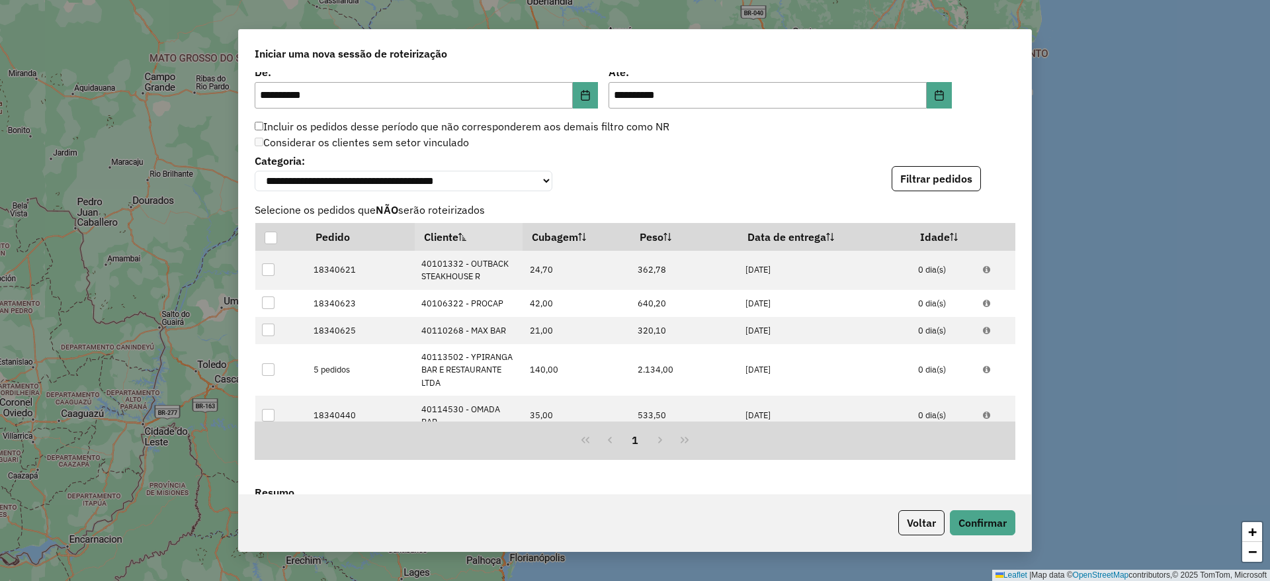
scroll to position [1612, 0]
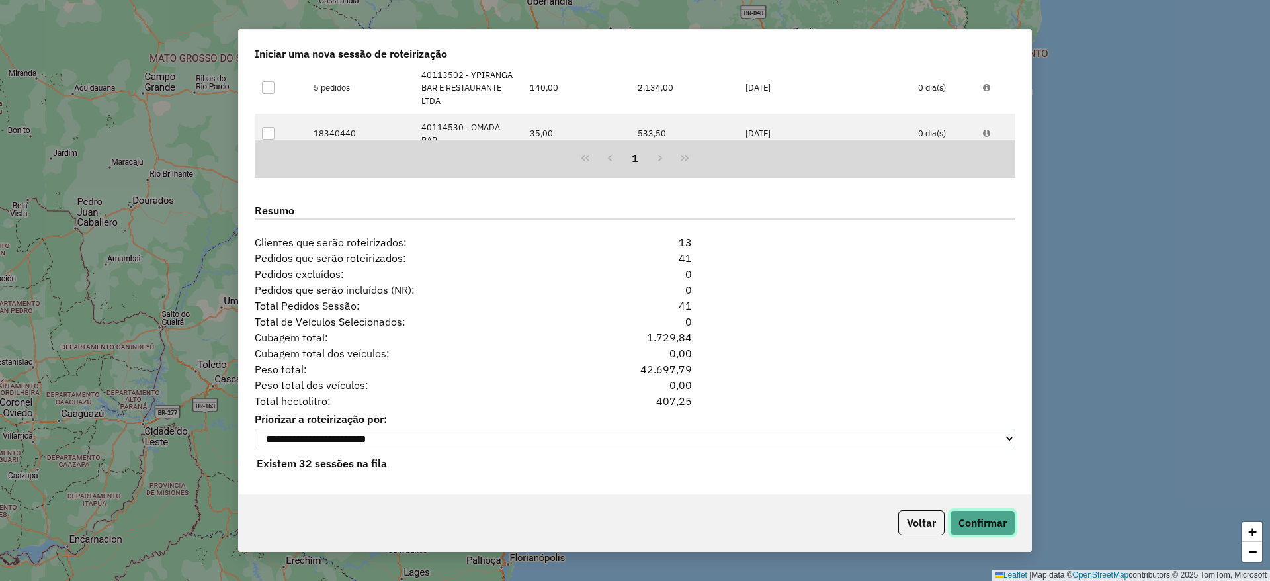
click at [985, 516] on button "Confirmar" at bounding box center [983, 522] width 66 height 25
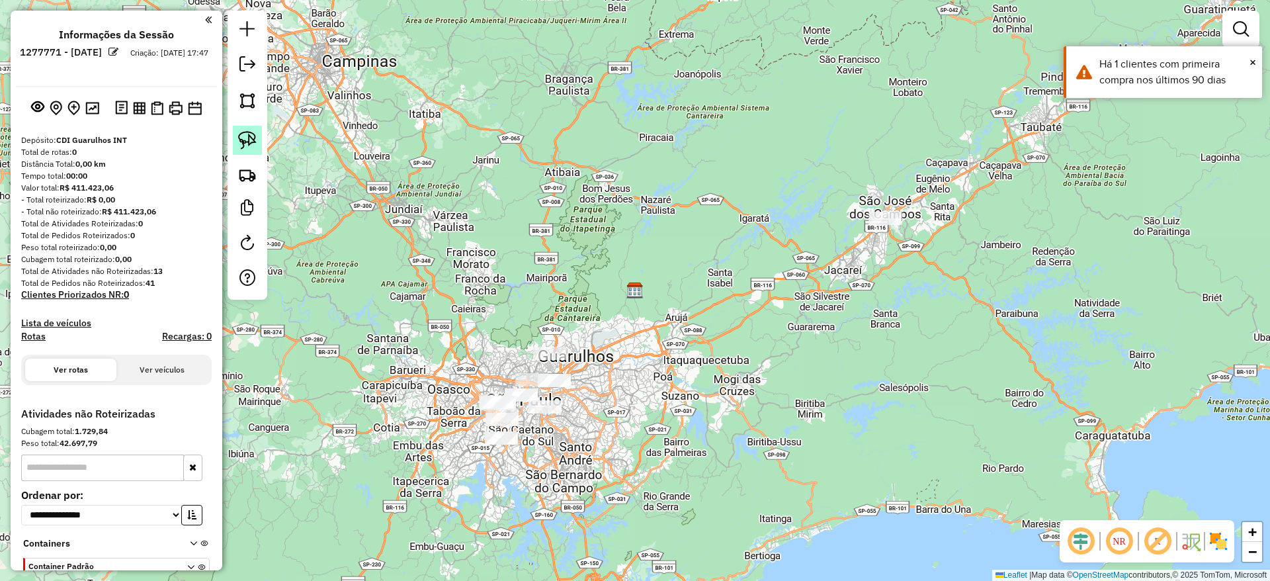
click at [237, 133] on link at bounding box center [247, 140] width 29 height 29
drag, startPoint x: 818, startPoint y: 195, endPoint x: 863, endPoint y: 263, distance: 81.7
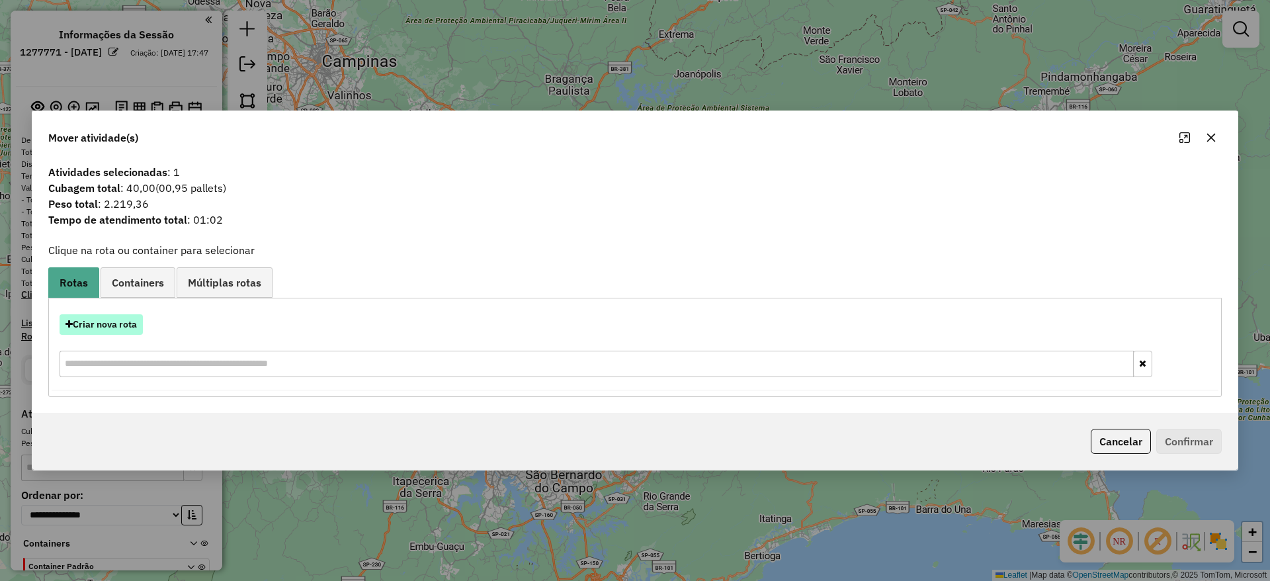
click at [121, 317] on button "Criar nova rota" at bounding box center [101, 324] width 83 height 21
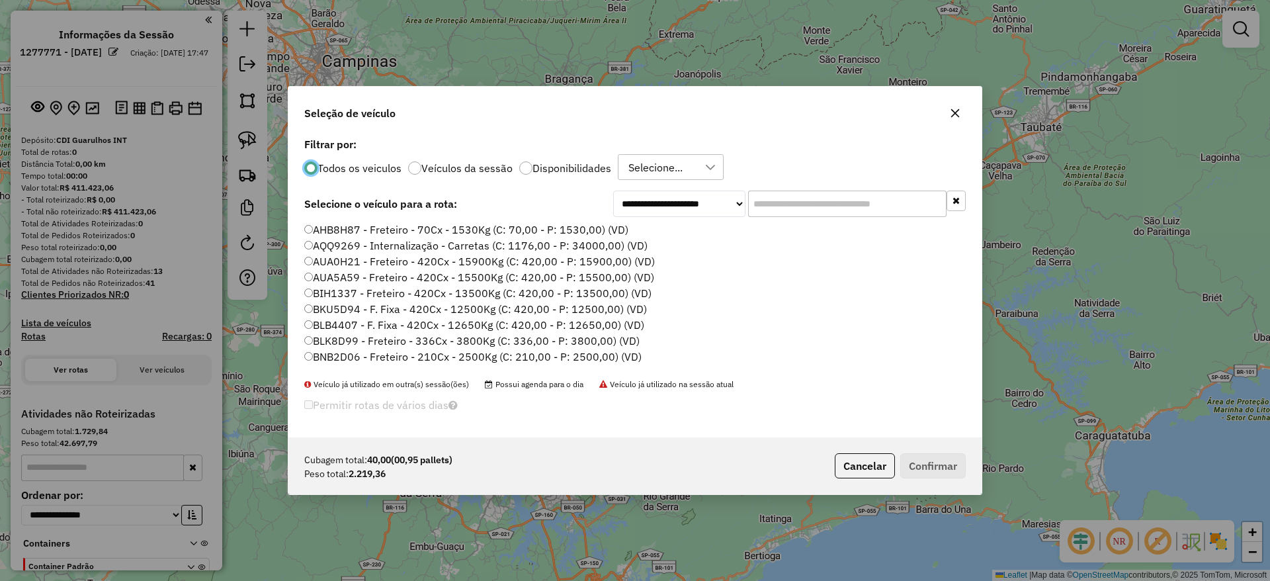
scroll to position [7, 4]
click at [785, 210] on input "text" at bounding box center [847, 204] width 199 height 26
paste input "*******"
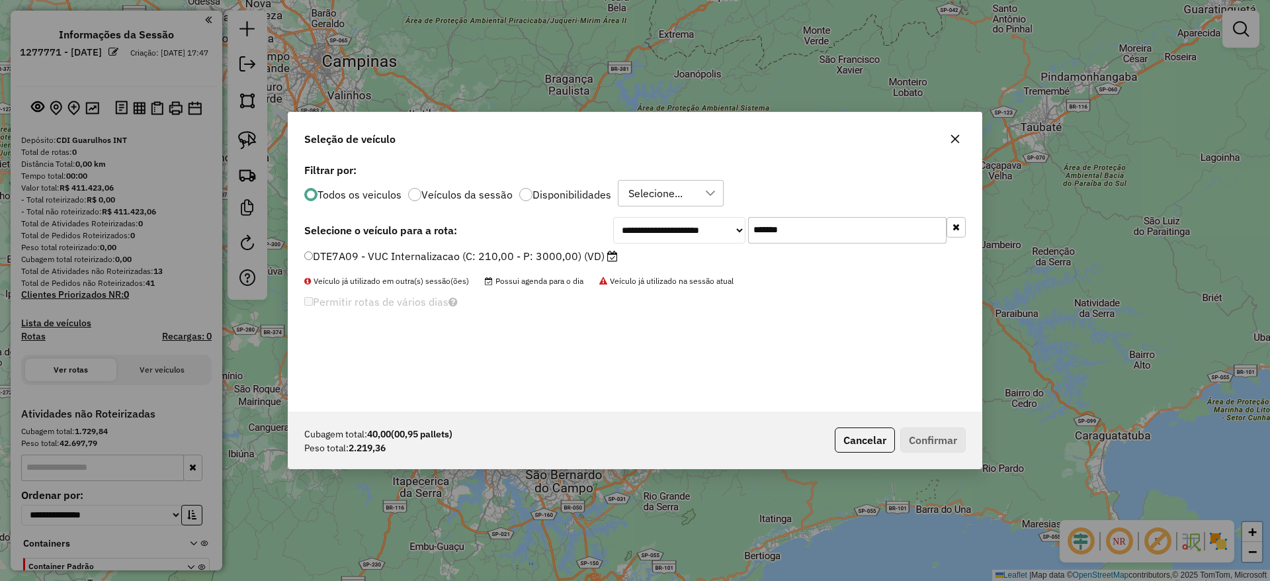
type input "*******"
drag, startPoint x: 513, startPoint y: 255, endPoint x: 527, endPoint y: 257, distance: 13.5
click at [513, 255] on label "DTE7A09 - VUC Internalizacao (C: 210,00 - P: 3000,00) (VD)" at bounding box center [461, 256] width 314 height 16
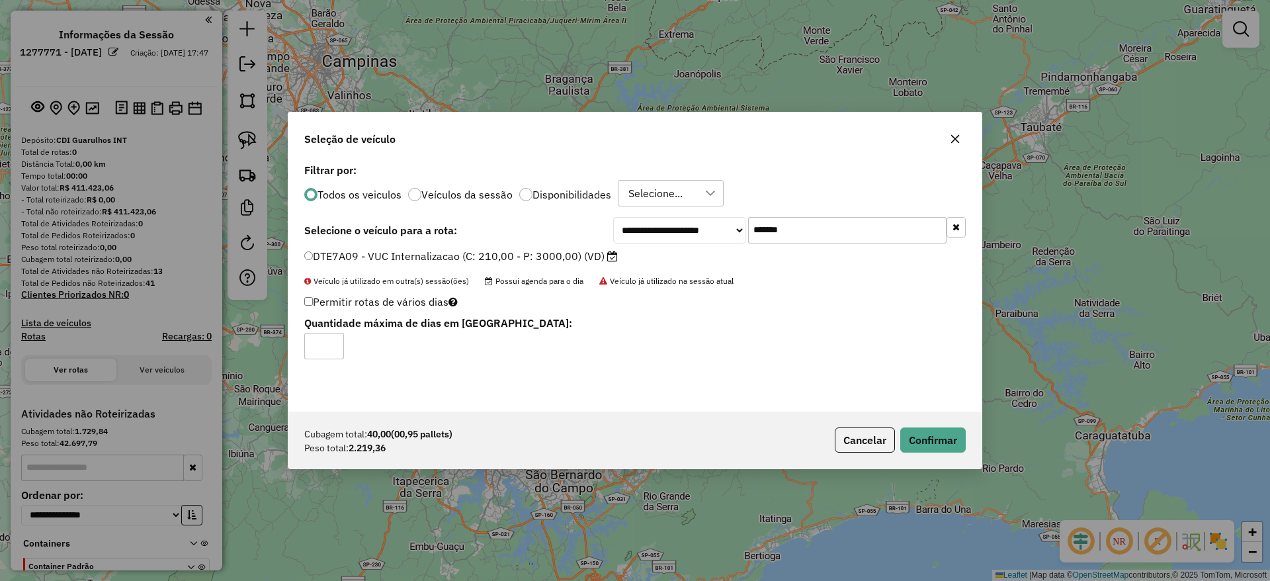
click at [912, 426] on div "Cubagem total: 40,00 (00,95 pallets) Peso total: 2.219,36 Cancelar Confirmar" at bounding box center [634, 440] width 693 height 57
click at [926, 435] on button "Confirmar" at bounding box center [934, 439] width 66 height 25
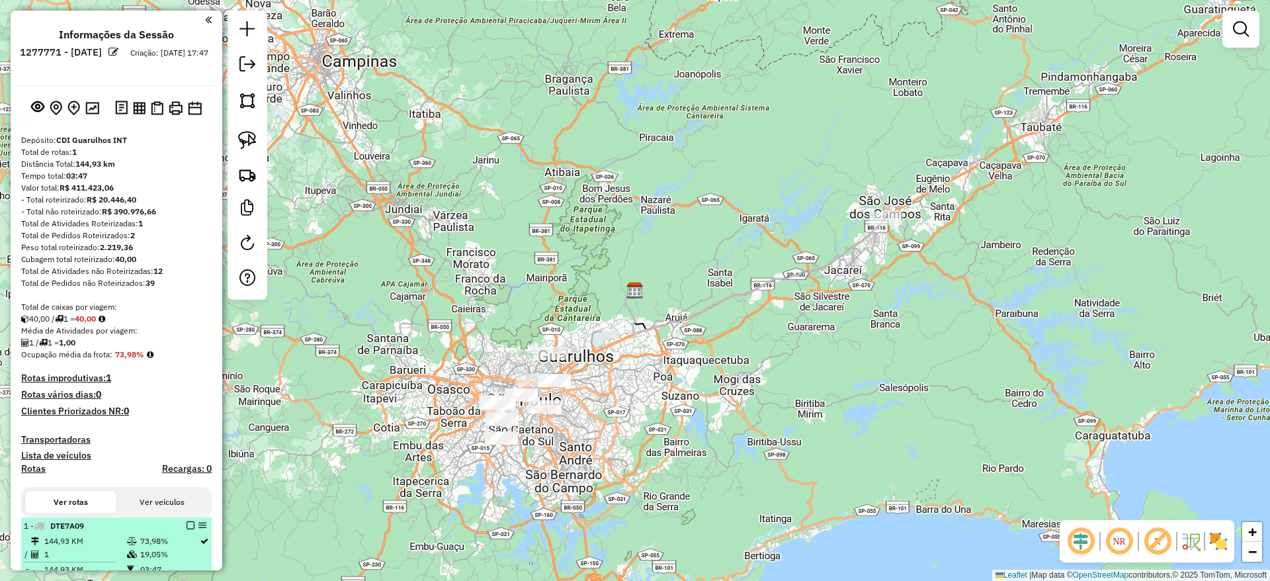
click at [187, 521] on em at bounding box center [191, 525] width 8 height 8
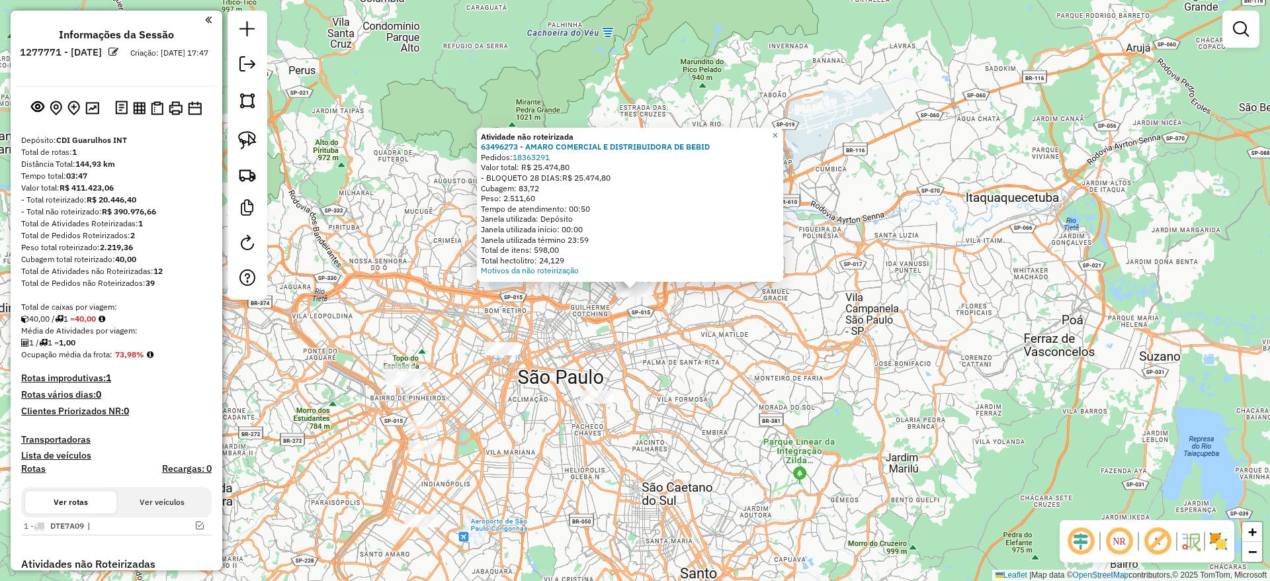
drag, startPoint x: 240, startPoint y: 139, endPoint x: 591, endPoint y: 320, distance: 394.5
click at [241, 139] on img at bounding box center [247, 140] width 19 height 19
drag, startPoint x: 669, startPoint y: 338, endPoint x: 531, endPoint y: 193, distance: 200.8
click at [531, 193] on div "Atividade não roteirizada 63496273 - AMARO COMERCIAL E DISTRIBUIDORA DE BEBID P…" at bounding box center [635, 290] width 1270 height 581
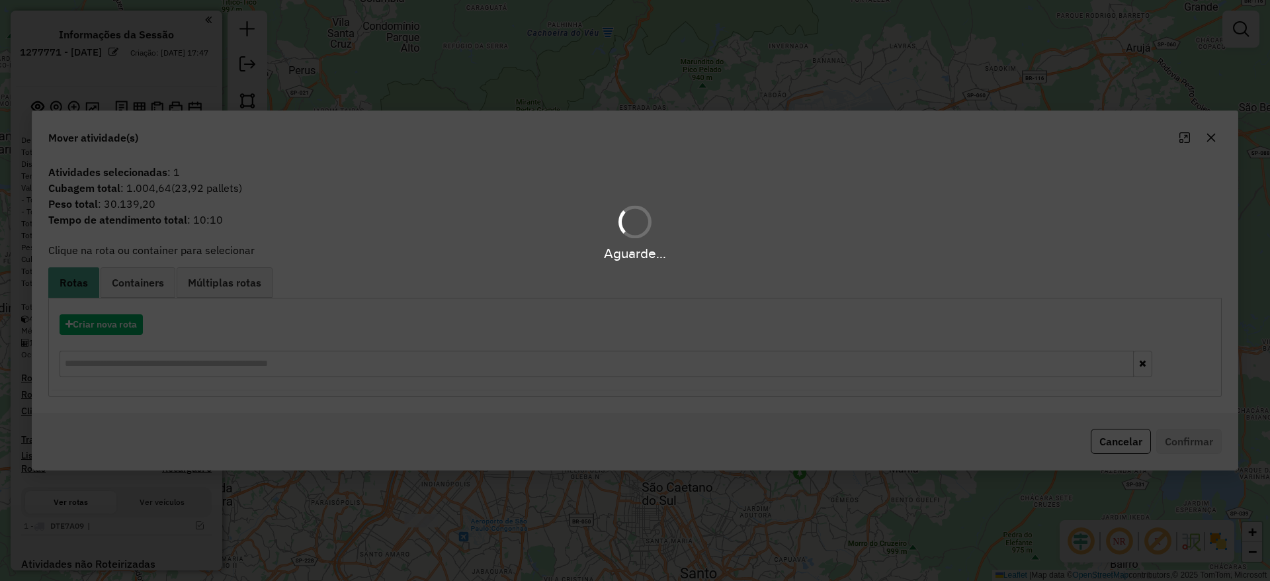
click at [93, 332] on div "Aguarde..." at bounding box center [635, 290] width 1270 height 581
drag, startPoint x: 93, startPoint y: 332, endPoint x: 103, endPoint y: 326, distance: 11.9
click at [95, 331] on div "Aguarde..." at bounding box center [635, 290] width 1270 height 581
click at [104, 325] on div "Aguarde..." at bounding box center [635, 290] width 1270 height 581
click at [105, 324] on div "Aguarde..." at bounding box center [635, 290] width 1270 height 581
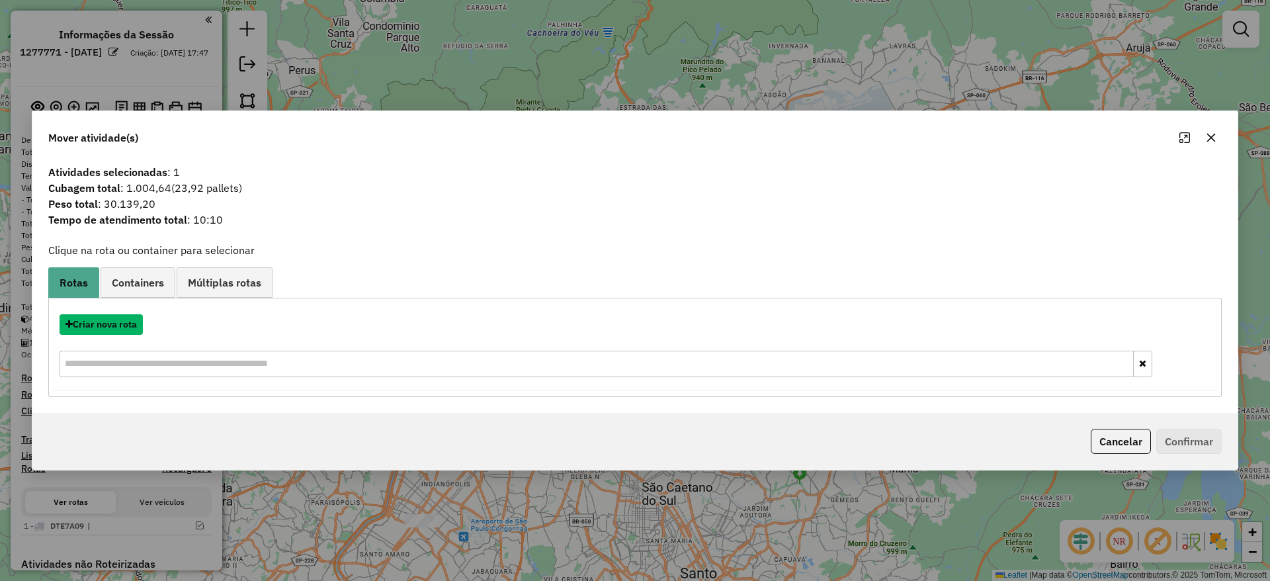
click at [107, 325] on button "Criar nova rota" at bounding box center [101, 324] width 83 height 21
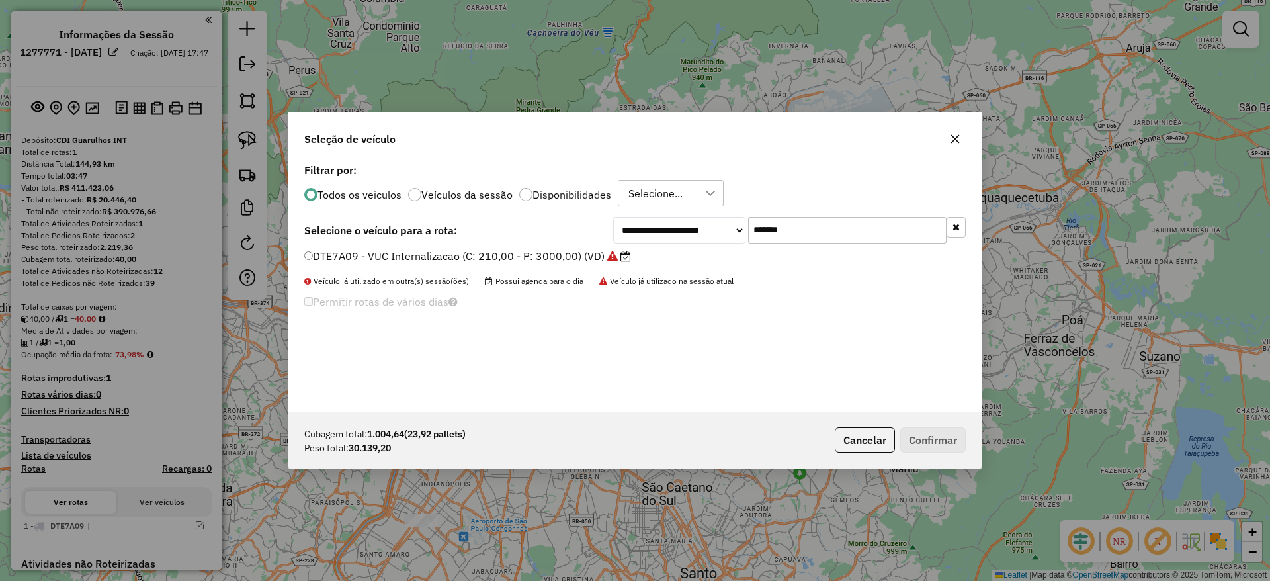
drag, startPoint x: 869, startPoint y: 224, endPoint x: 570, endPoint y: 224, distance: 298.4
click at [570, 224] on div "**********" at bounding box center [635, 230] width 662 height 26
paste input "text"
type input "*******"
drag, startPoint x: 579, startPoint y: 256, endPoint x: 616, endPoint y: 268, distance: 38.9
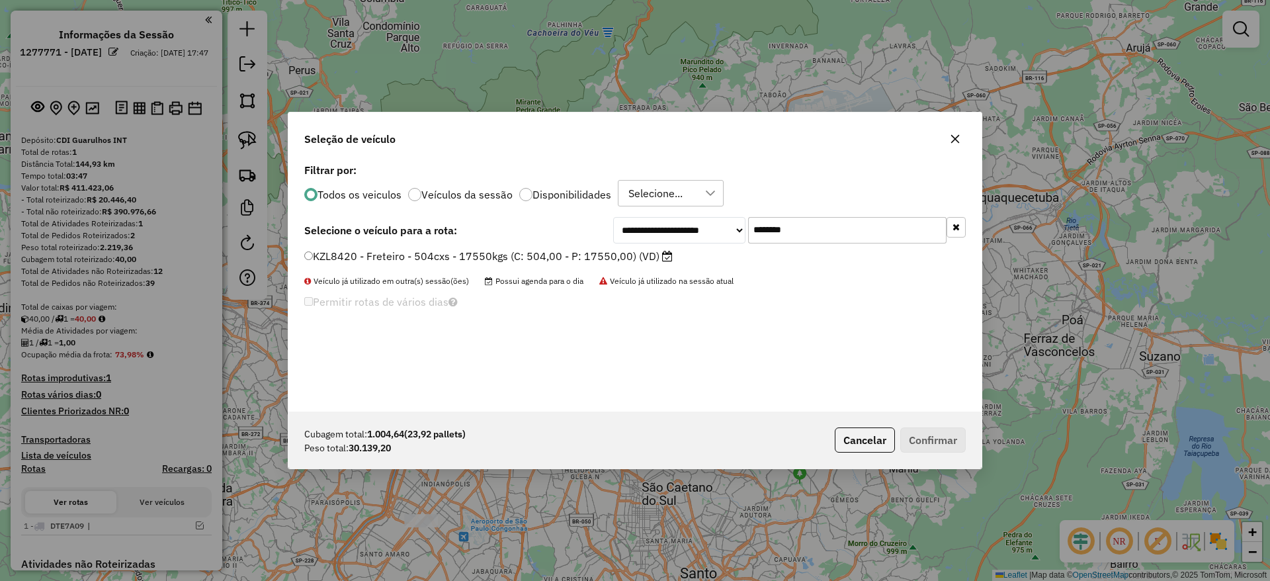
click at [578, 255] on label "KZL8420 - Freteiro - 504cxs - 17550kgs (C: 504,00 - P: 17550,00) (VD)" at bounding box center [488, 256] width 369 height 16
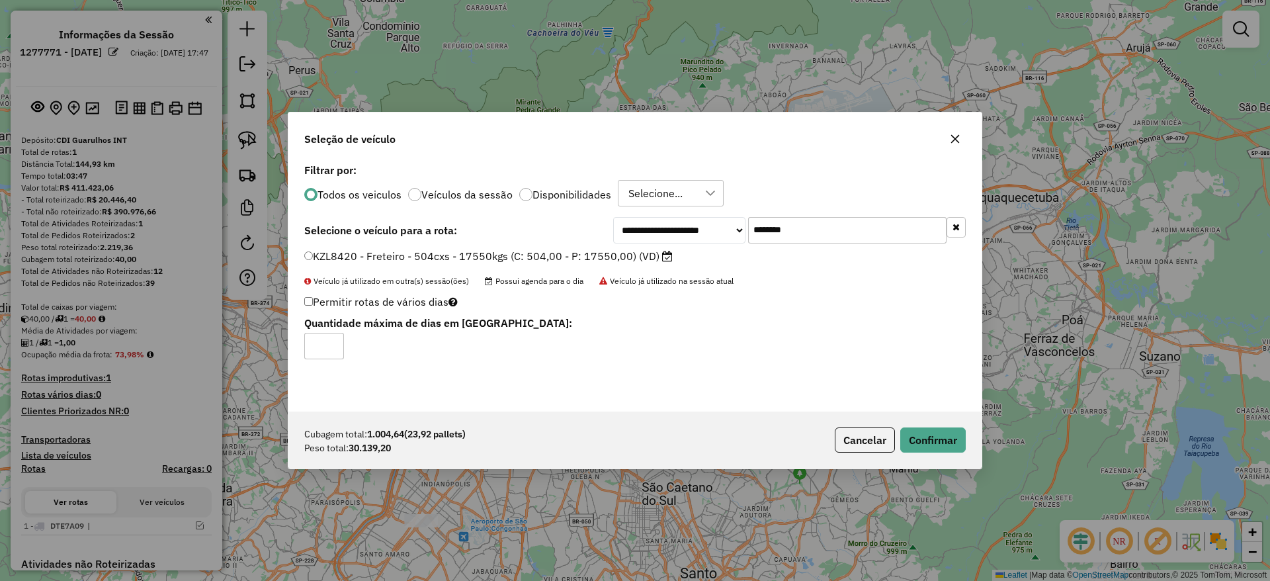
click at [929, 419] on div "Cubagem total: 1.004,64 (23,92 pallets) Peso total: 30.139,20 Cancelar Confirmar" at bounding box center [634, 440] width 693 height 57
click at [938, 428] on button "Confirmar" at bounding box center [934, 439] width 66 height 25
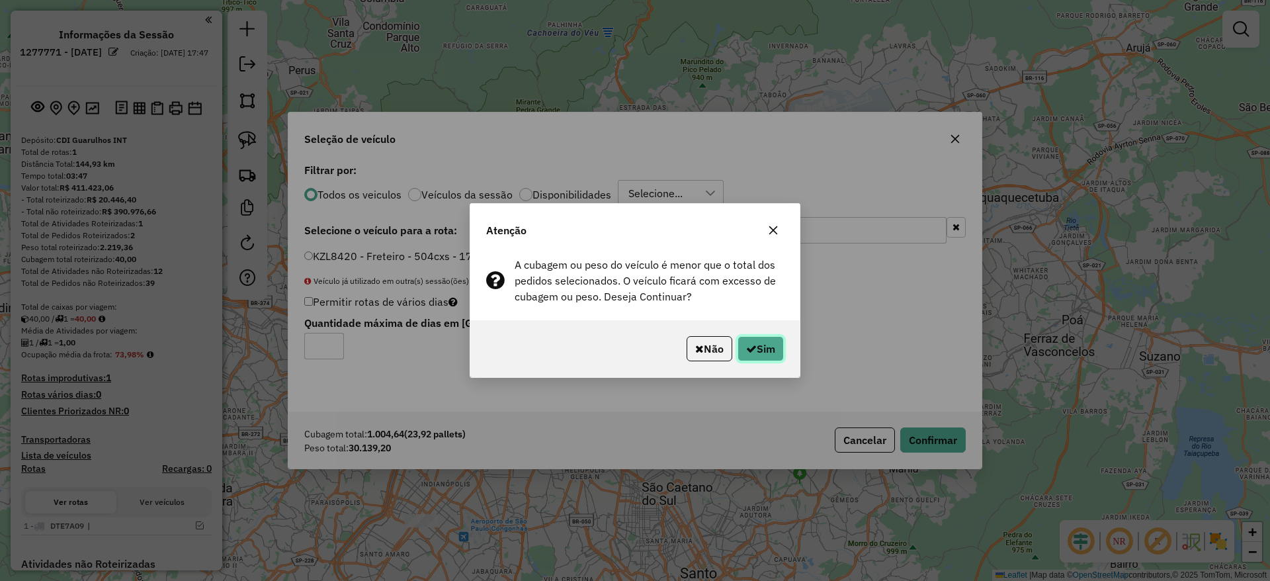
click at [766, 349] on button "Sim" at bounding box center [761, 348] width 46 height 25
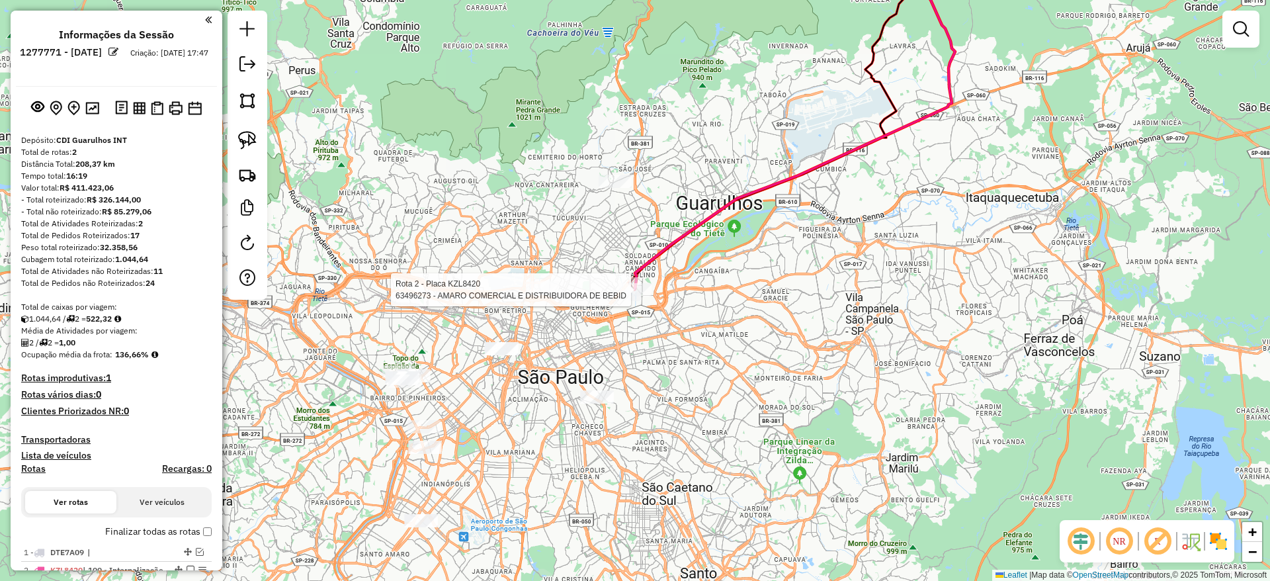
click at [625, 296] on div at bounding box center [635, 289] width 33 height 13
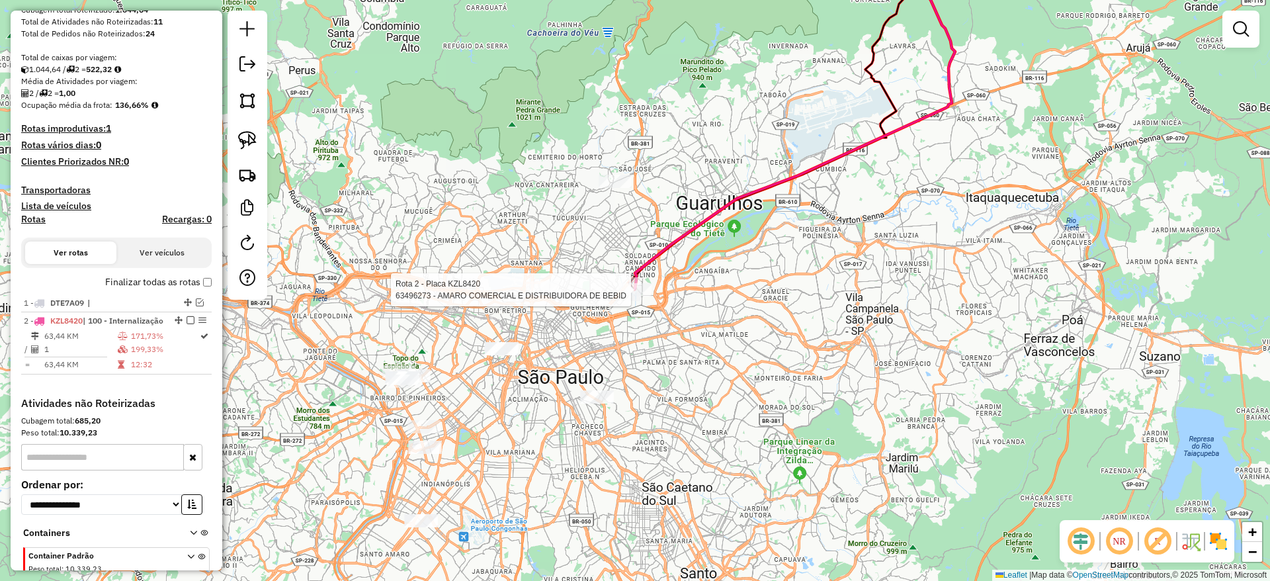
select select "**********"
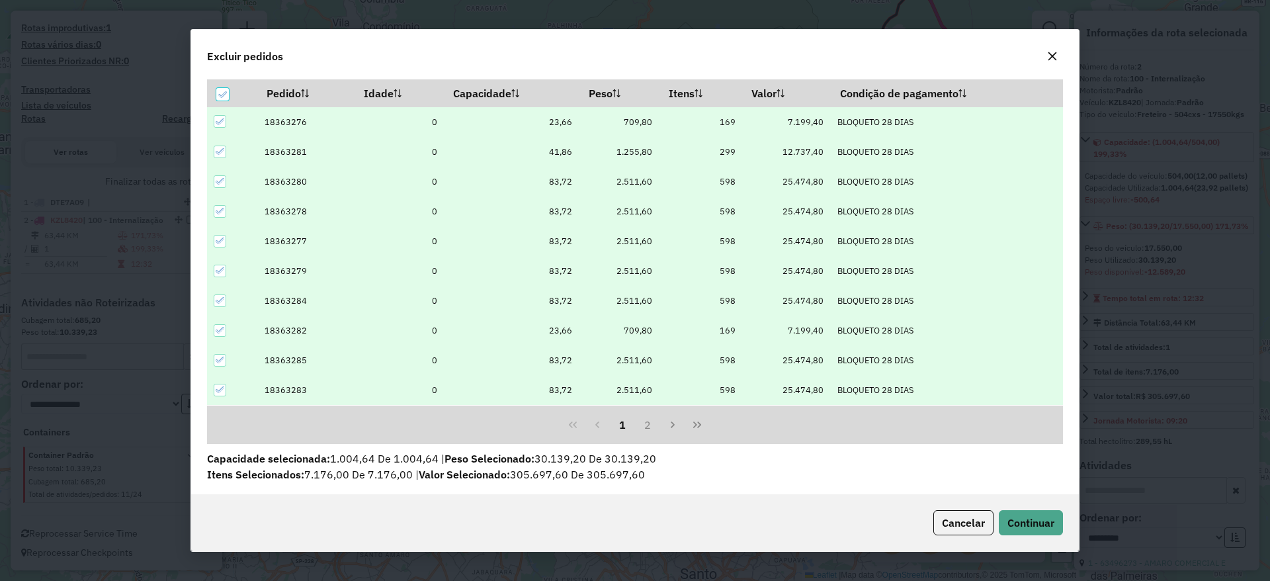
click at [224, 180] on icon at bounding box center [220, 181] width 9 height 9
click at [220, 209] on icon at bounding box center [220, 210] width 9 height 9
click at [220, 235] on div at bounding box center [220, 241] width 13 height 13
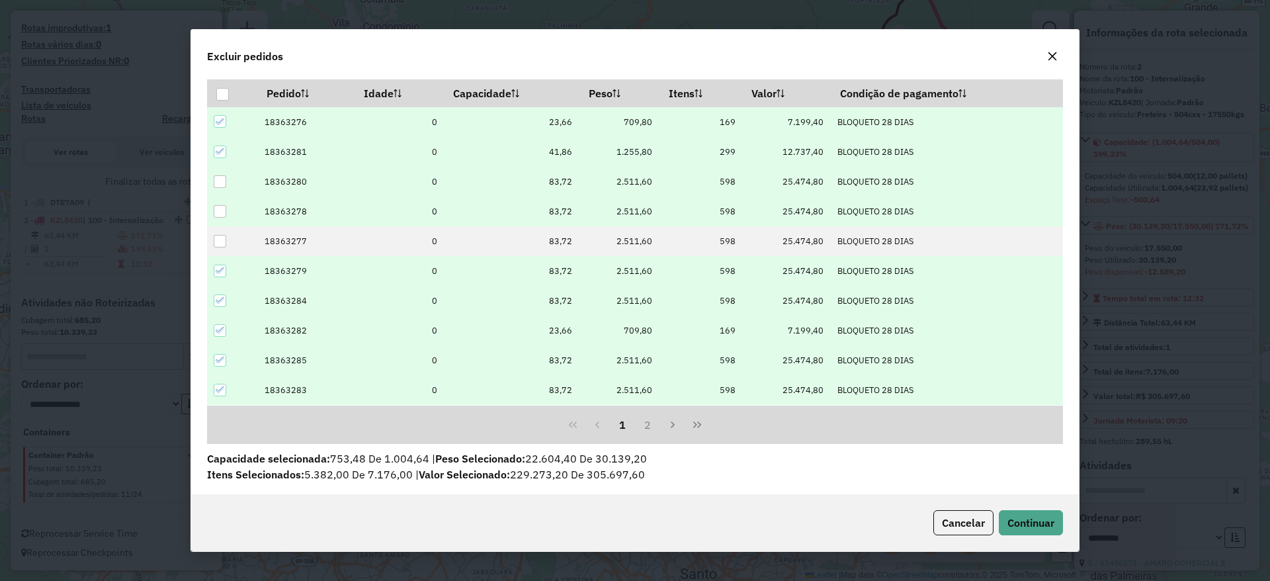
click at [220, 268] on icon at bounding box center [220, 270] width 9 height 9
click at [221, 299] on icon at bounding box center [220, 300] width 9 height 9
click at [217, 367] on td at bounding box center [232, 360] width 50 height 30
click at [218, 364] on icon at bounding box center [220, 359] width 9 height 9
click at [1037, 525] on span "Continuar" at bounding box center [1031, 522] width 47 height 13
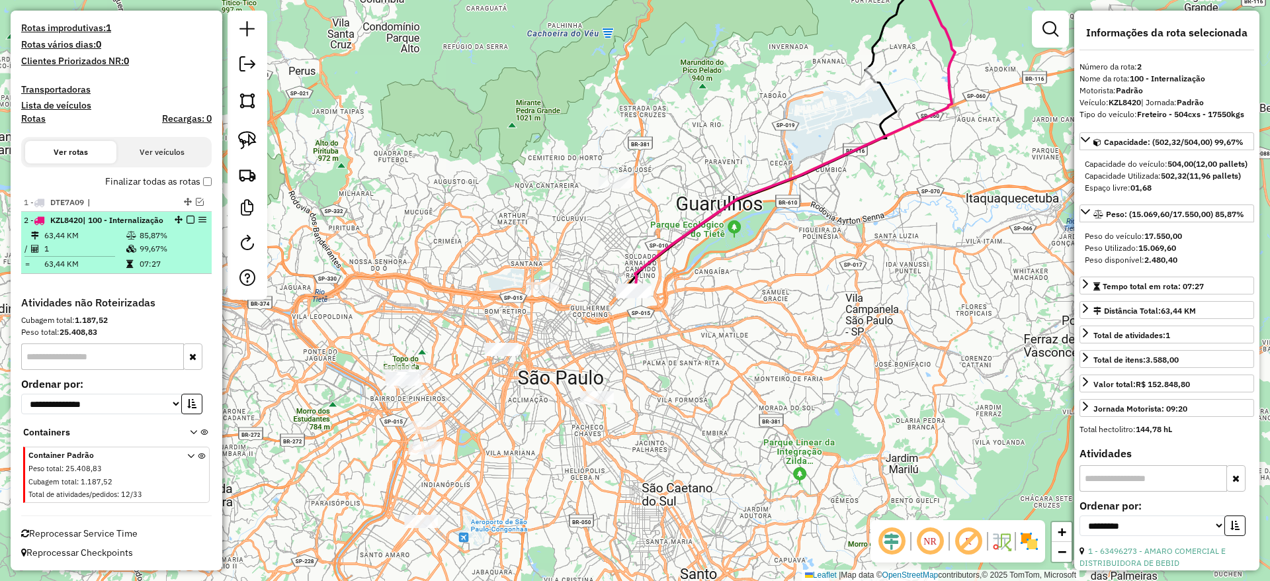
click at [187, 216] on em at bounding box center [191, 220] width 8 height 8
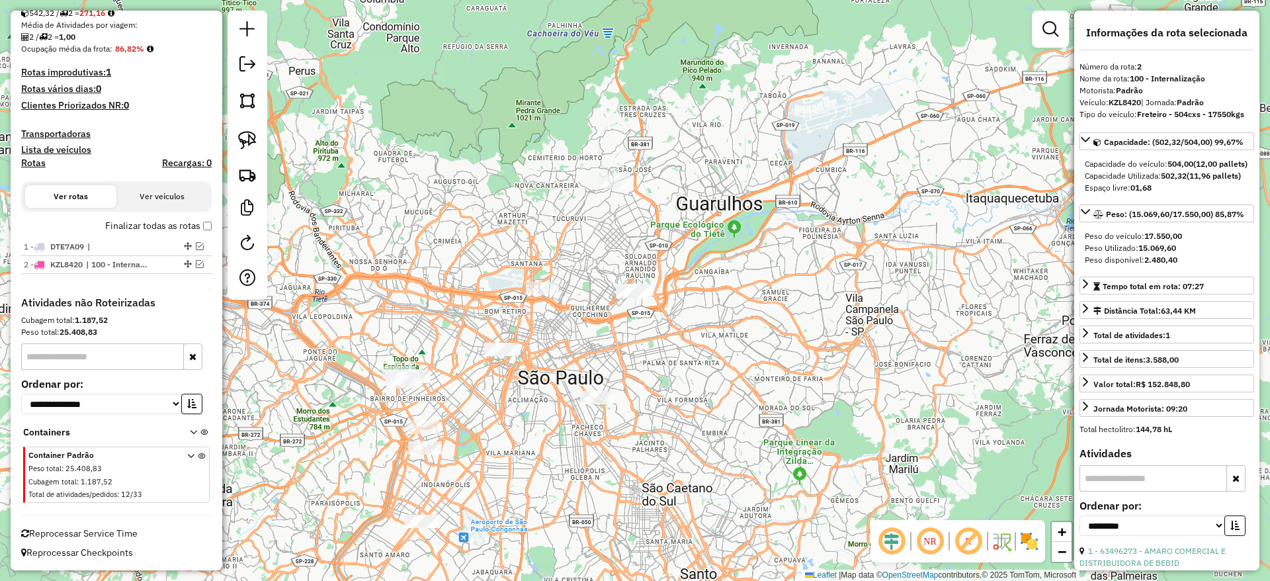
scroll to position [306, 0]
click at [241, 142] on img at bounding box center [247, 140] width 19 height 19
drag, startPoint x: 578, startPoint y: 260, endPoint x: 704, endPoint y: 264, distance: 125.8
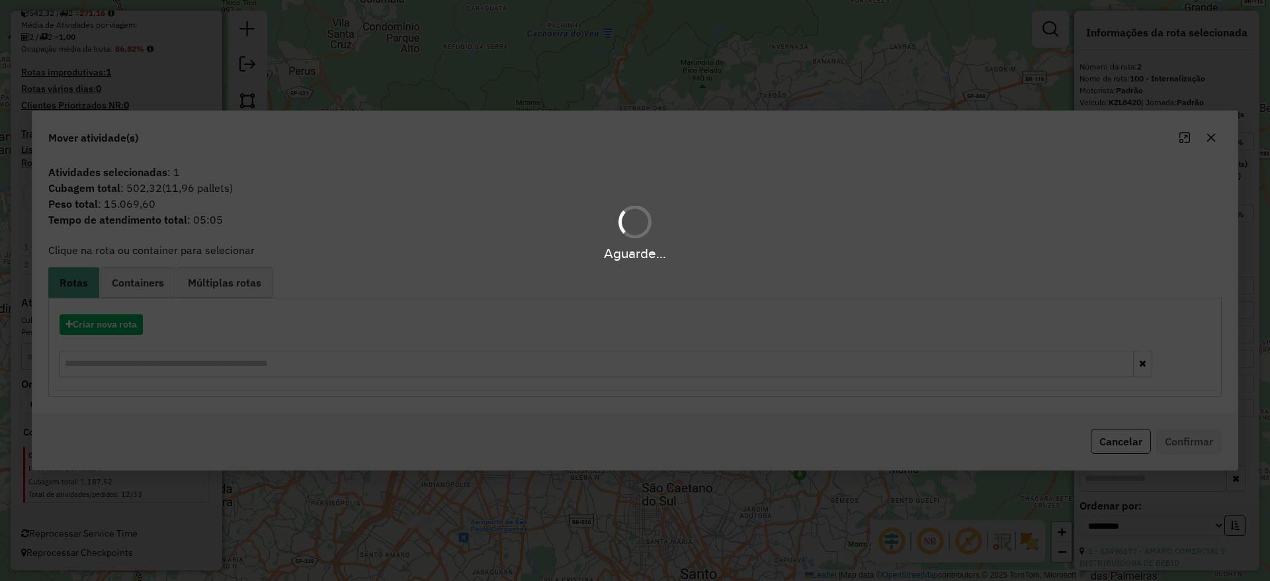
click at [110, 326] on div "Aguarde..." at bounding box center [635, 290] width 1270 height 581
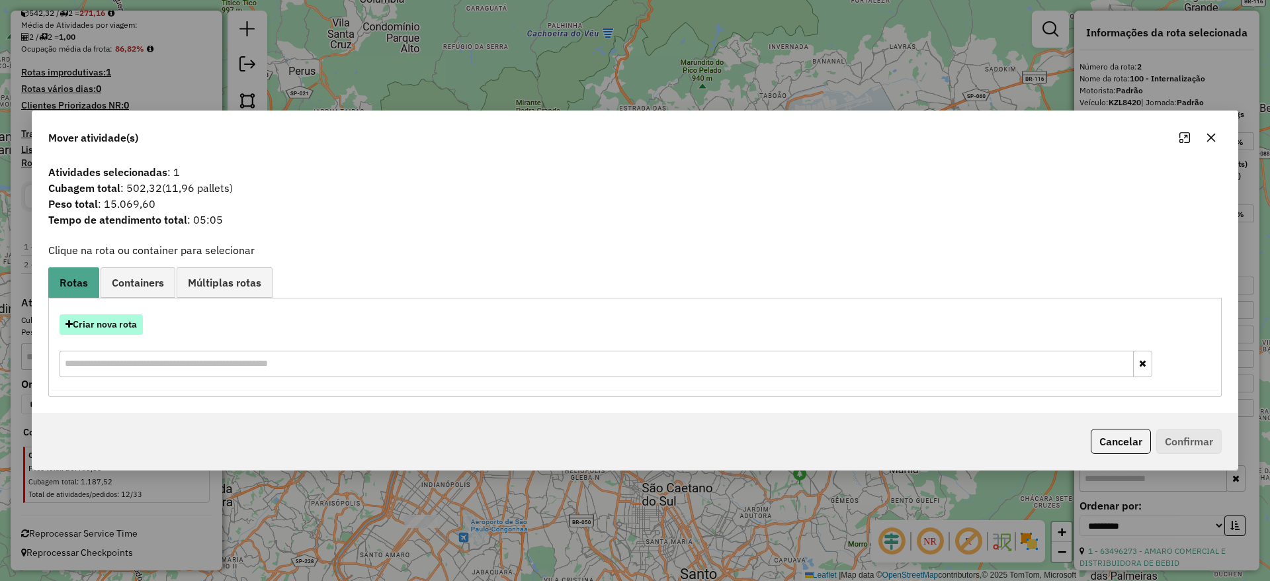
click at [110, 326] on button "Criar nova rota" at bounding box center [101, 324] width 83 height 21
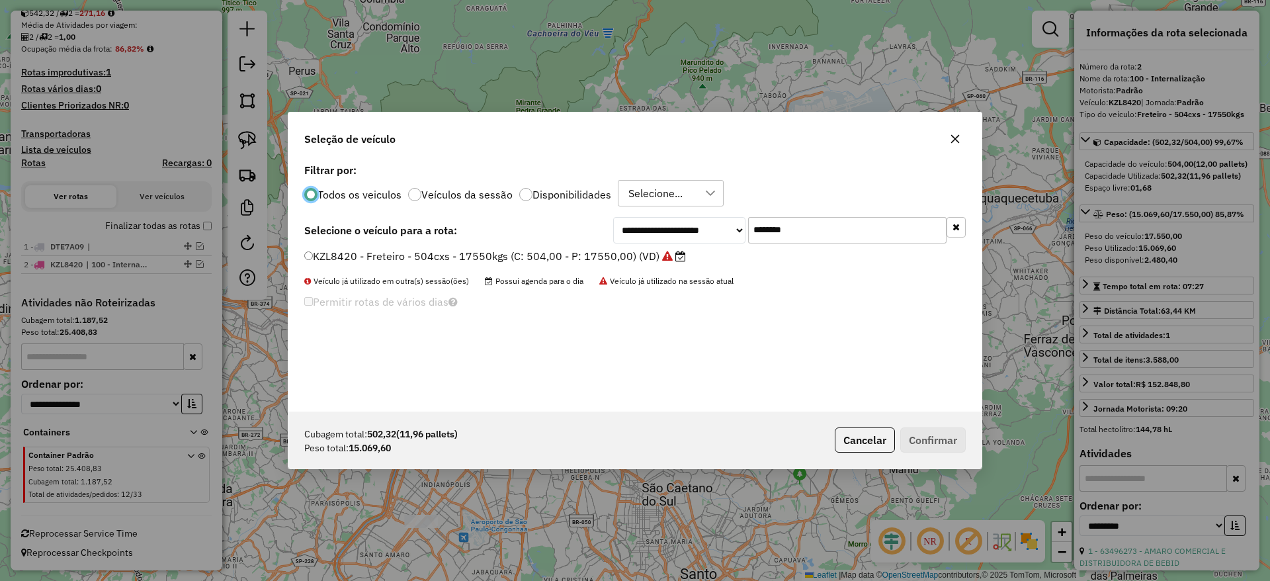
scroll to position [7, 4]
drag, startPoint x: 742, startPoint y: 246, endPoint x: 562, endPoint y: 255, distance: 180.2
click at [594, 244] on div "**********" at bounding box center [634, 285] width 693 height 251
paste input "text"
type input "*******"
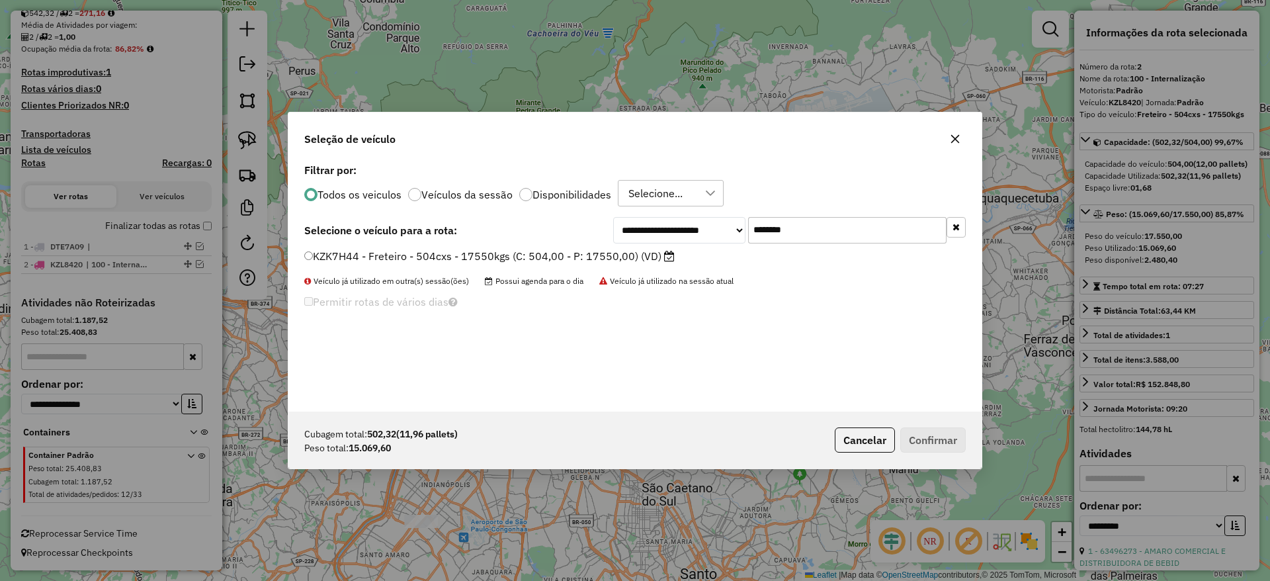
click at [538, 258] on label "KZK7H44 - Freteiro - 504cxs - 17550kgs (C: 504,00 - P: 17550,00) (VD)" at bounding box center [489, 256] width 371 height 16
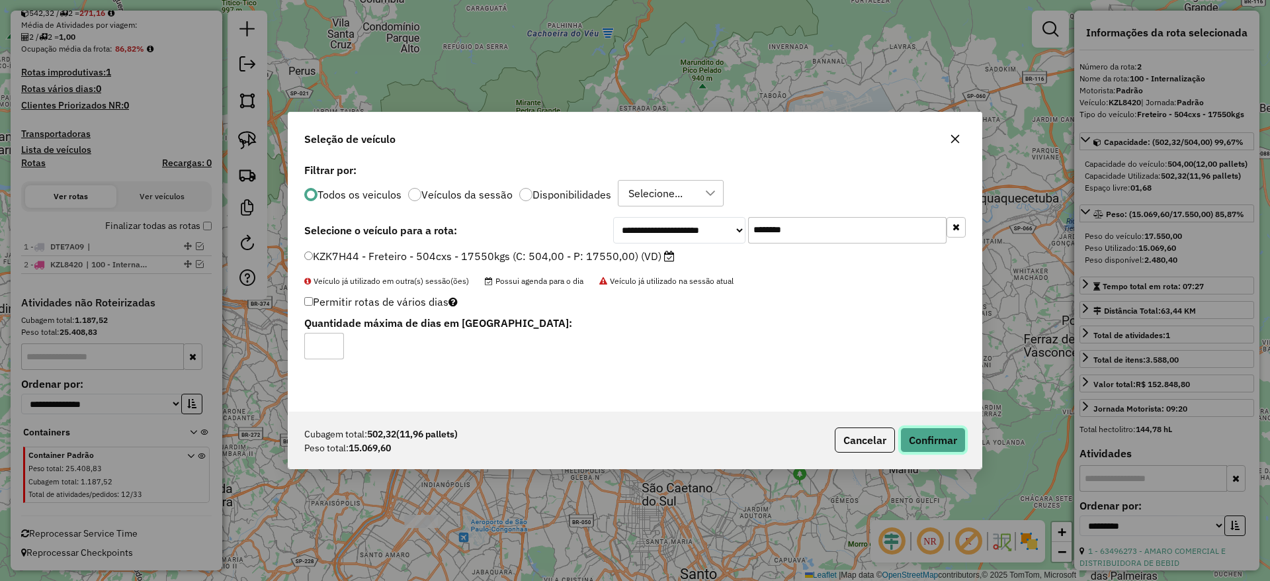
click at [938, 435] on button "Confirmar" at bounding box center [934, 439] width 66 height 25
click at [922, 438] on button "Confirmar" at bounding box center [934, 439] width 66 height 25
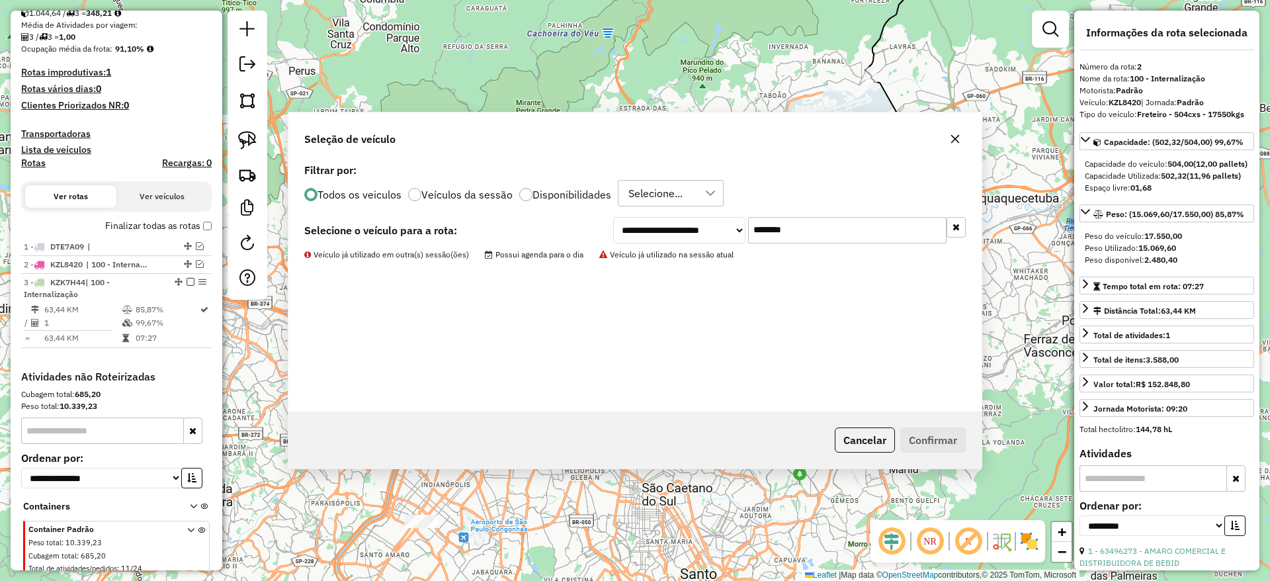
scroll to position [380, 0]
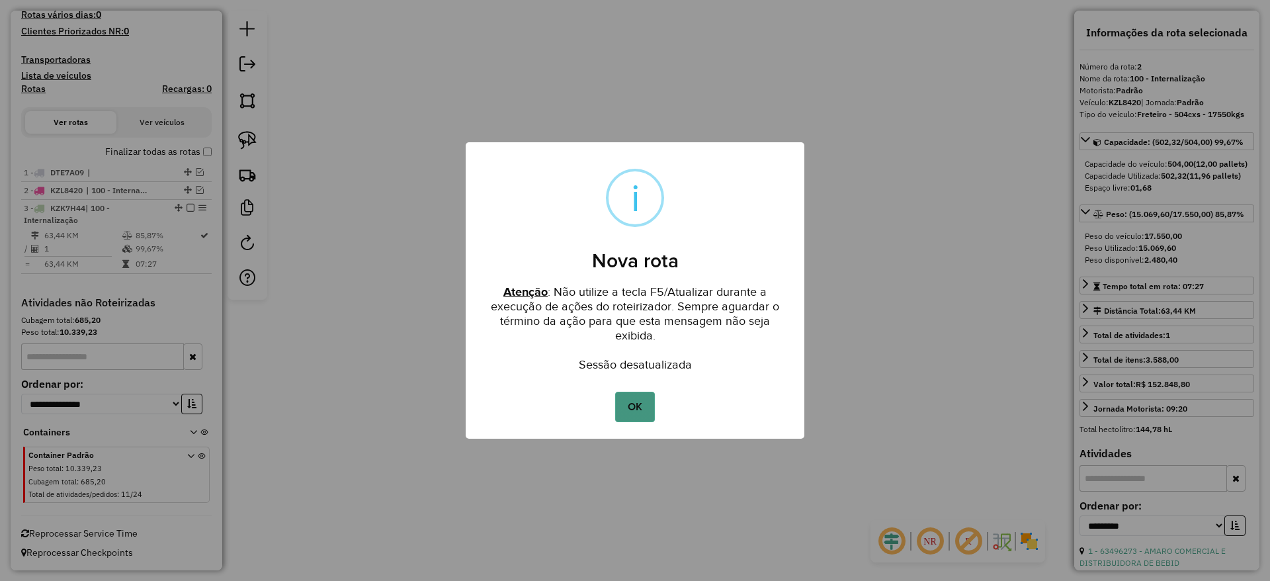
click at [633, 399] on button "OK" at bounding box center [634, 407] width 39 height 30
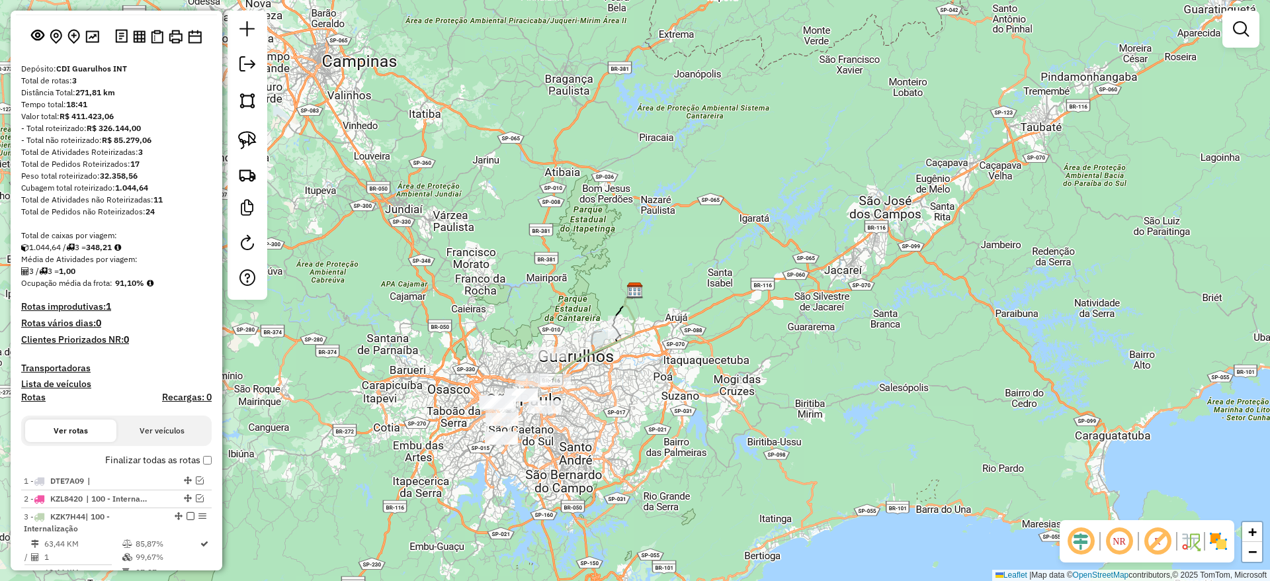
scroll to position [99, 0]
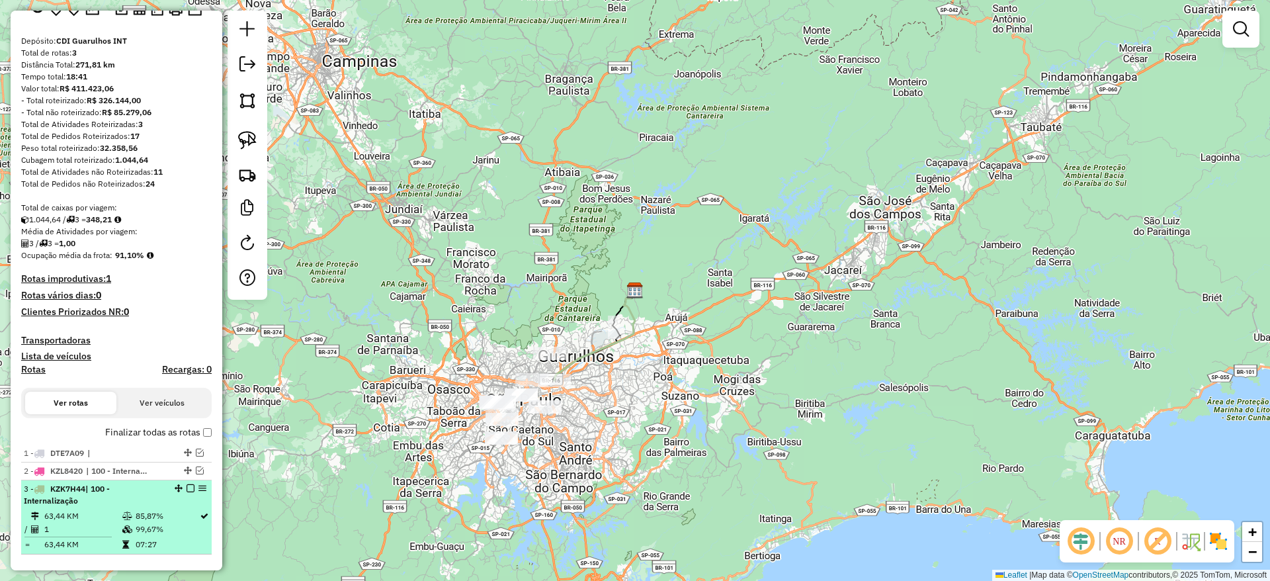
click at [187, 490] on em at bounding box center [191, 488] width 8 height 8
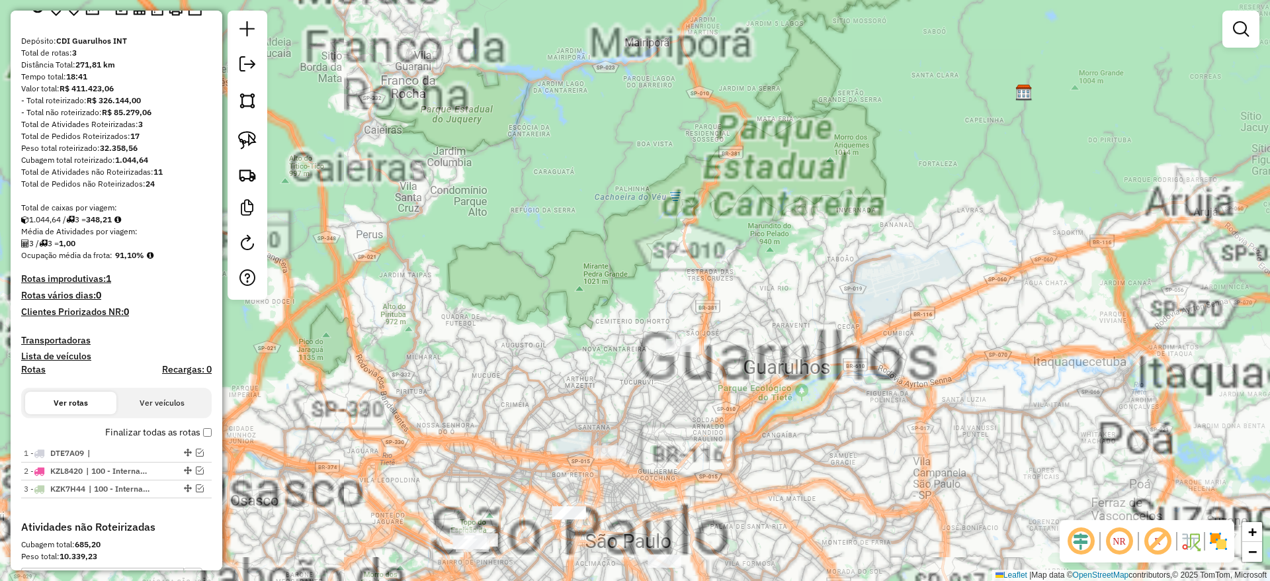
drag, startPoint x: 501, startPoint y: 414, endPoint x: 539, endPoint y: 195, distance: 222.2
click at [537, 197] on div "Janela de atendimento Grade de atendimento Capacidade Transportadoras Veículos …" at bounding box center [635, 290] width 1270 height 581
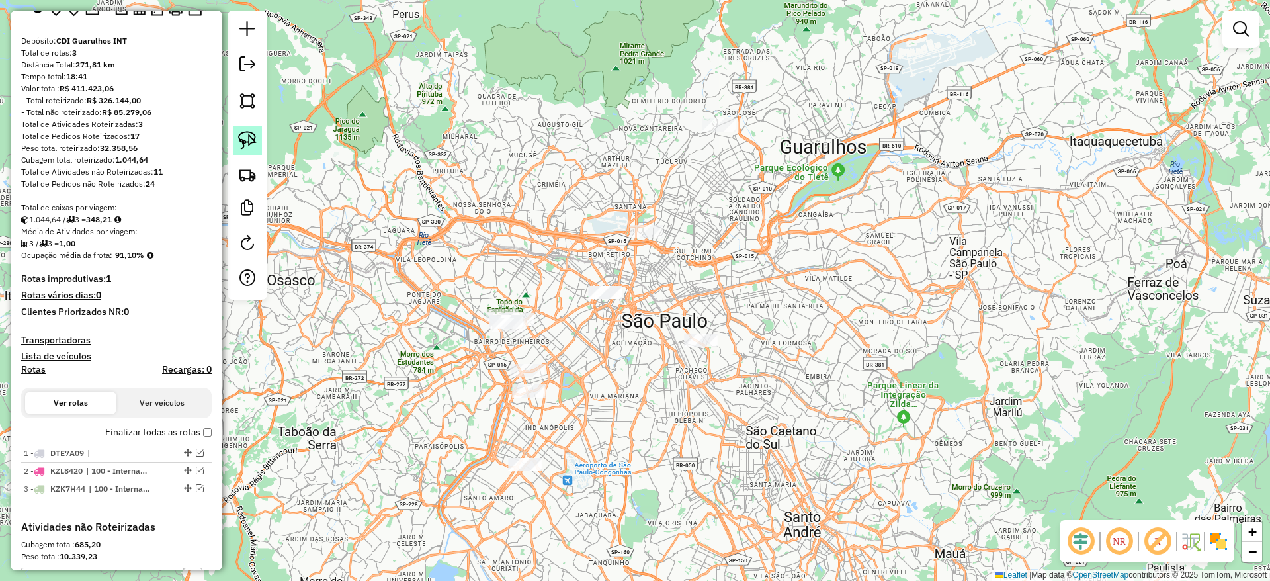
click at [246, 128] on link at bounding box center [247, 140] width 29 height 29
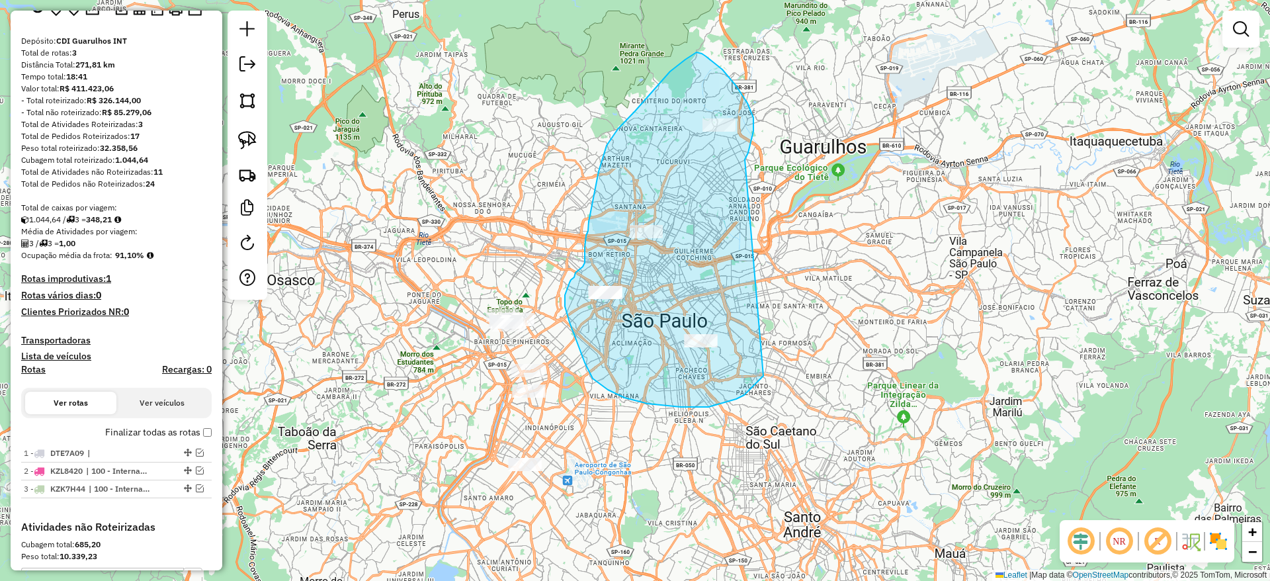
drag, startPoint x: 723, startPoint y: 69, endPoint x: 766, endPoint y: 373, distance: 306.2
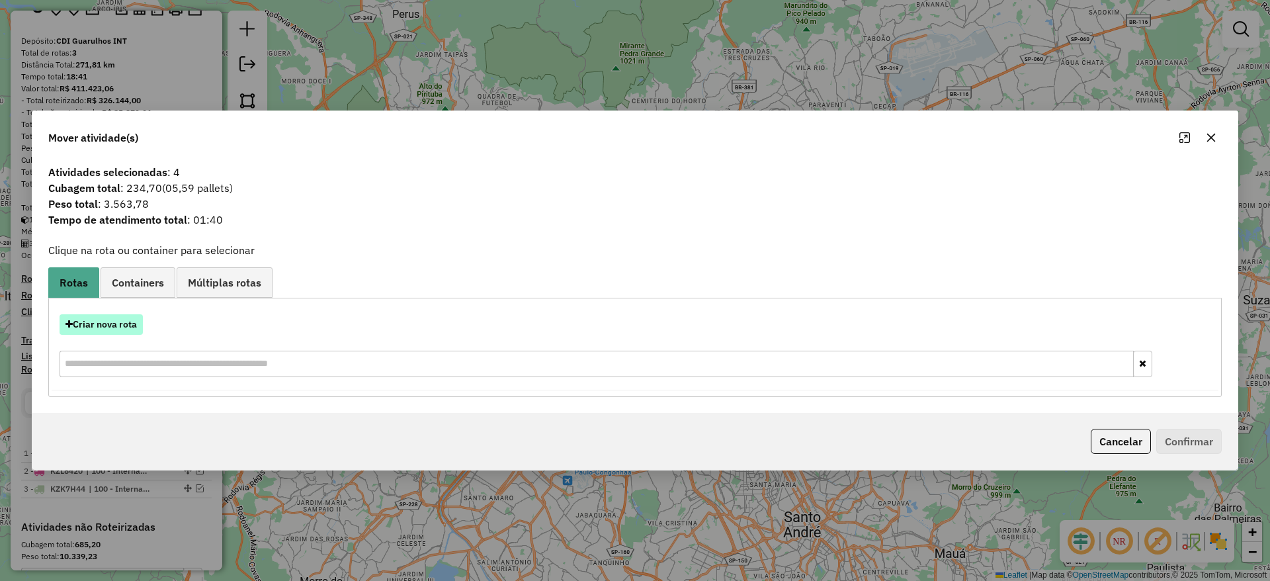
click at [110, 326] on button "Criar nova rota" at bounding box center [101, 324] width 83 height 21
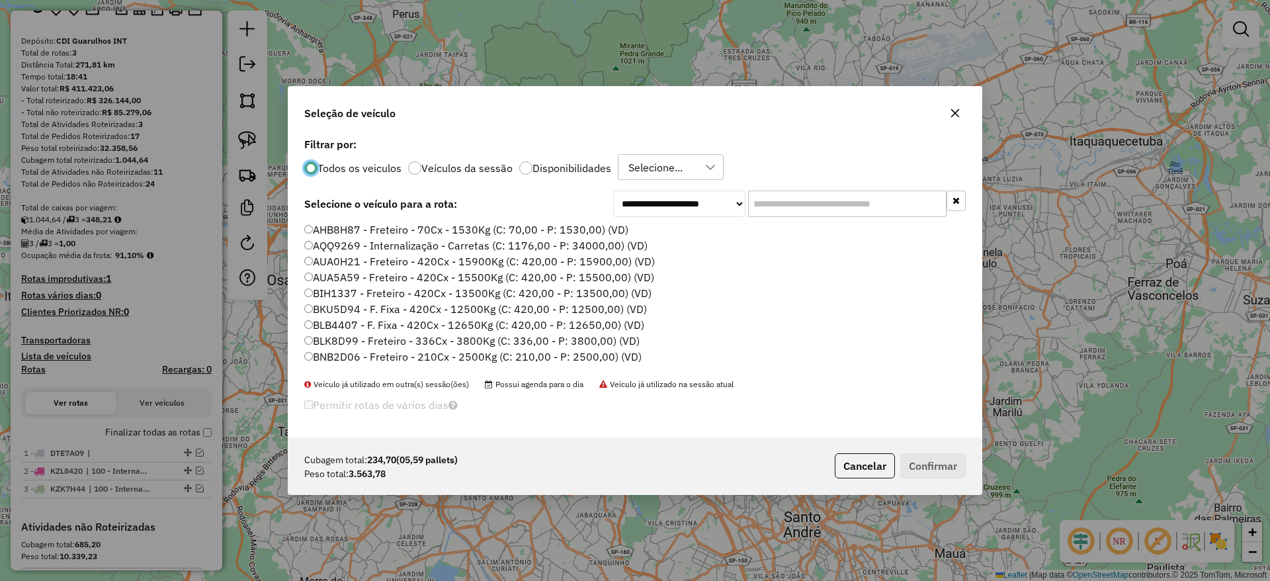
scroll to position [7, 4]
click at [777, 206] on input "text" at bounding box center [847, 204] width 199 height 26
paste input "*******"
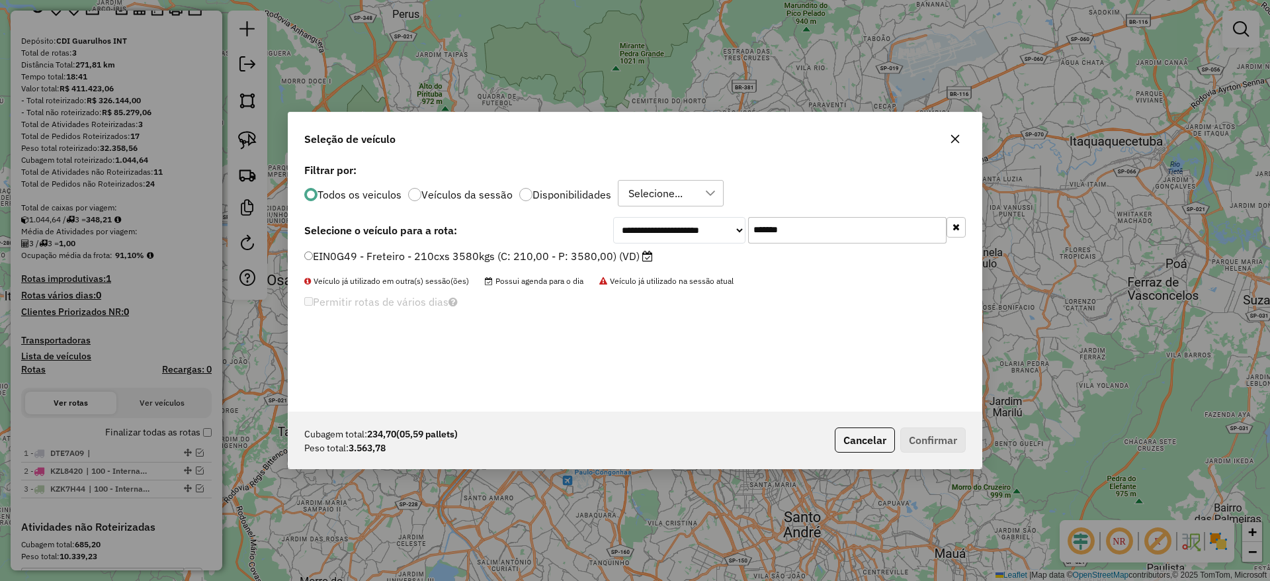
type input "*******"
click at [548, 253] on label "EIN0G49 - Freteiro - 210cxs 3580kgs (C: 210,00 - P: 3580,00) (VD)" at bounding box center [478, 256] width 349 height 16
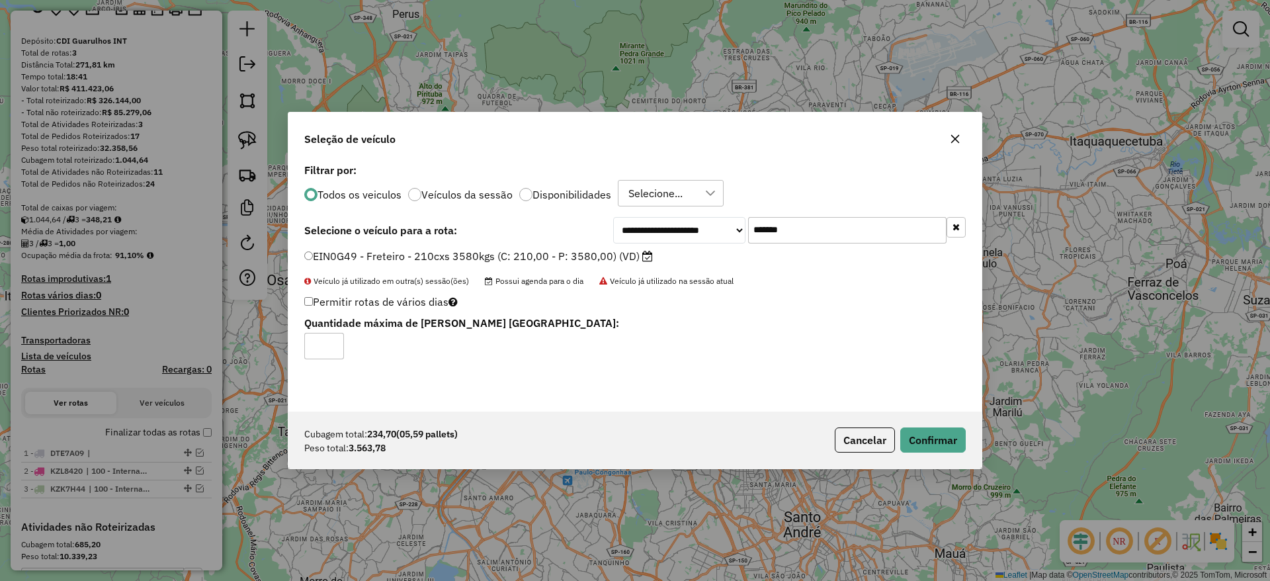
click at [910, 424] on div "Cubagem total: 234,70 (05,59 pallets) Peso total: 3.563,78 Cancelar Confirmar" at bounding box center [634, 440] width 693 height 57
drag, startPoint x: 918, startPoint y: 425, endPoint x: 927, endPoint y: 433, distance: 11.7
click at [920, 426] on div "Cubagem total: 234,70 (05,59 pallets) Peso total: 3.563,78 Cancelar Confirmar" at bounding box center [634, 440] width 693 height 57
click at [927, 432] on button "Confirmar" at bounding box center [934, 439] width 66 height 25
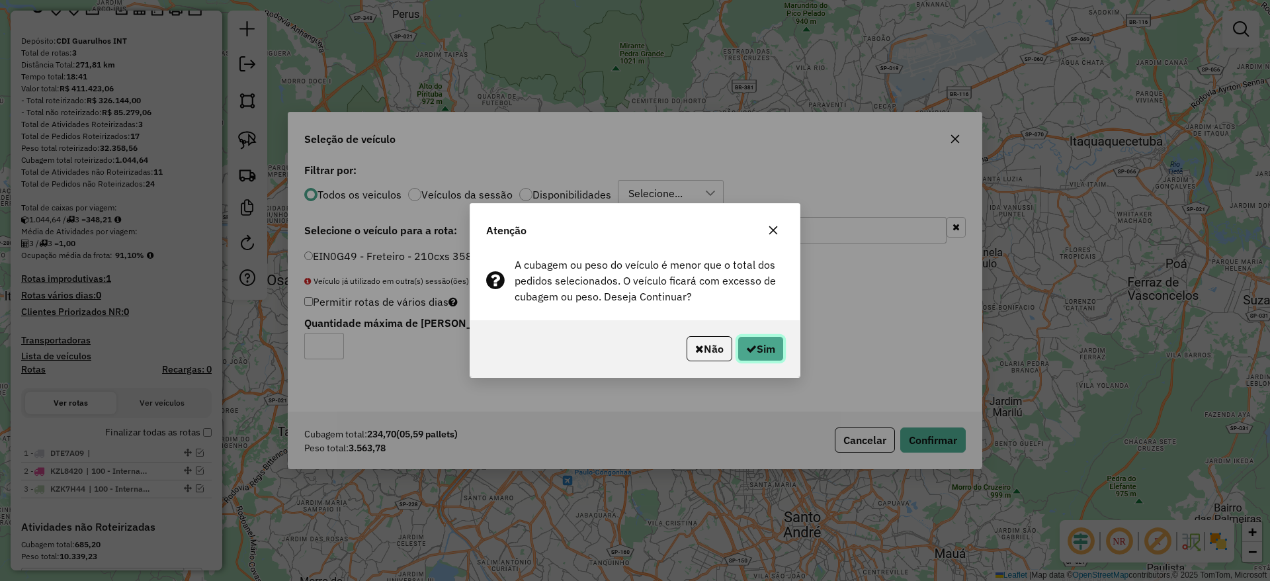
click at [750, 350] on icon "button" at bounding box center [751, 348] width 11 height 11
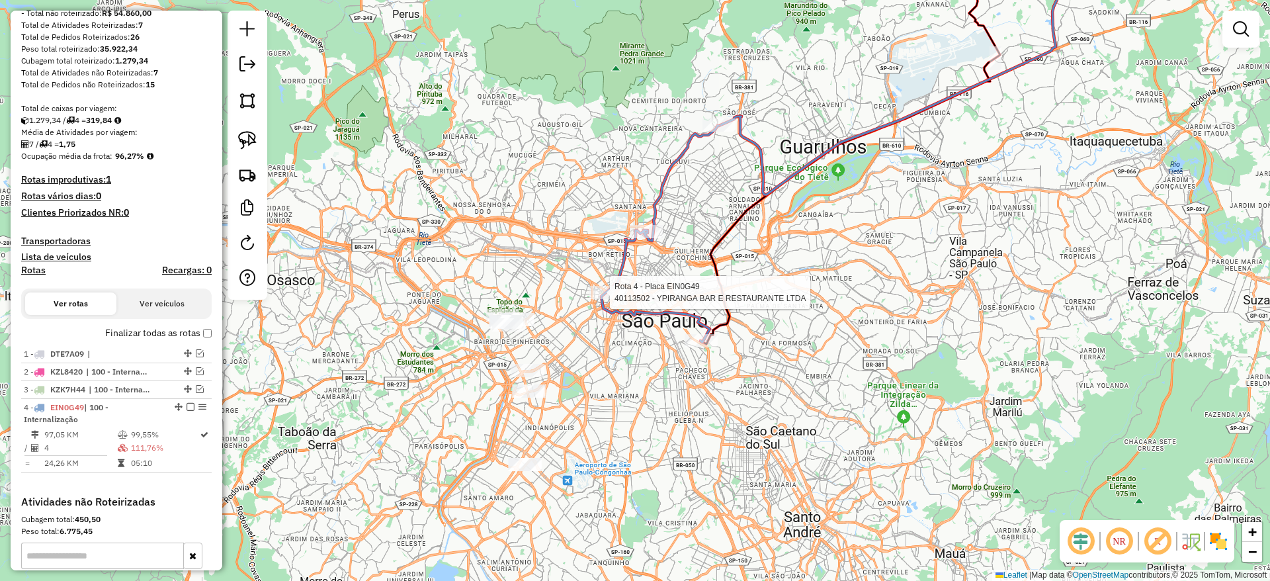
select select "**********"
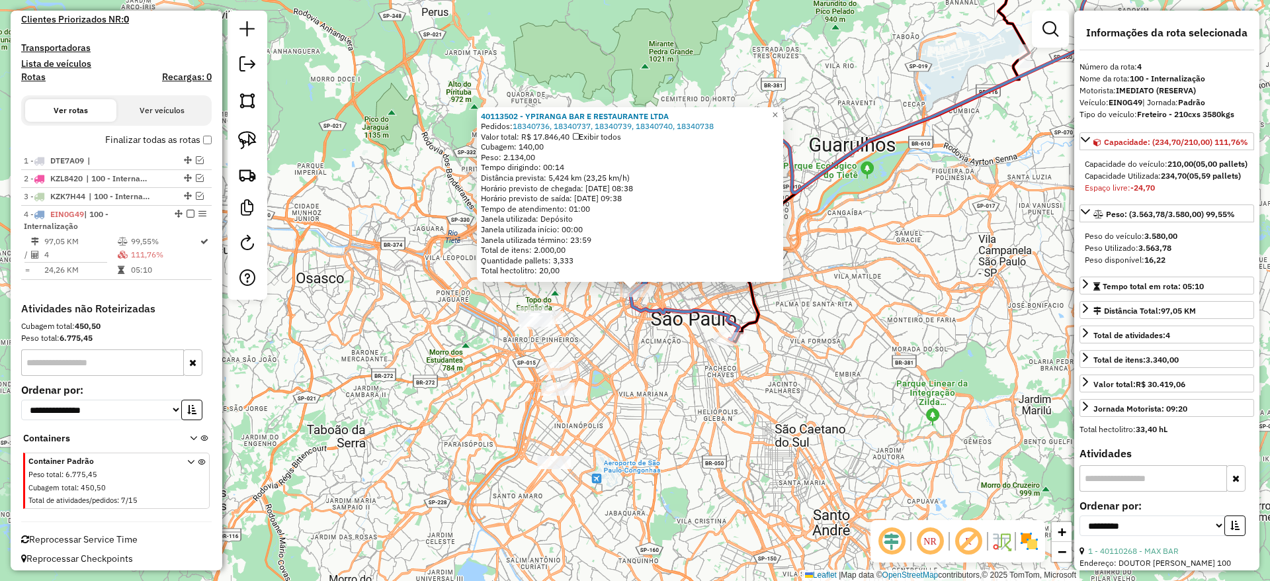
scroll to position [398, 0]
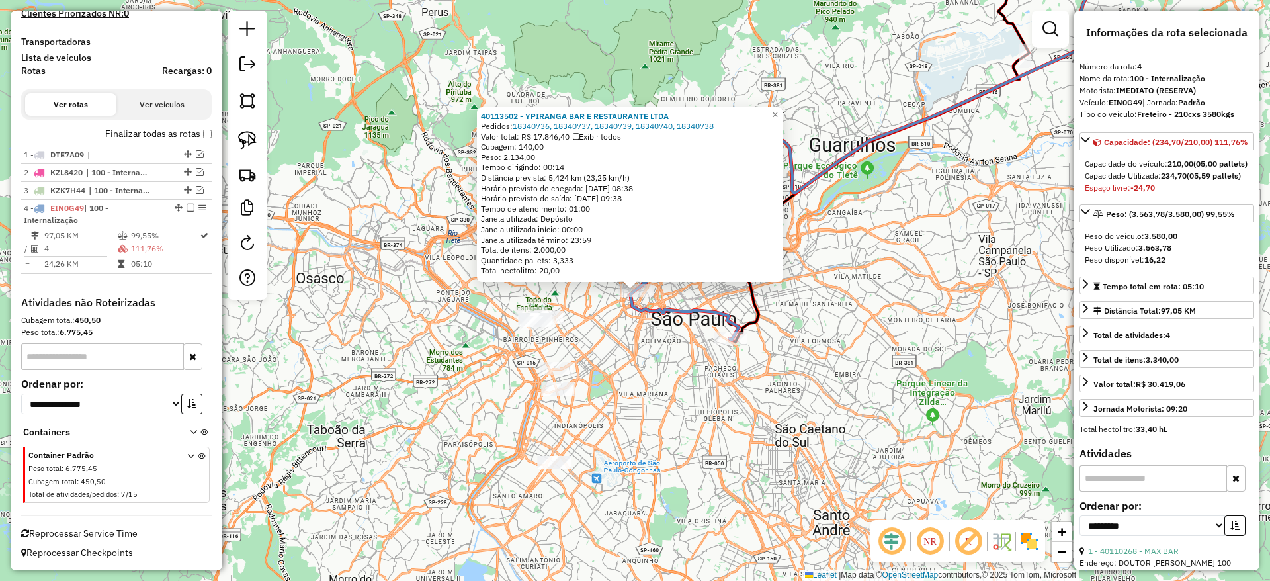
click at [723, 331] on div "40113502 - YPIRANGA BAR E RESTAURANTE LTDA Pedidos: 18340736, 18340737, 1834073…" at bounding box center [635, 290] width 1270 height 581
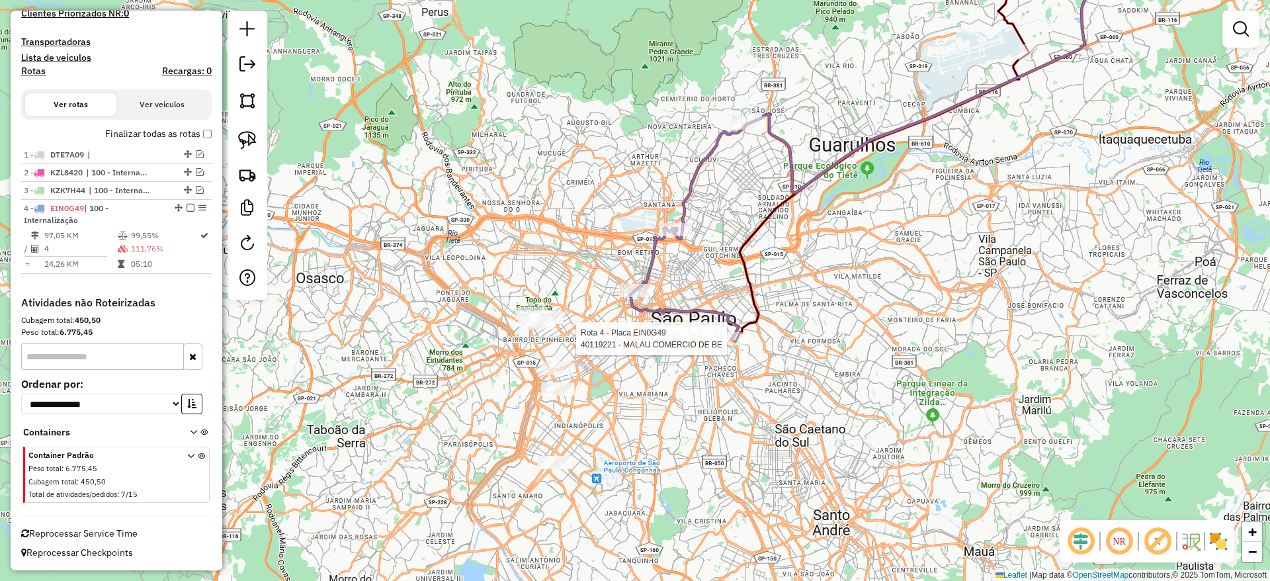
select select "**********"
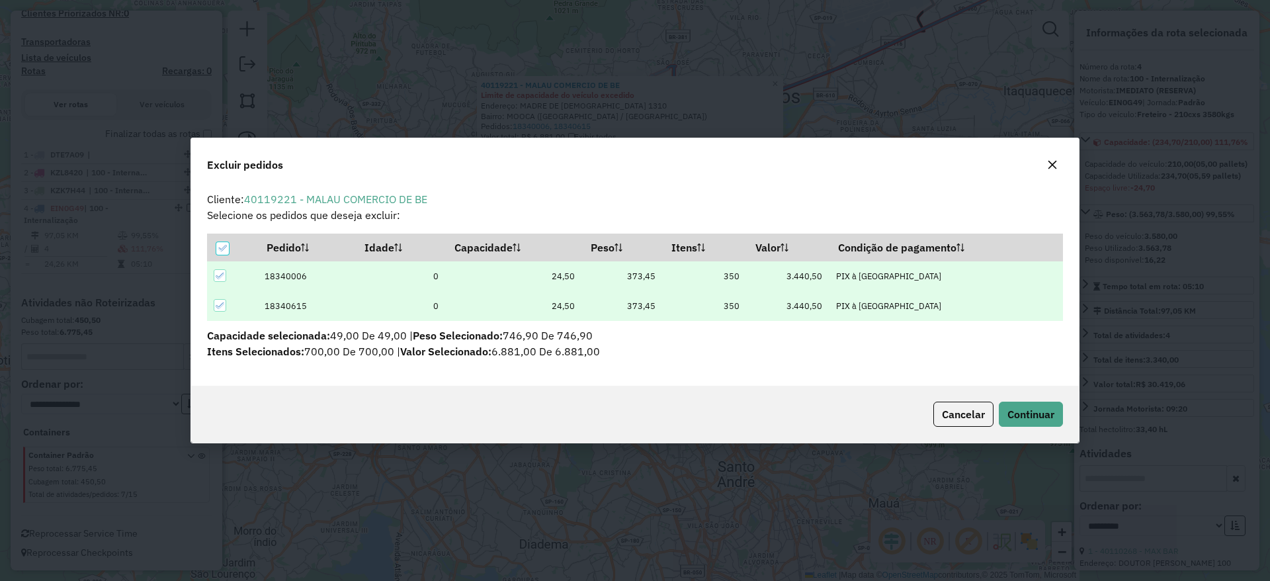
scroll to position [0, 0]
click at [1017, 411] on span "Continuar" at bounding box center [1031, 414] width 47 height 13
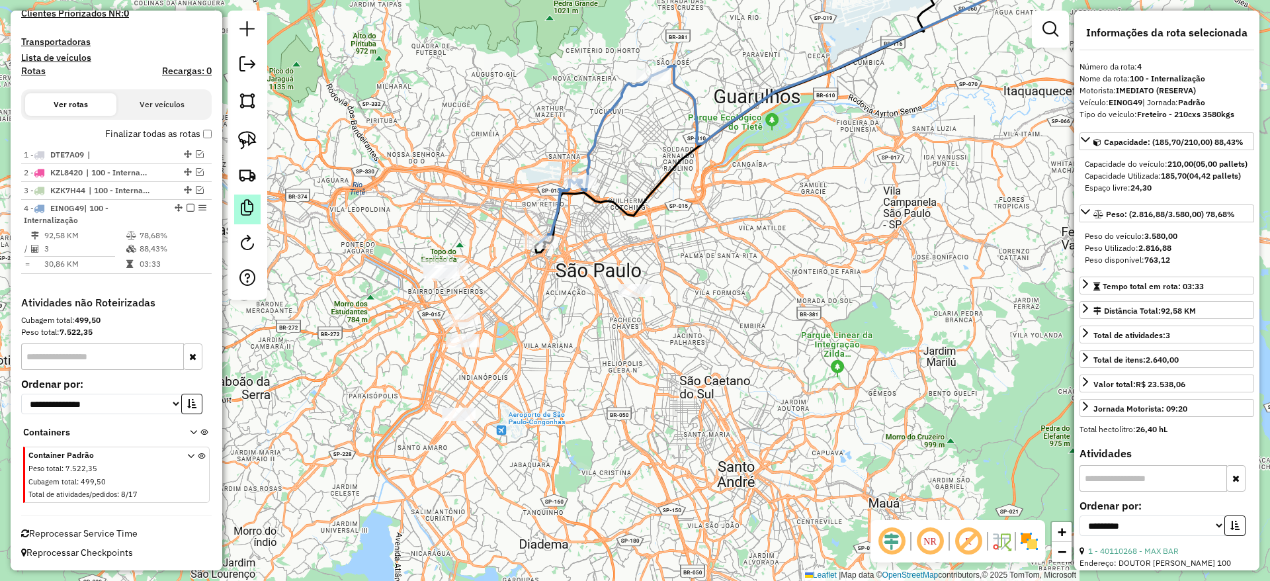
drag, startPoint x: 187, startPoint y: 210, endPoint x: 257, endPoint y: 213, distance: 69.6
click at [188, 209] on em at bounding box center [191, 208] width 8 height 8
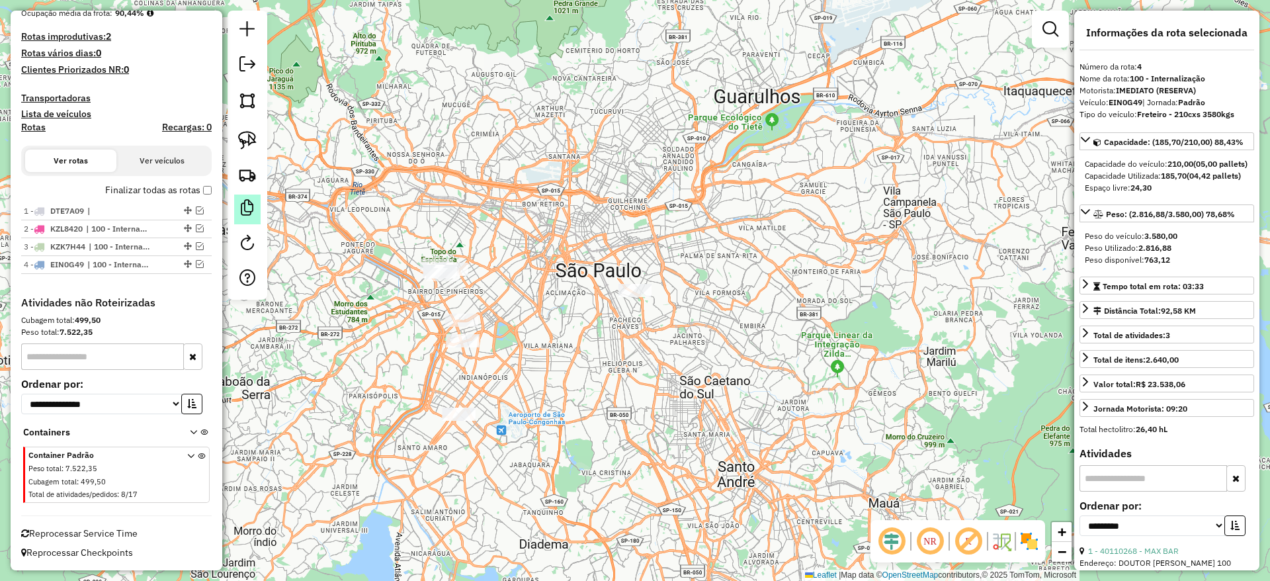
scroll to position [341, 0]
click at [235, 135] on link at bounding box center [247, 140] width 29 height 29
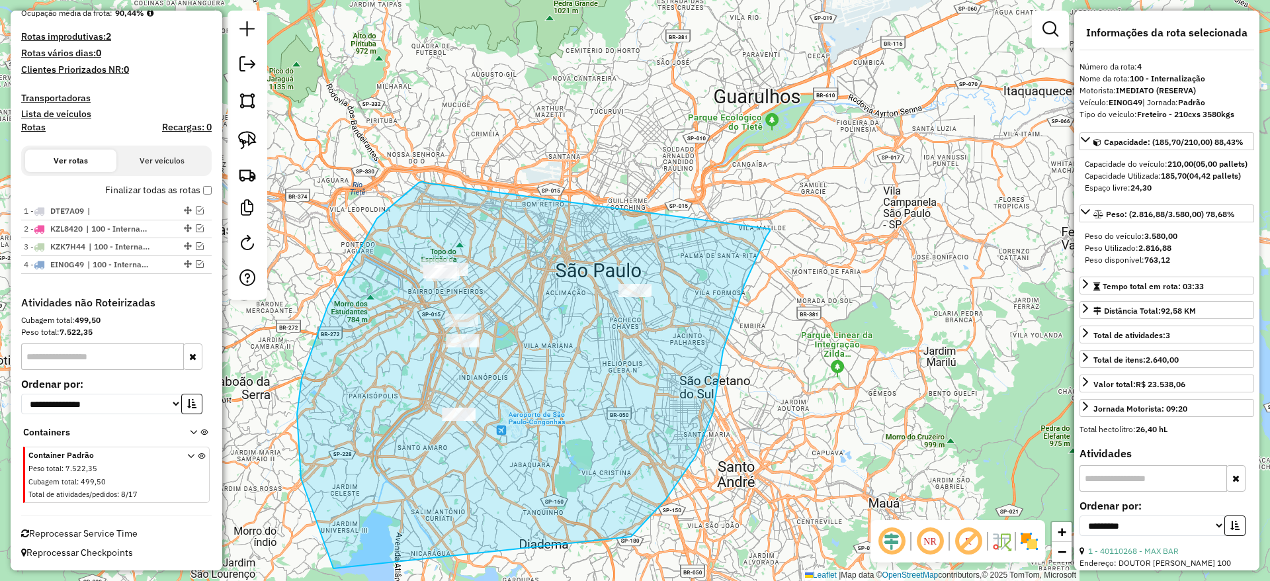
drag, startPoint x: 424, startPoint y: 183, endPoint x: 770, endPoint y: 229, distance: 349.1
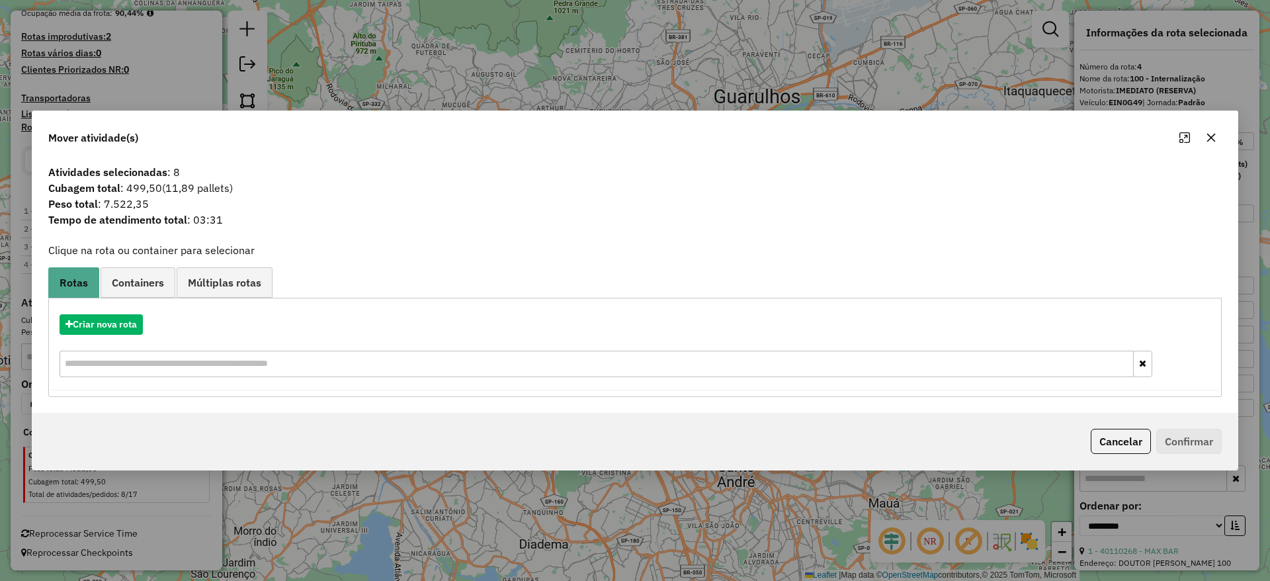
click at [1204, 134] on button "button" at bounding box center [1211, 137] width 21 height 21
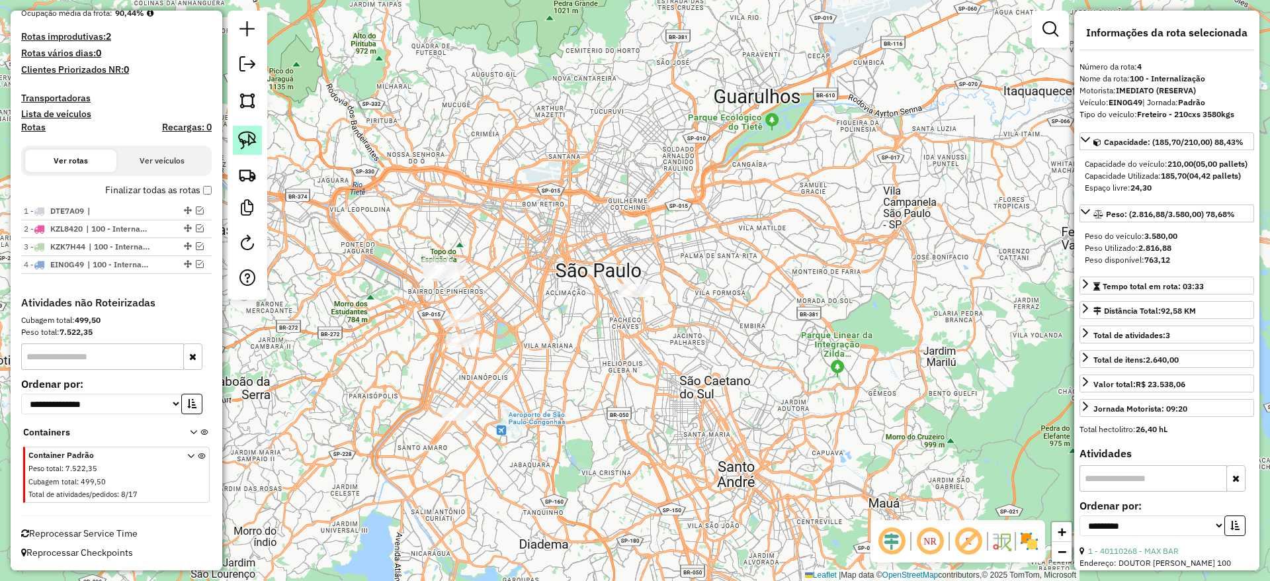
click at [259, 139] on link at bounding box center [247, 140] width 29 height 29
drag, startPoint x: 484, startPoint y: 242, endPoint x: 468, endPoint y: 283, distance: 44.2
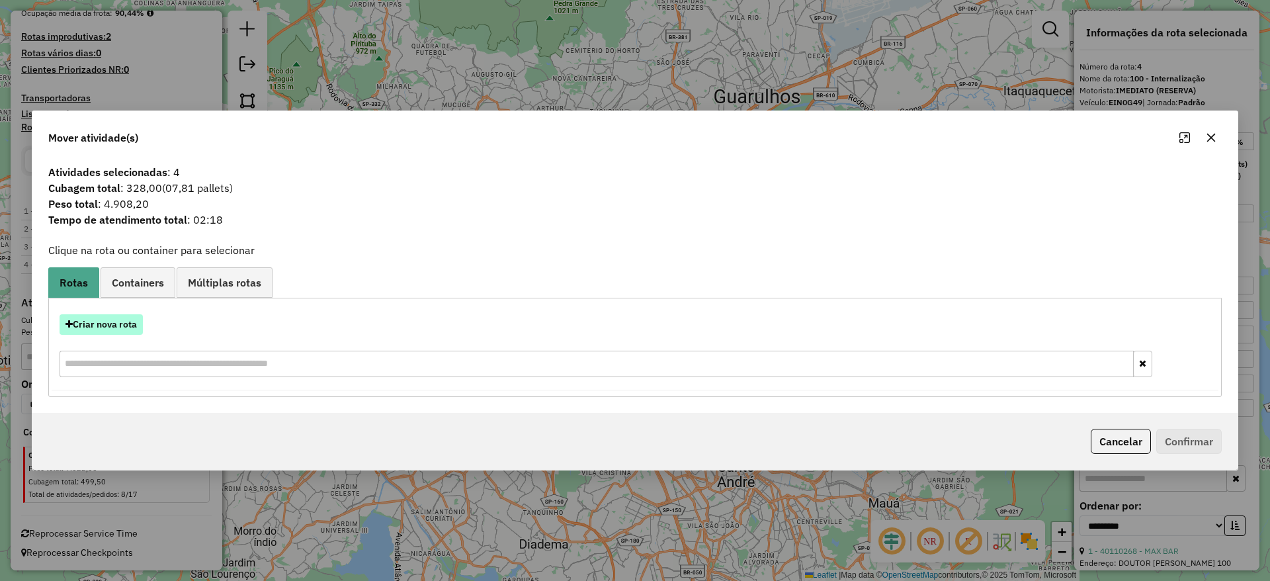
click at [123, 318] on button "Criar nova rota" at bounding box center [101, 324] width 83 height 21
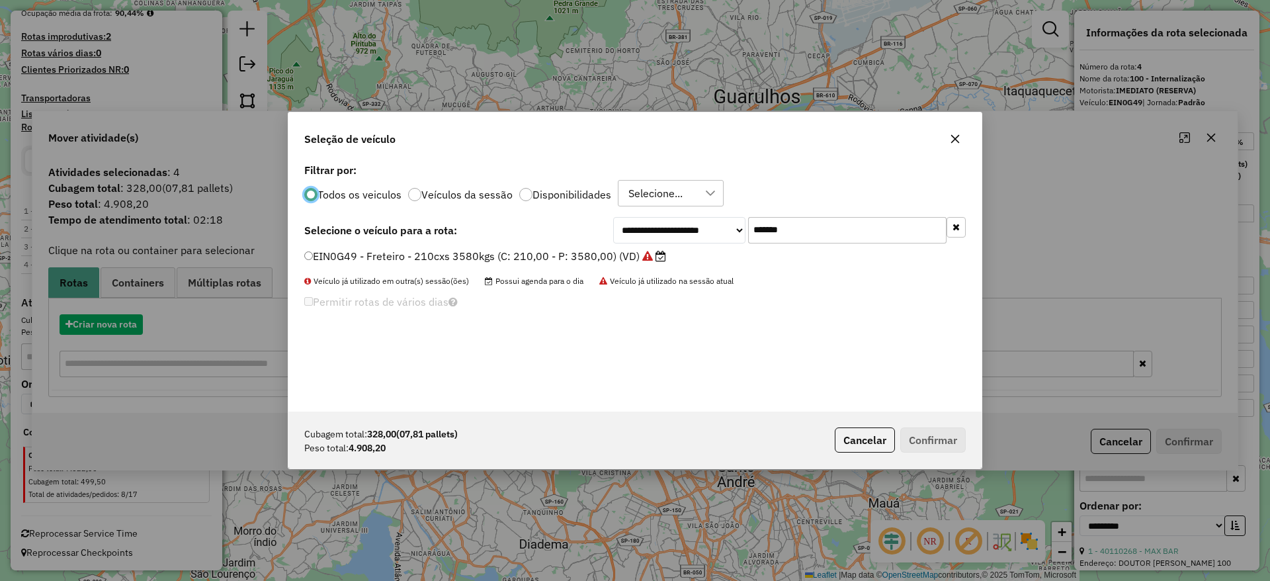
scroll to position [7, 4]
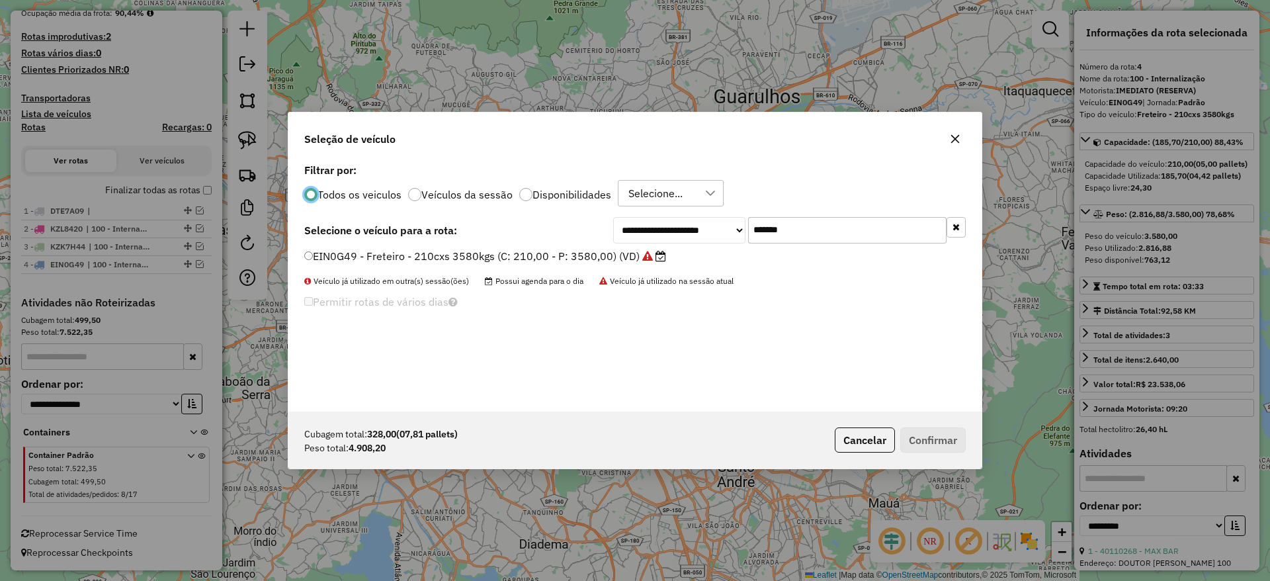
drag, startPoint x: 832, startPoint y: 214, endPoint x: 795, endPoint y: 236, distance: 42.1
click at [795, 236] on div "**********" at bounding box center [634, 285] width 693 height 251
drag, startPoint x: 819, startPoint y: 230, endPoint x: 658, endPoint y: 247, distance: 162.4
click at [658, 247] on div "**********" at bounding box center [634, 285] width 693 height 251
paste input "text"
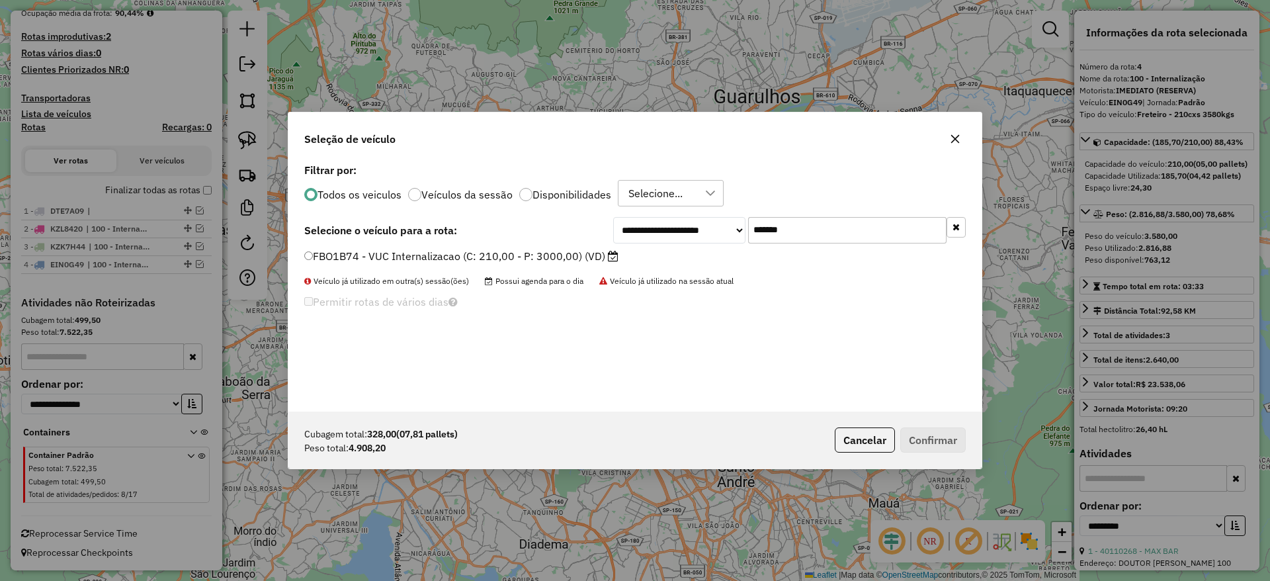
type input "*******"
click at [596, 259] on label "FBO1B74 - VUC Internalizacao (C: 210,00 - P: 3000,00) (VD)" at bounding box center [461, 256] width 314 height 16
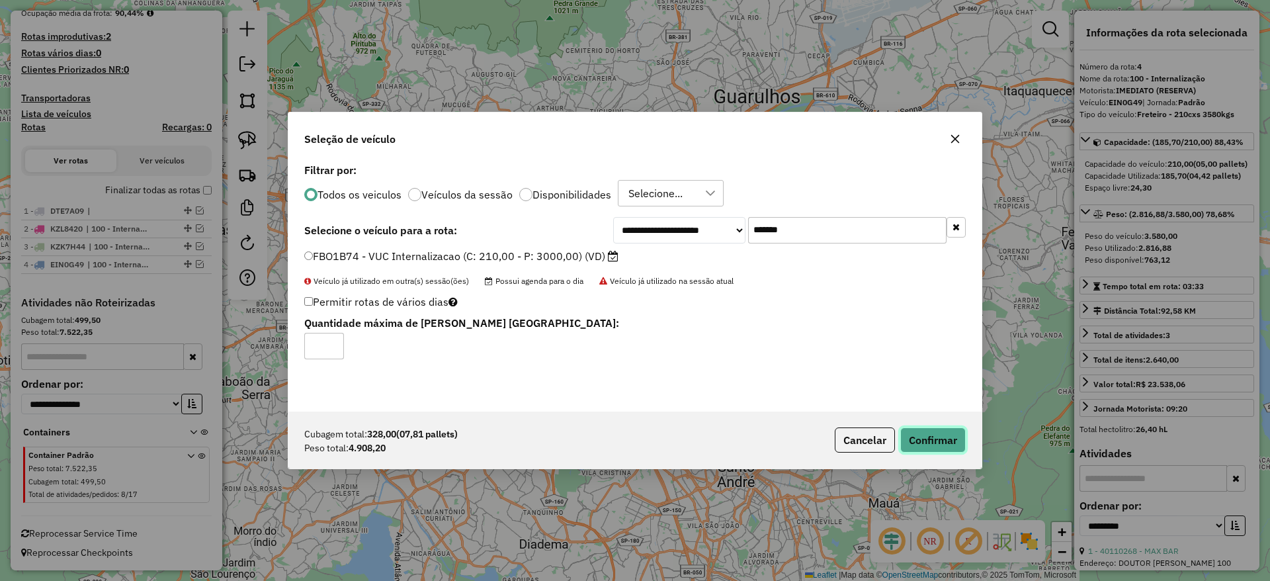
click at [934, 450] on button "Confirmar" at bounding box center [934, 439] width 66 height 25
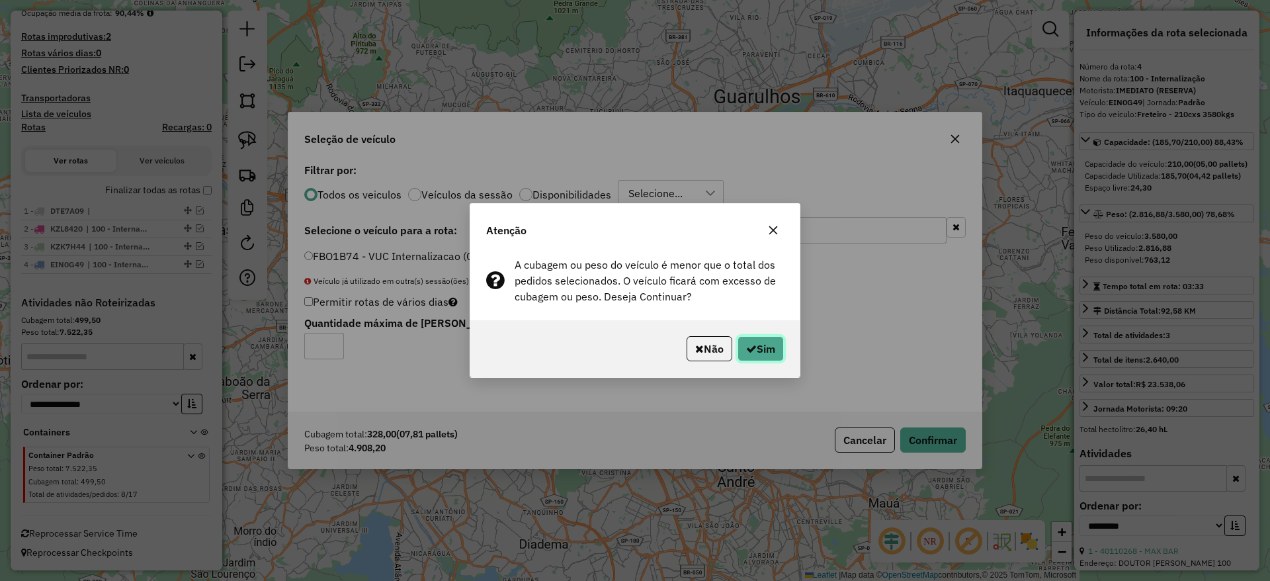
click at [753, 351] on icon "button" at bounding box center [751, 348] width 11 height 11
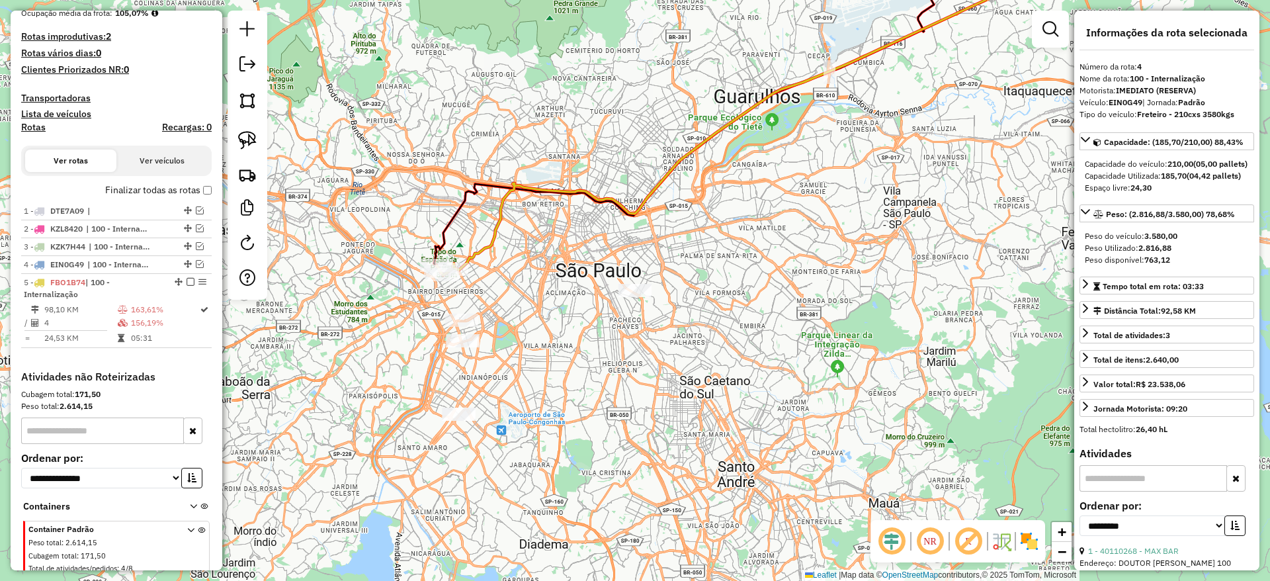
scroll to position [416, 0]
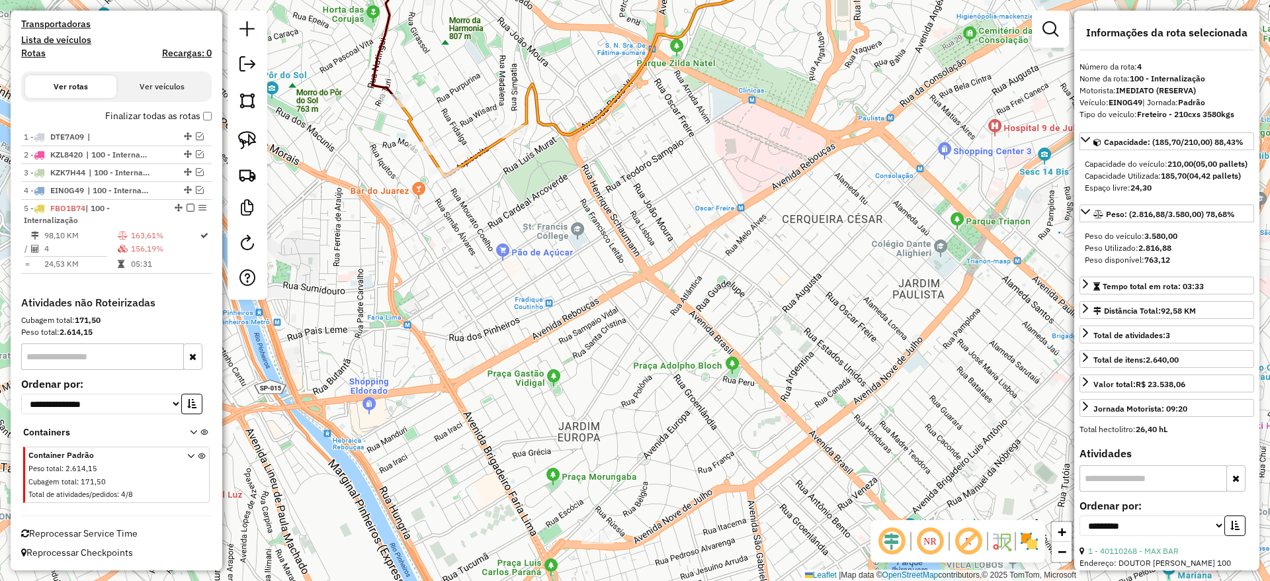
click at [478, 154] on icon at bounding box center [456, 139] width 117 height 76
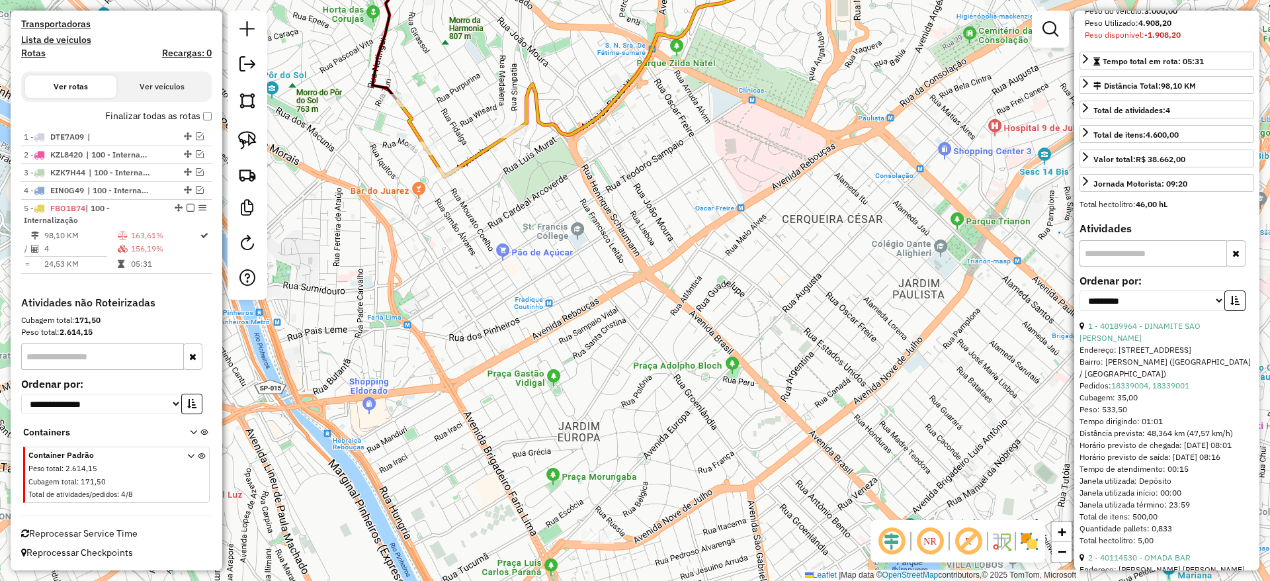
scroll to position [397, 0]
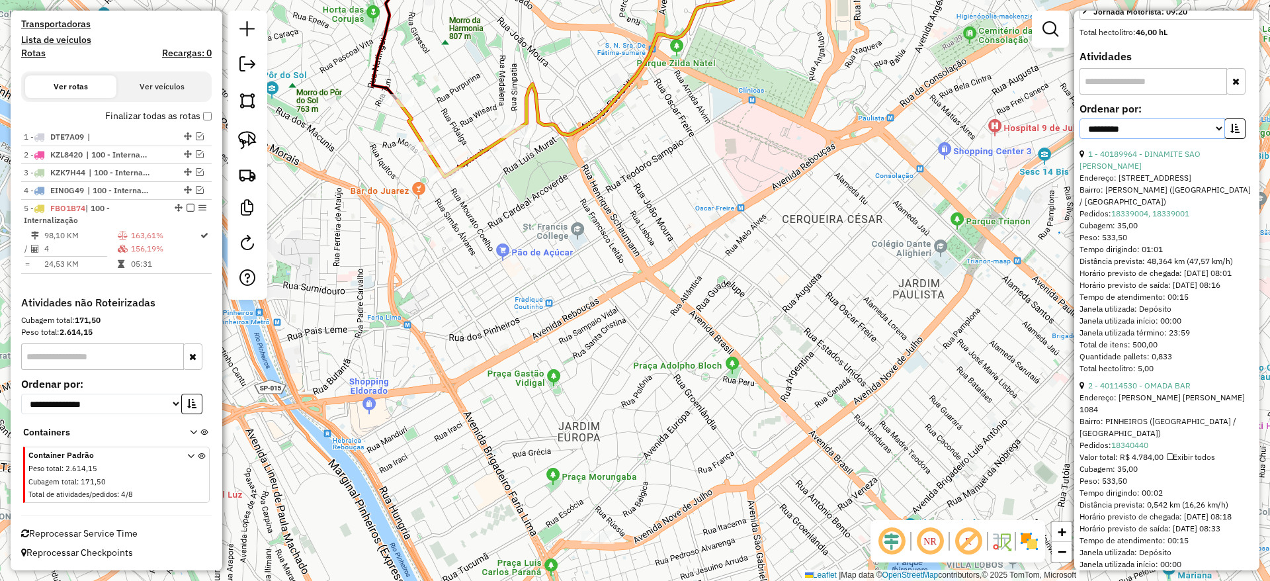
drag, startPoint x: 1169, startPoint y: 168, endPoint x: 1158, endPoint y: 173, distance: 11.8
click at [1167, 139] on select "**********" at bounding box center [1153, 128] width 146 height 21
select select "*********"
click at [1080, 139] on select "**********" at bounding box center [1153, 128] width 146 height 21
drag, startPoint x: 1234, startPoint y: 160, endPoint x: 1230, endPoint y: 167, distance: 7.7
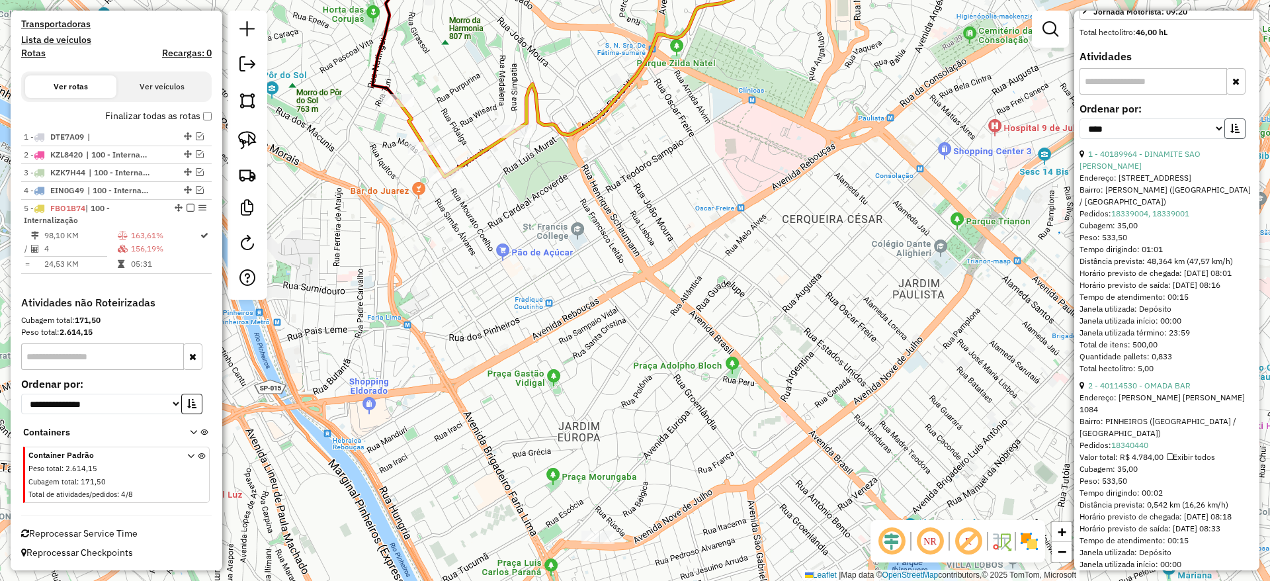
click at [1234, 133] on icon "button" at bounding box center [1235, 128] width 9 height 9
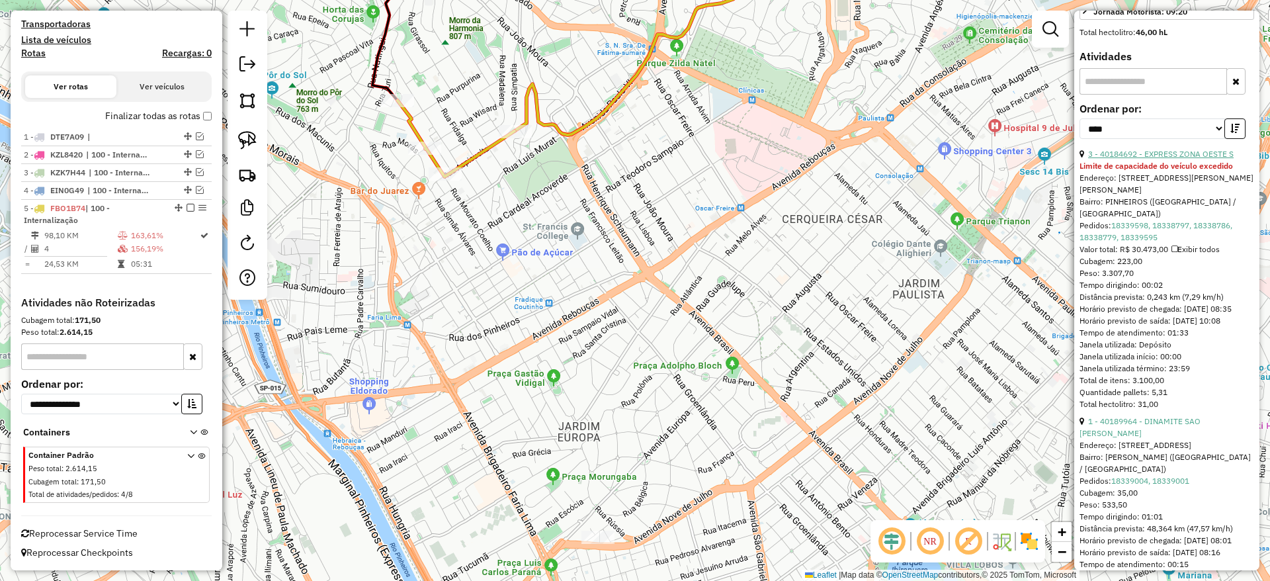
click at [1167, 159] on link "3 - 40184692 - EXPRESS ZONA OESTE S" at bounding box center [1161, 154] width 146 height 10
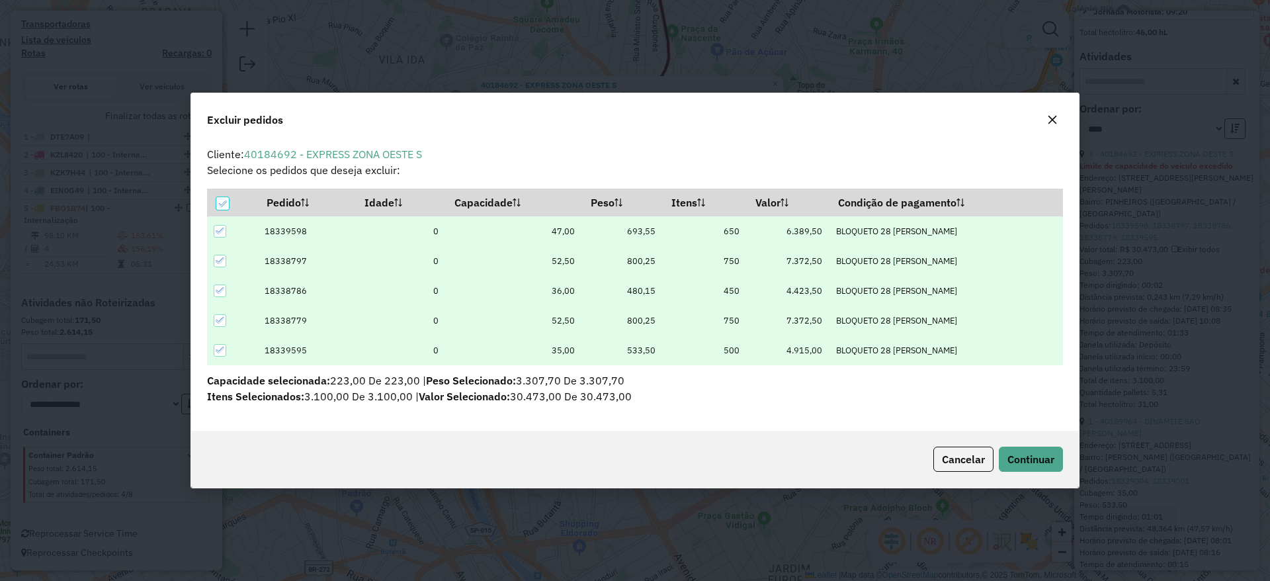
scroll to position [0, 0]
click at [1026, 453] on span "Continuar" at bounding box center [1031, 459] width 47 height 13
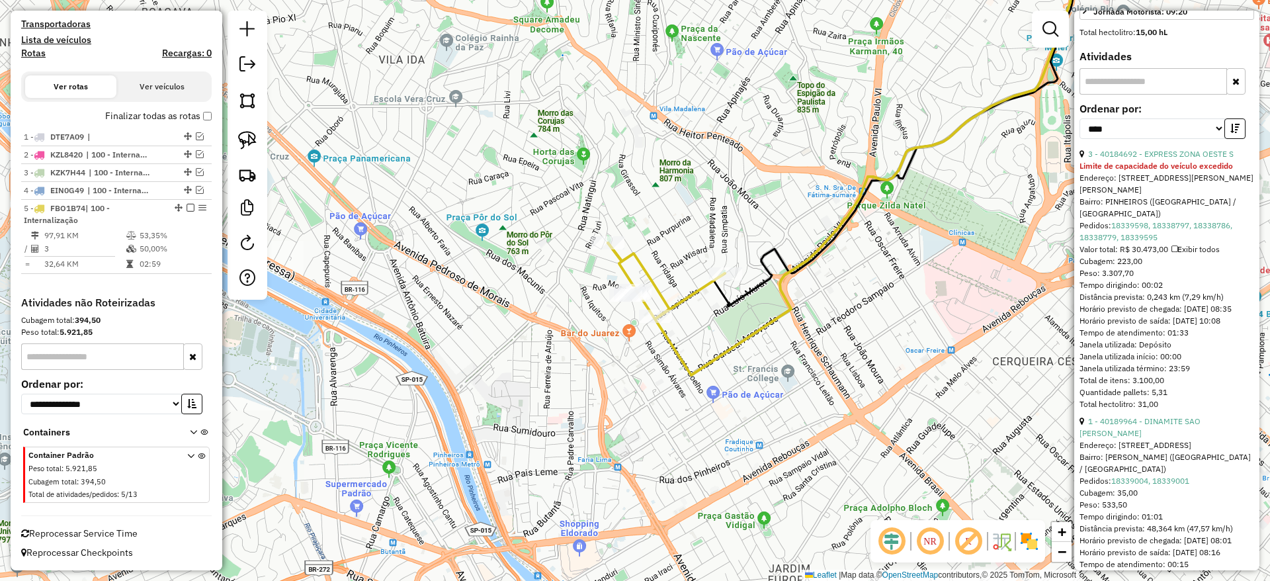
scroll to position [385, 0]
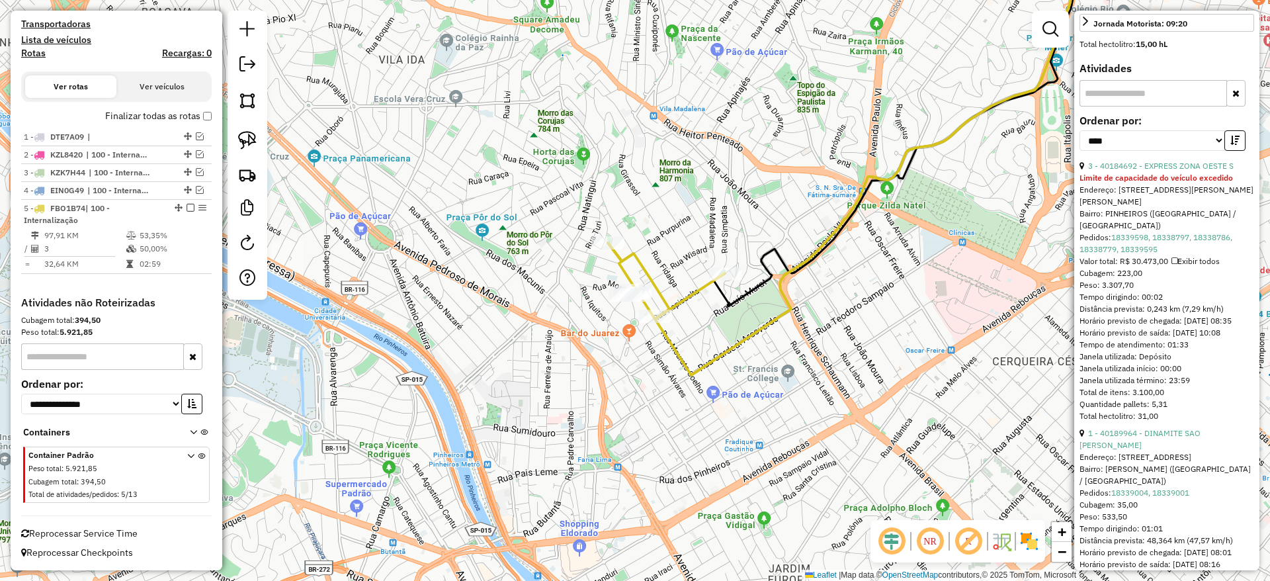
click at [680, 299] on icon at bounding box center [666, 280] width 117 height 75
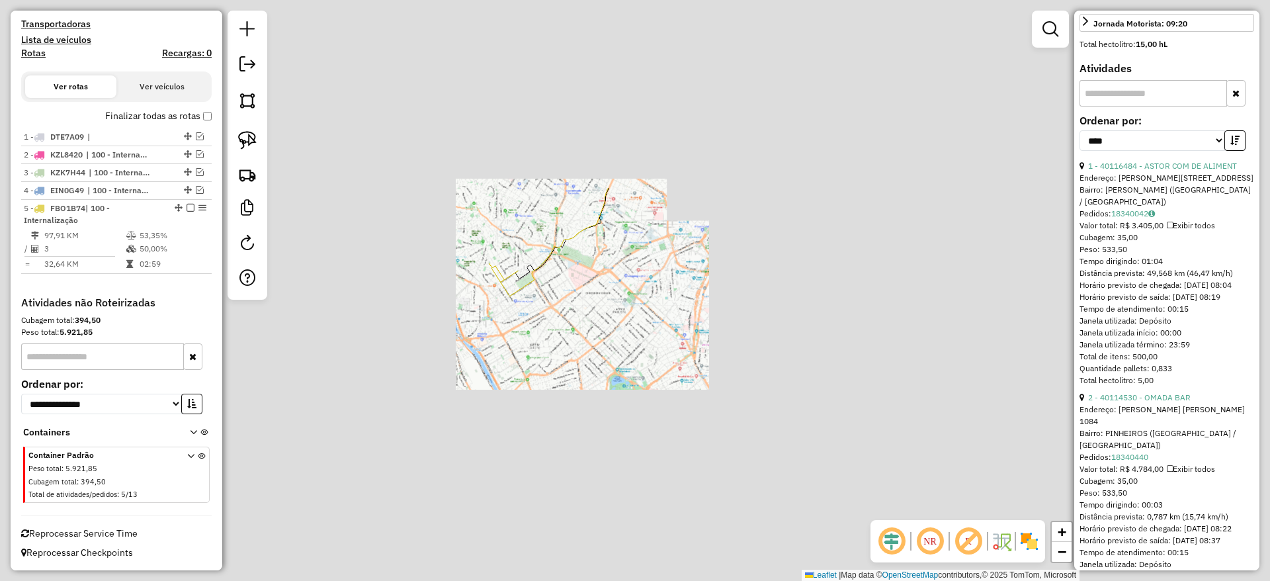
scroll to position [0, 0]
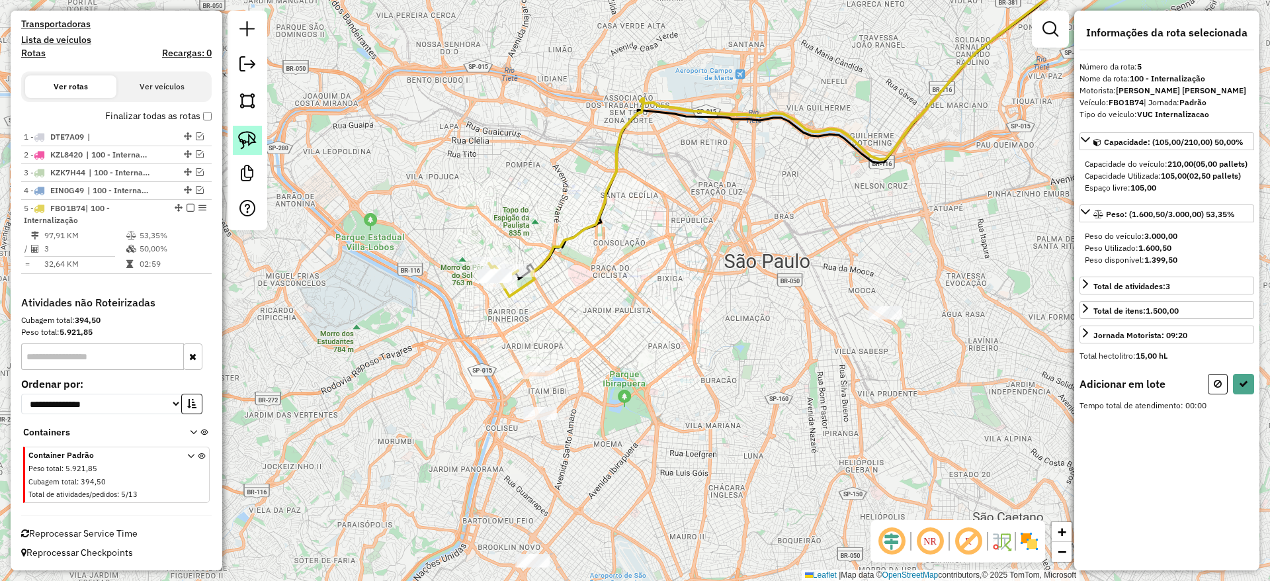
click at [251, 138] on img at bounding box center [247, 140] width 19 height 19
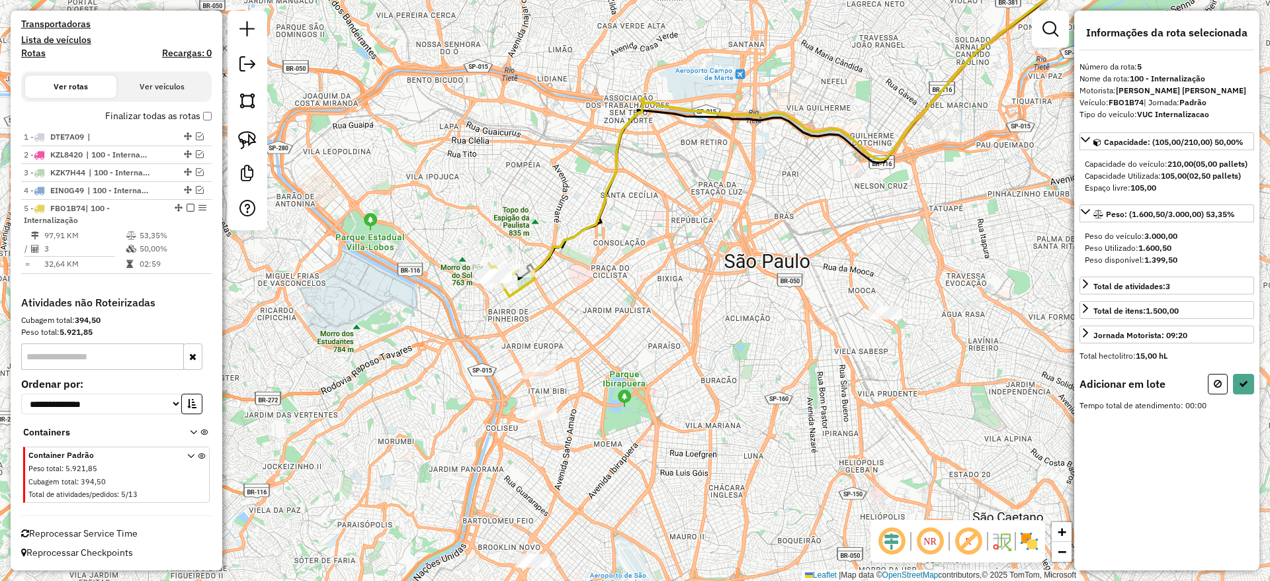
click at [1260, 405] on hb-router-mapa "Informações da Sessão 1277771 - 18/09/2025 Criação: 17/09/2025 17:47 Depósito: …" at bounding box center [635, 290] width 1270 height 581
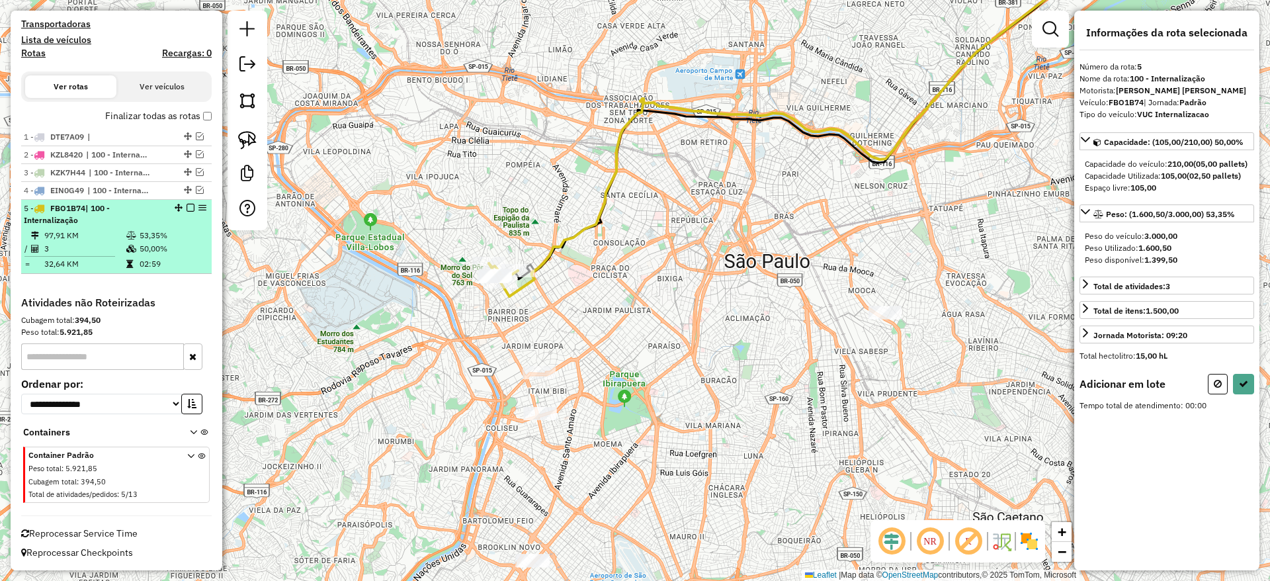
click at [187, 205] on em at bounding box center [191, 208] width 8 height 8
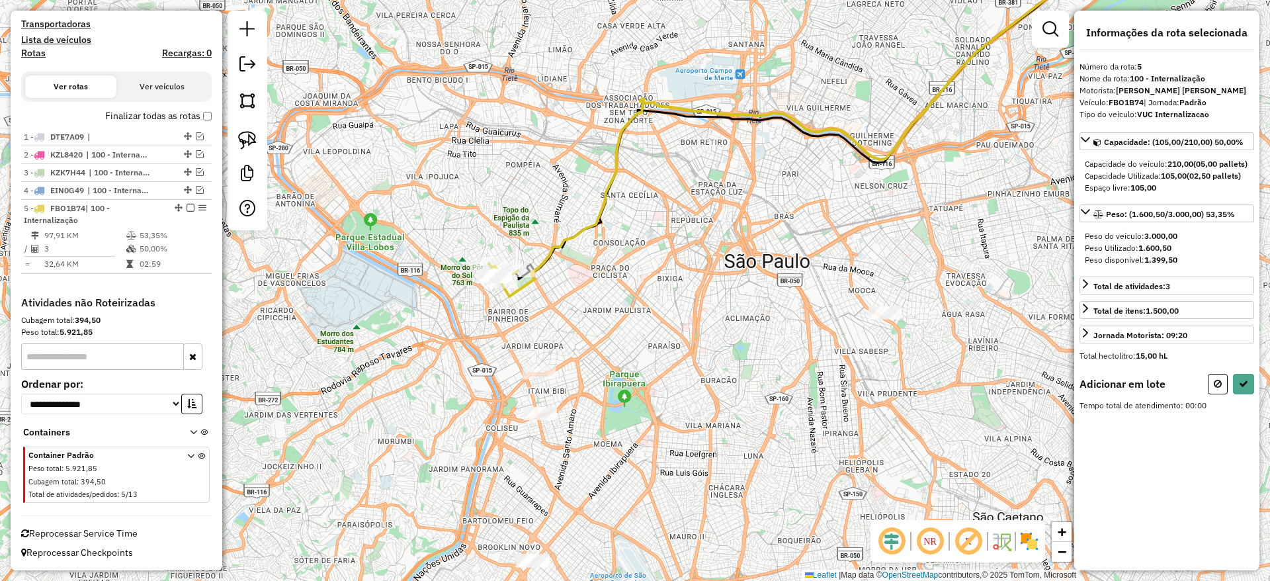
scroll to position [359, 0]
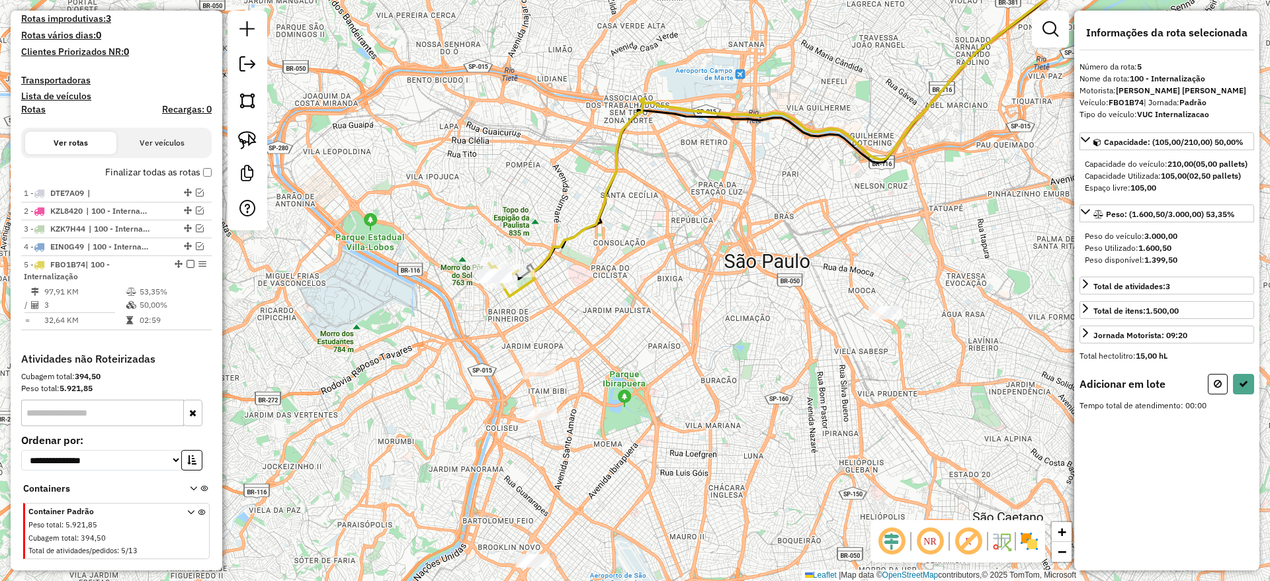
select select "*********"
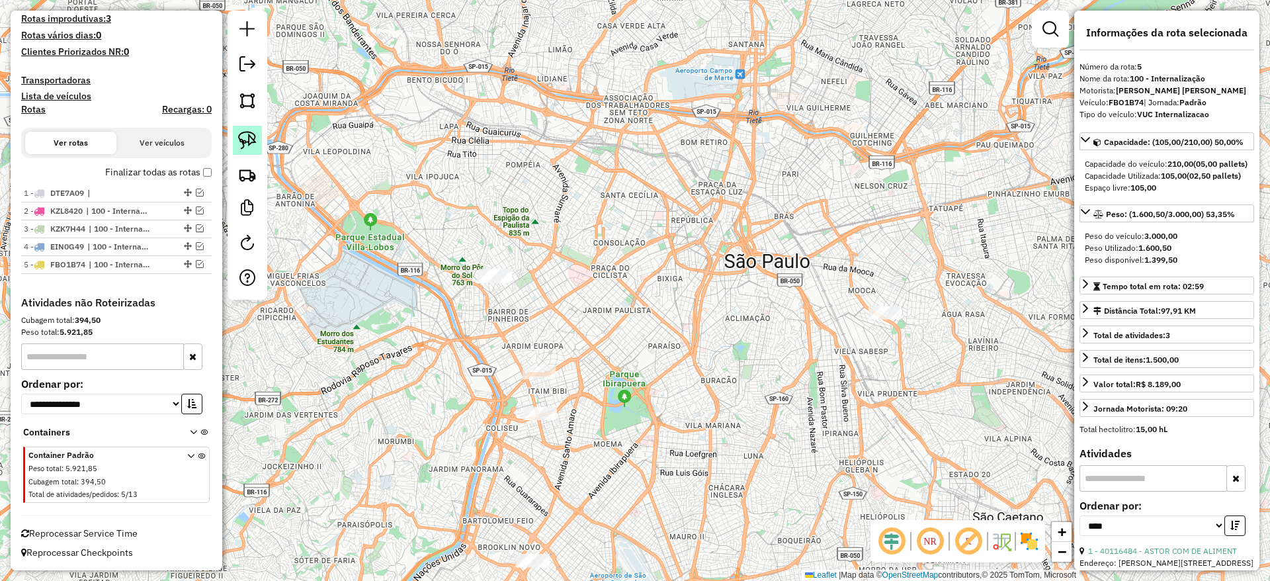
click at [247, 142] on img at bounding box center [247, 140] width 19 height 19
drag, startPoint x: 414, startPoint y: 273, endPoint x: 537, endPoint y: 241, distance: 126.5
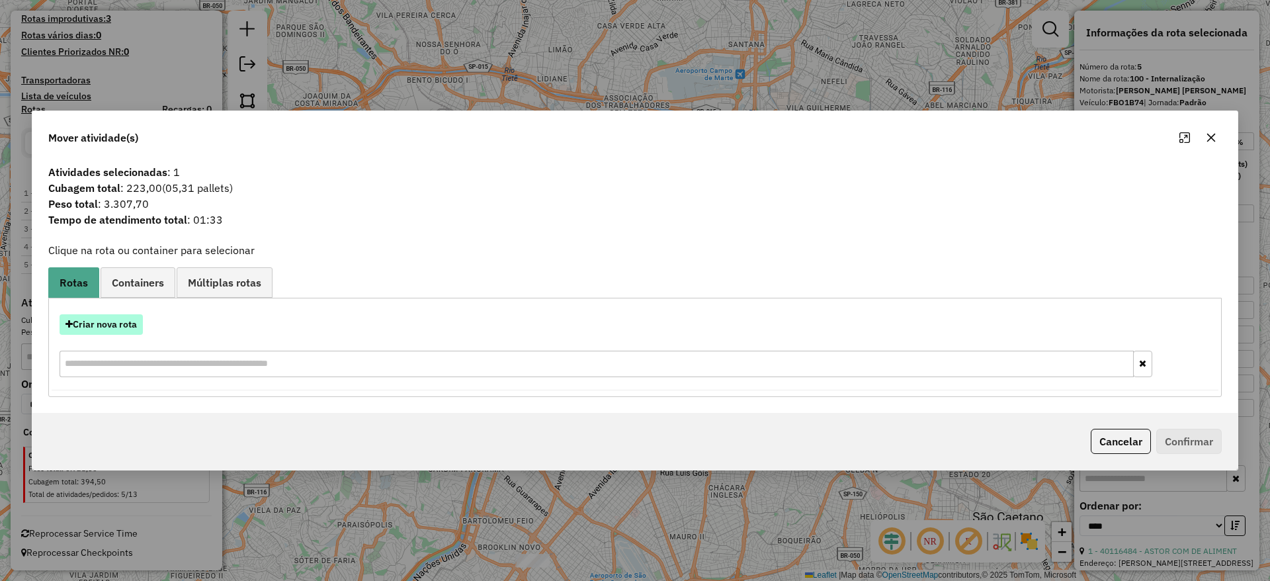
click at [112, 315] on button "Criar nova rota" at bounding box center [101, 324] width 83 height 21
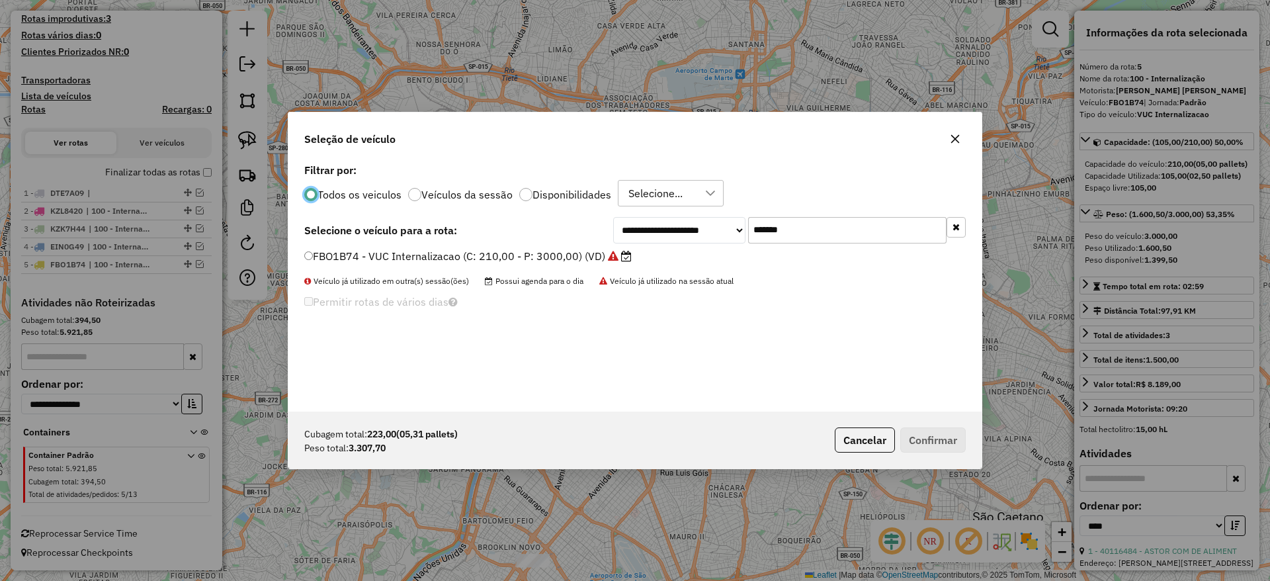
scroll to position [7, 4]
drag, startPoint x: 808, startPoint y: 228, endPoint x: 638, endPoint y: 247, distance: 171.1
click at [650, 242] on div "**********" at bounding box center [789, 230] width 353 height 26
paste input "text"
type input "*******"
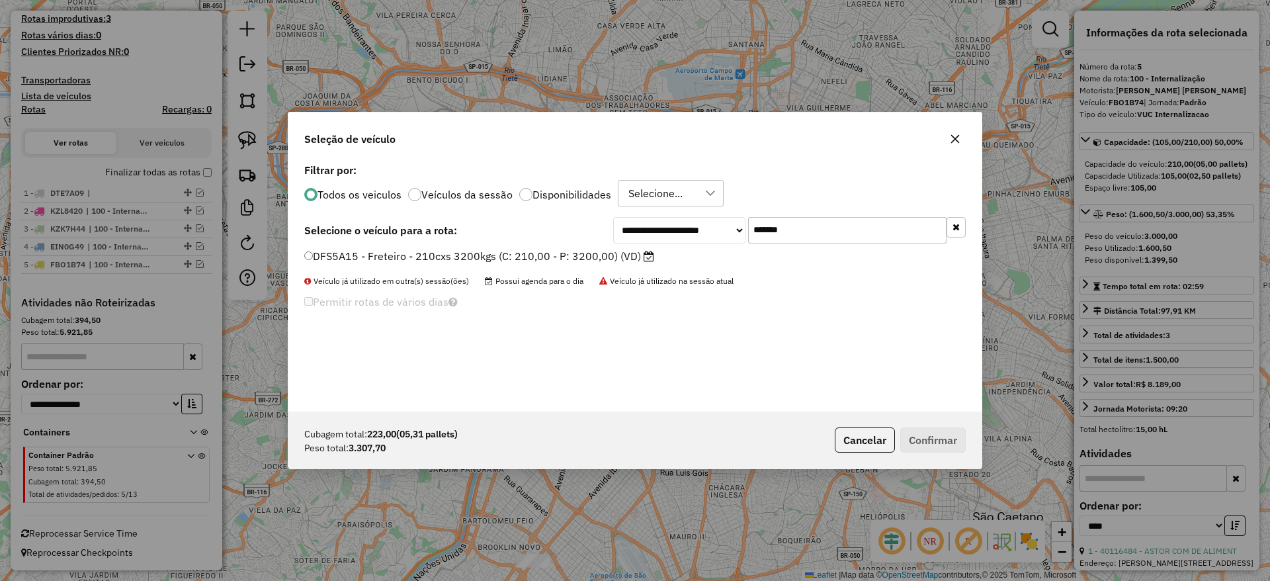
click at [574, 257] on label "DFS5A15 - Freteiro - 210cxs 3200kgs (C: 210,00 - P: 3200,00) (VD)" at bounding box center [479, 256] width 350 height 16
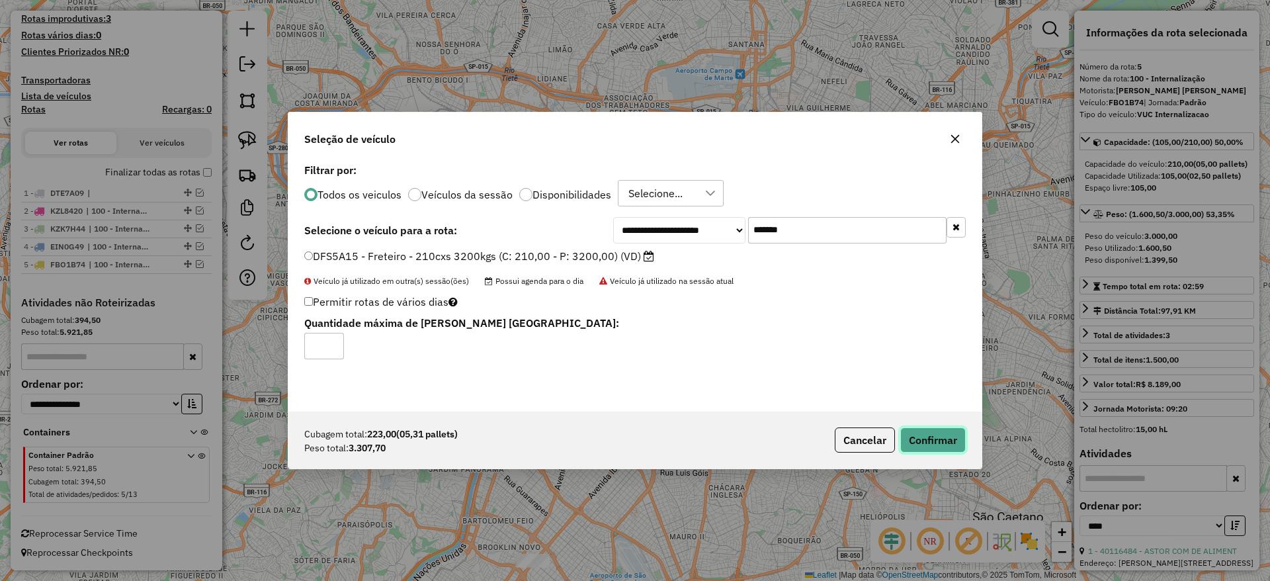
drag, startPoint x: 938, startPoint y: 446, endPoint x: 930, endPoint y: 444, distance: 7.5
click at [930, 444] on button "Confirmar" at bounding box center [934, 439] width 66 height 25
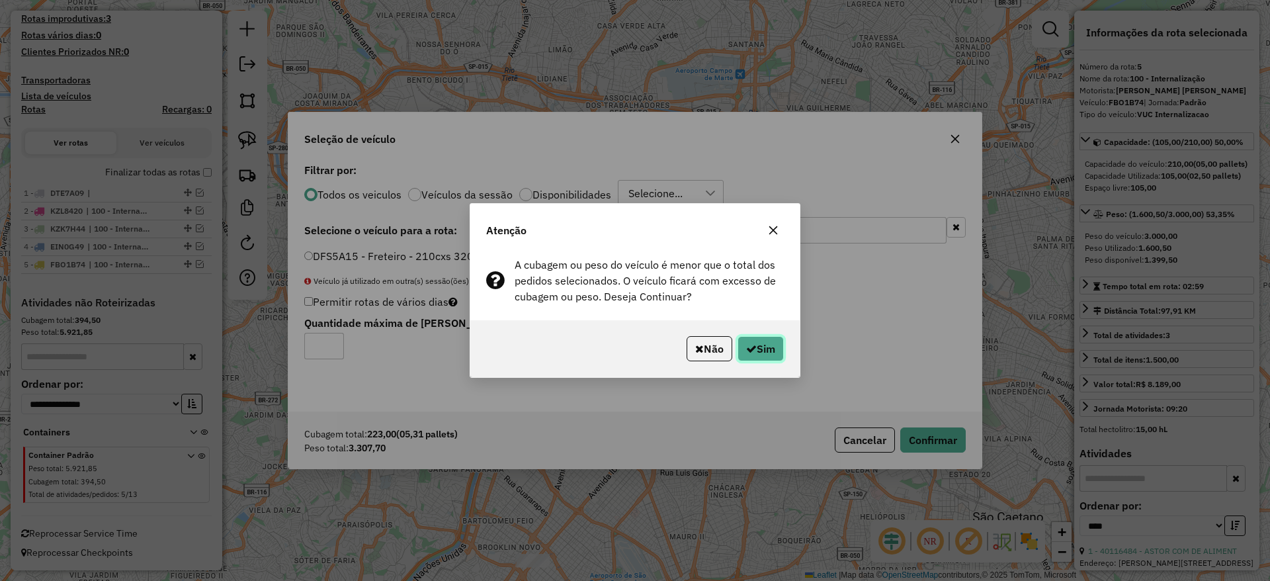
click at [766, 341] on button "Sim" at bounding box center [761, 348] width 46 height 25
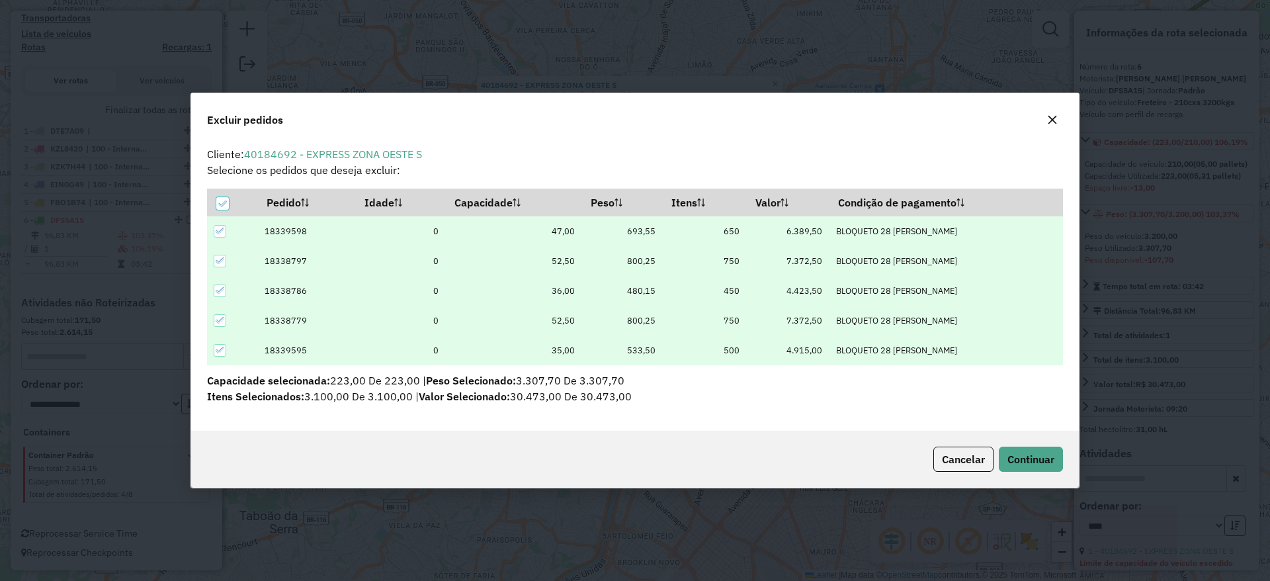
scroll to position [0, 0]
click at [222, 199] on icon at bounding box center [222, 203] width 9 height 9
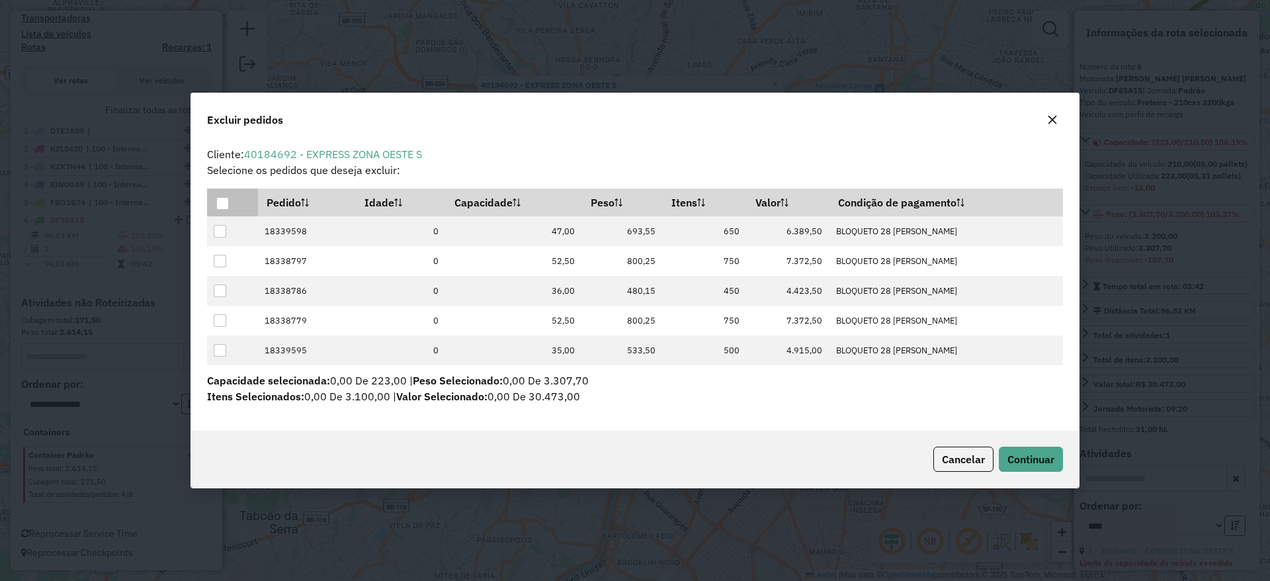
click at [1047, 127] on button "button" at bounding box center [1052, 119] width 21 height 21
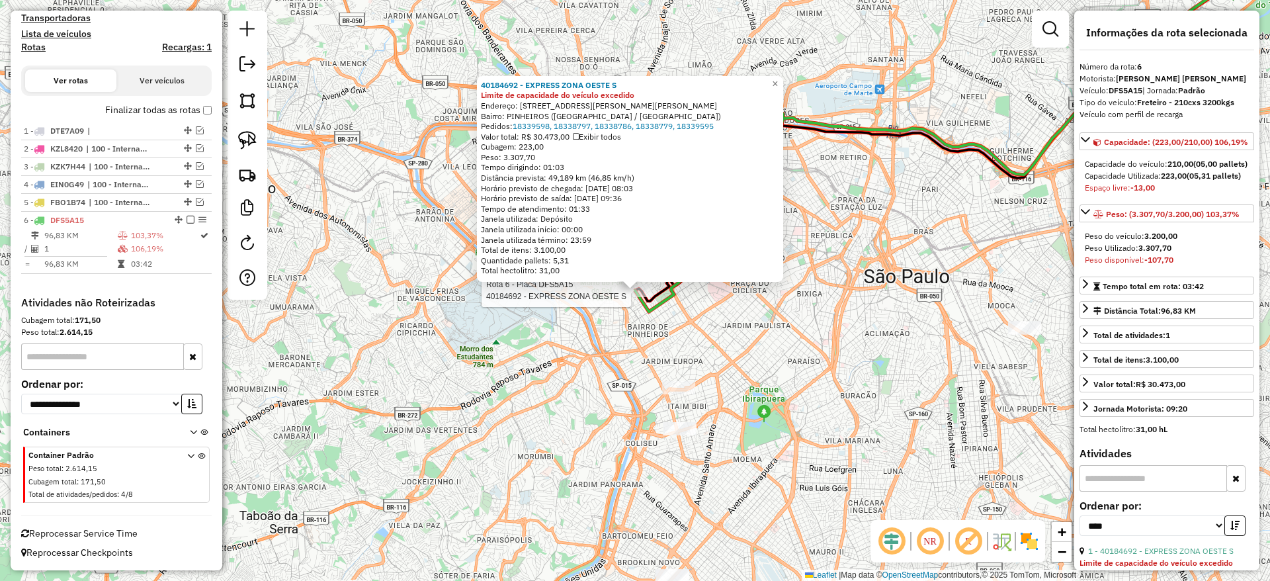
click at [835, 342] on div "Rota 6 - Placa DFS5A15 40184692 - EXPRESS ZONA OESTE S 40184692 - EXPRESS ZONA …" at bounding box center [635, 290] width 1270 height 581
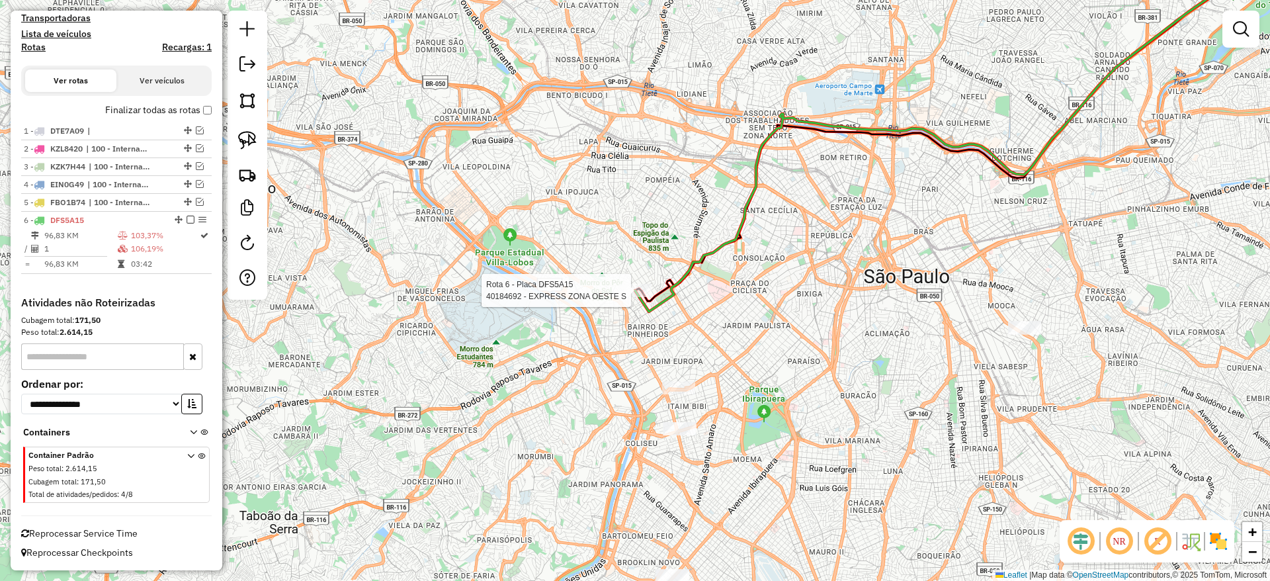
select select "*********"
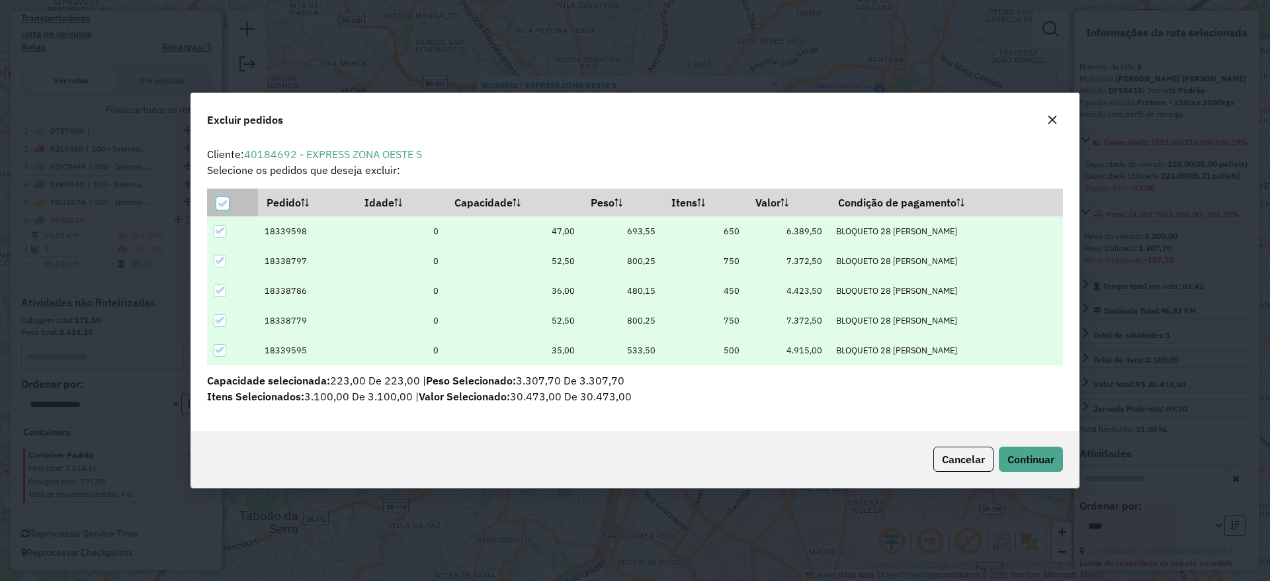
click at [226, 203] on div at bounding box center [222, 203] width 13 height 13
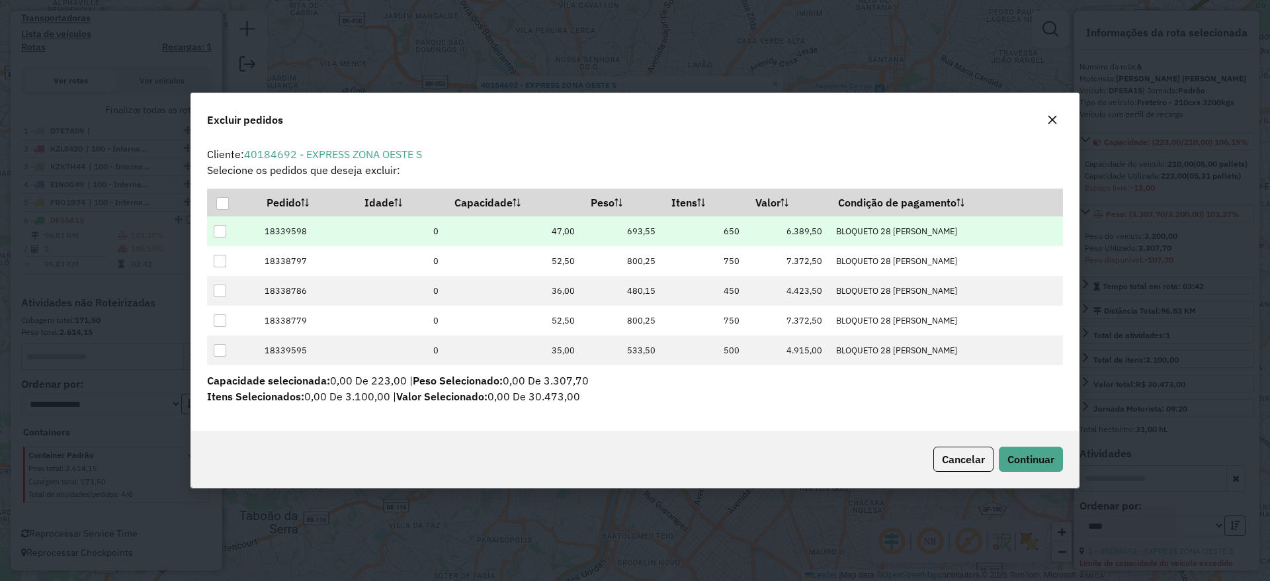
click at [220, 239] on td at bounding box center [232, 231] width 51 height 30
click at [222, 236] on td at bounding box center [232, 231] width 51 height 30
click at [221, 233] on div at bounding box center [220, 231] width 13 height 13
drag, startPoint x: 1026, startPoint y: 453, endPoint x: 1033, endPoint y: 463, distance: 11.9
click at [1034, 460] on span "Continuar" at bounding box center [1031, 459] width 47 height 13
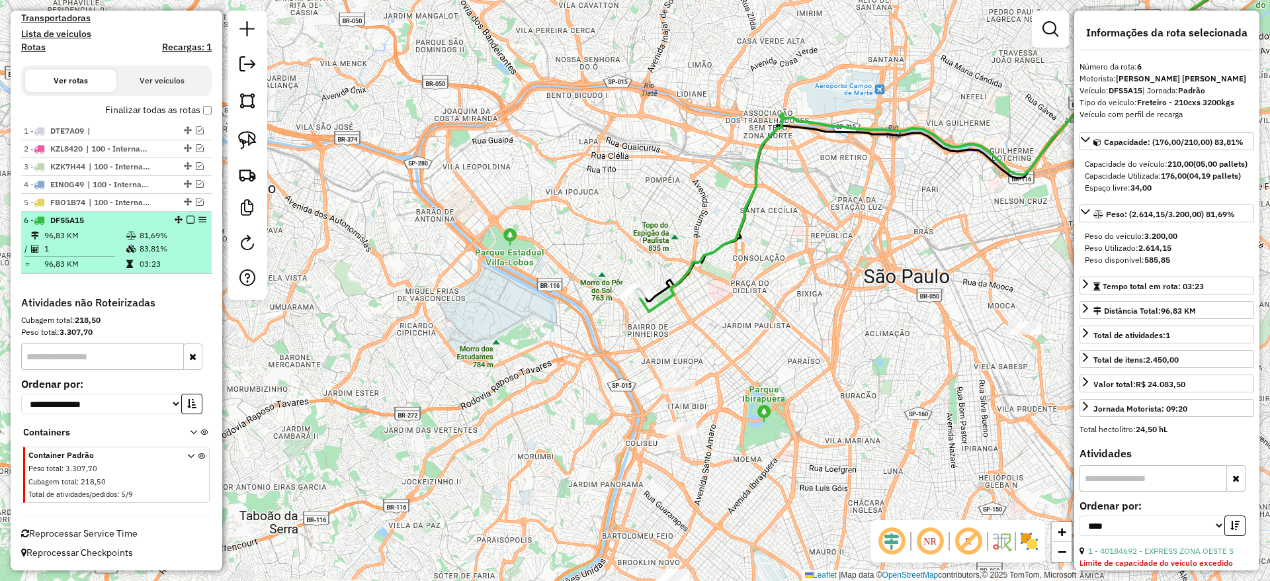
click at [182, 218] on div at bounding box center [187, 220] width 40 height 8
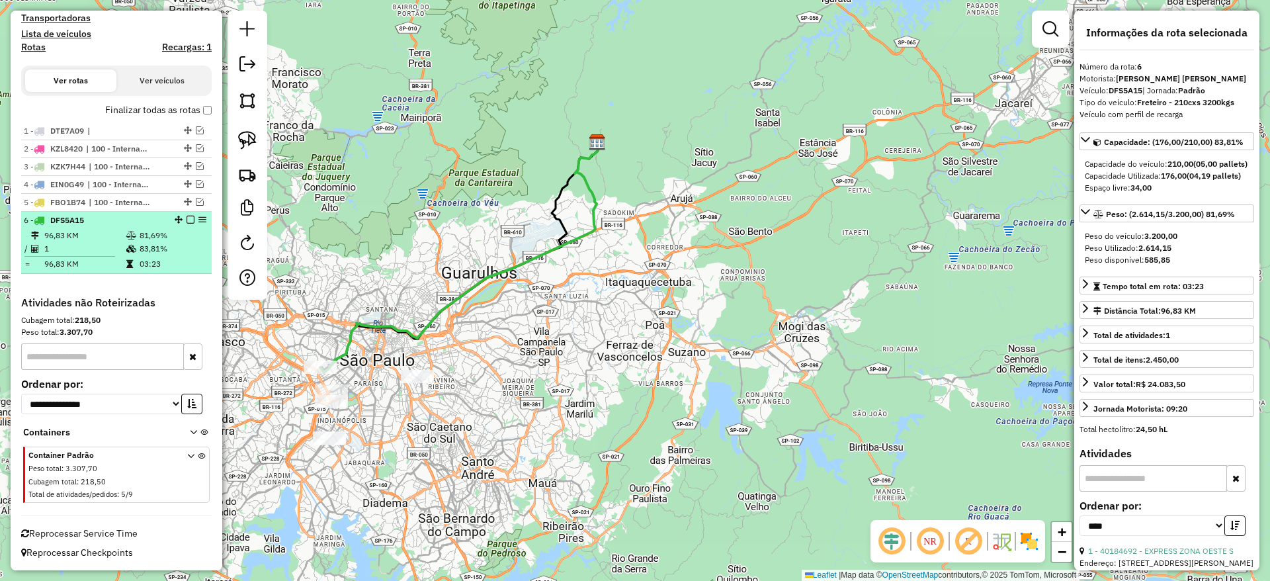
click at [187, 218] on em at bounding box center [191, 220] width 8 height 8
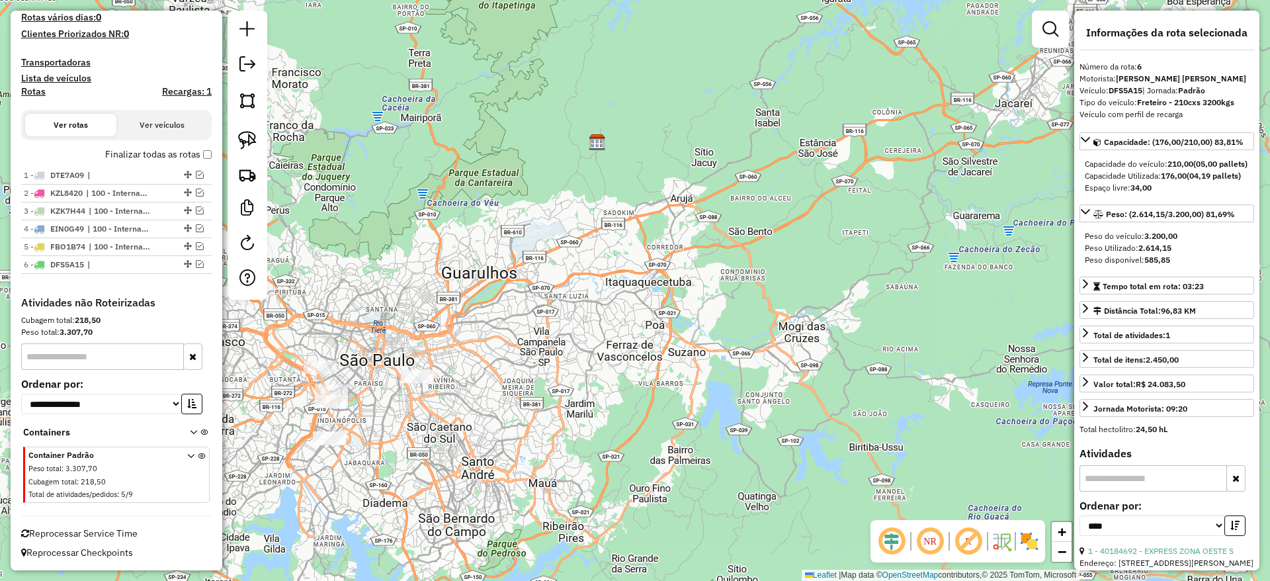
scroll to position [377, 0]
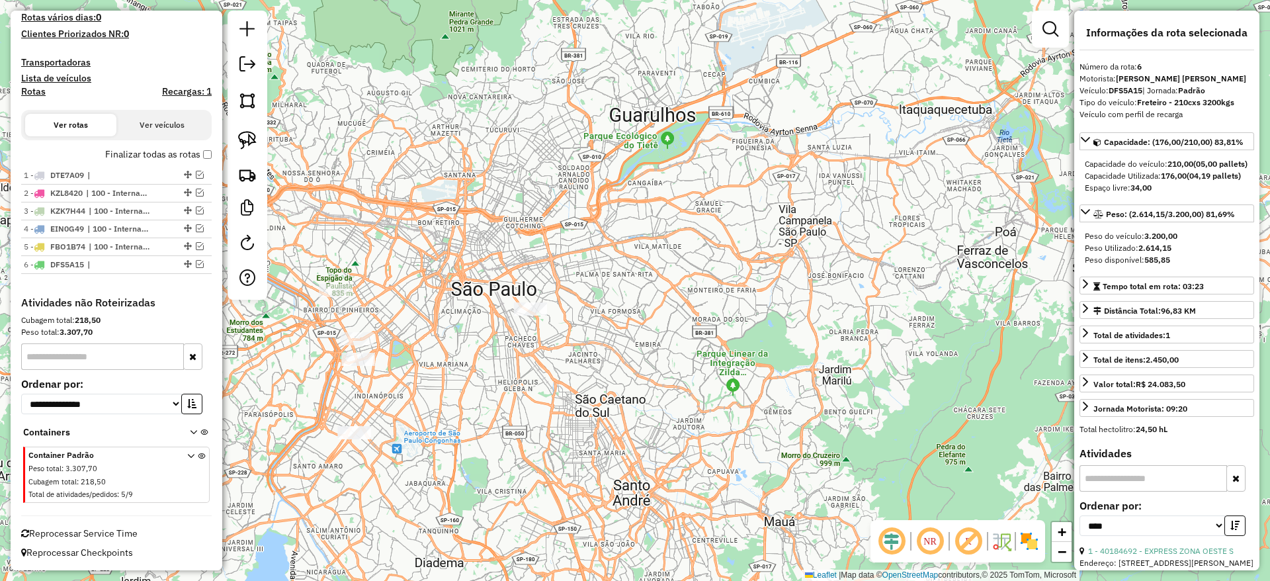
drag, startPoint x: 240, startPoint y: 147, endPoint x: 347, endPoint y: 249, distance: 148.4
click at [239, 147] on img at bounding box center [247, 140] width 19 height 19
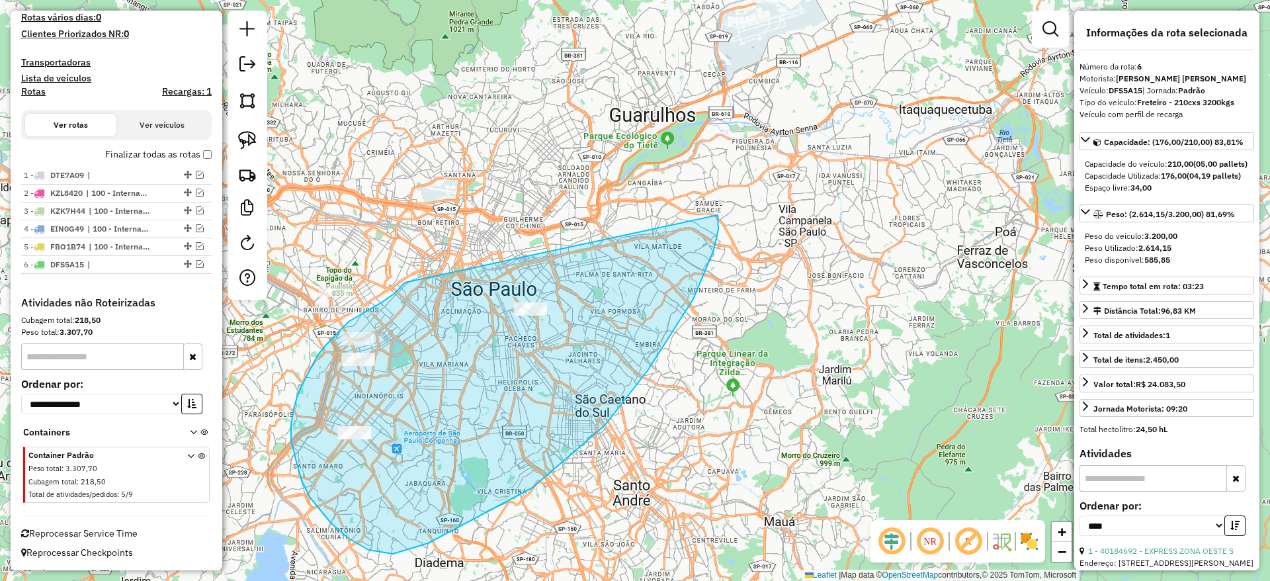
drag, startPoint x: 405, startPoint y: 283, endPoint x: 700, endPoint y: 223, distance: 301.1
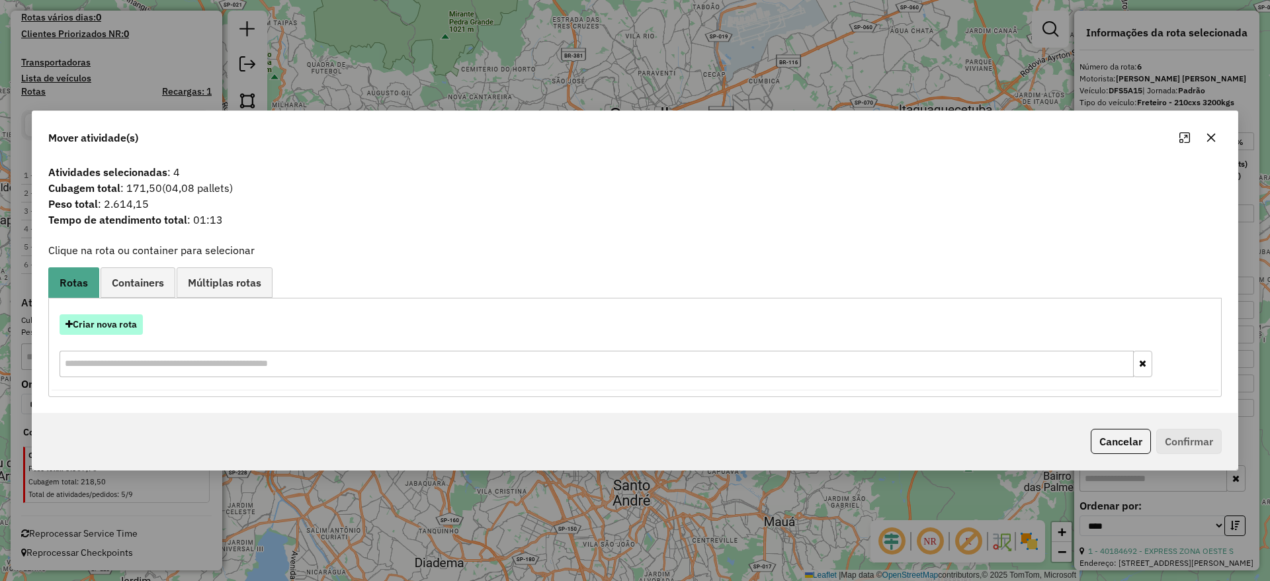
click at [116, 328] on button "Criar nova rota" at bounding box center [101, 324] width 83 height 21
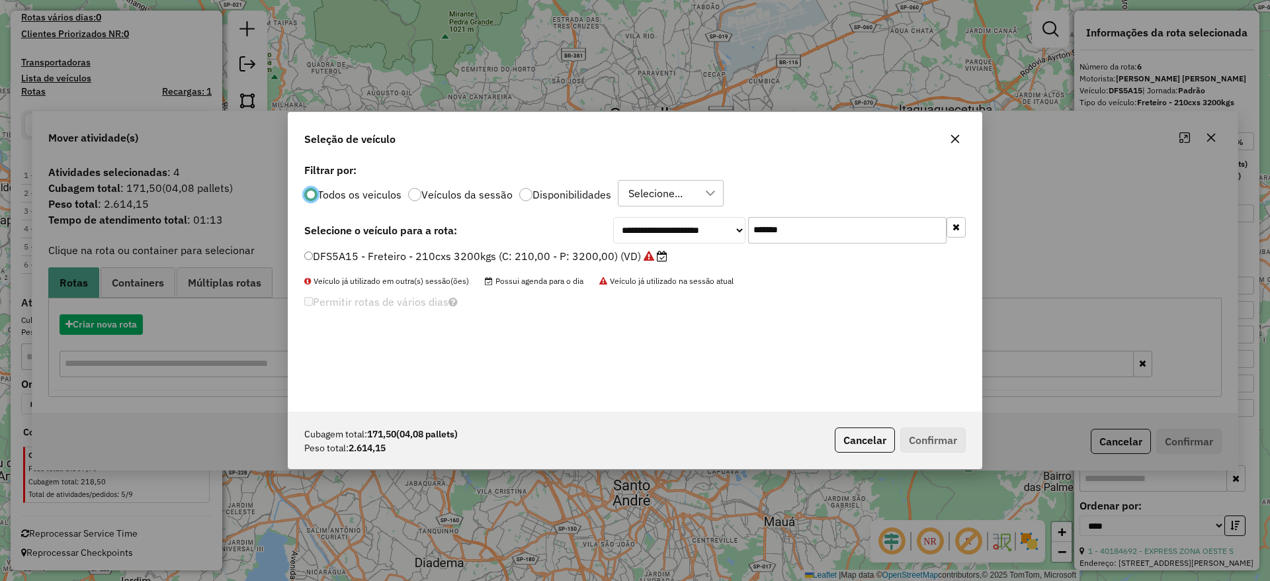
scroll to position [7, 4]
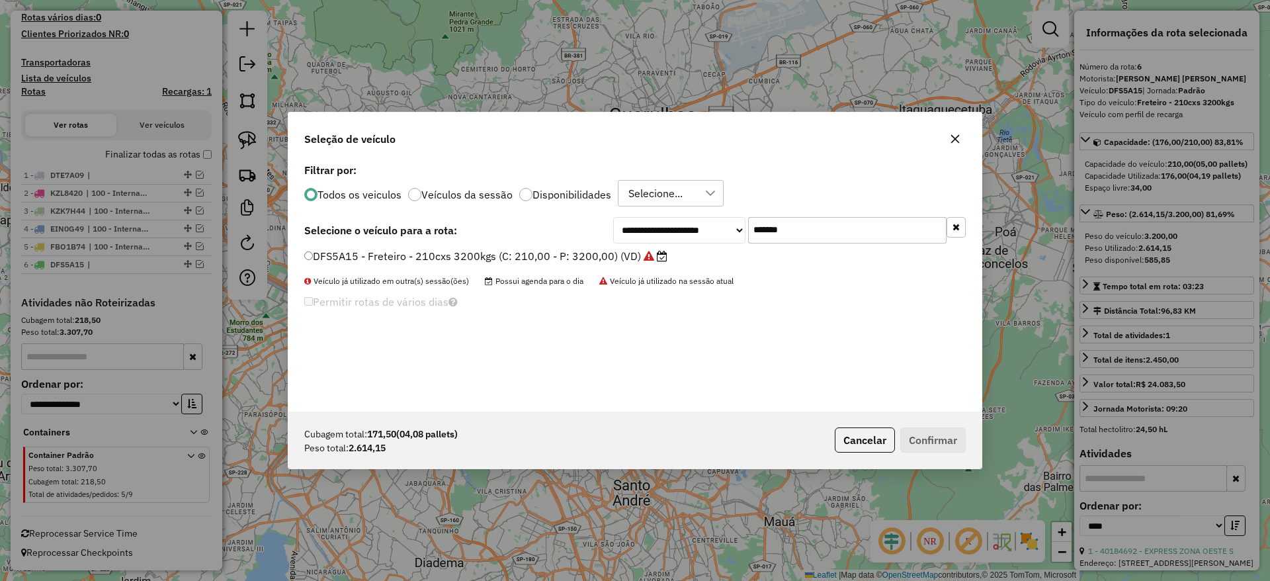
drag, startPoint x: 817, startPoint y: 227, endPoint x: 609, endPoint y: 253, distance: 210.0
click at [617, 249] on div "**********" at bounding box center [634, 285] width 693 height 251
paste input "text"
type input "*******"
click at [539, 252] on label "CVP8G49 - Freteiro - 210Cx - 3200Kg (C: 210,00 - P: 3200,00) (VD)" at bounding box center [479, 256] width 350 height 16
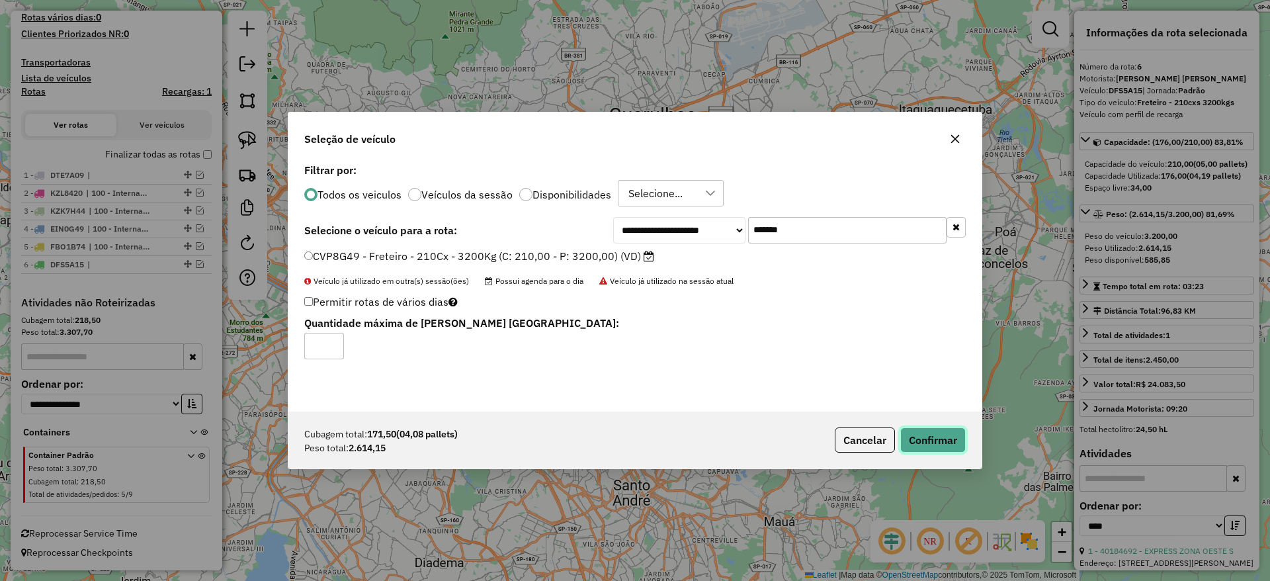
drag, startPoint x: 909, startPoint y: 443, endPoint x: 900, endPoint y: 435, distance: 12.6
click at [910, 443] on button "Confirmar" at bounding box center [934, 439] width 66 height 25
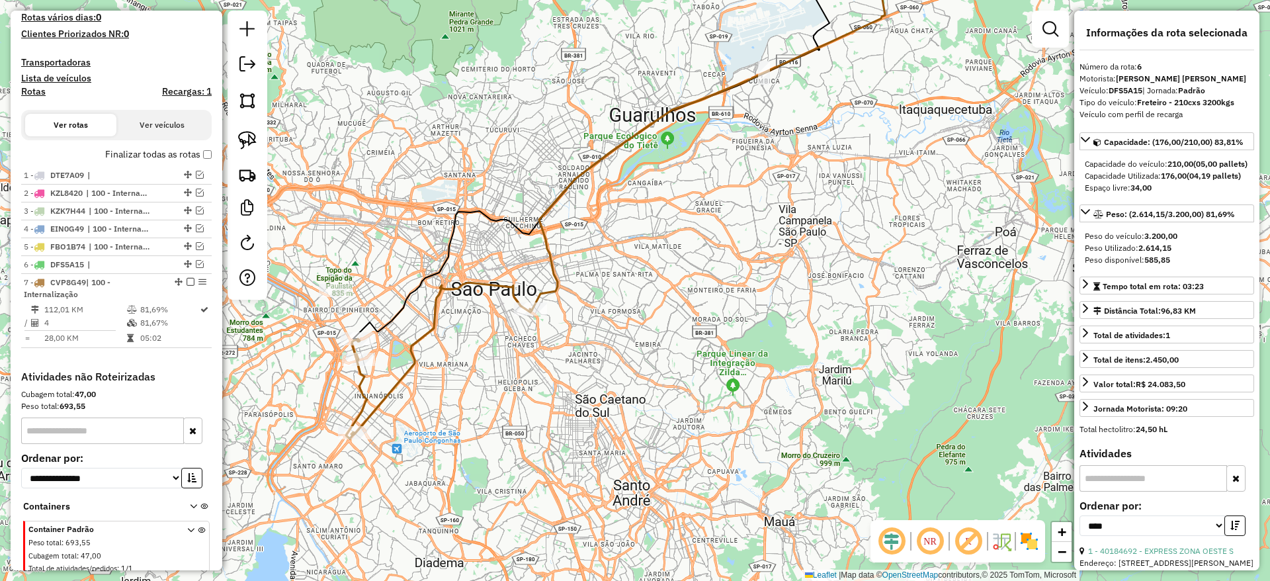
scroll to position [451, 0]
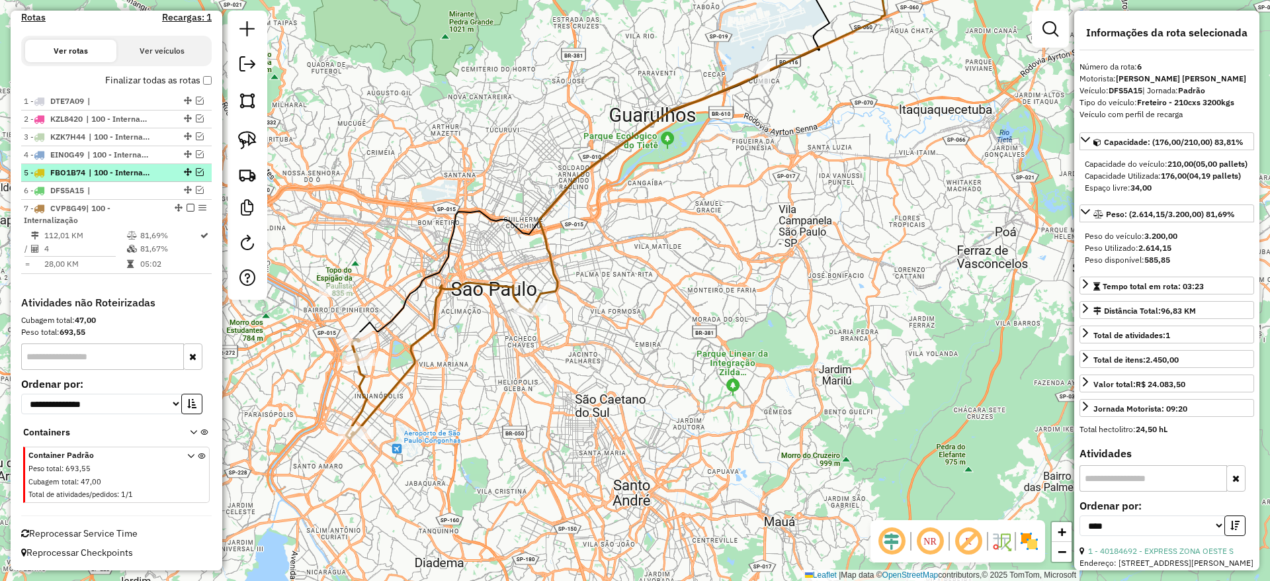
click at [194, 167] on div "5 - FBO1B74 | 100 - Internalização" at bounding box center [116, 173] width 185 height 12
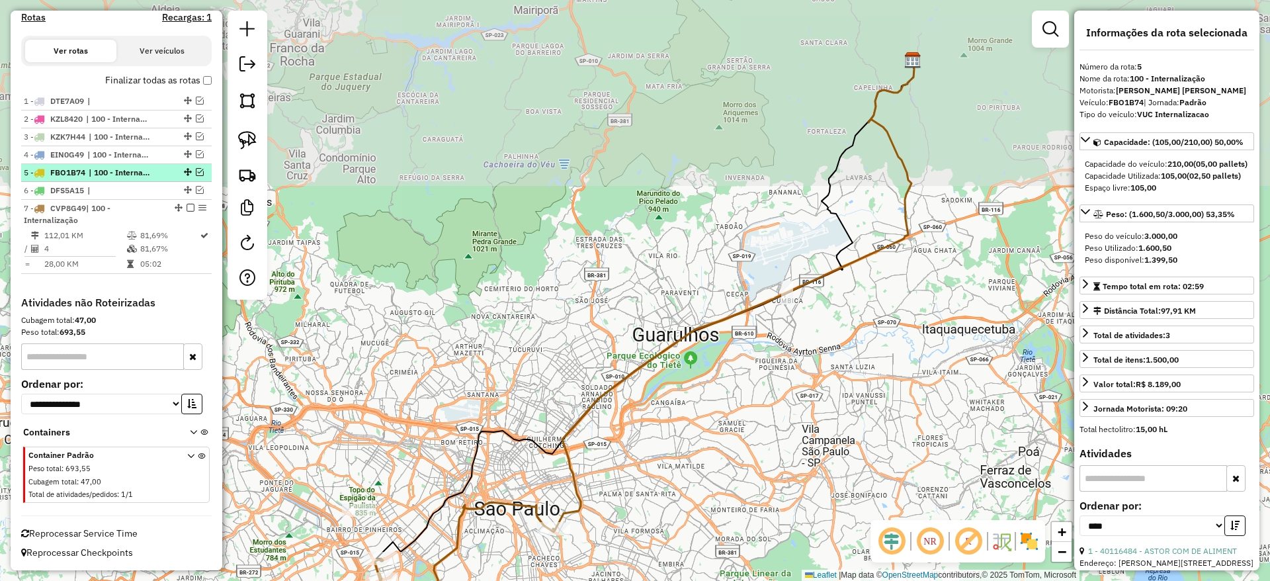
click at [196, 175] on em at bounding box center [200, 172] width 8 height 8
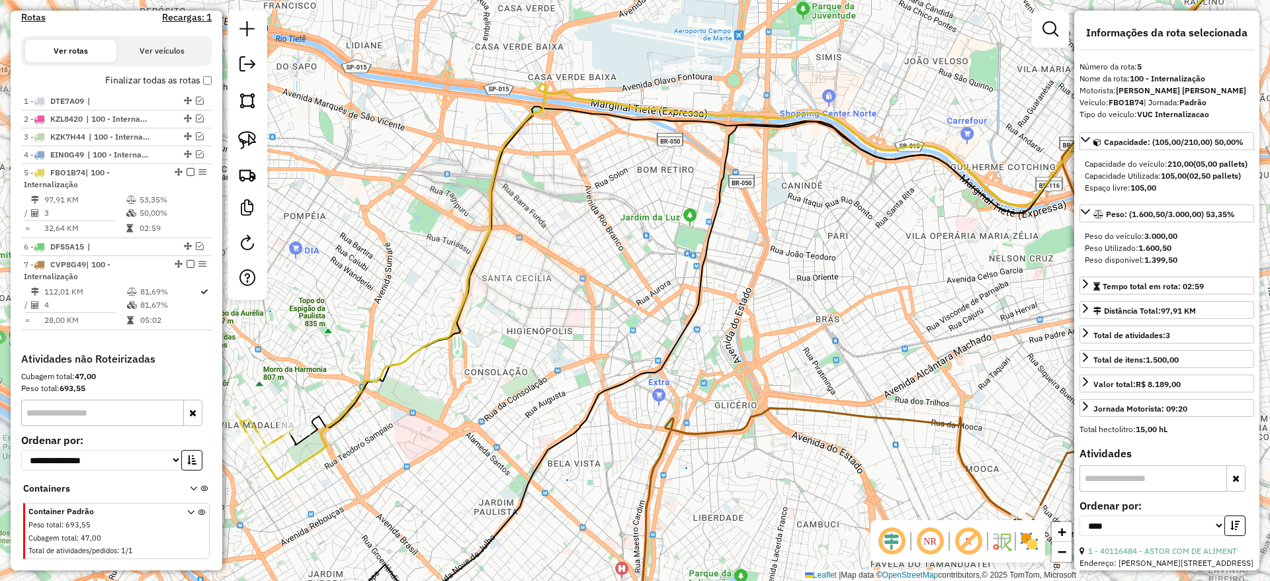
click at [343, 399] on div "Janela de atendimento Grade de atendimento Capacidade Transportadoras Veículos …" at bounding box center [635, 290] width 1270 height 581
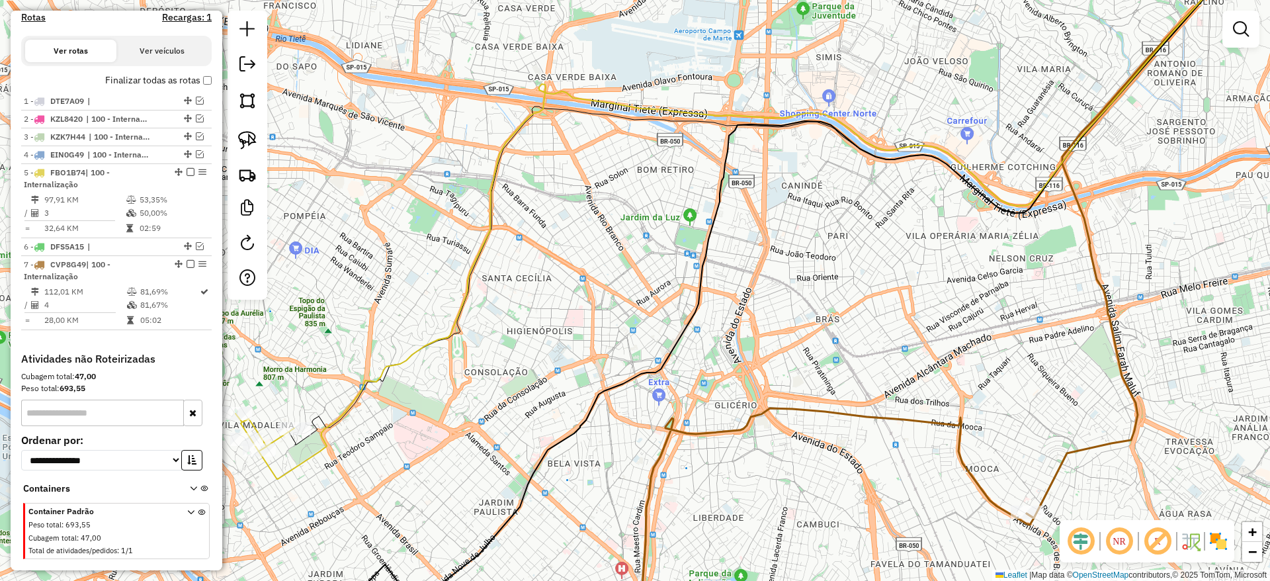
click at [343, 407] on icon at bounding box center [756, 210] width 1040 height 537
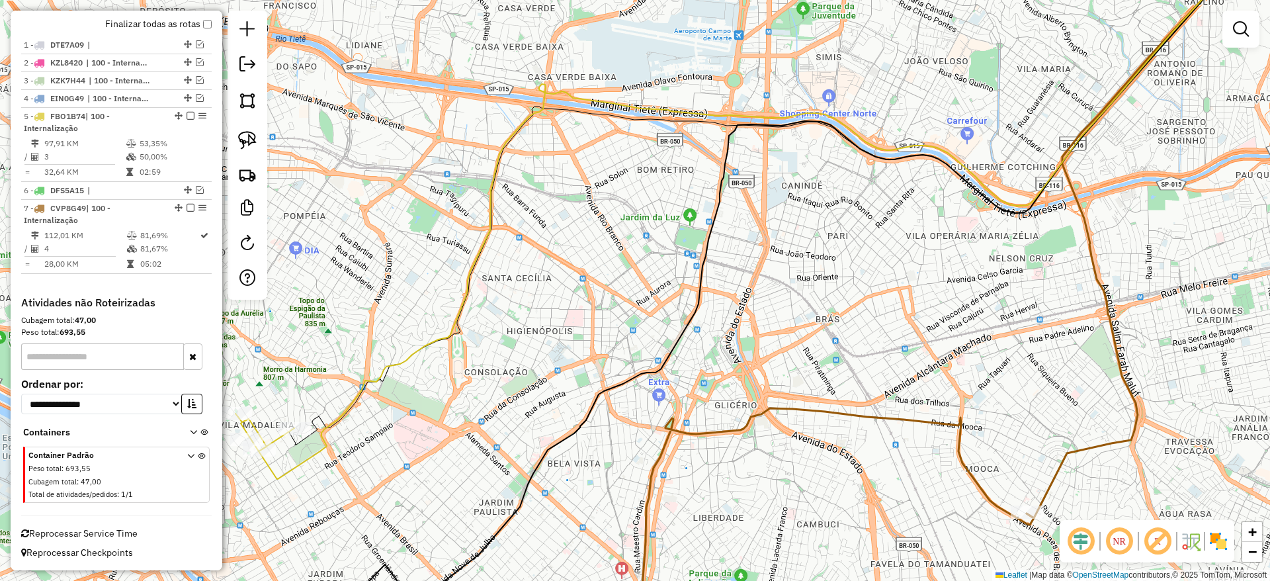
select select "*********"
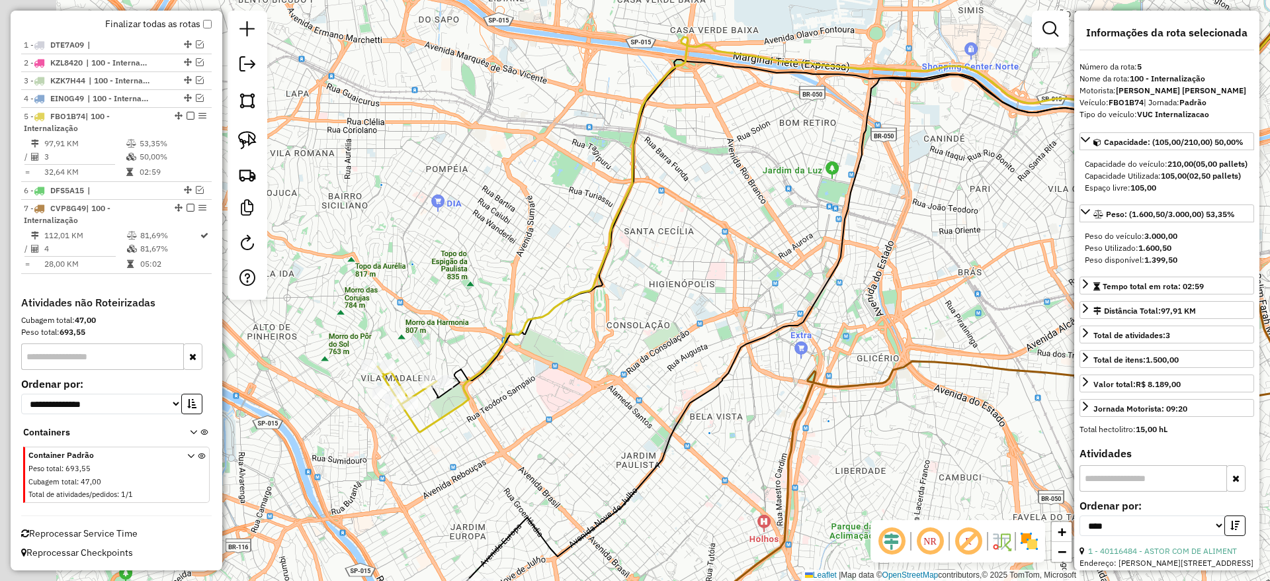
drag, startPoint x: 398, startPoint y: 427, endPoint x: 547, endPoint y: 367, distance: 160.2
click at [547, 367] on div "Janela de atendimento Grade de atendimento Capacidade Transportadoras Veículos …" at bounding box center [635, 290] width 1270 height 581
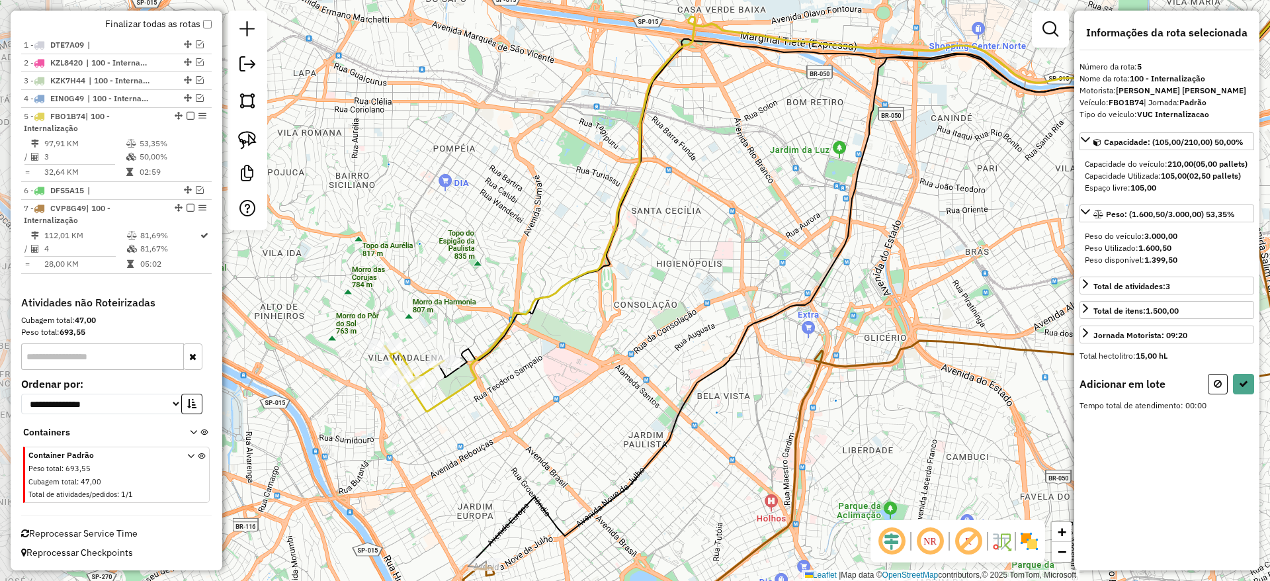
click at [250, 136] on img at bounding box center [247, 140] width 19 height 19
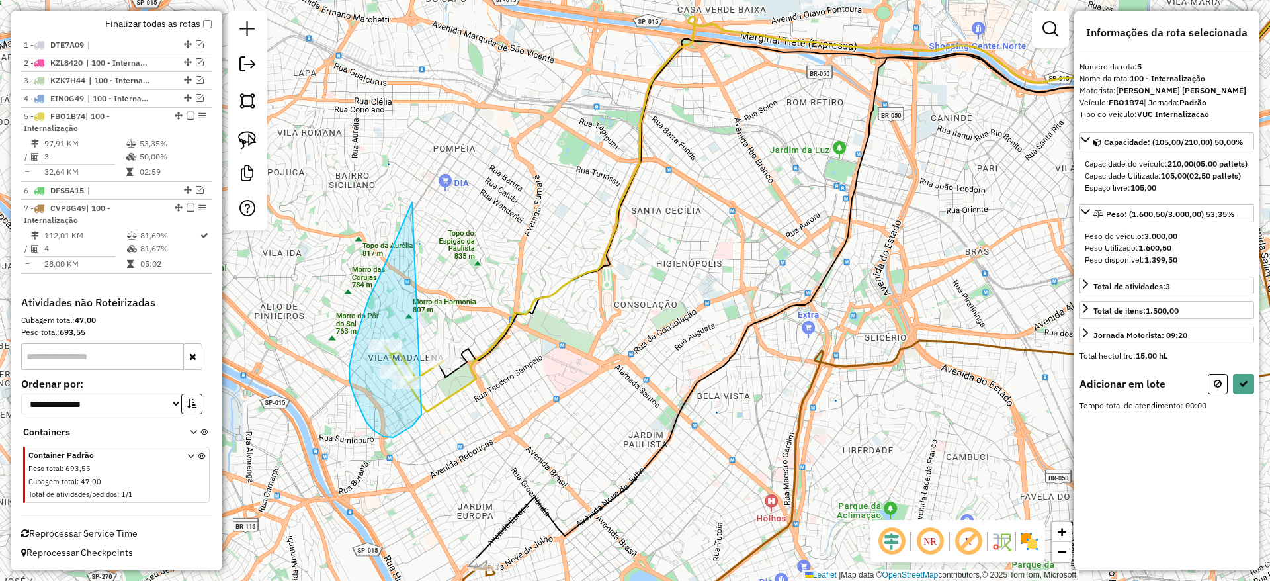
drag, startPoint x: 410, startPoint y: 207, endPoint x: 421, endPoint y: 411, distance: 204.1
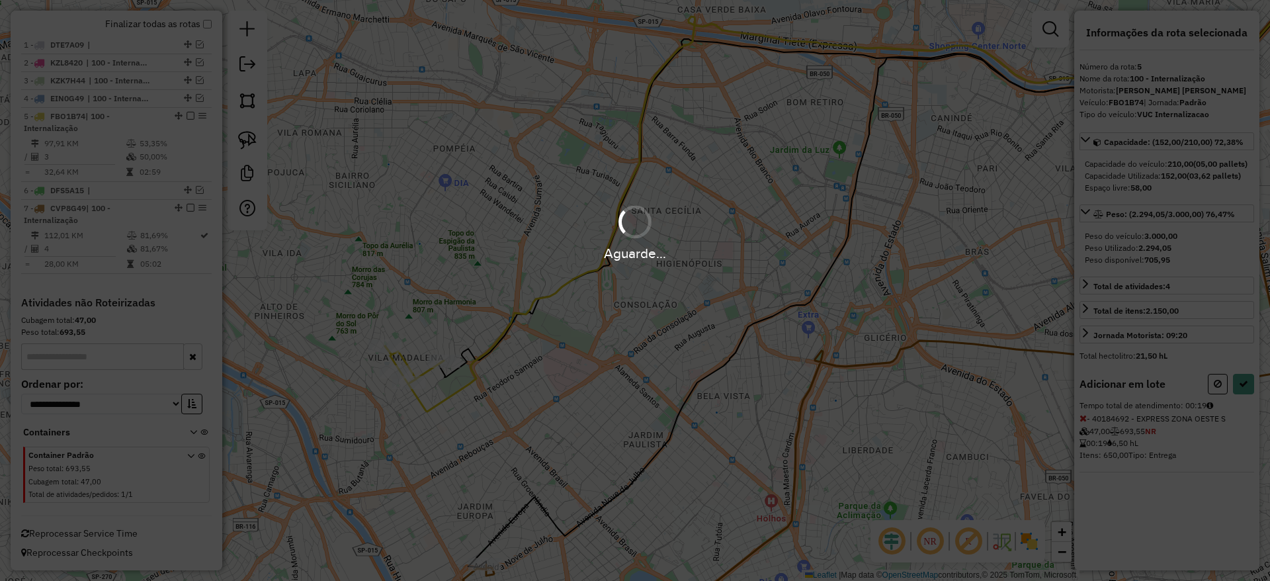
click at [1245, 394] on div "Aguarde..." at bounding box center [635, 290] width 1270 height 581
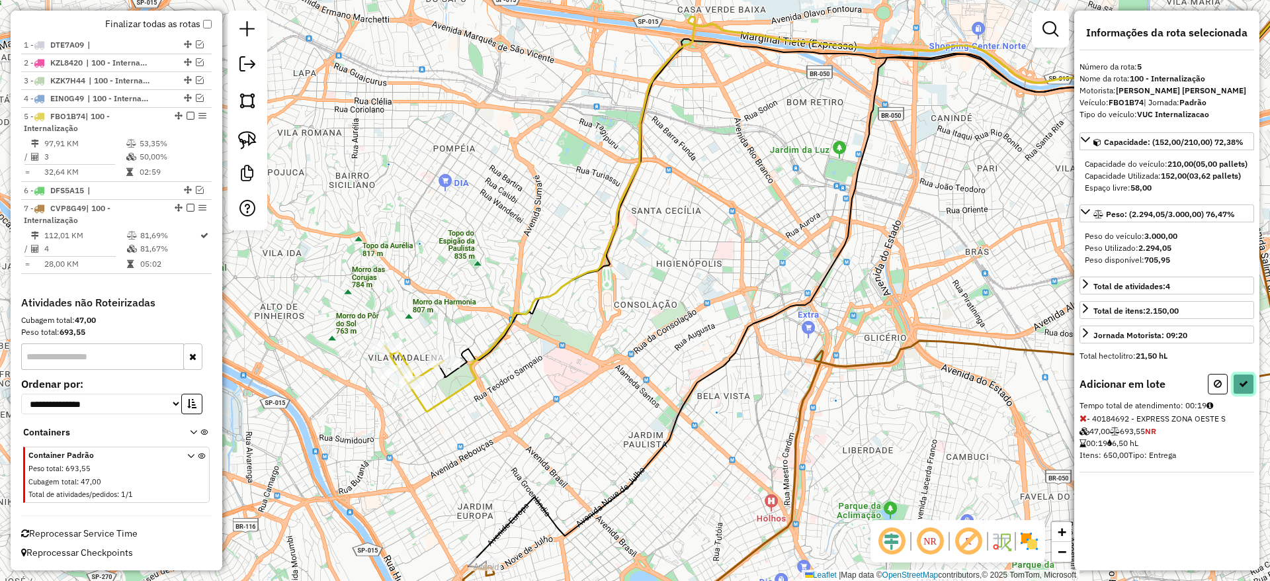
click at [1251, 394] on button at bounding box center [1243, 384] width 21 height 21
select select "*********"
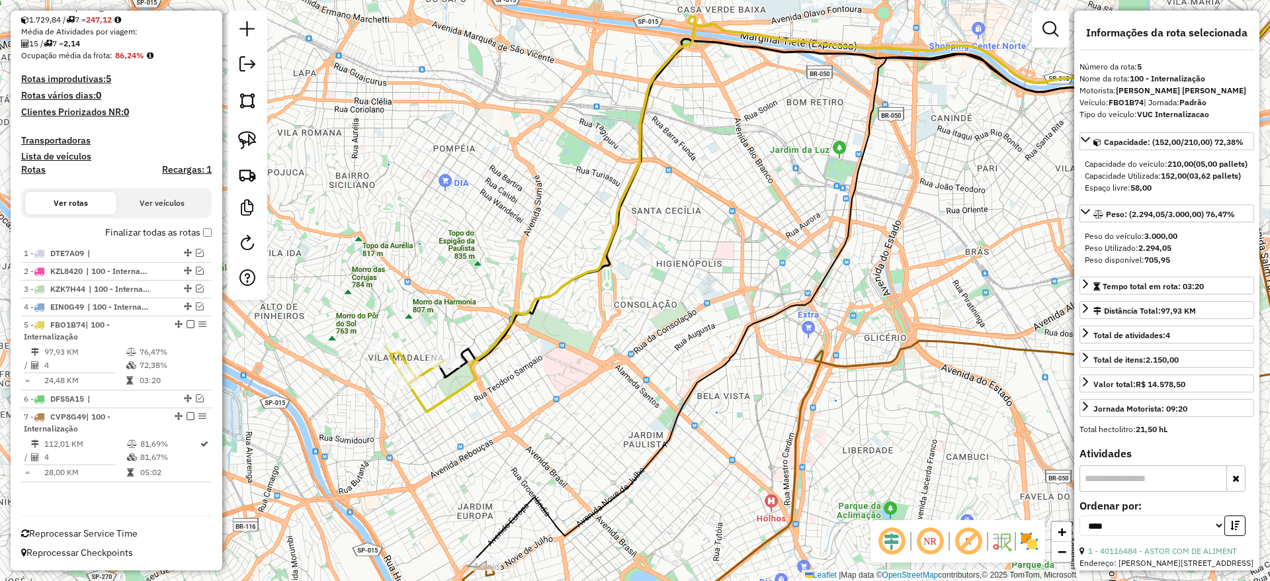
scroll to position [187, 0]
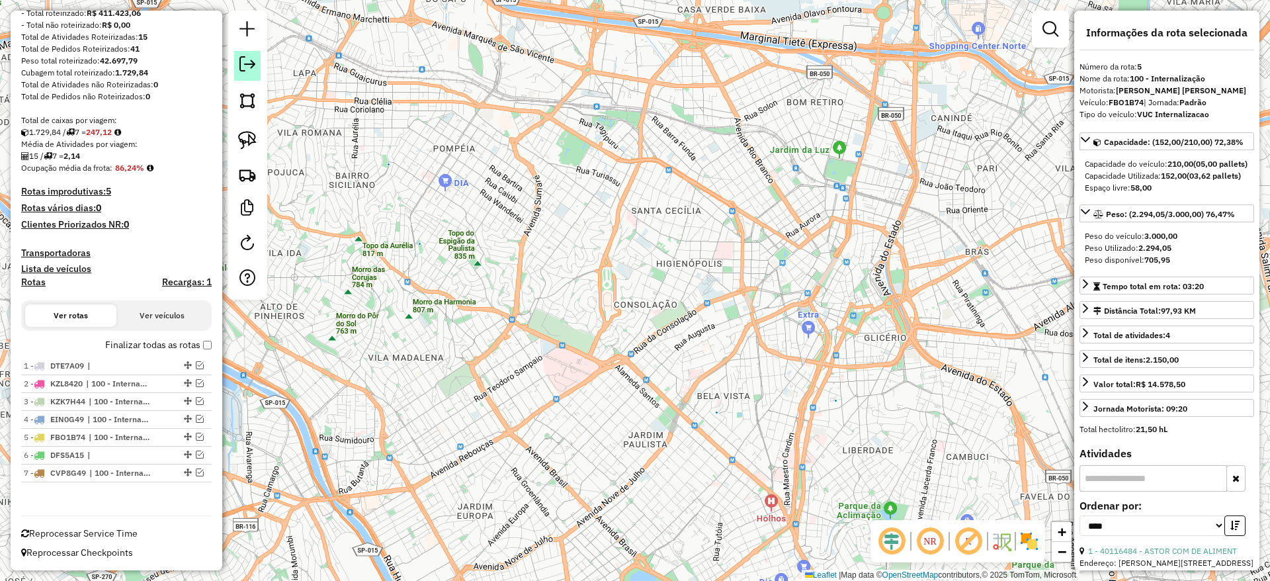
click at [247, 75] on link at bounding box center [247, 66] width 26 height 30
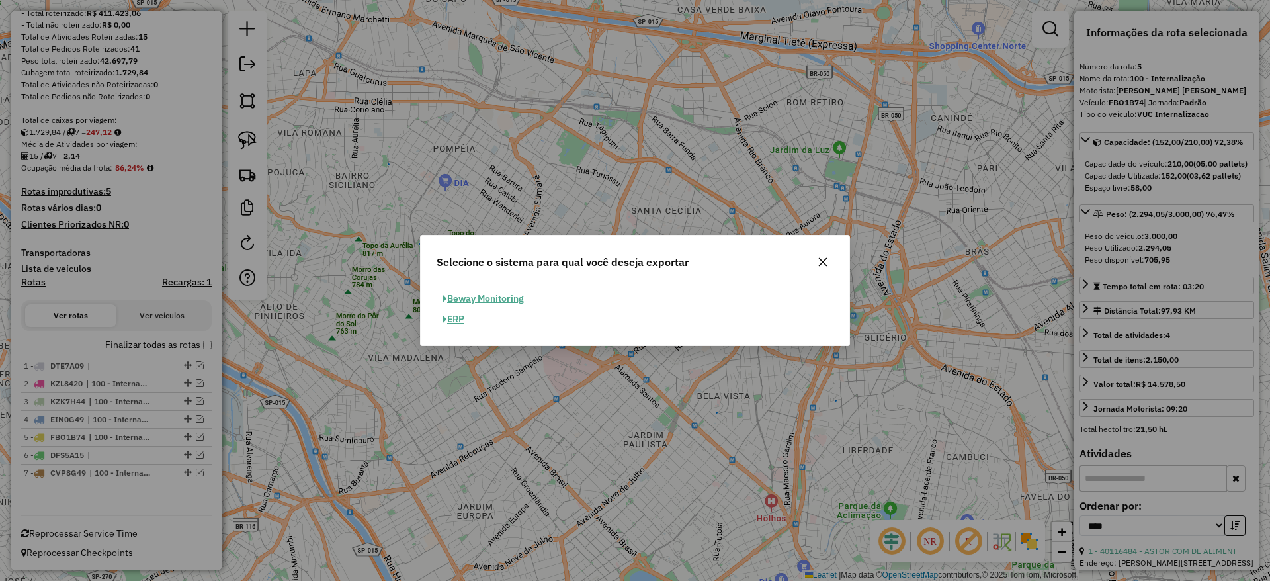
click at [453, 323] on button "ERP" at bounding box center [454, 319] width 34 height 21
select select "**"
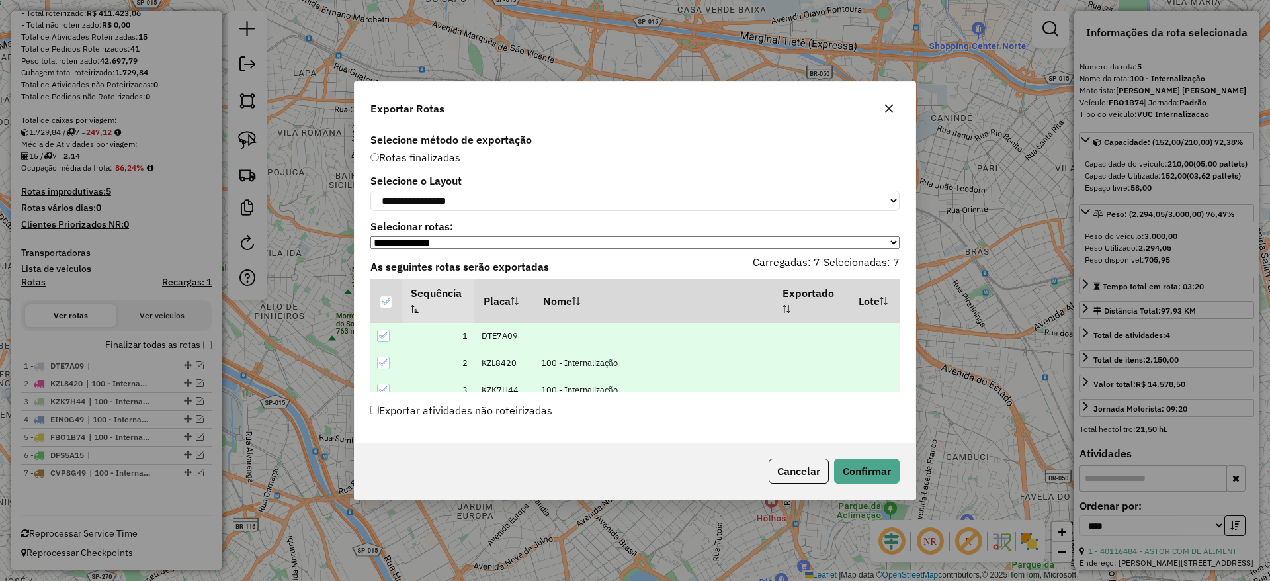
click at [856, 457] on div "Cancelar Confirmar" at bounding box center [635, 471] width 561 height 57
click at [857, 461] on button "Confirmar" at bounding box center [867, 471] width 66 height 25
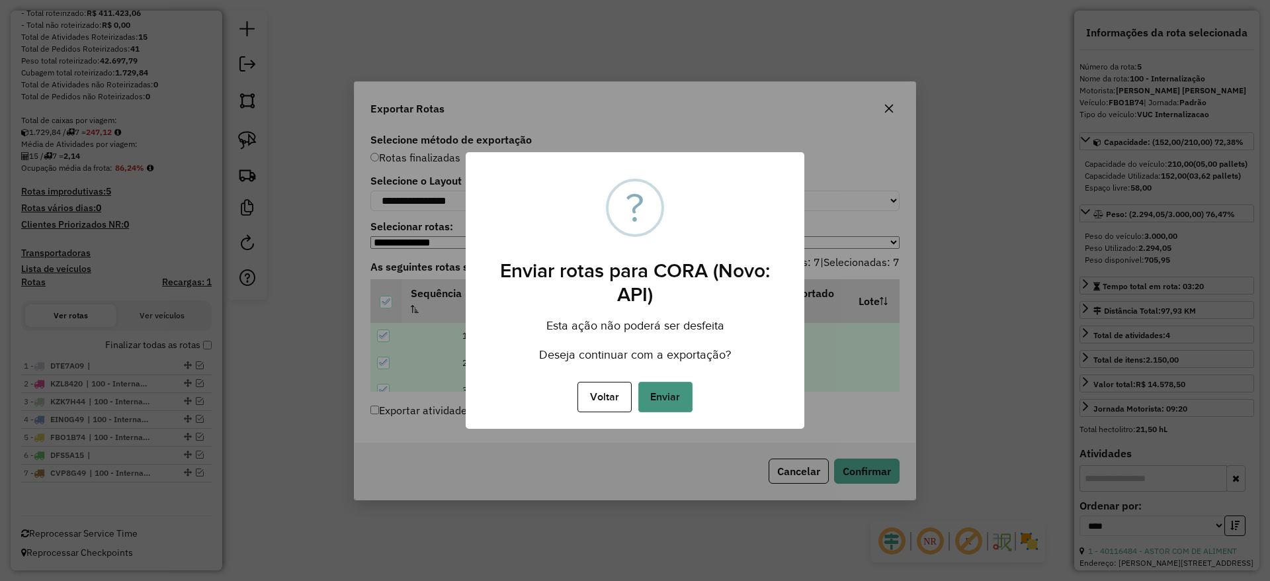
click at [676, 386] on button "Enviar" at bounding box center [666, 397] width 54 height 30
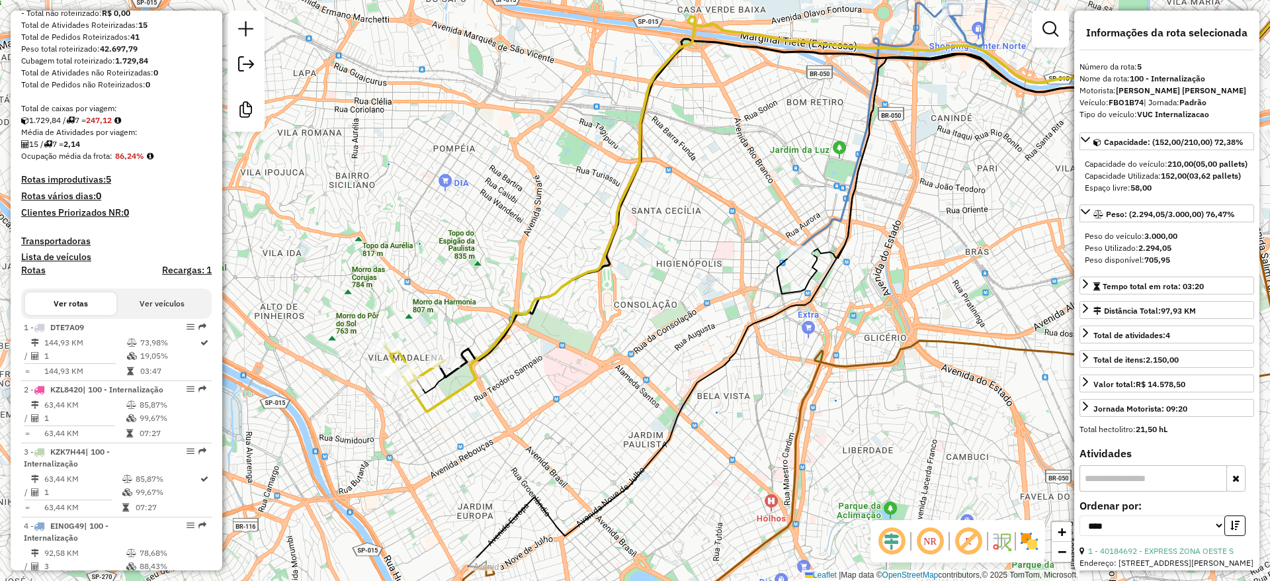
scroll to position [500, 0]
